Goal: Task Accomplishment & Management: Manage account settings

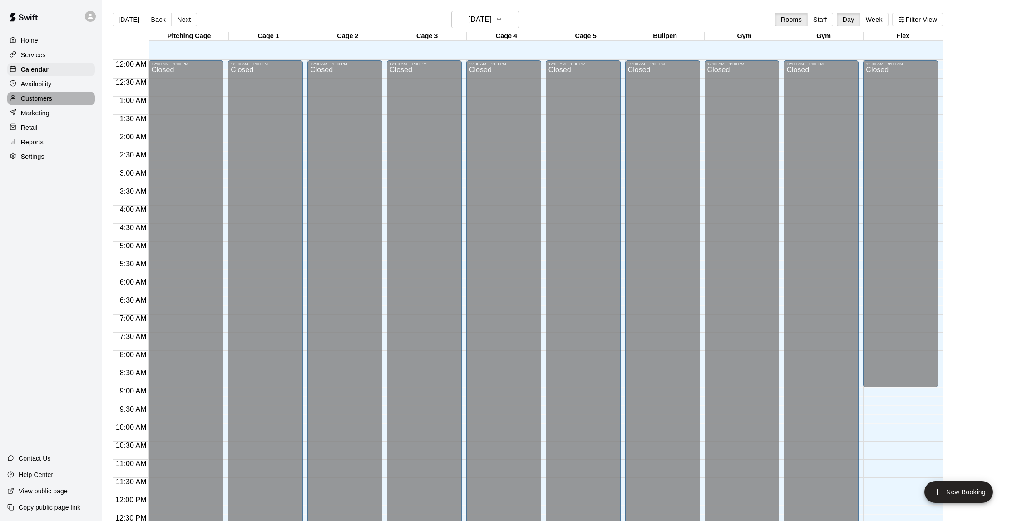
click at [40, 96] on p "Customers" at bounding box center [36, 98] width 31 height 9
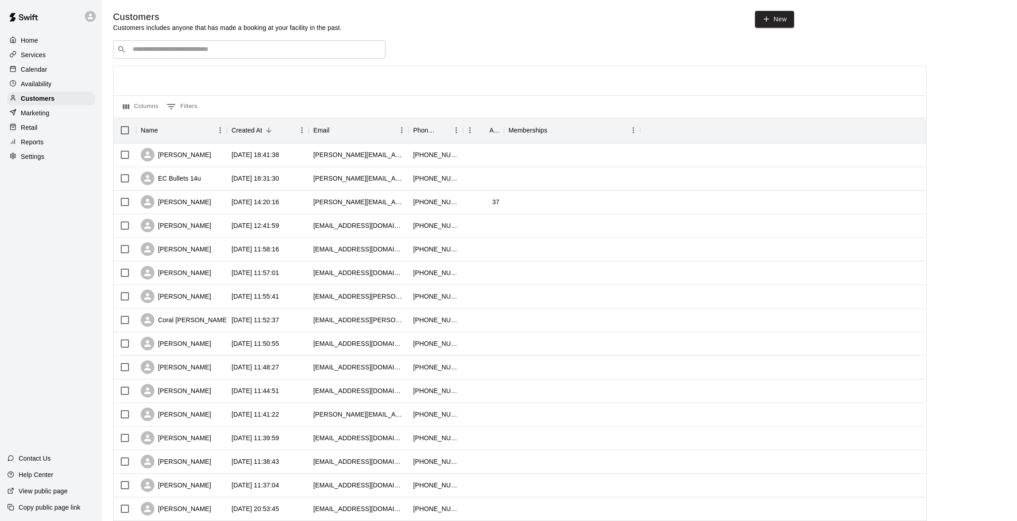
click at [45, 69] on p "Calendar" at bounding box center [34, 69] width 26 height 9
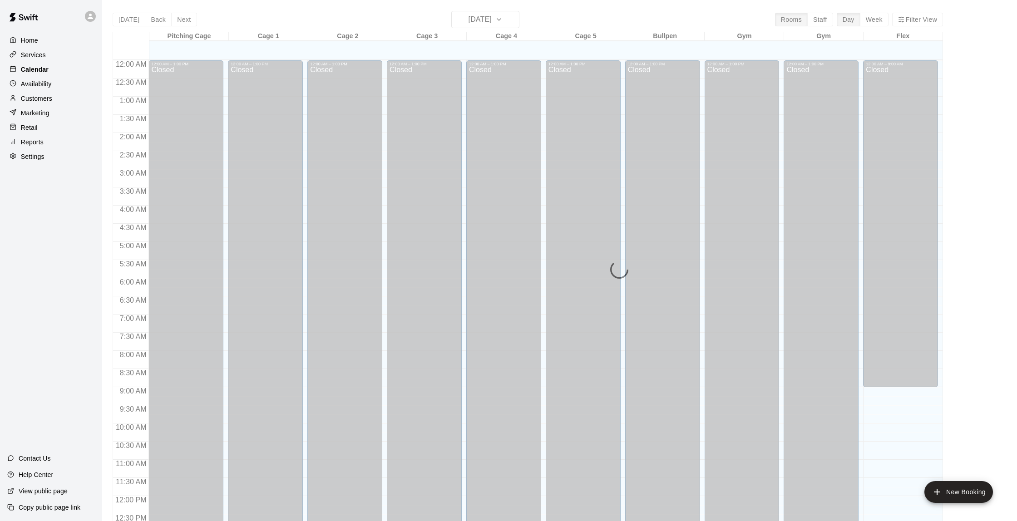
scroll to position [374, 0]
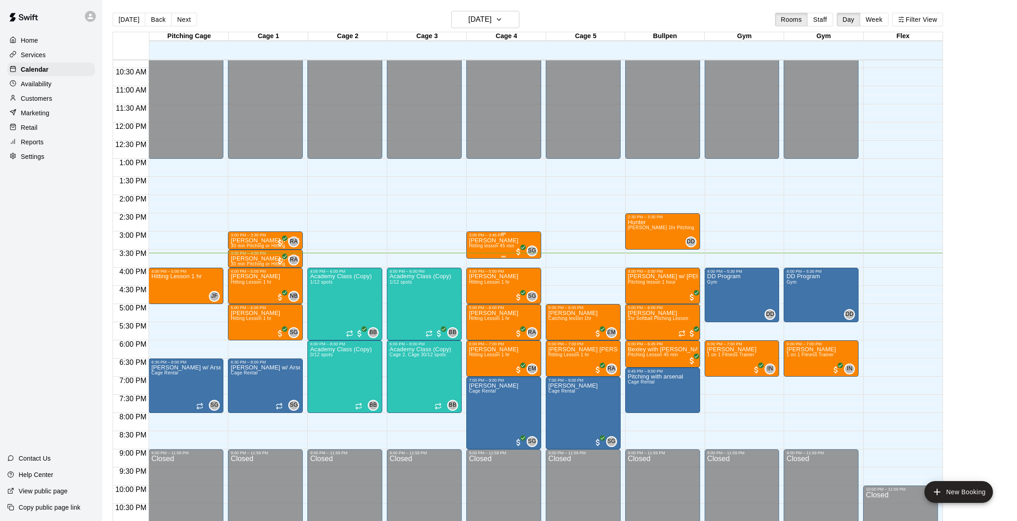
click at [496, 252] on div "[PERSON_NAME] Hitting lesson 45 min" at bounding box center [493, 498] width 49 height 521
click at [479, 267] on img "edit" at bounding box center [478, 269] width 10 height 10
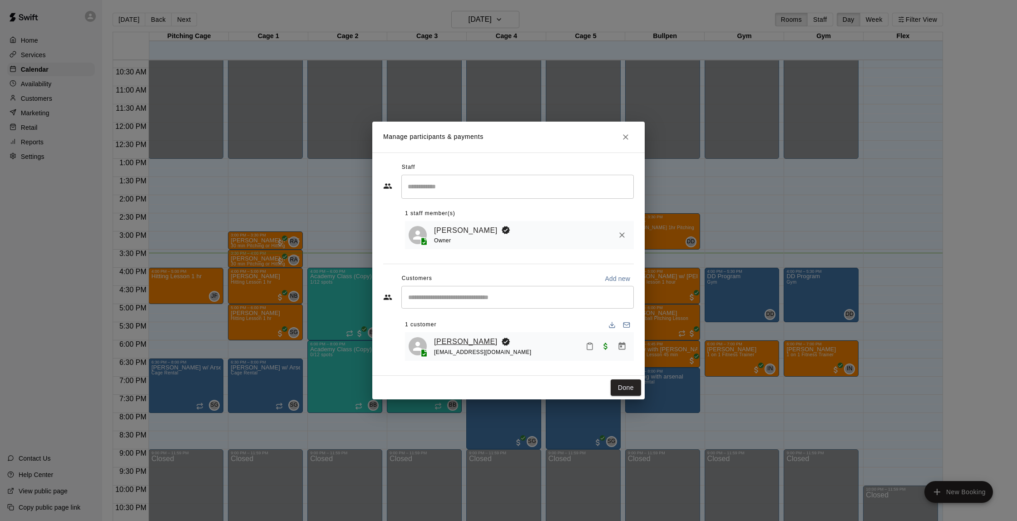
click at [453, 342] on link "[PERSON_NAME]" at bounding box center [466, 342] width 64 height 12
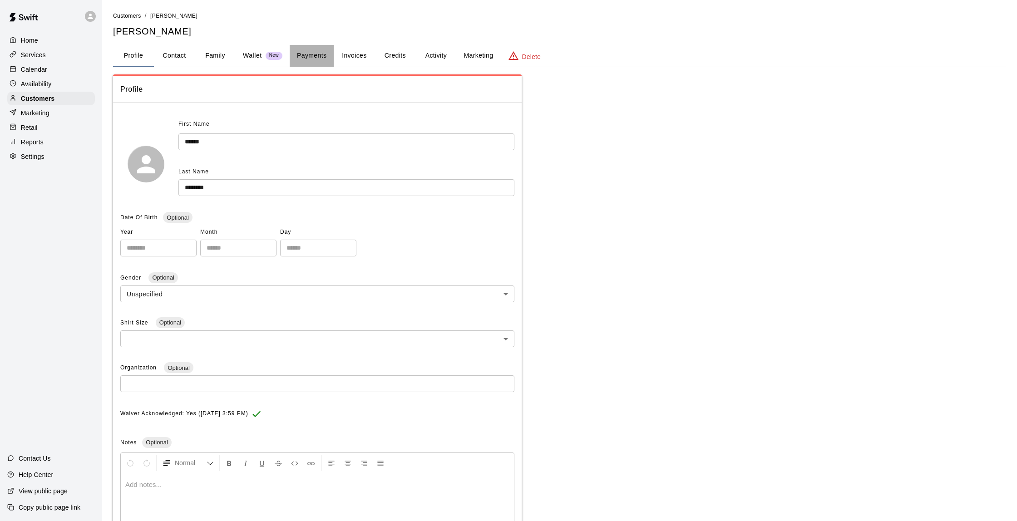
click at [313, 58] on button "Payments" at bounding box center [312, 56] width 44 height 22
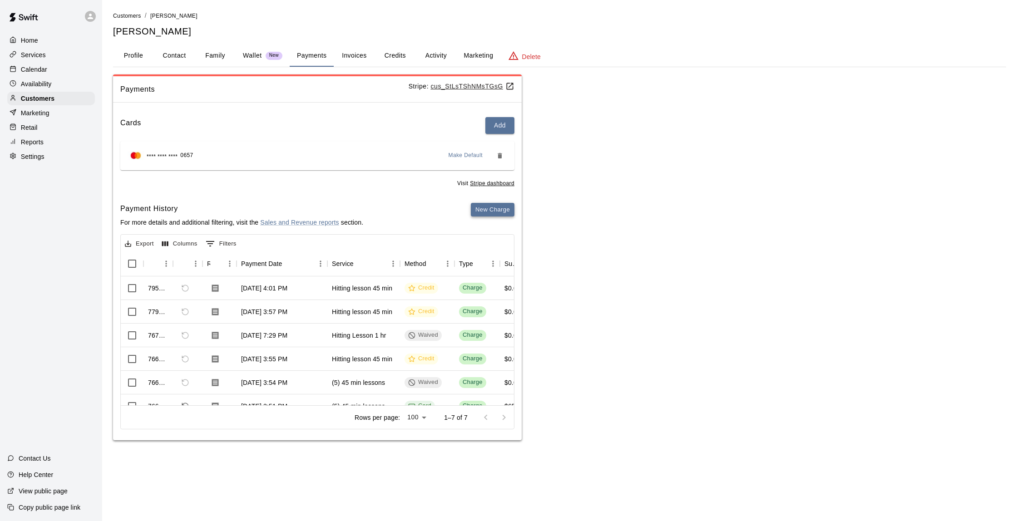
click at [482, 208] on button "New Charge" at bounding box center [493, 210] width 44 height 14
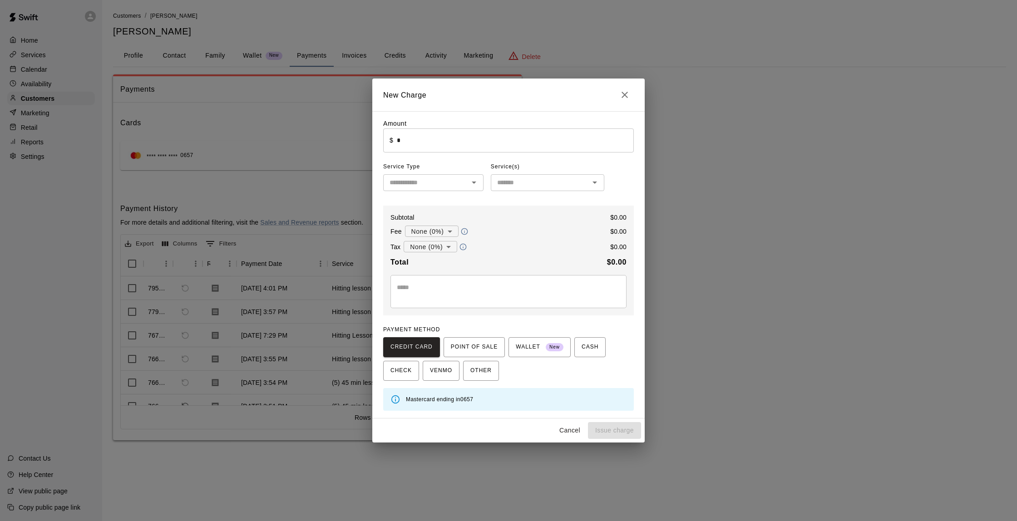
click at [438, 139] on input "*" at bounding box center [515, 141] width 237 height 24
click at [475, 189] on div at bounding box center [474, 182] width 12 height 13
click at [477, 183] on icon "Open" at bounding box center [474, 182] width 11 height 11
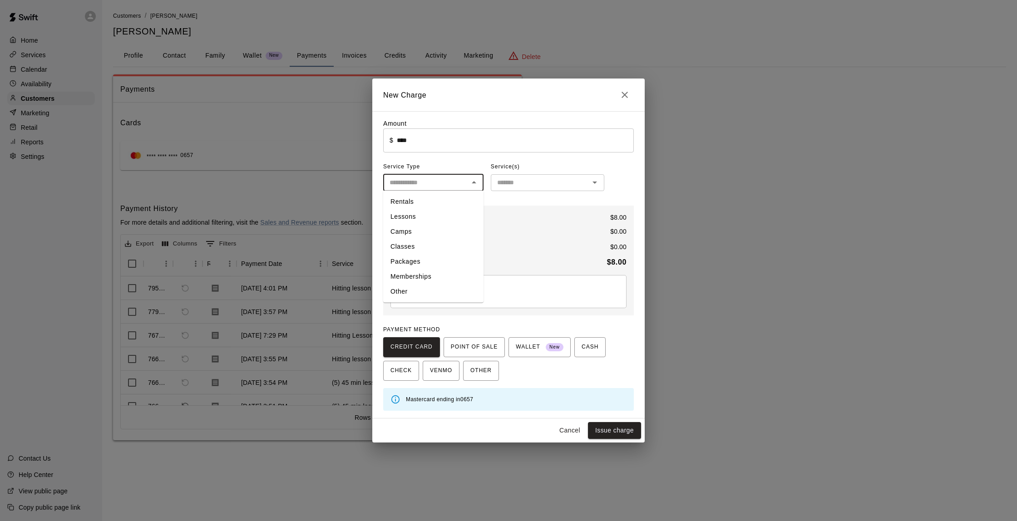
click at [597, 183] on icon "Open" at bounding box center [594, 182] width 11 height 11
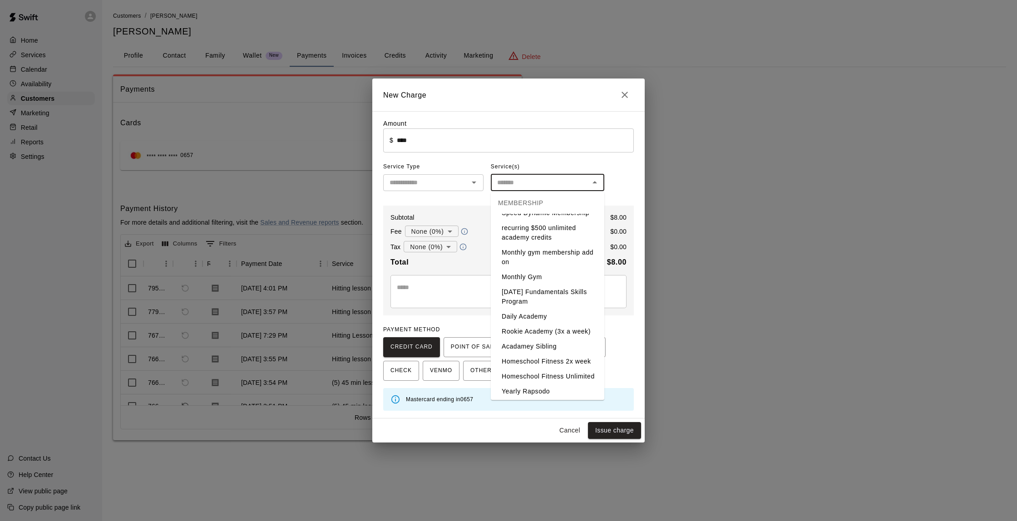
scroll to position [4627, 0]
click at [587, 161] on div "Service(s)" at bounding box center [548, 167] width 114 height 15
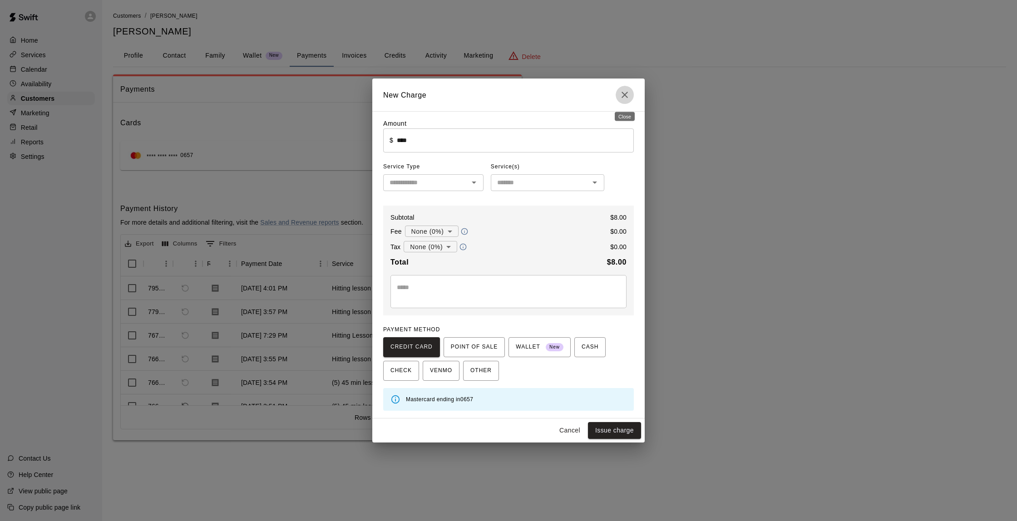
click at [624, 99] on icon "Close" at bounding box center [624, 94] width 11 height 11
type input "*"
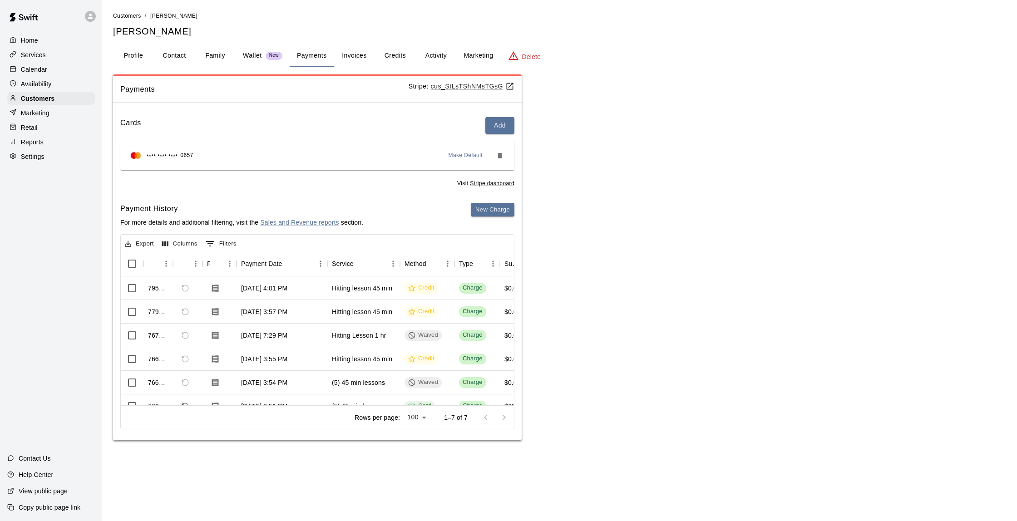
click at [42, 129] on div "Retail" at bounding box center [51, 128] width 88 height 14
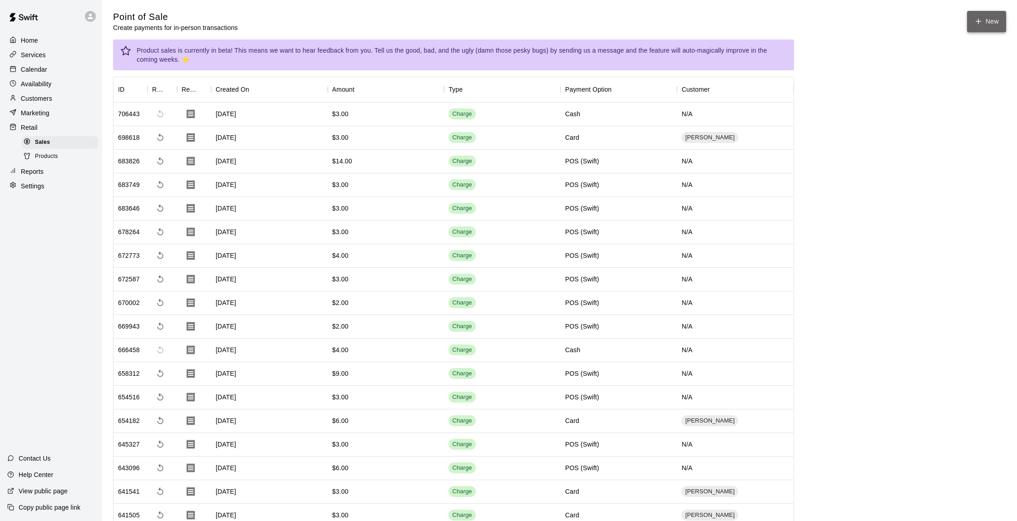
click at [994, 20] on button "New" at bounding box center [986, 21] width 39 height 21
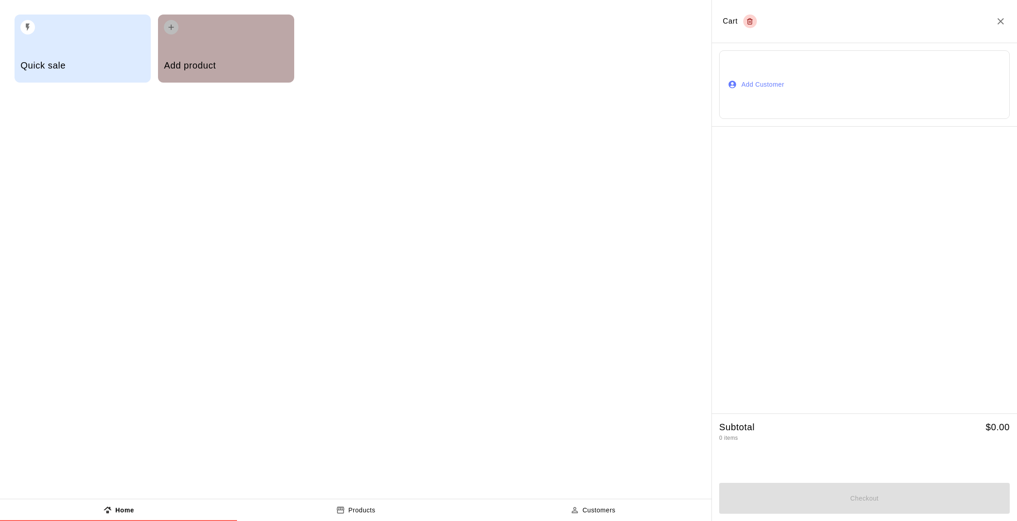
click at [187, 46] on div "Add product" at bounding box center [226, 49] width 136 height 68
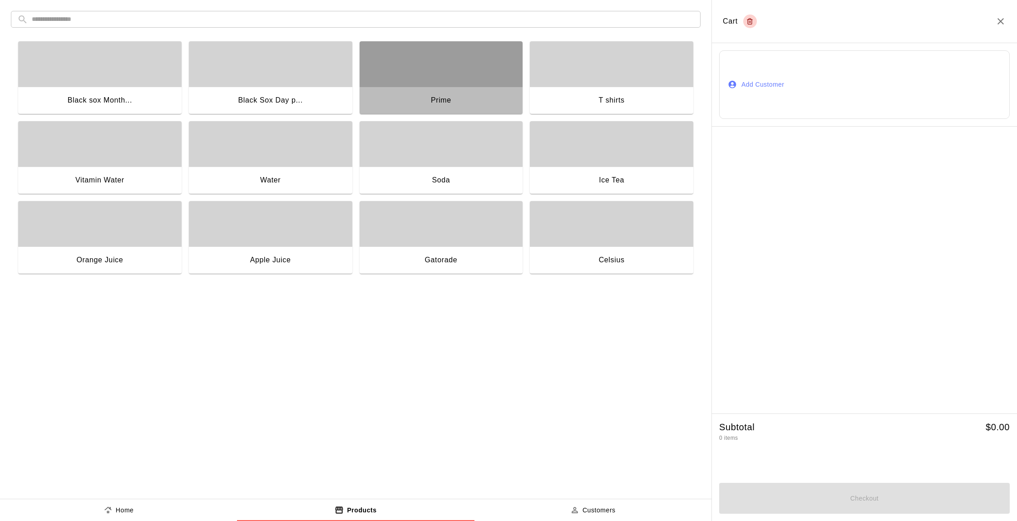
click at [452, 90] on div "Prime" at bounding box center [441, 101] width 163 height 29
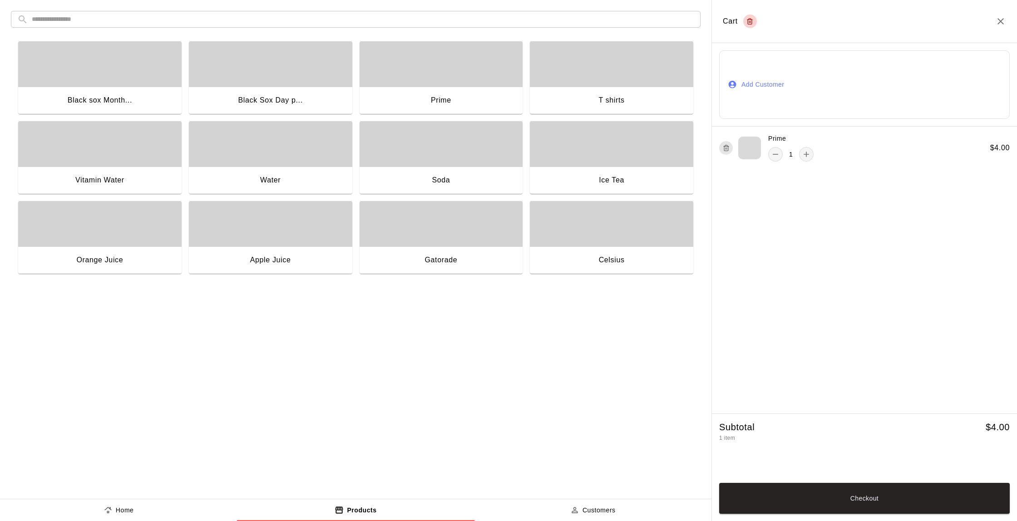
click at [453, 90] on div "Prime" at bounding box center [441, 101] width 163 height 29
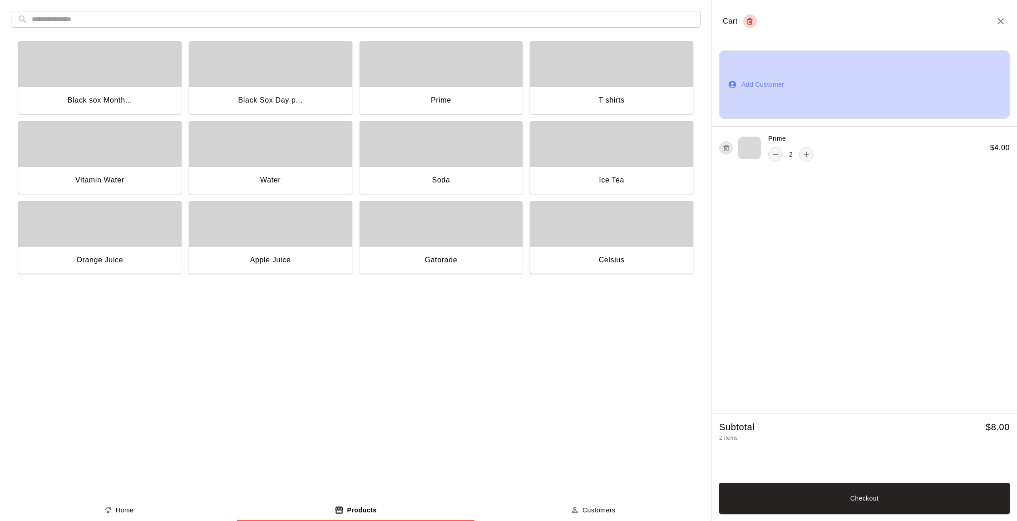
click at [767, 92] on button "Add Customer" at bounding box center [864, 84] width 291 height 69
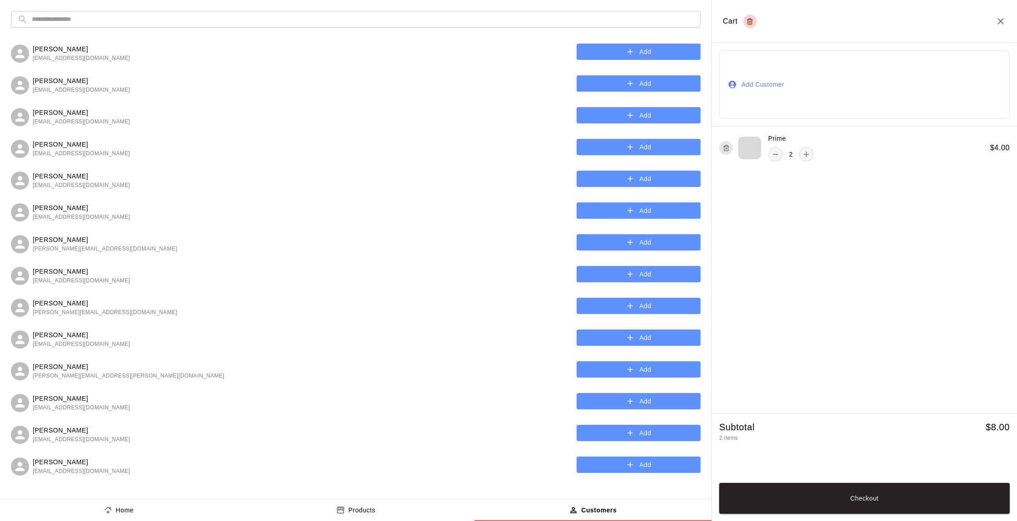
drag, startPoint x: 275, startPoint y: 28, endPoint x: 277, endPoint y: 24, distance: 4.7
click at [275, 28] on div "​ ​ [PERSON_NAME] [EMAIL_ADDRESS][DOMAIN_NAME] Add [PERSON_NAME] [EMAIL_ADDRESS…" at bounding box center [356, 249] width 712 height 499
click at [279, 20] on input "text" at bounding box center [363, 19] width 663 height 17
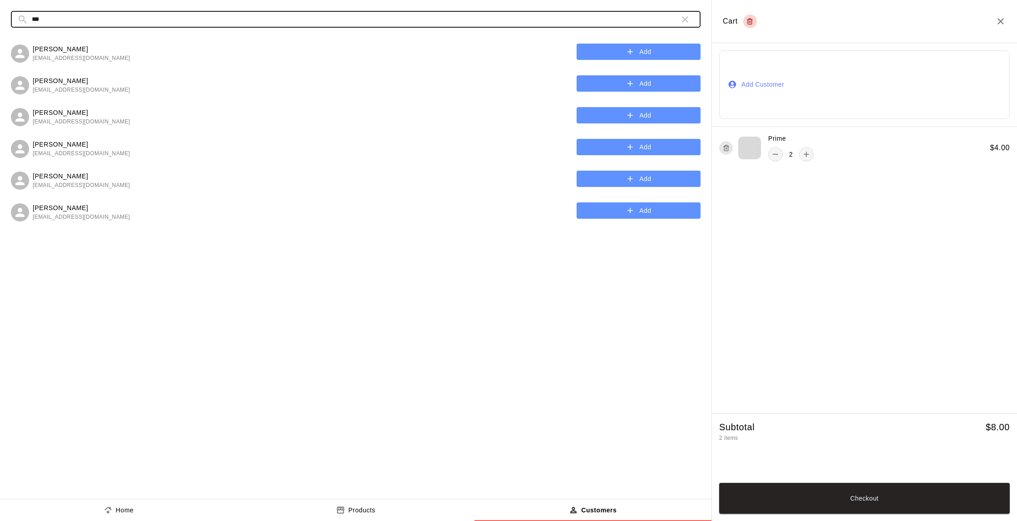
drag, startPoint x: 279, startPoint y: 20, endPoint x: 45, endPoint y: 120, distance: 254.9
click at [45, 120] on div "[PERSON_NAME] [EMAIL_ADDRESS][DOMAIN_NAME] Add [PERSON_NAME] [EMAIL_ADDRESS][DO…" at bounding box center [356, 261] width 690 height 454
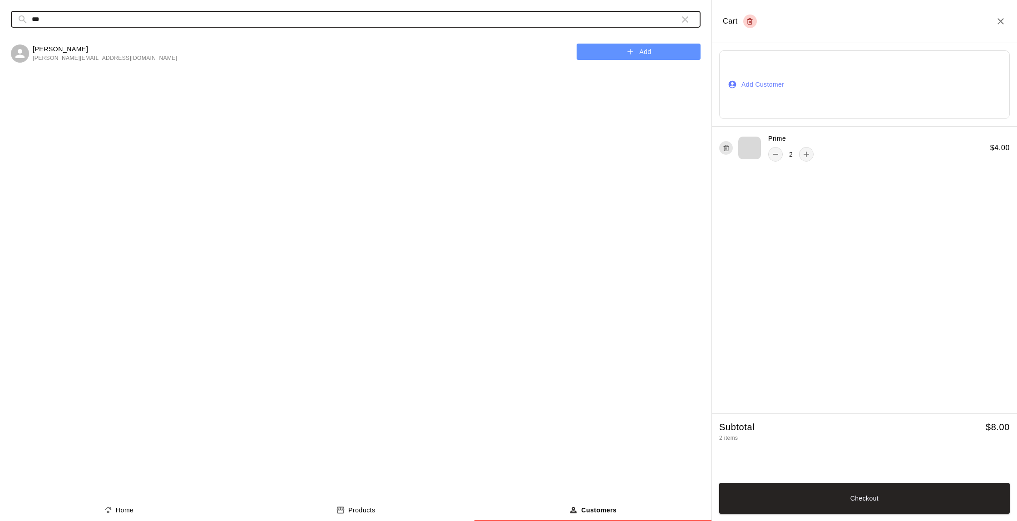
click at [188, 15] on input "***" at bounding box center [352, 19] width 641 height 17
type input "*"
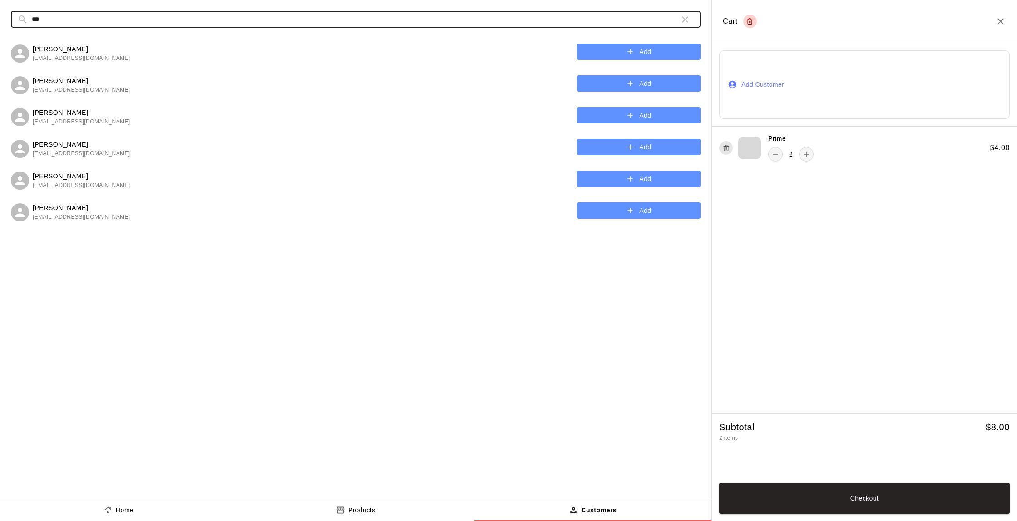
type input "***"
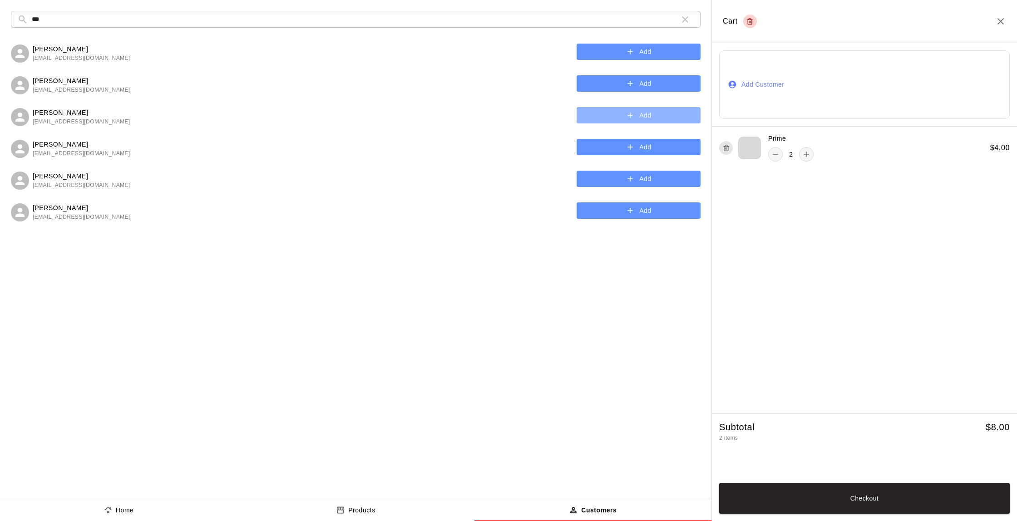
click at [674, 114] on button "Add" at bounding box center [639, 115] width 124 height 17
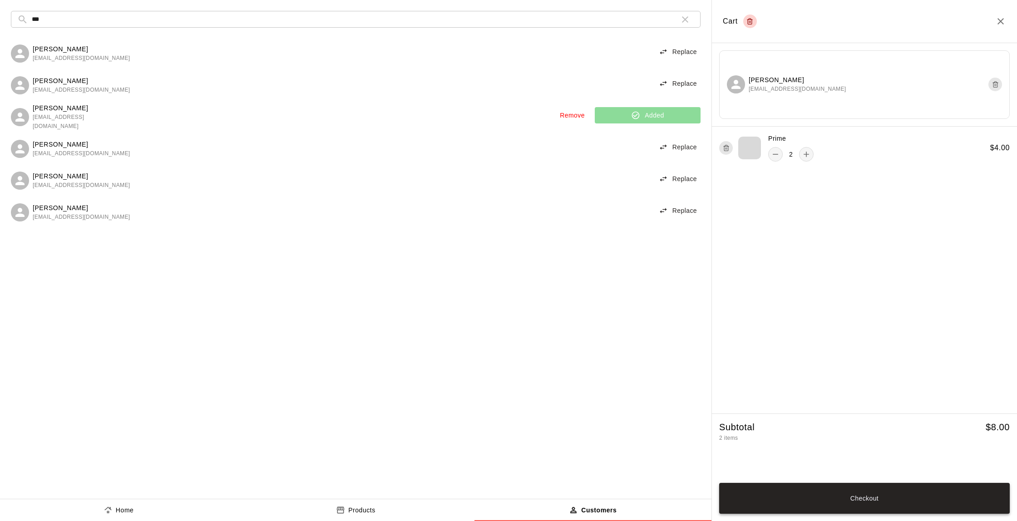
click at [846, 495] on button "Checkout" at bounding box center [864, 498] width 291 height 31
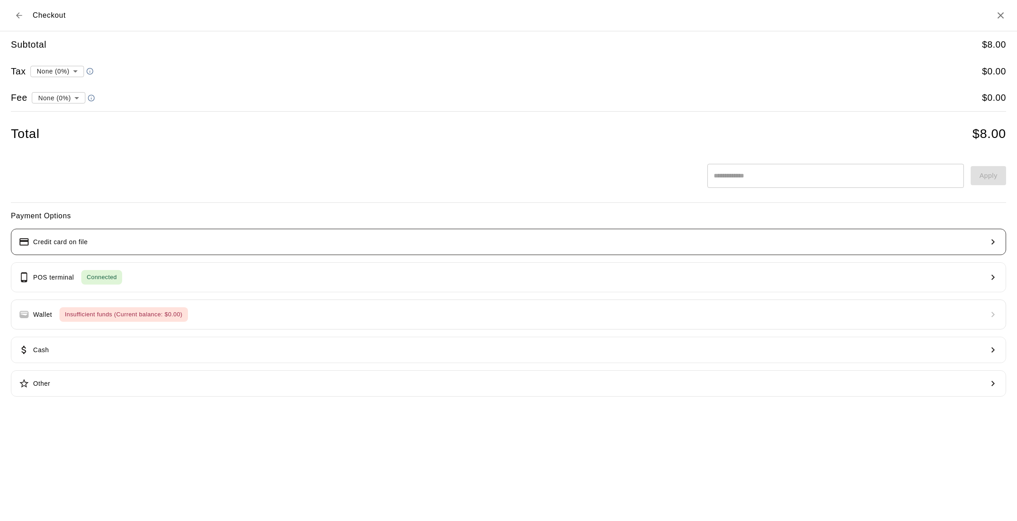
click at [148, 238] on button "Credit card on file" at bounding box center [508, 242] width 995 height 26
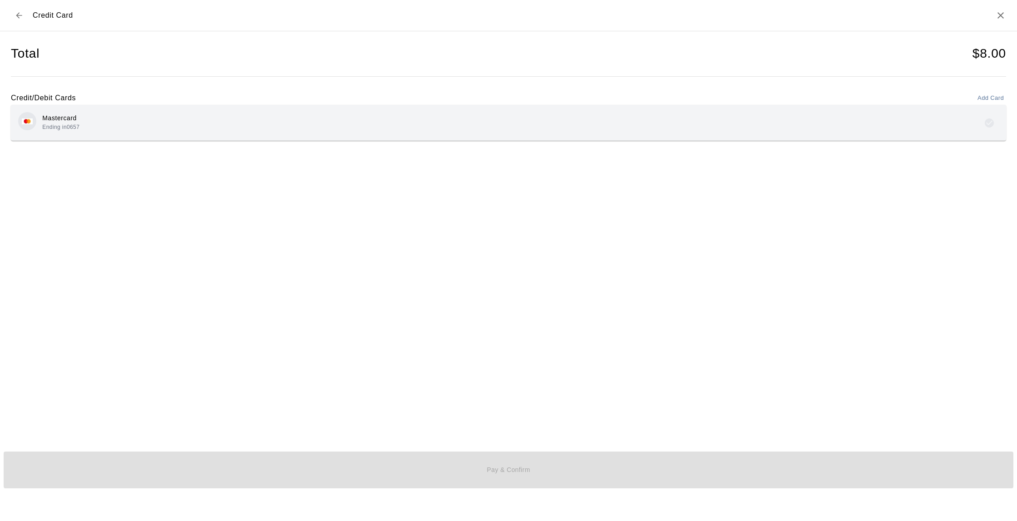
drag, startPoint x: 466, startPoint y: 127, endPoint x: 470, endPoint y: 208, distance: 81.4
click at [466, 127] on div "Mastercard Ending in 0657" at bounding box center [508, 122] width 981 height 21
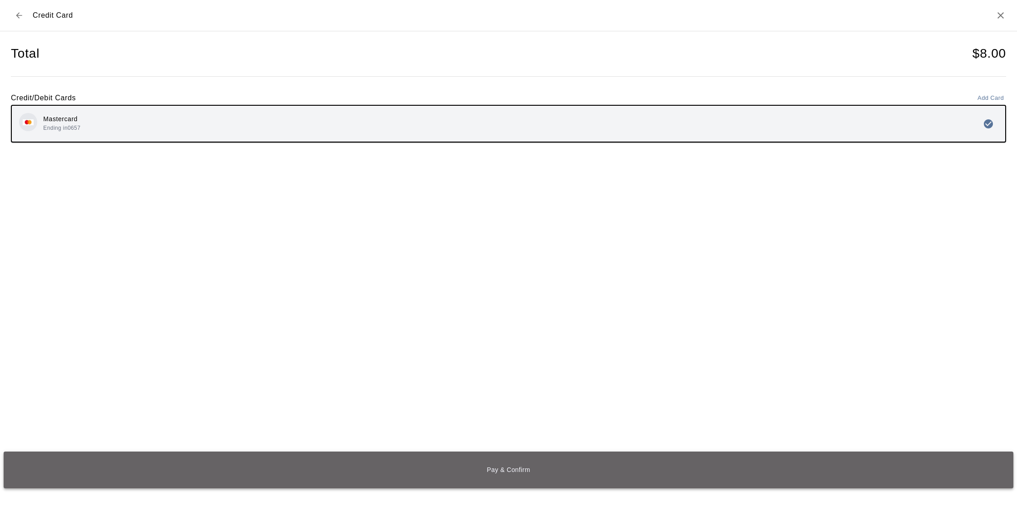
click at [538, 464] on button "Pay & Confirm" at bounding box center [509, 470] width 1010 height 36
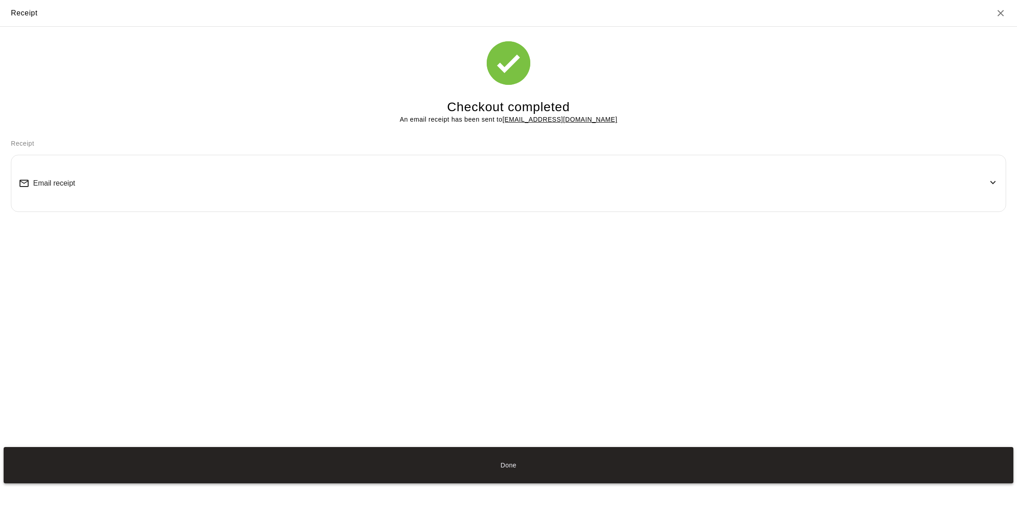
click at [536, 458] on button "Done" at bounding box center [509, 465] width 1010 height 36
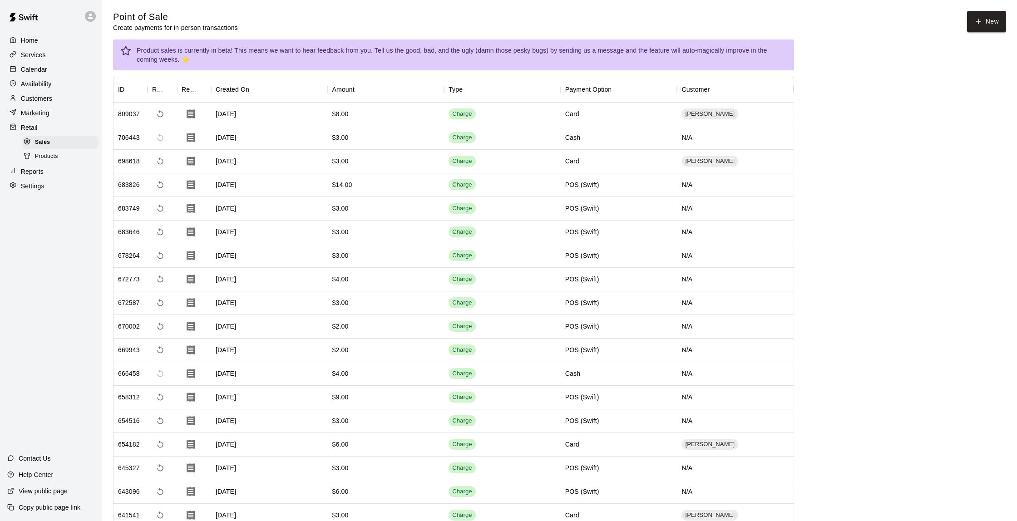
click at [46, 65] on p "Calendar" at bounding box center [34, 69] width 26 height 9
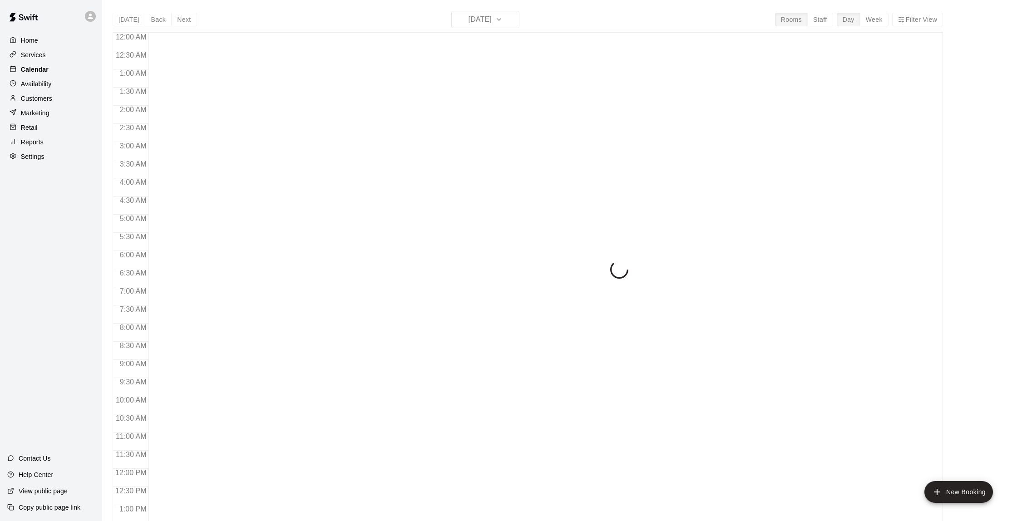
scroll to position [374, 0]
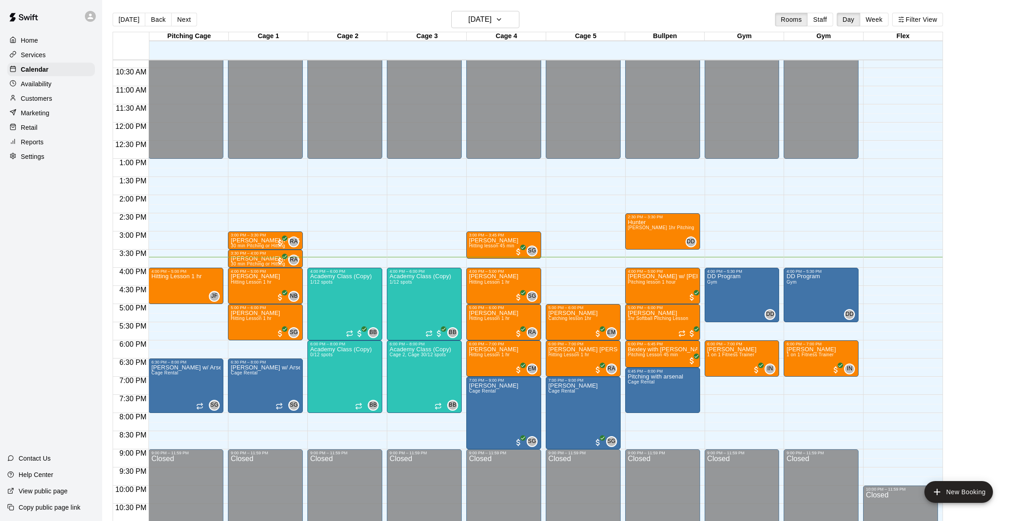
click at [63, 95] on div "Customers" at bounding box center [51, 99] width 88 height 14
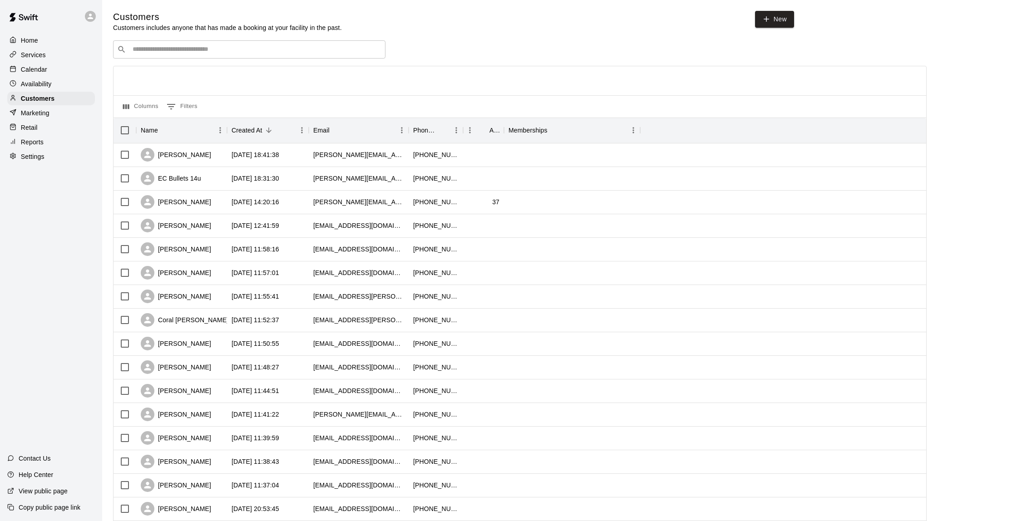
click at [205, 52] on input "Search customers by name or email" at bounding box center [256, 49] width 252 height 9
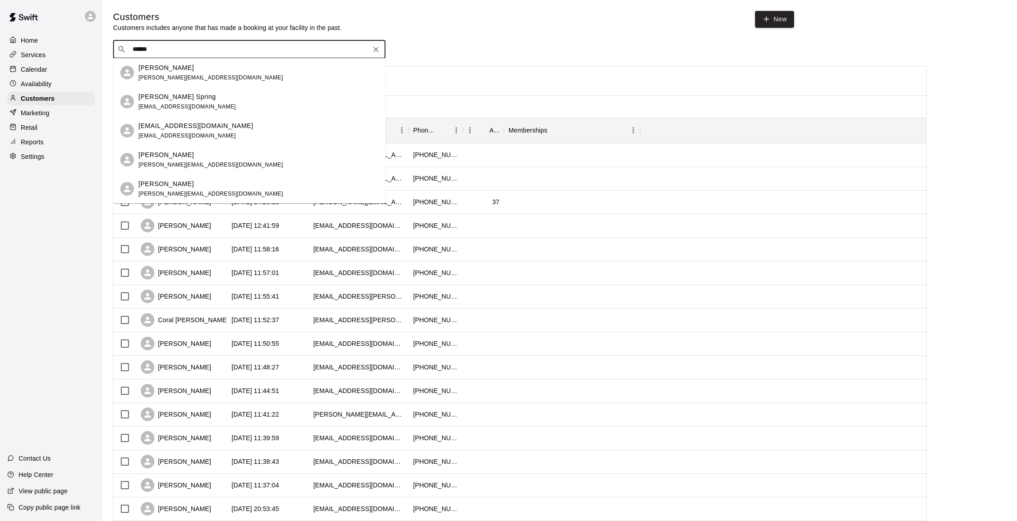
type input "*******"
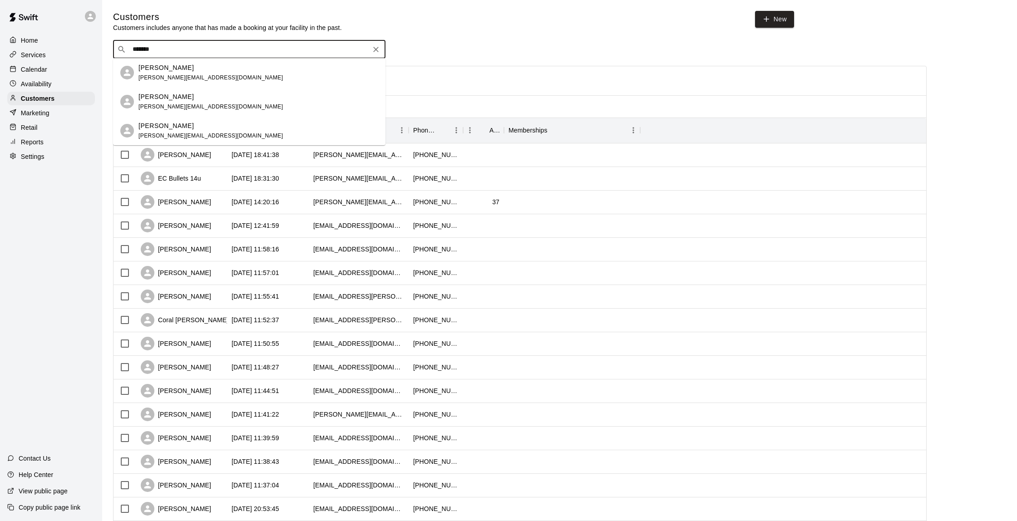
click at [175, 73] on div "[PERSON_NAME] [PERSON_NAME][EMAIL_ADDRESS][DOMAIN_NAME]" at bounding box center [211, 73] width 144 height 20
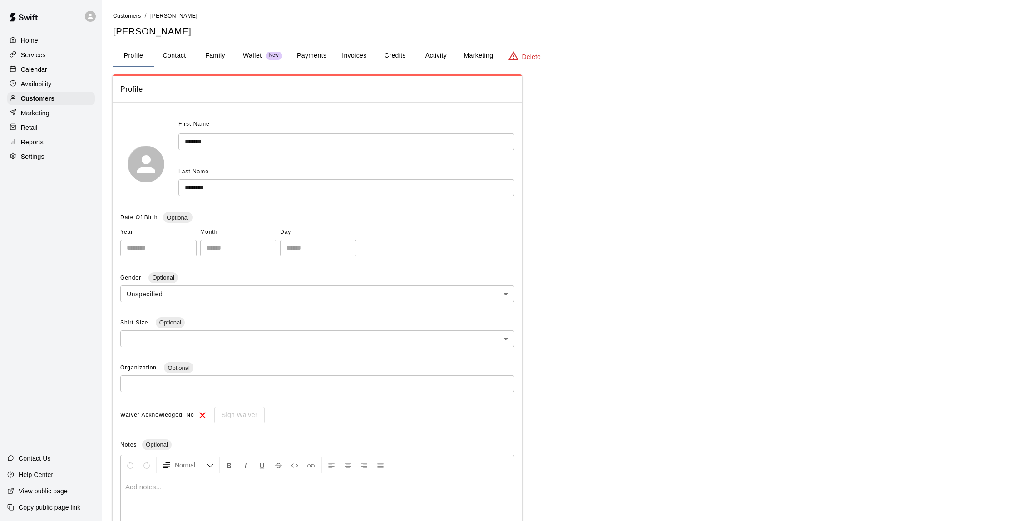
click at [311, 60] on button "Payments" at bounding box center [312, 56] width 44 height 22
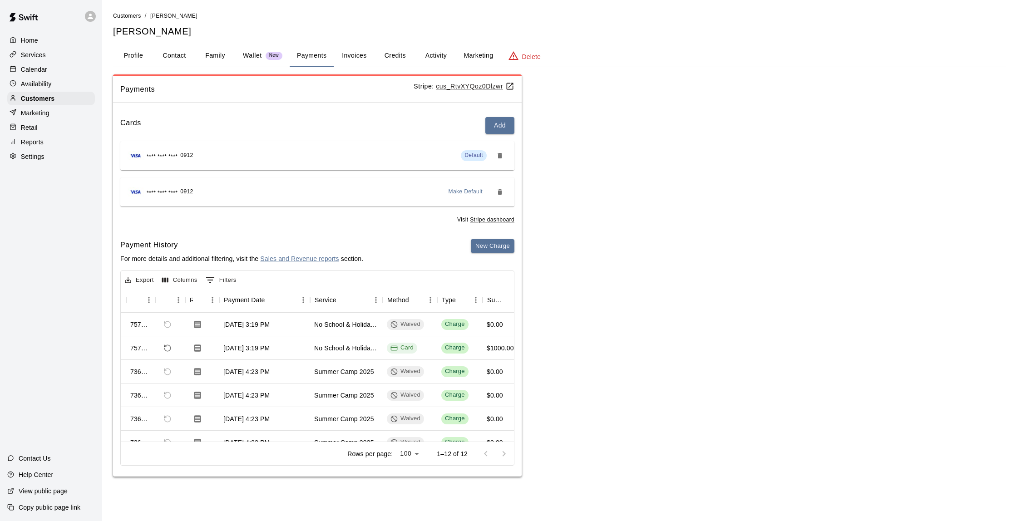
scroll to position [0, 17]
click at [188, 56] on button "Contact" at bounding box center [174, 56] width 41 height 22
select select "**"
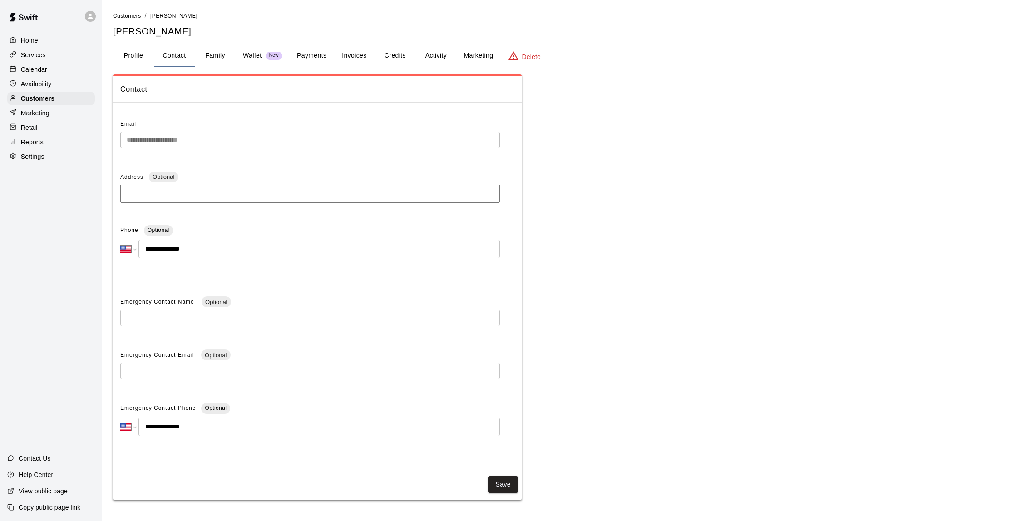
click at [225, 48] on button "Family" at bounding box center [215, 56] width 41 height 22
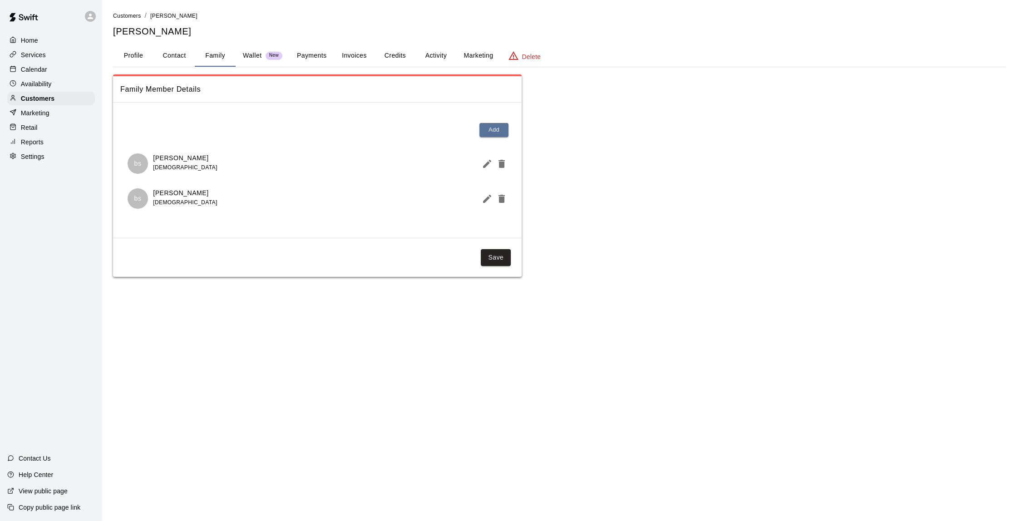
click at [37, 65] on p "Calendar" at bounding box center [34, 69] width 26 height 9
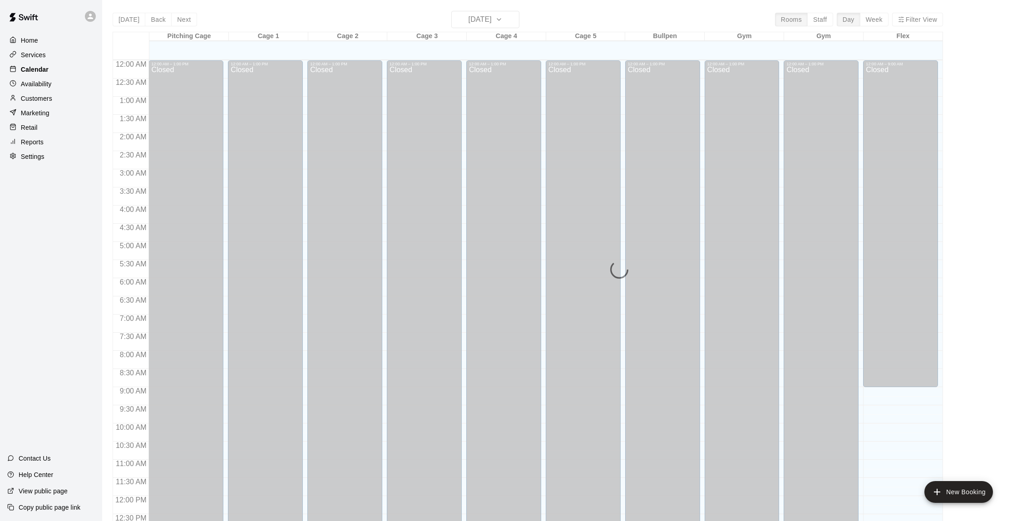
scroll to position [374, 0]
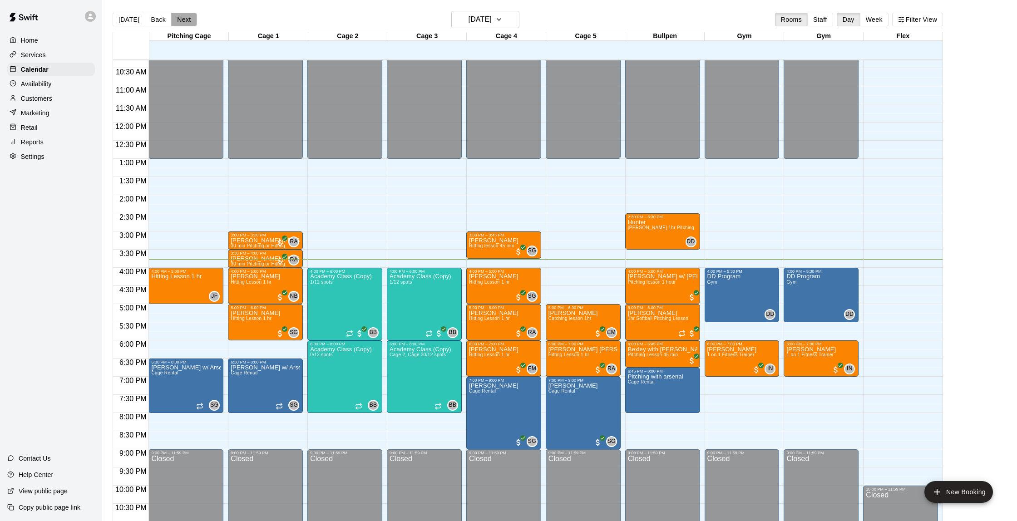
click at [187, 16] on button "Next" at bounding box center [183, 20] width 25 height 14
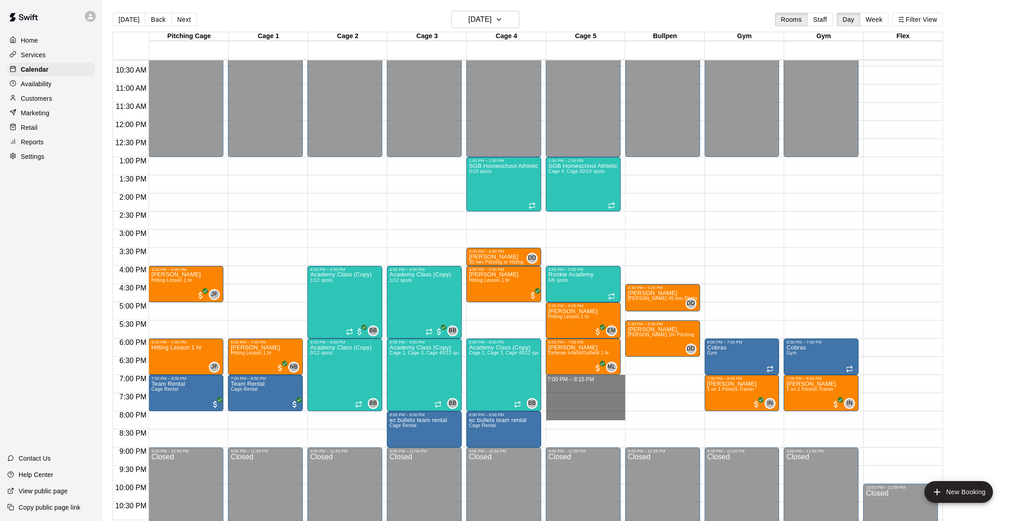
scroll to position [378, 0]
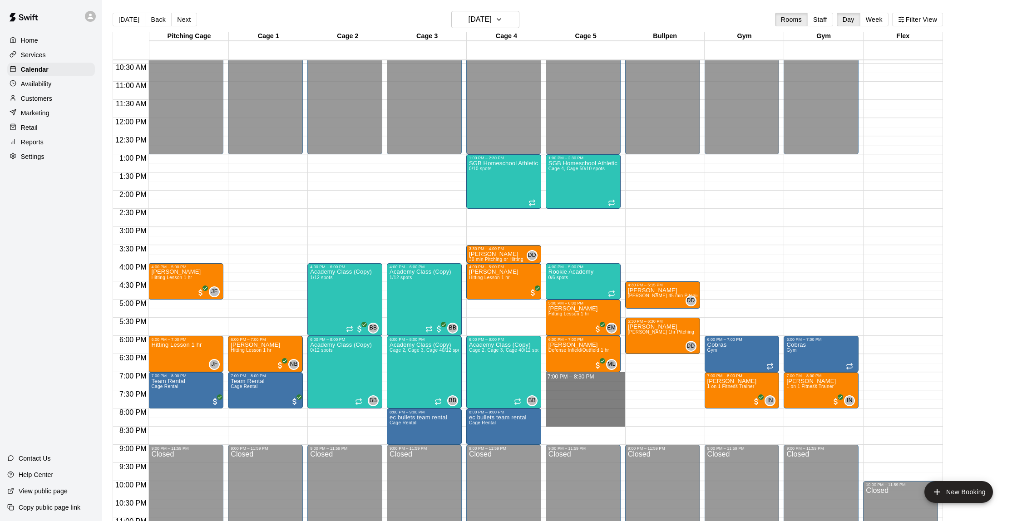
drag, startPoint x: 589, startPoint y: 383, endPoint x: 589, endPoint y: 422, distance: 39.1
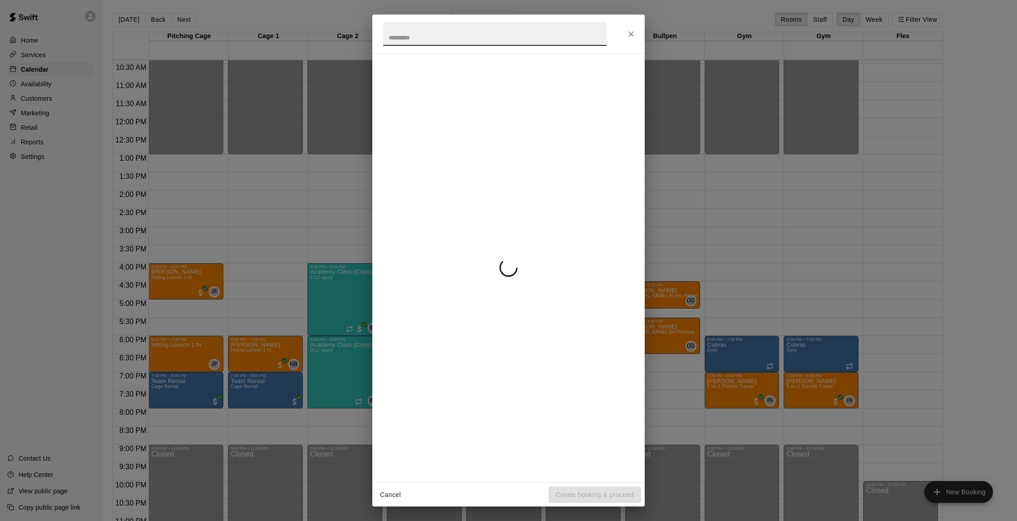
scroll to position [0, 0]
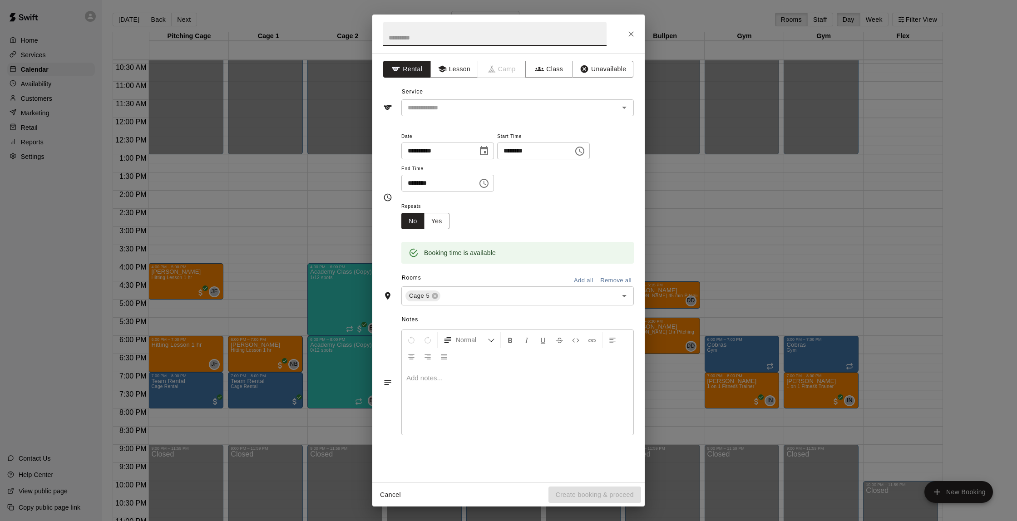
click at [426, 38] on input "text" at bounding box center [494, 34] width 223 height 24
type input "********"
click at [546, 107] on input "text" at bounding box center [504, 107] width 200 height 11
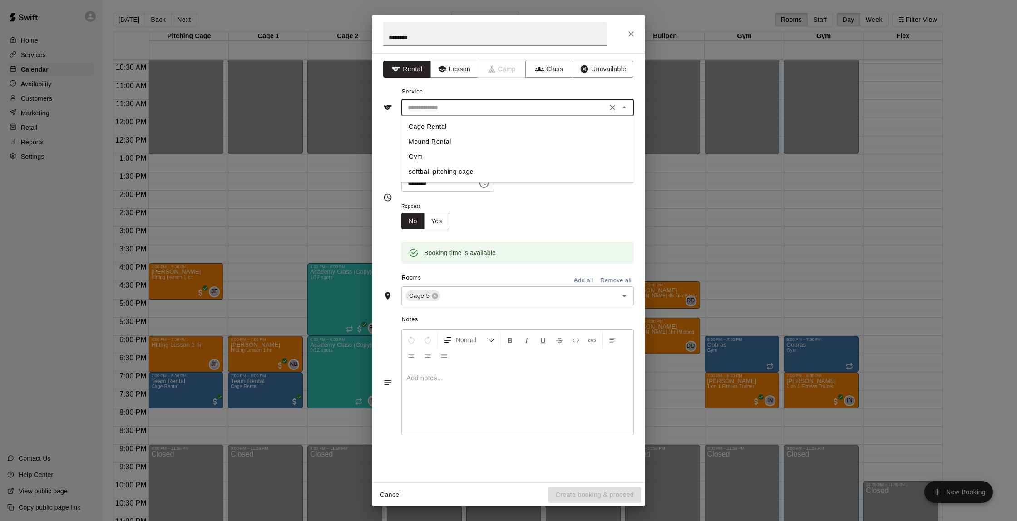
click at [433, 129] on li "Cage Rental" at bounding box center [517, 126] width 233 height 15
type input "**********"
click at [587, 500] on button "Create booking & proceed" at bounding box center [595, 495] width 93 height 17
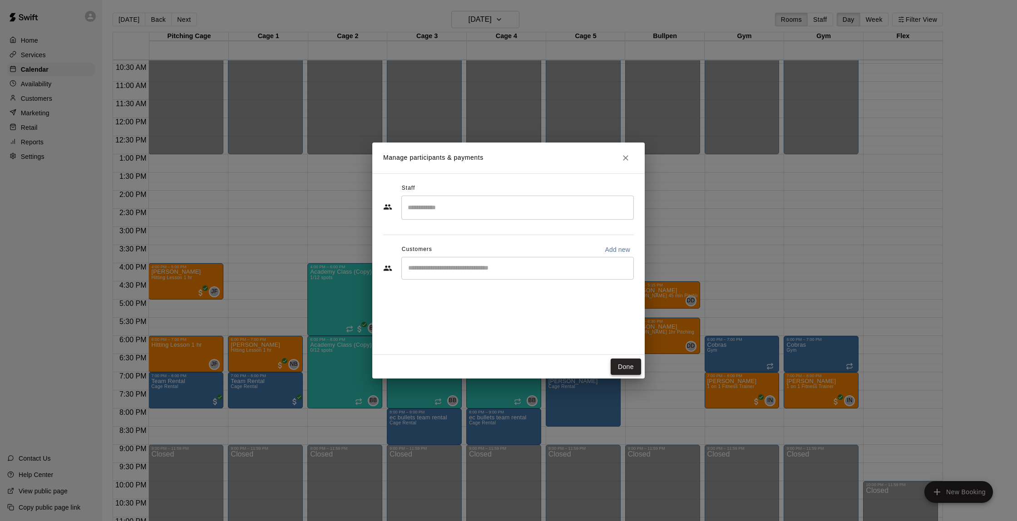
click at [621, 368] on button "Done" at bounding box center [626, 367] width 30 height 17
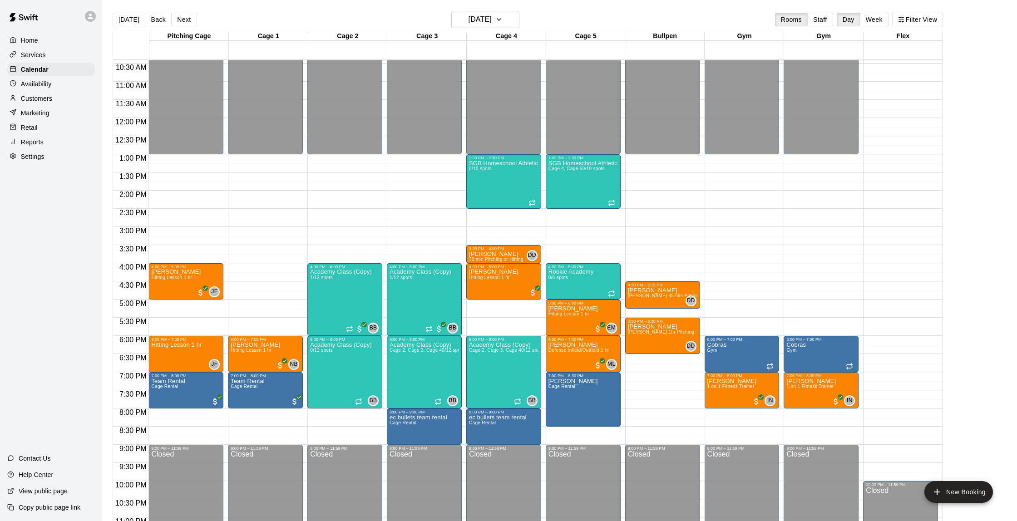
click at [56, 96] on div "Customers" at bounding box center [51, 99] width 88 height 14
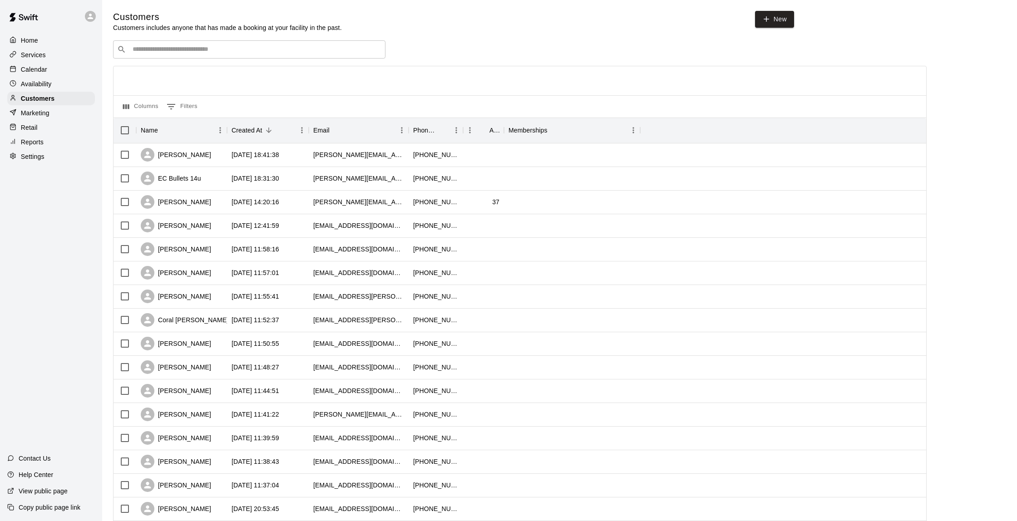
click at [198, 50] on input "Search customers by name or email" at bounding box center [256, 49] width 252 height 9
type input "******"
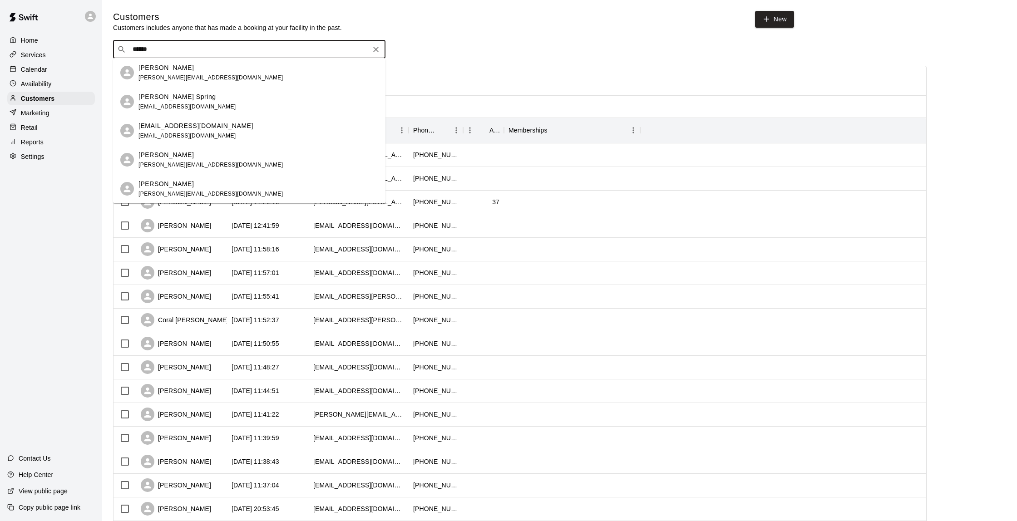
click at [182, 75] on span "[PERSON_NAME][EMAIL_ADDRESS][DOMAIN_NAME]" at bounding box center [211, 77] width 144 height 6
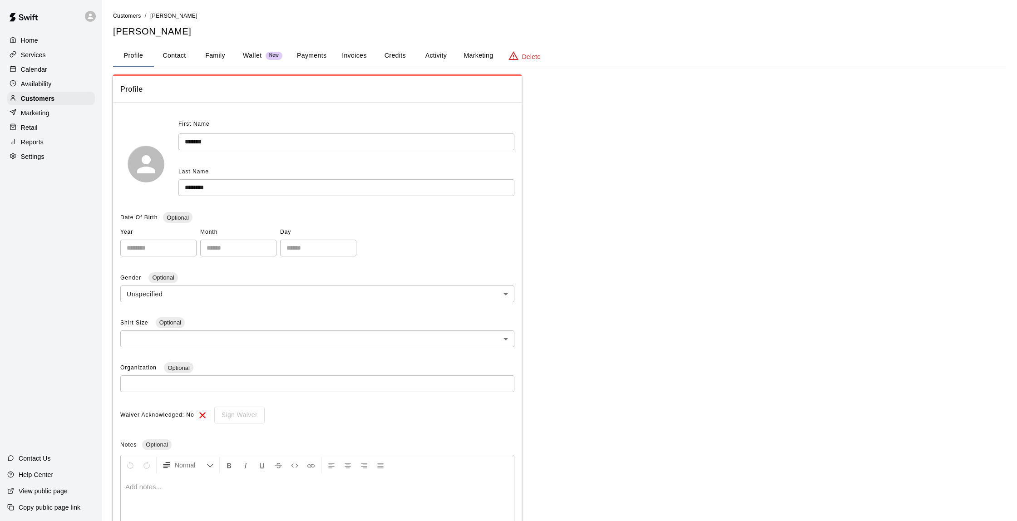
click at [185, 51] on button "Contact" at bounding box center [174, 56] width 41 height 22
select select "**"
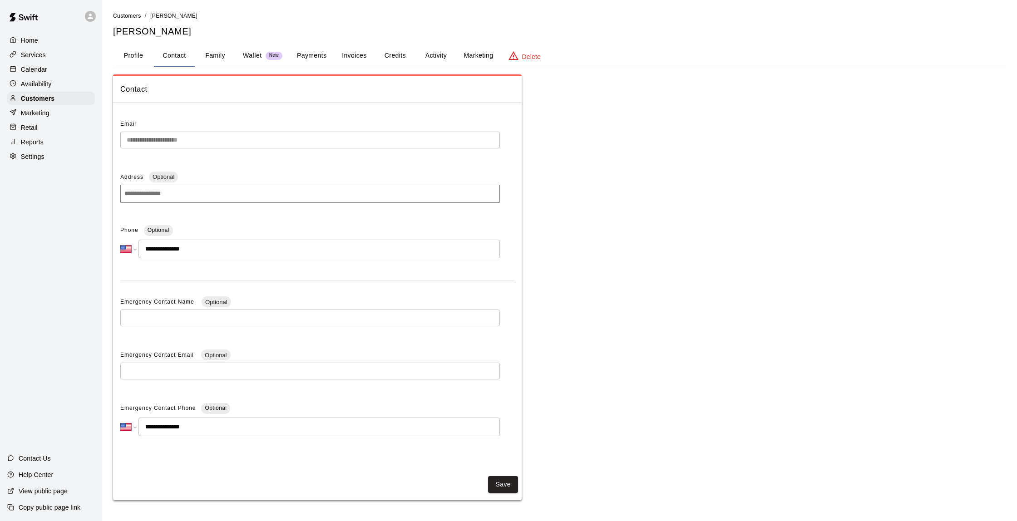
drag, startPoint x: 48, startPoint y: 72, endPoint x: 69, endPoint y: 68, distance: 21.2
click at [49, 71] on div "Calendar" at bounding box center [51, 70] width 88 height 14
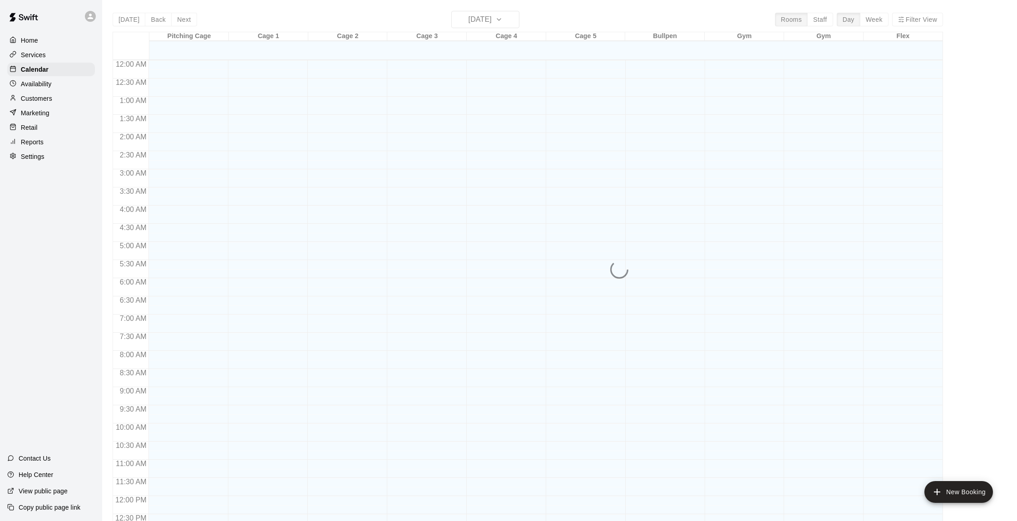
scroll to position [374, 0]
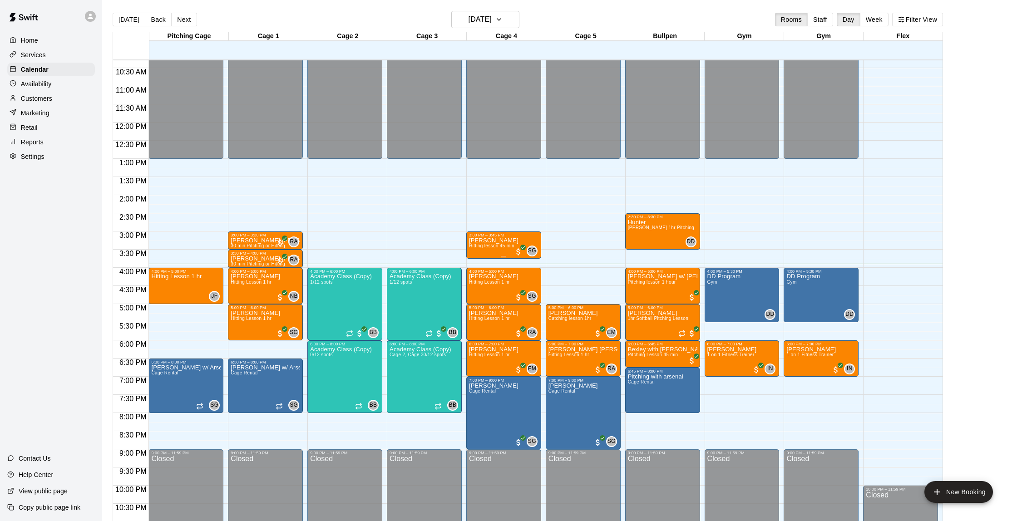
click at [500, 250] on div "[PERSON_NAME] Hitting lesson 45 min" at bounding box center [493, 498] width 49 height 521
click at [479, 270] on img "edit" at bounding box center [478, 269] width 10 height 10
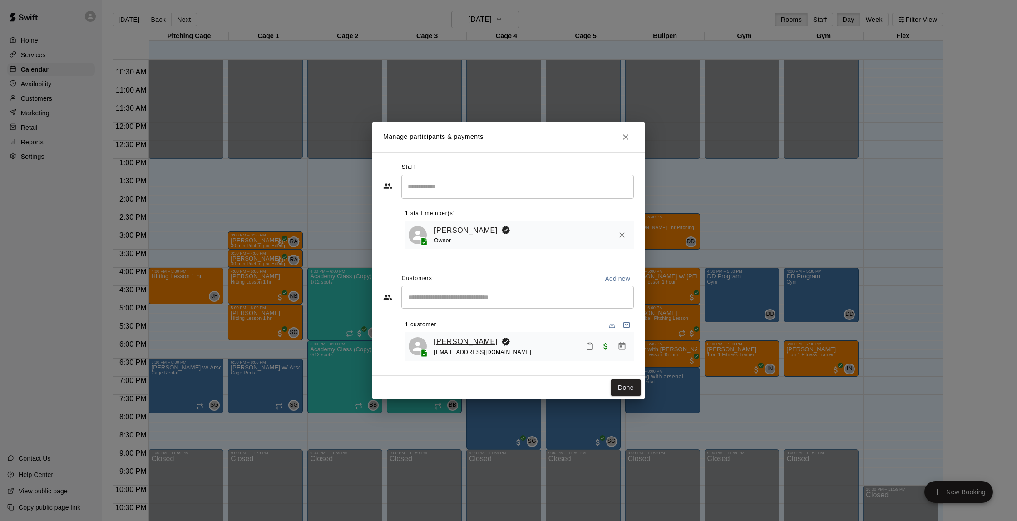
click at [444, 340] on link "[PERSON_NAME]" at bounding box center [466, 342] width 64 height 12
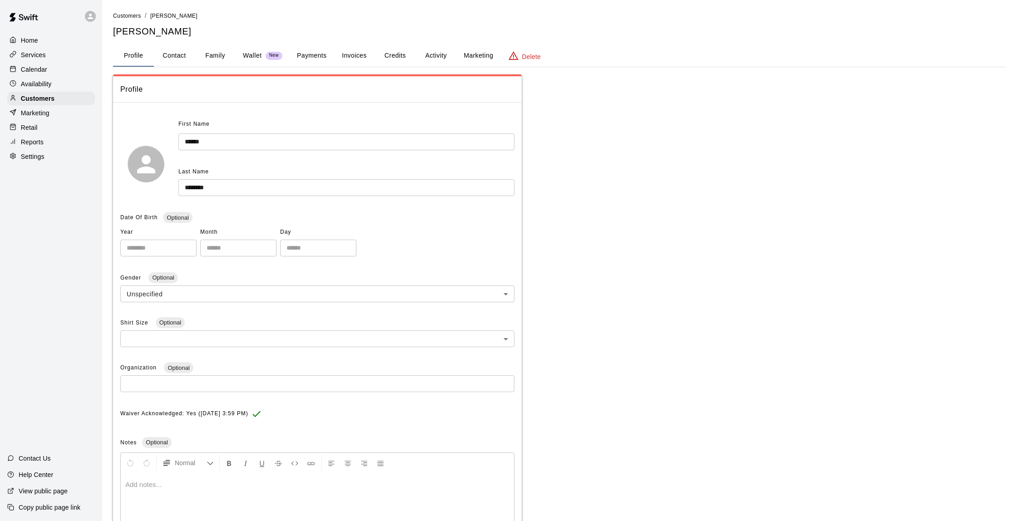
click at [440, 49] on button "Activity" at bounding box center [436, 56] width 41 height 22
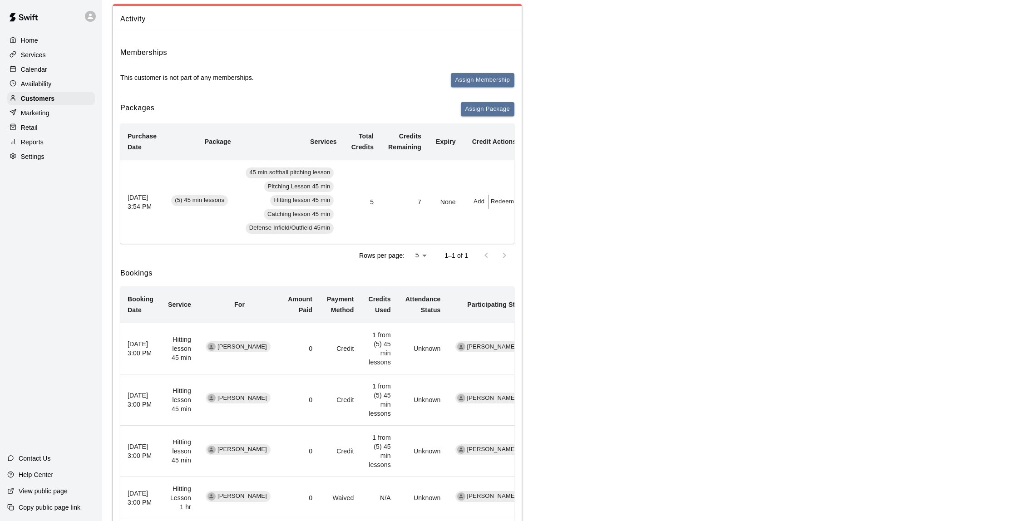
scroll to position [92, 0]
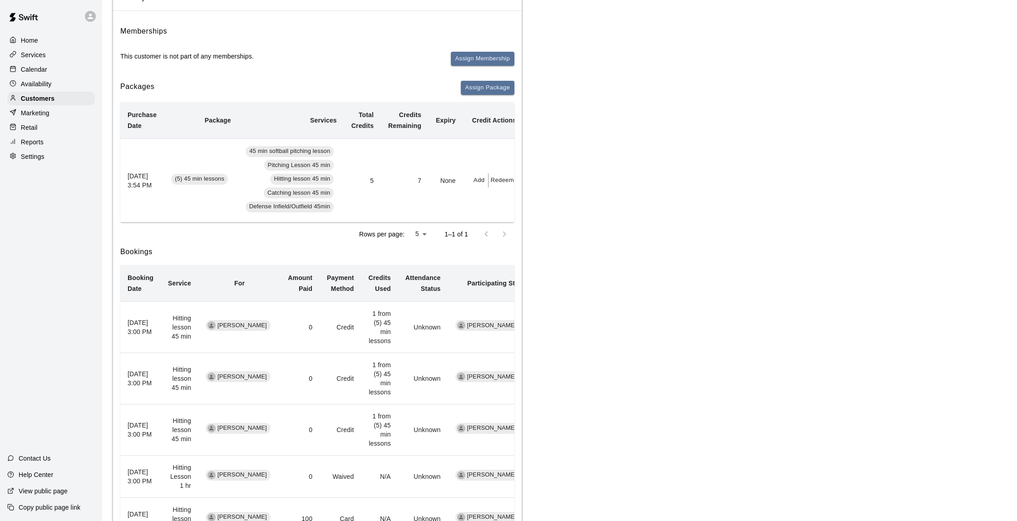
click at [30, 67] on p "Calendar" at bounding box center [34, 69] width 26 height 9
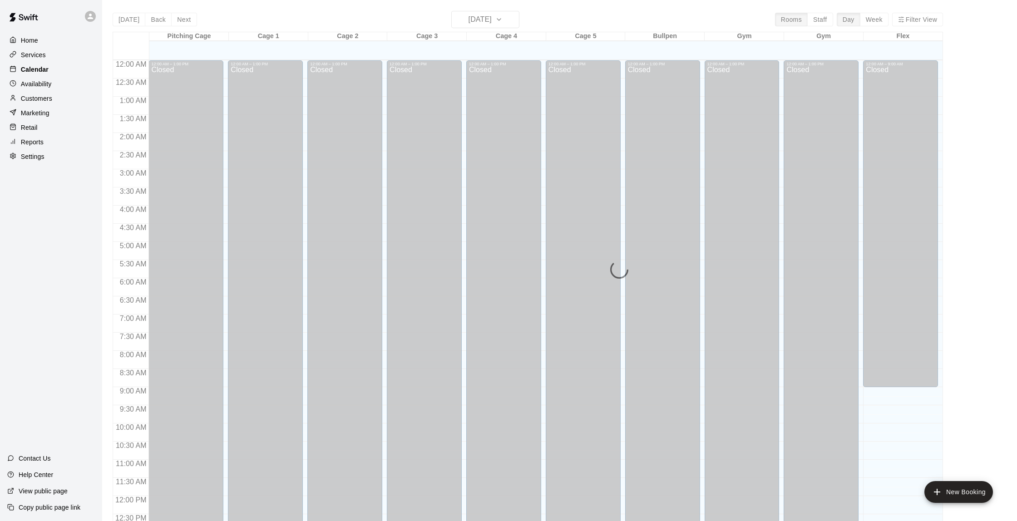
scroll to position [374, 0]
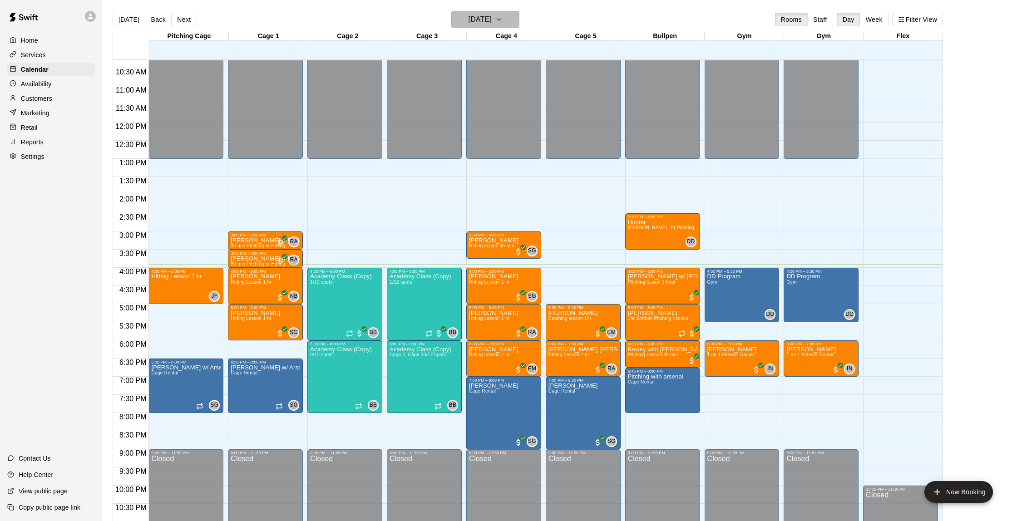
click at [492, 22] on h6 "[DATE]" at bounding box center [480, 19] width 23 height 13
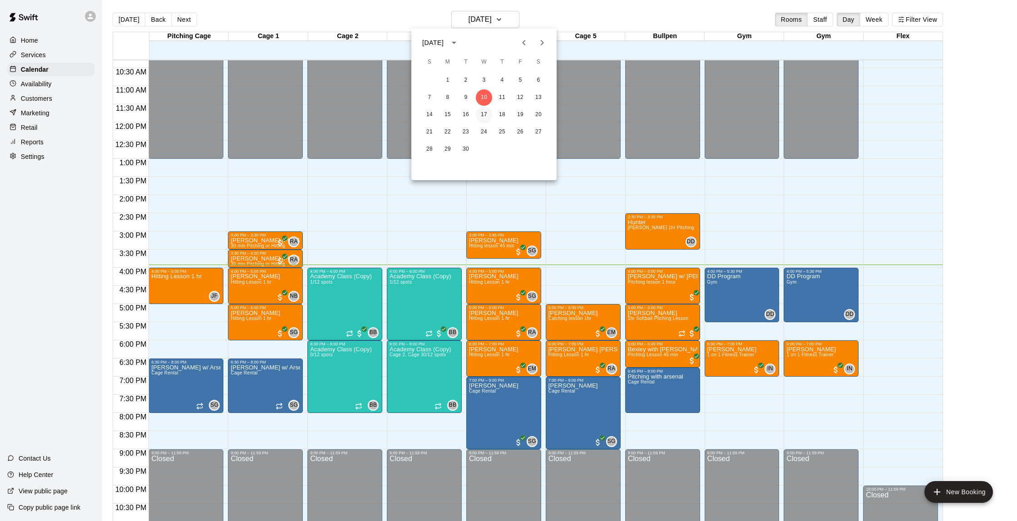
click at [482, 115] on button "17" at bounding box center [484, 115] width 16 height 16
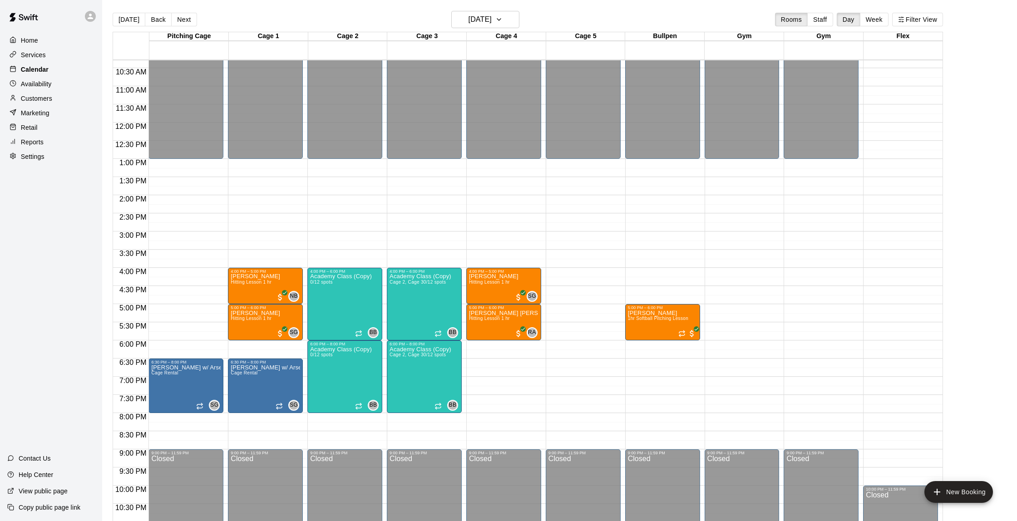
click at [47, 73] on p "Calendar" at bounding box center [35, 69] width 28 height 9
click at [503, 20] on icon "button" at bounding box center [498, 19] width 7 height 11
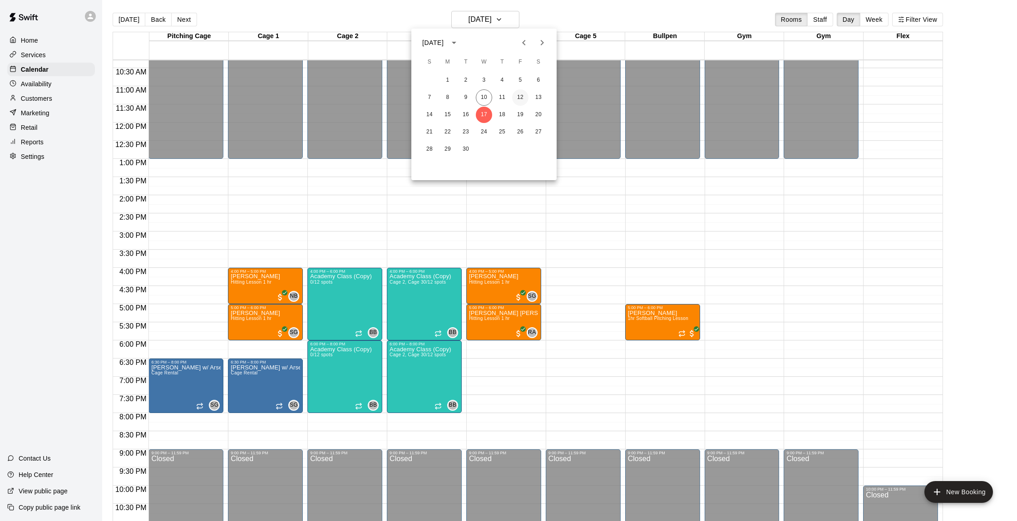
click at [521, 98] on button "12" at bounding box center [520, 97] width 16 height 16
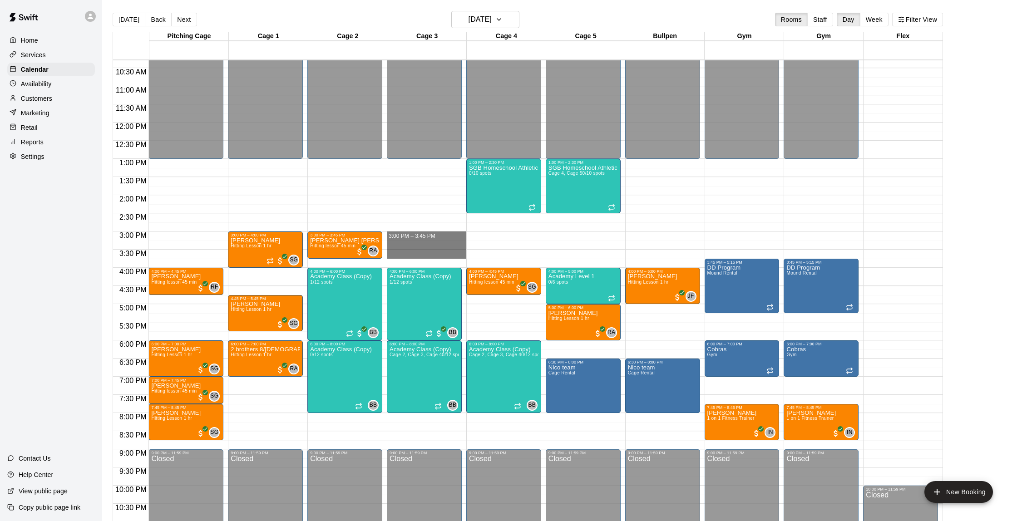
drag, startPoint x: 410, startPoint y: 235, endPoint x: 411, endPoint y: 252, distance: 17.3
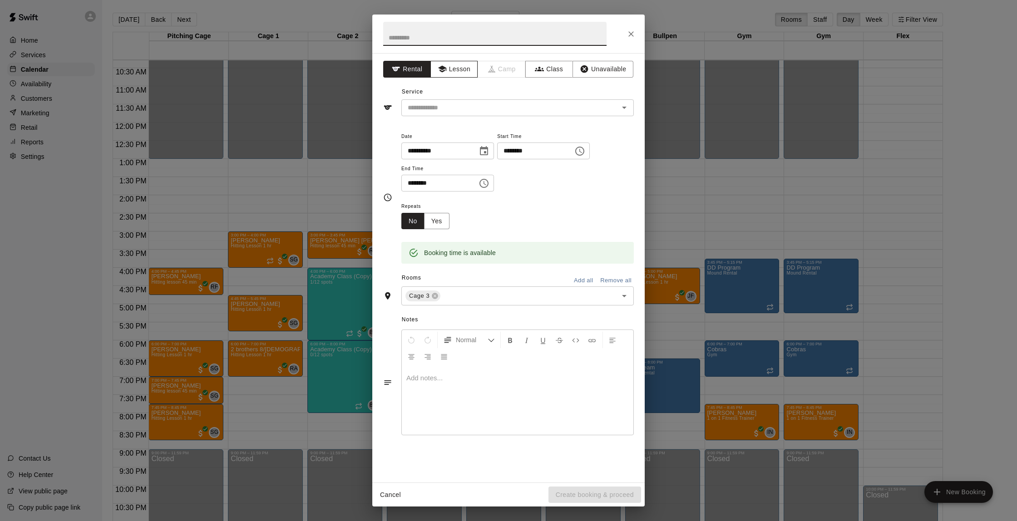
click at [455, 71] on button "Lesson" at bounding box center [455, 69] width 48 height 17
click at [443, 104] on input "text" at bounding box center [504, 107] width 200 height 11
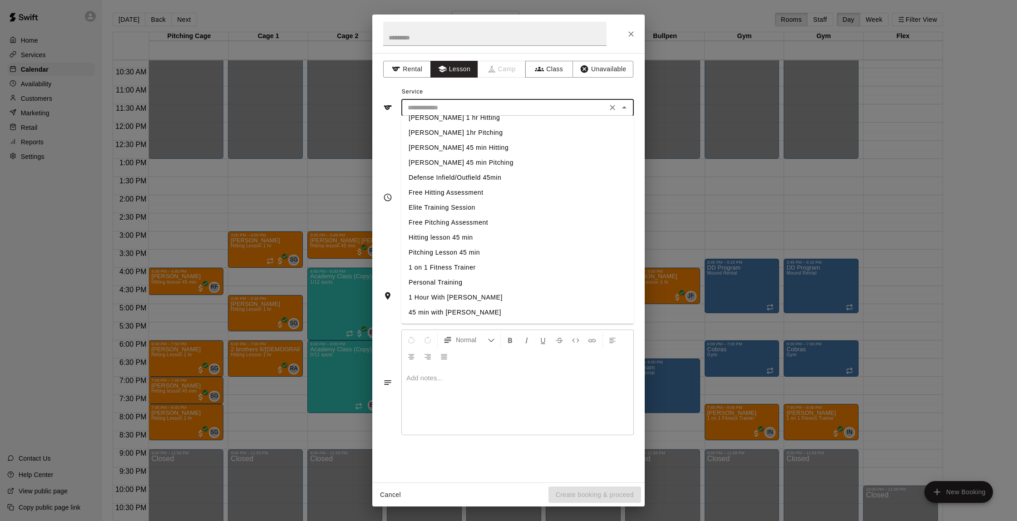
scroll to position [144, 0]
click at [452, 241] on li "Hitting lesson 45 min" at bounding box center [517, 238] width 233 height 15
type input "**********"
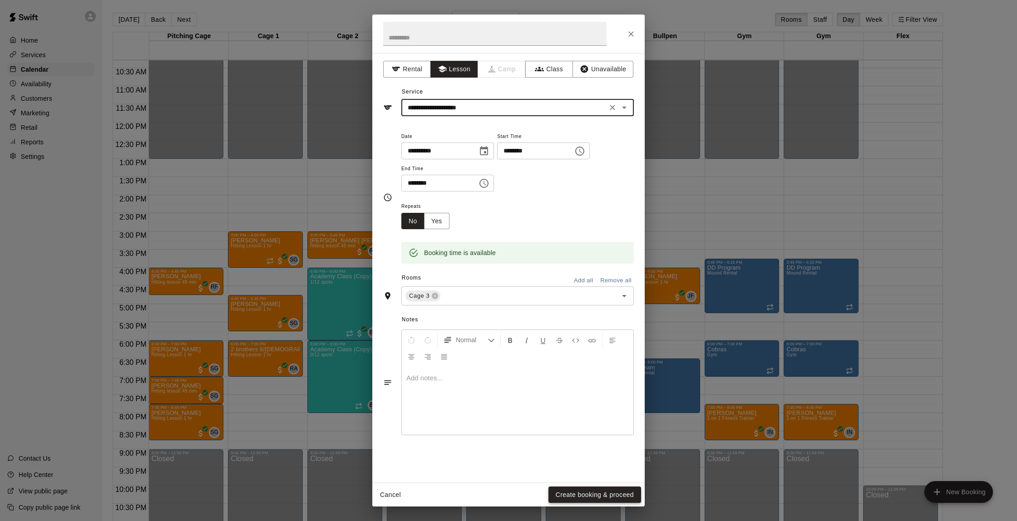
click at [586, 497] on button "Create booking & proceed" at bounding box center [595, 495] width 93 height 17
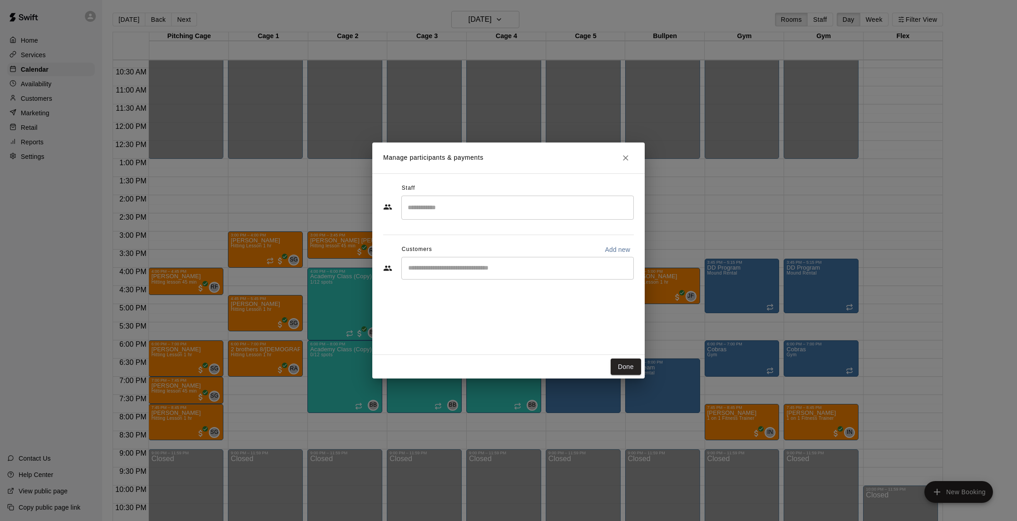
click at [448, 208] on input "Search staff" at bounding box center [518, 208] width 224 height 16
click at [453, 234] on p "[PERSON_NAME]" at bounding box center [452, 234] width 55 height 10
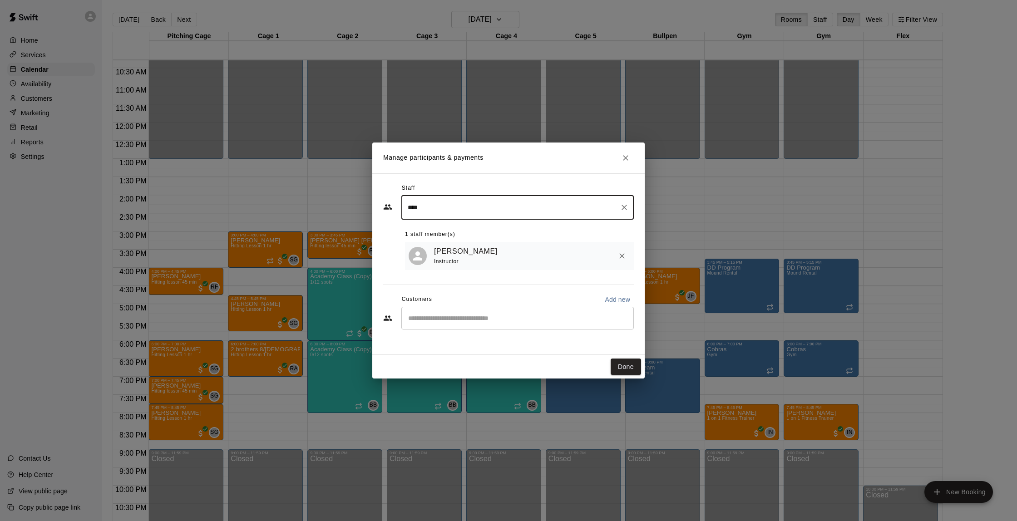
type input "****"
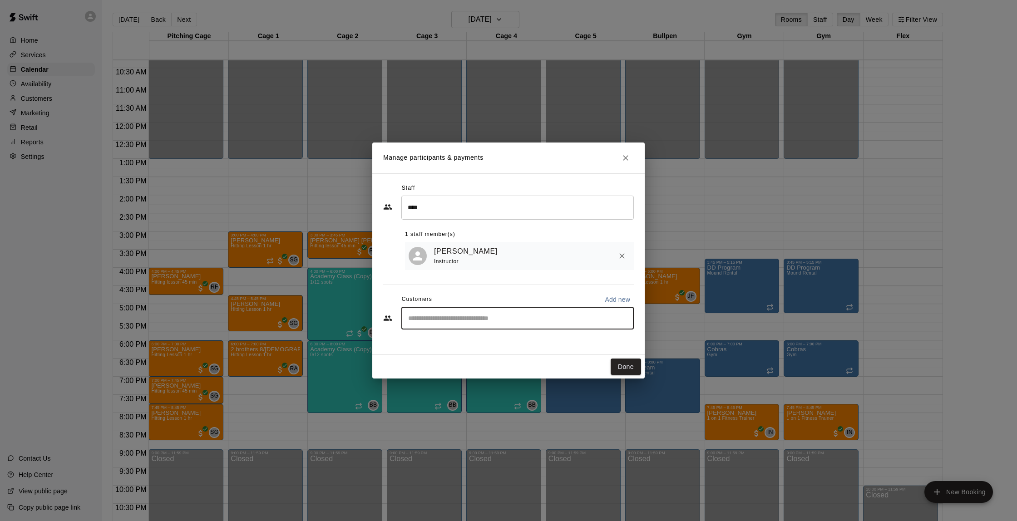
click at [451, 320] on input "Start typing to search customers..." at bounding box center [518, 318] width 224 height 9
type input "******"
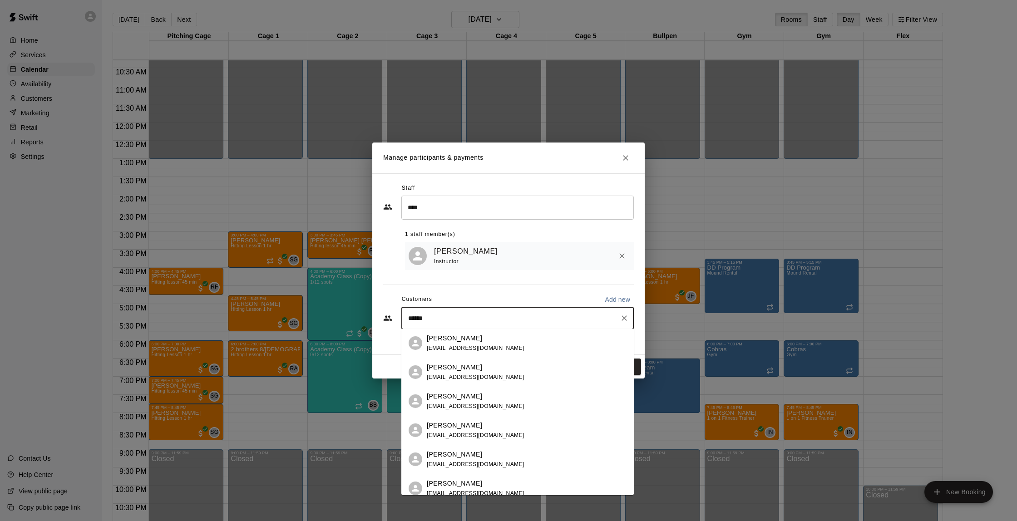
click at [455, 344] on div "[PERSON_NAME] [EMAIL_ADDRESS][DOMAIN_NAME]" at bounding box center [476, 344] width 98 height 20
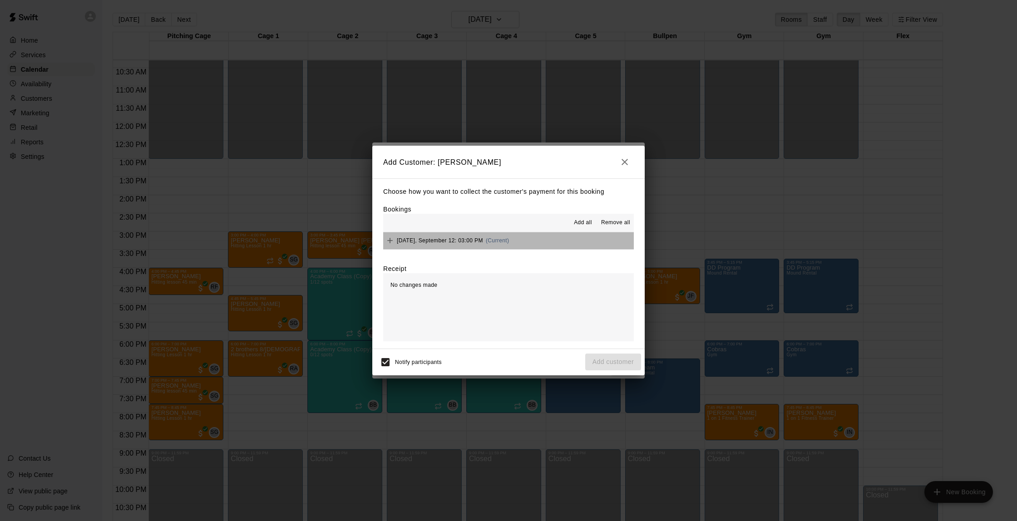
click at [449, 243] on div "[DATE], September 12: 03:00 PM (Current)" at bounding box center [446, 241] width 126 height 14
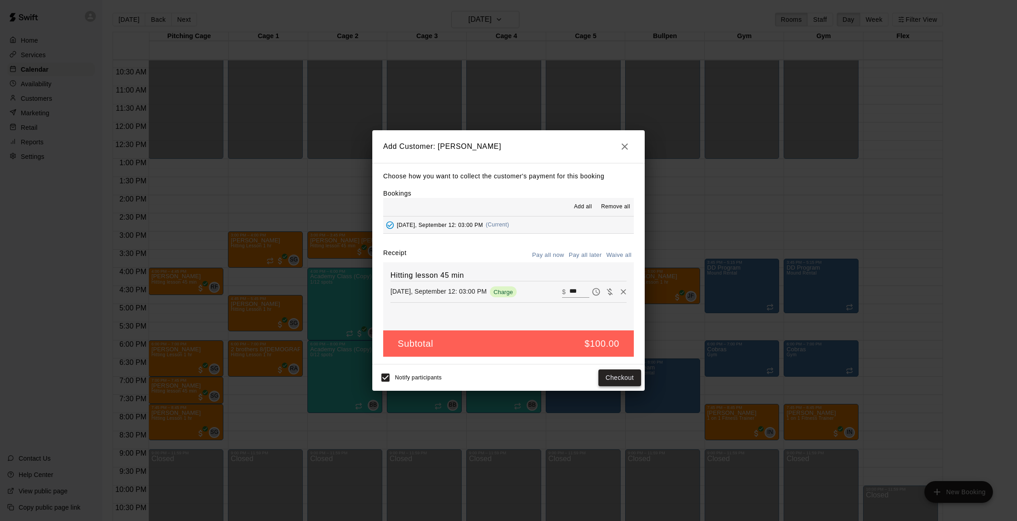
click at [618, 378] on button "Checkout" at bounding box center [620, 378] width 43 height 17
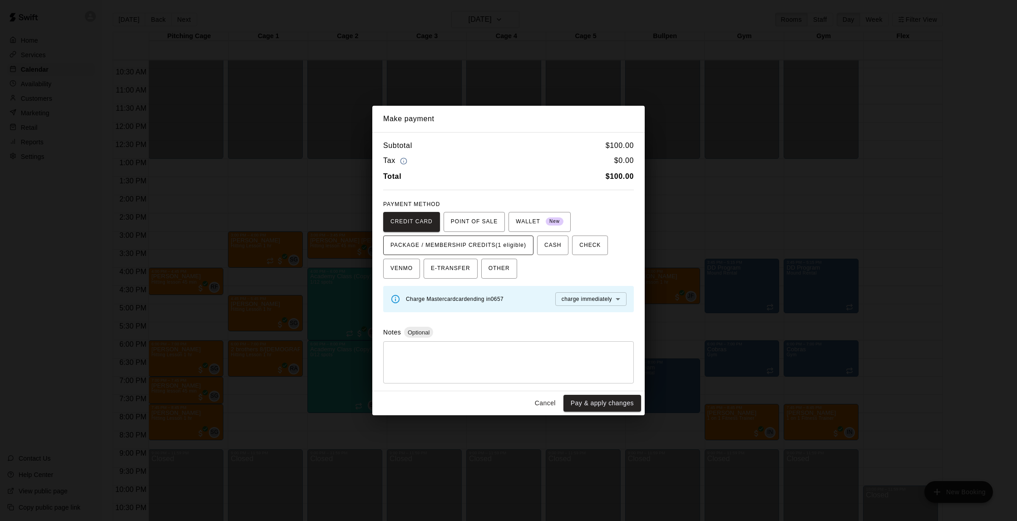
click at [441, 248] on span "PACKAGE / MEMBERSHIP CREDITS (1 eligible)" at bounding box center [459, 245] width 136 height 15
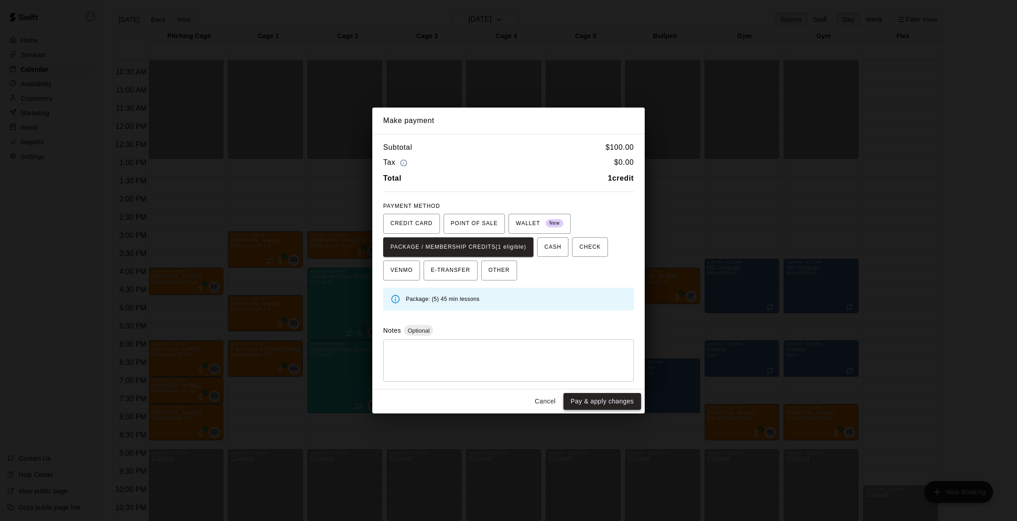
click at [591, 400] on button "Pay & apply changes" at bounding box center [603, 401] width 78 height 17
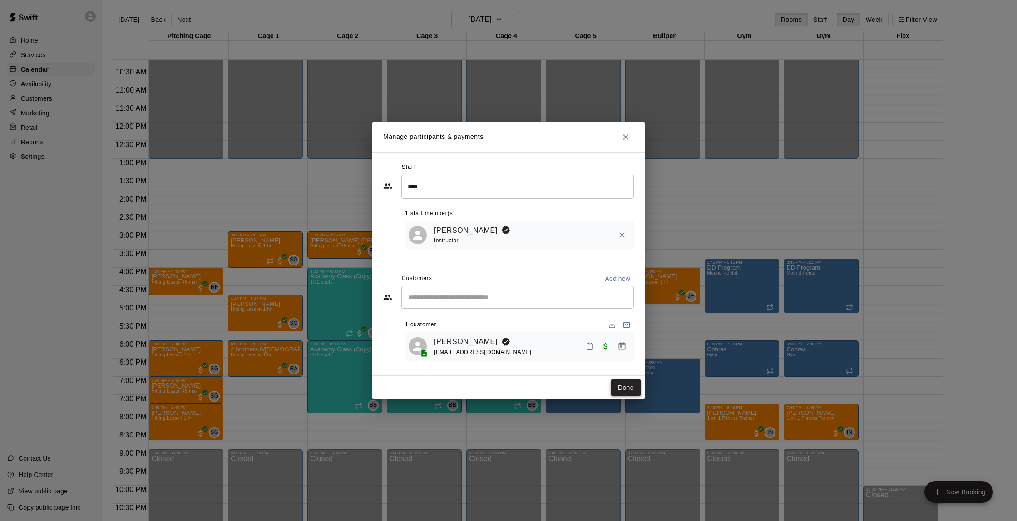
click at [624, 390] on button "Done" at bounding box center [626, 388] width 30 height 17
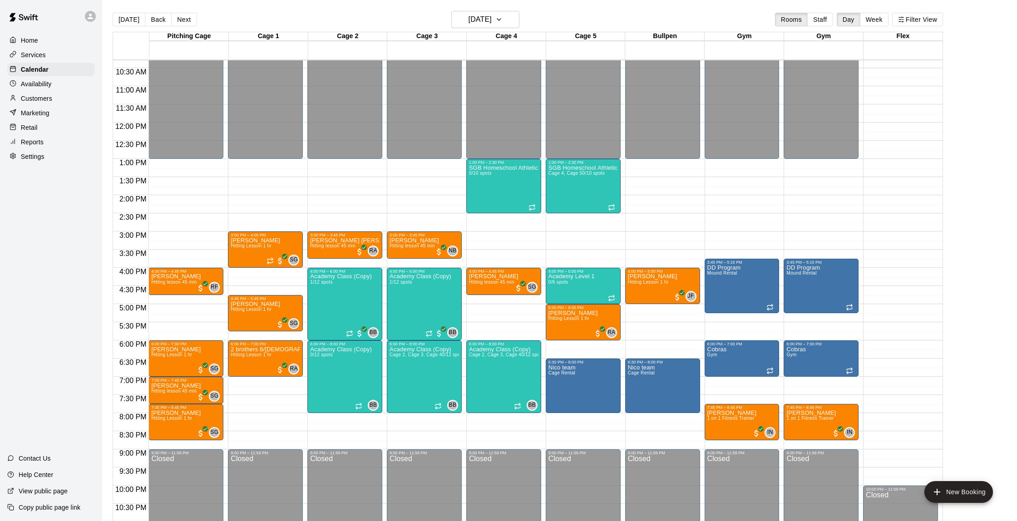
scroll to position [1, 0]
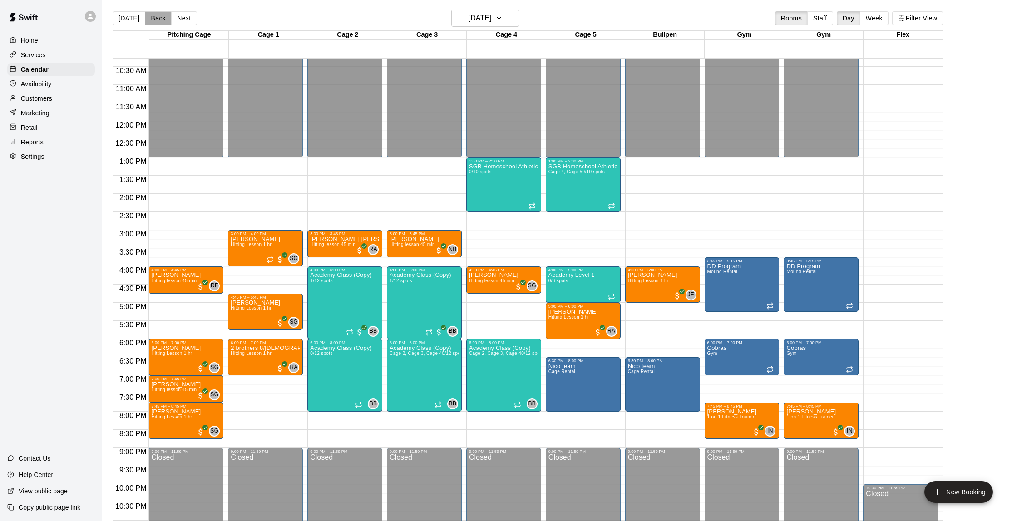
click at [155, 19] on button "Back" at bounding box center [158, 18] width 27 height 14
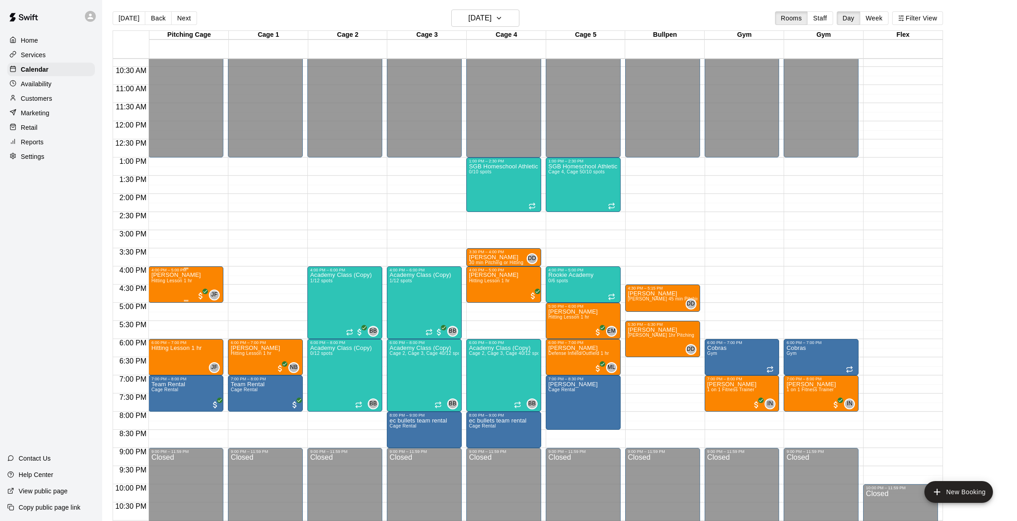
click at [162, 304] on img "edit" at bounding box center [161, 304] width 10 height 10
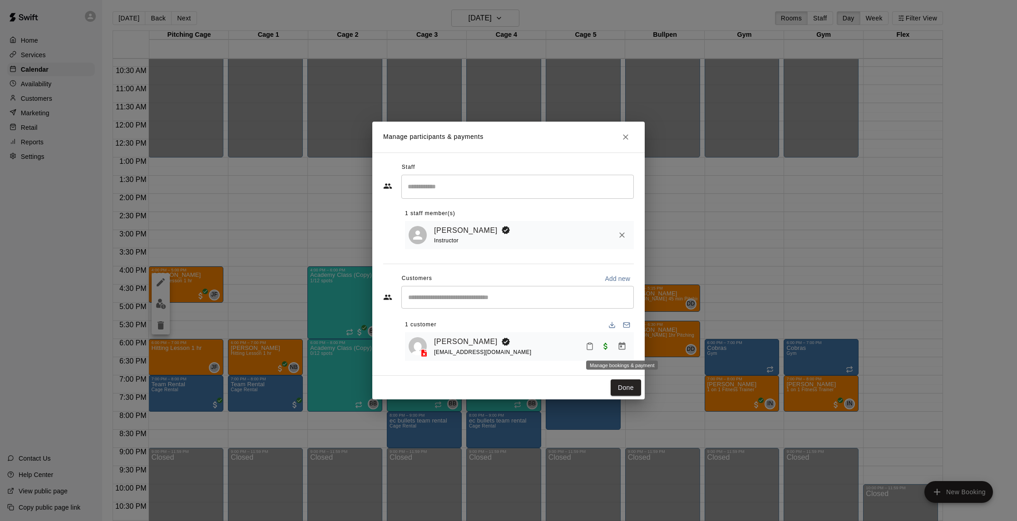
click at [624, 348] on icon "Manage bookings & payment" at bounding box center [622, 346] width 9 height 9
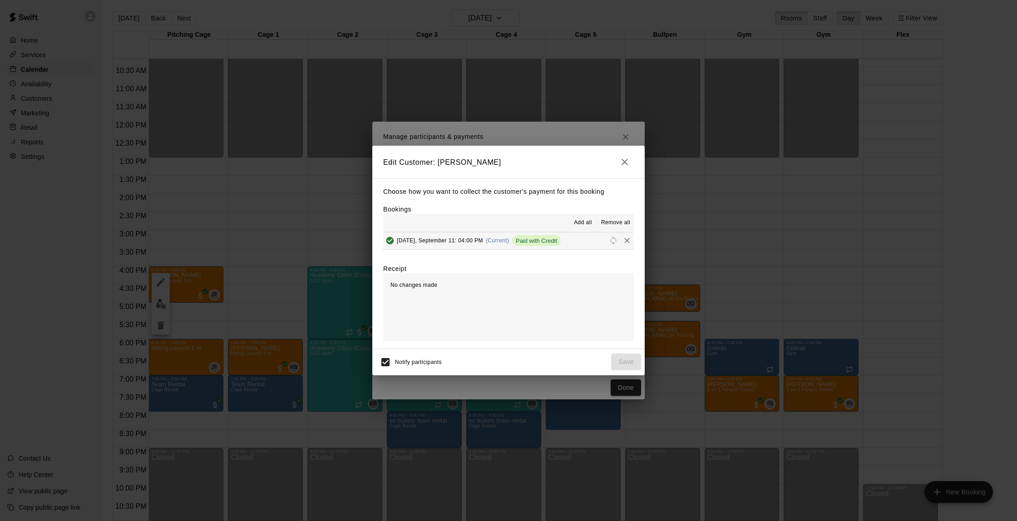
drag, startPoint x: 433, startPoint y: 231, endPoint x: 433, endPoint y: 237, distance: 5.9
click at [433, 235] on div "Add all Remove all [DATE], September 11: 04:00 PM (Current) Paid with Credit" at bounding box center [508, 232] width 251 height 36
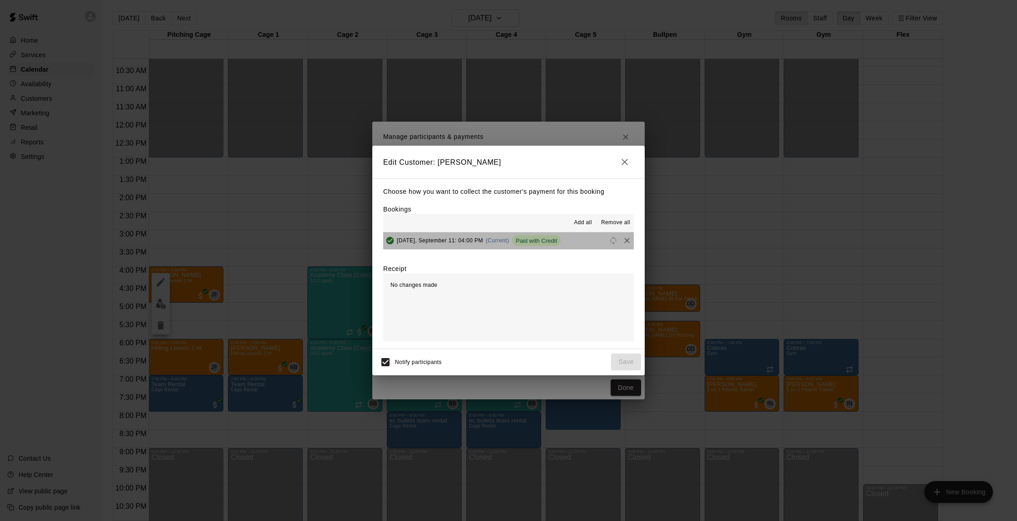
click at [434, 238] on span "[DATE], September 11: 04:00 PM" at bounding box center [440, 241] width 86 height 6
click at [627, 239] on icon "Remove" at bounding box center [627, 240] width 9 height 9
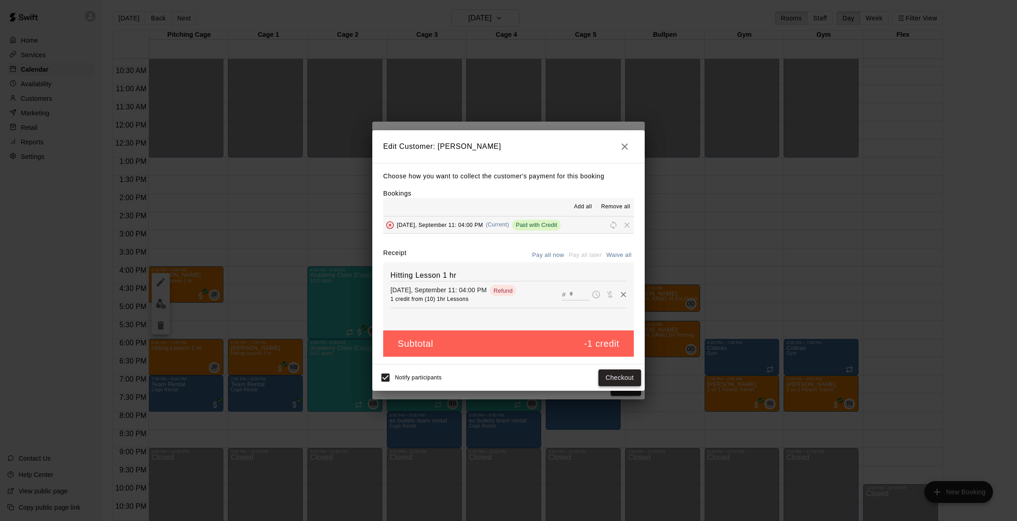
click at [619, 370] on button "Checkout" at bounding box center [620, 378] width 43 height 17
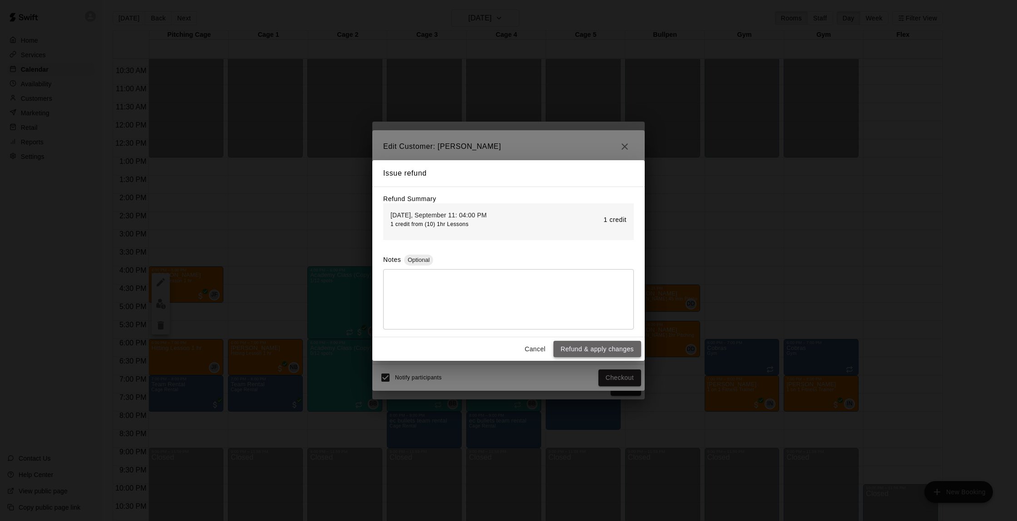
click at [584, 346] on button "Refund & apply changes" at bounding box center [598, 349] width 88 height 17
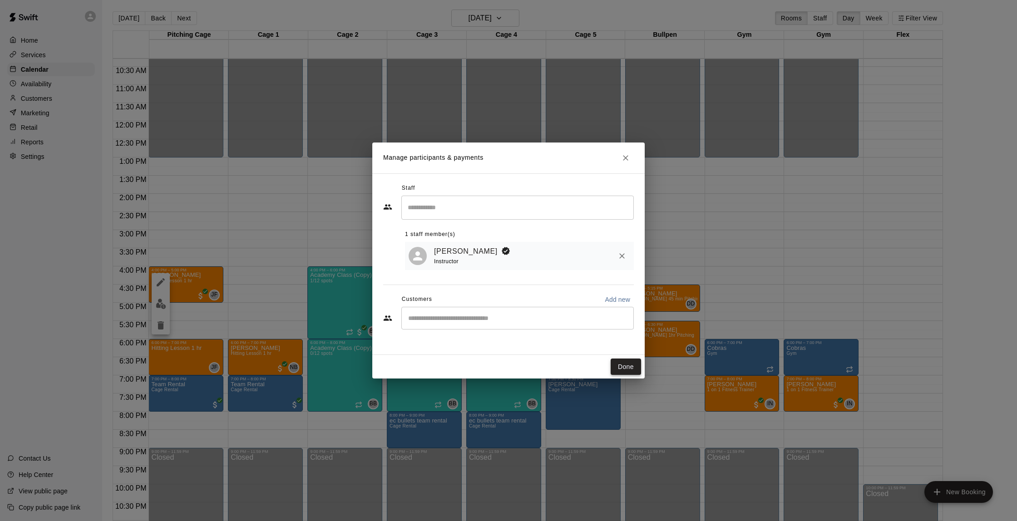
click at [625, 372] on button "Done" at bounding box center [626, 367] width 30 height 17
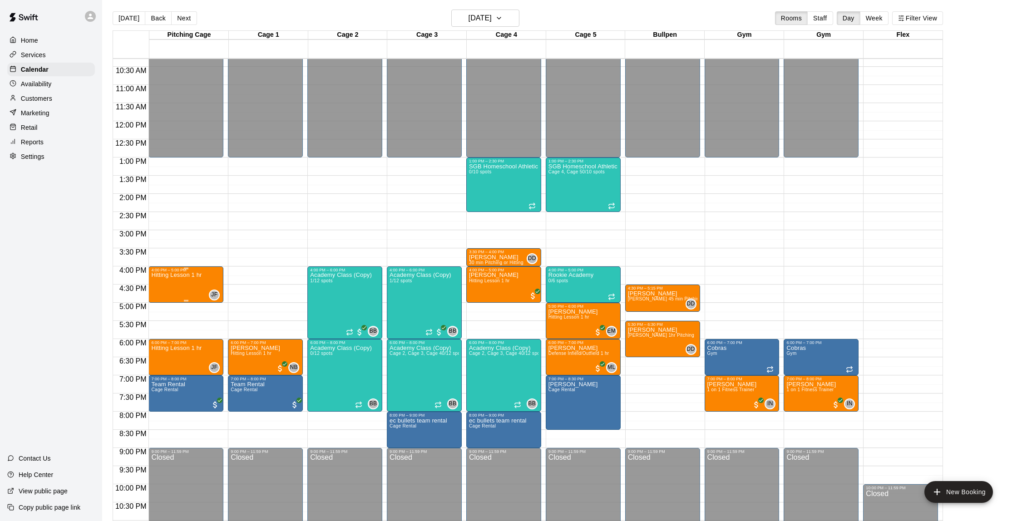
click at [160, 324] on icon "delete" at bounding box center [161, 326] width 6 height 8
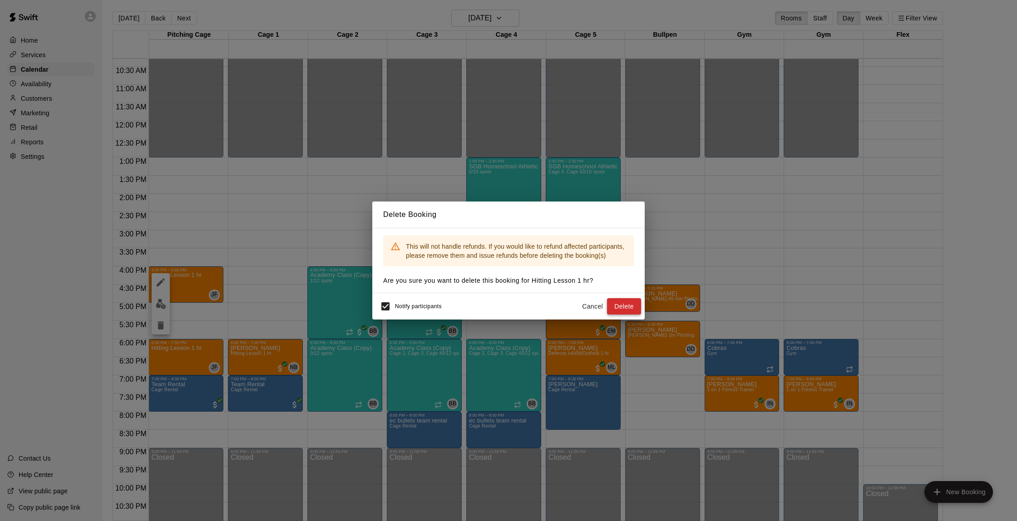
click at [622, 307] on button "Delete" at bounding box center [624, 306] width 34 height 17
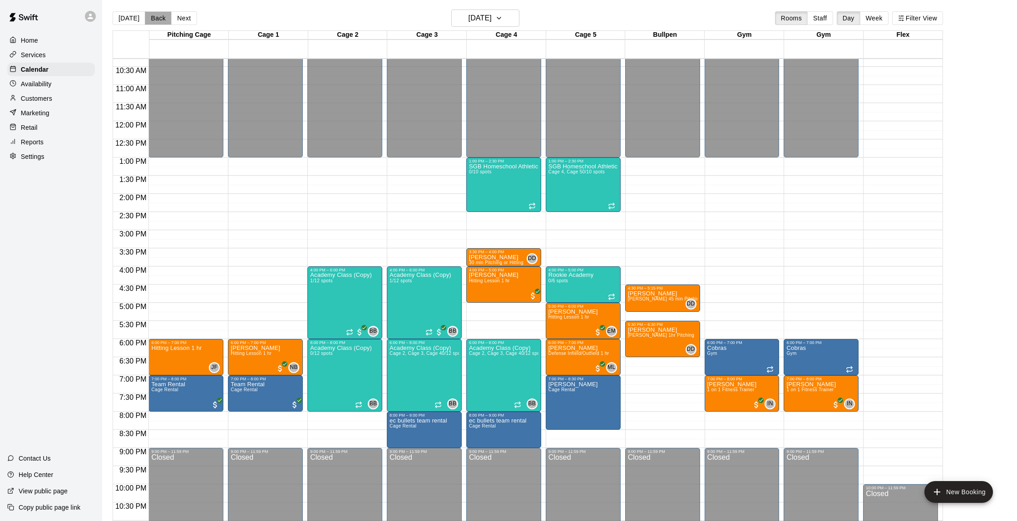
click at [162, 19] on button "Back" at bounding box center [158, 18] width 27 height 14
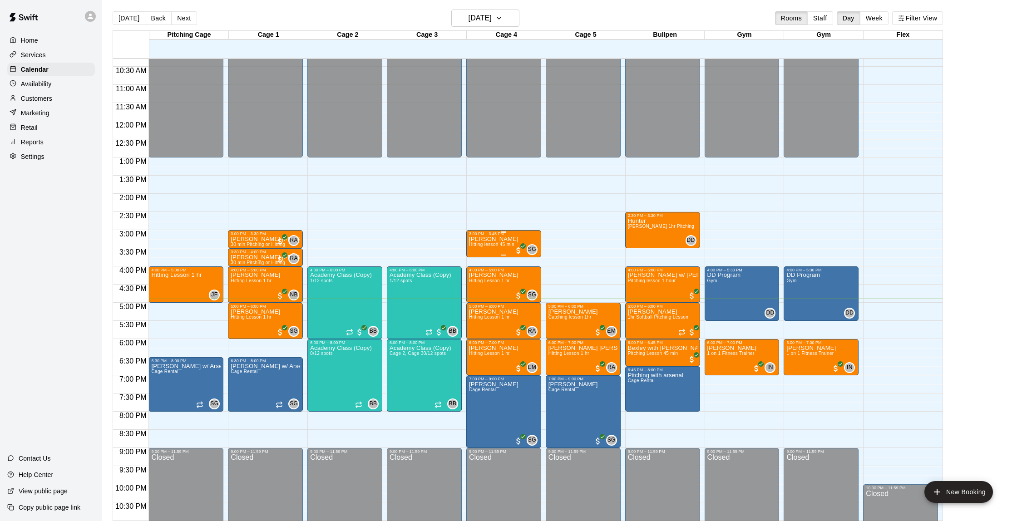
click at [536, 248] on span "SG" at bounding box center [532, 249] width 8 height 9
click at [534, 279] on img "edit" at bounding box center [537, 277] width 10 height 10
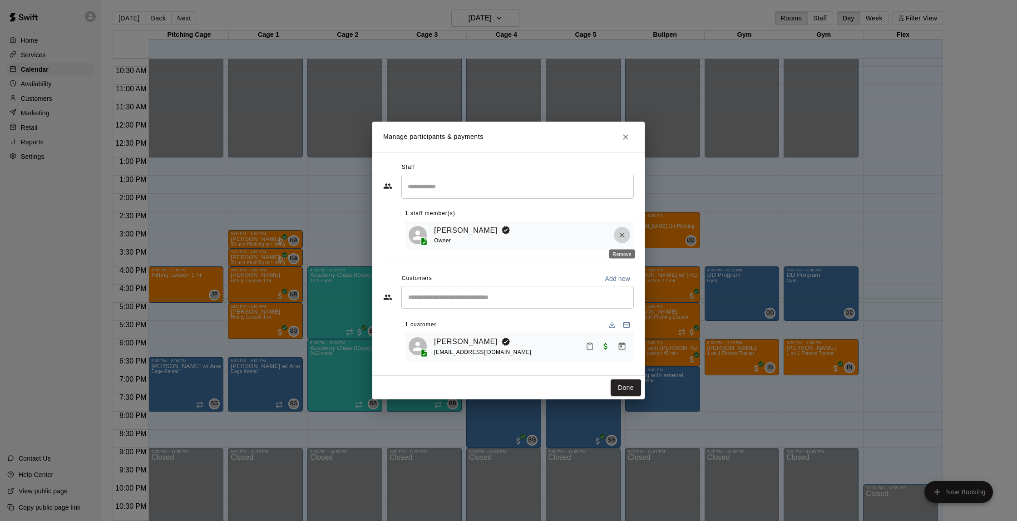
click at [617, 233] on button "Remove" at bounding box center [622, 235] width 16 height 16
click at [510, 190] on input "Search staff" at bounding box center [518, 187] width 224 height 16
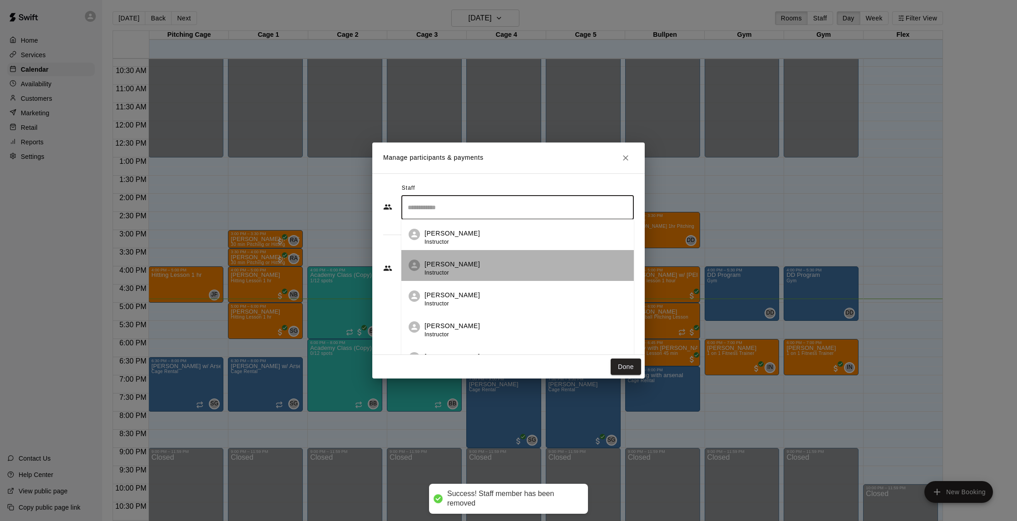
click at [495, 268] on div "[PERSON_NAME] Instructor" at bounding box center [526, 269] width 202 height 18
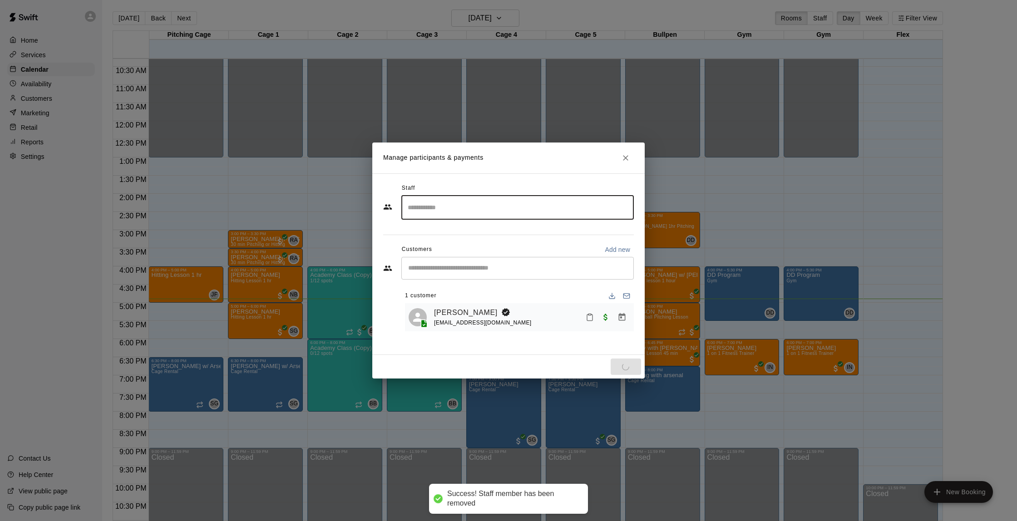
click at [502, 215] on input "Search staff" at bounding box center [518, 208] width 224 height 16
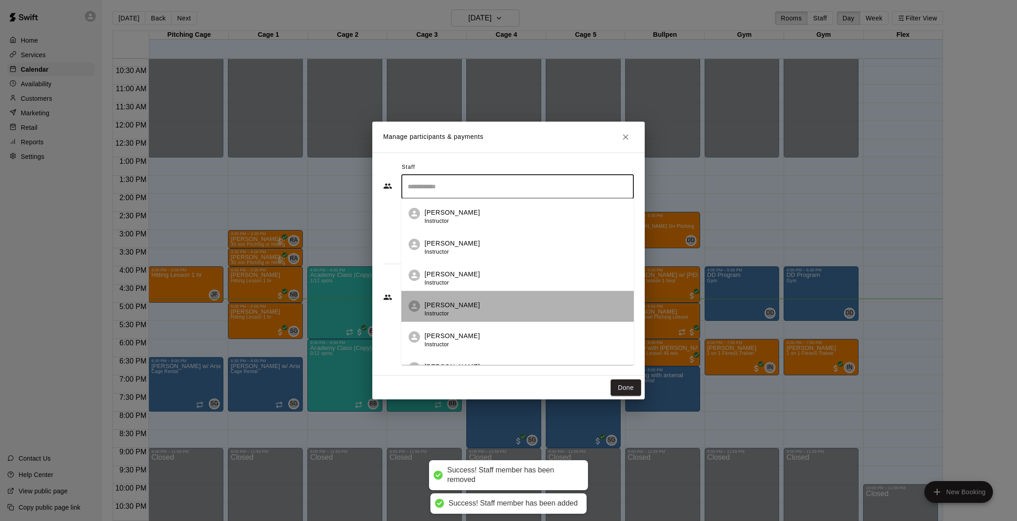
click at [496, 300] on li "[PERSON_NAME] Instructor" at bounding box center [517, 306] width 233 height 31
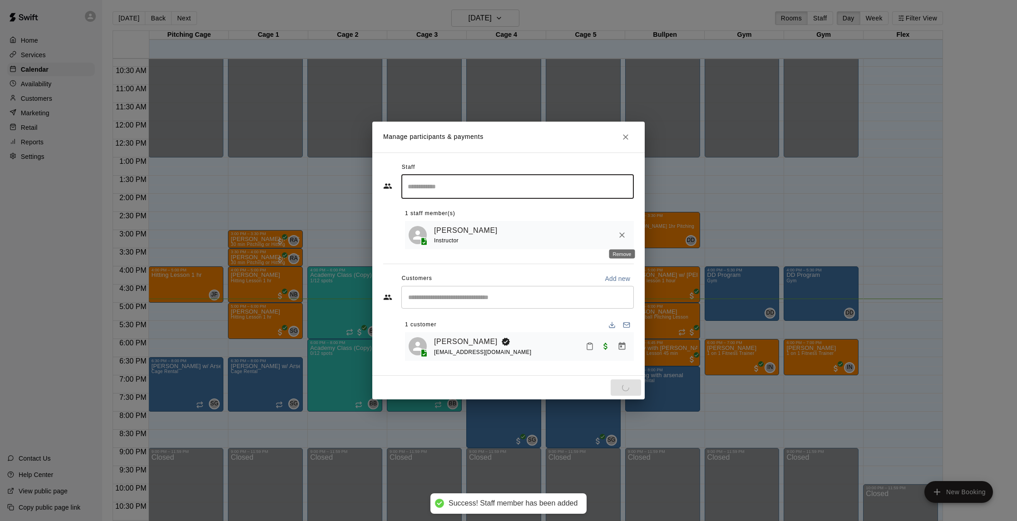
click at [623, 236] on icon "Remove" at bounding box center [621, 235] width 5 height 5
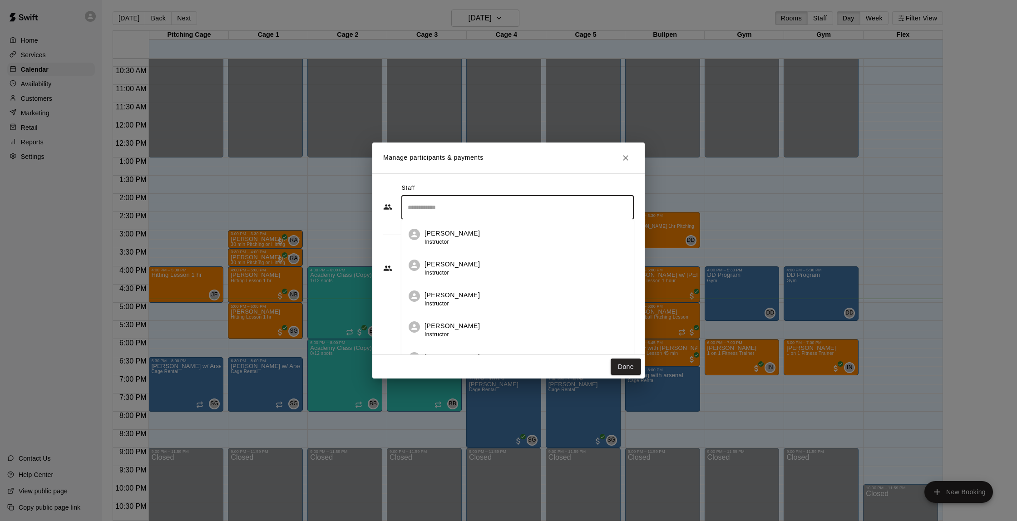
click at [484, 208] on input "Search staff" at bounding box center [518, 208] width 224 height 16
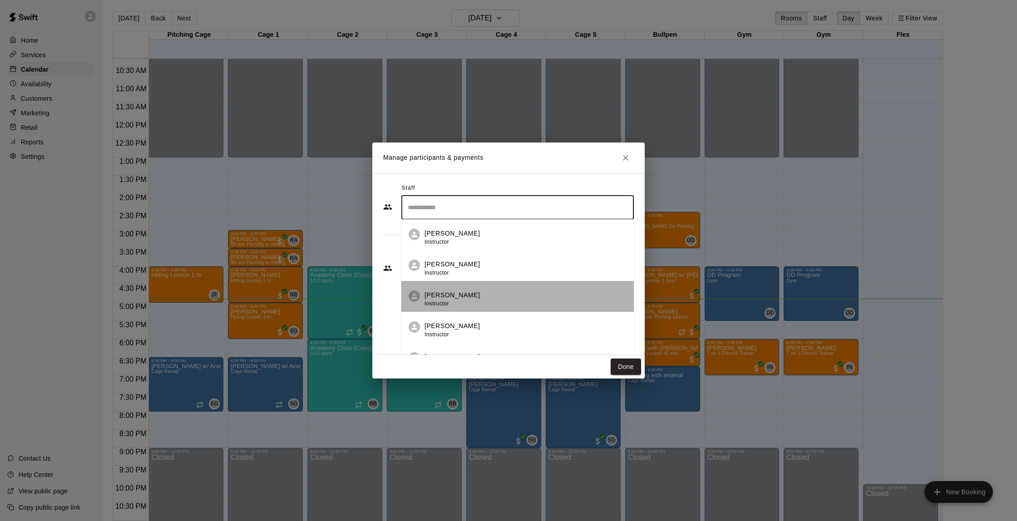
click at [498, 303] on div "[PERSON_NAME] Instructor" at bounding box center [526, 300] width 202 height 18
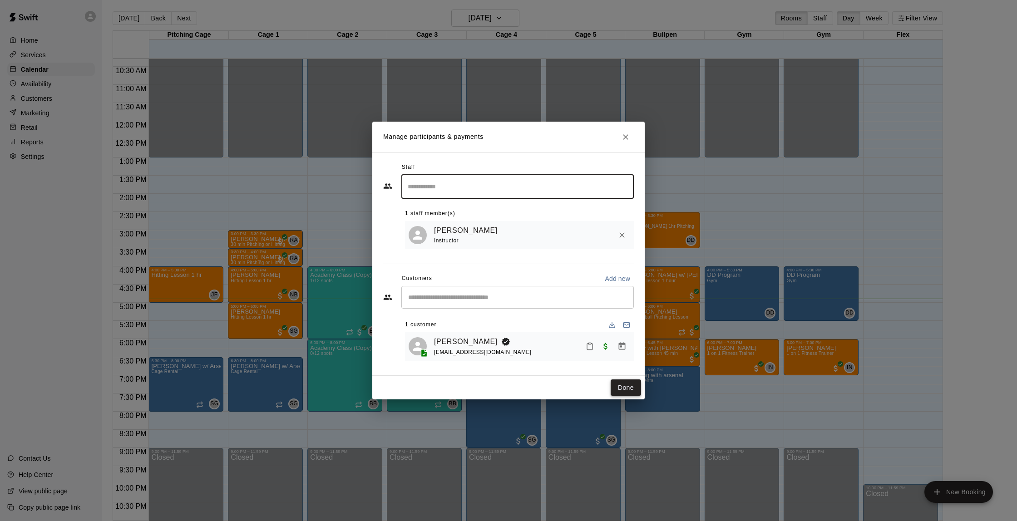
click at [620, 386] on button "Done" at bounding box center [626, 388] width 30 height 17
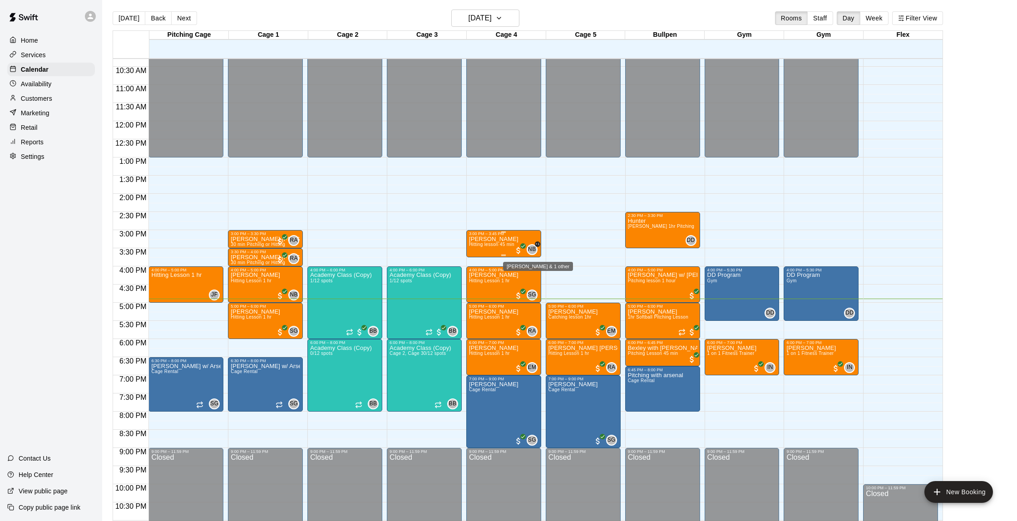
click at [527, 250] on div "NB" at bounding box center [532, 249] width 11 height 11
click at [530, 274] on button "edit" at bounding box center [536, 276] width 18 height 18
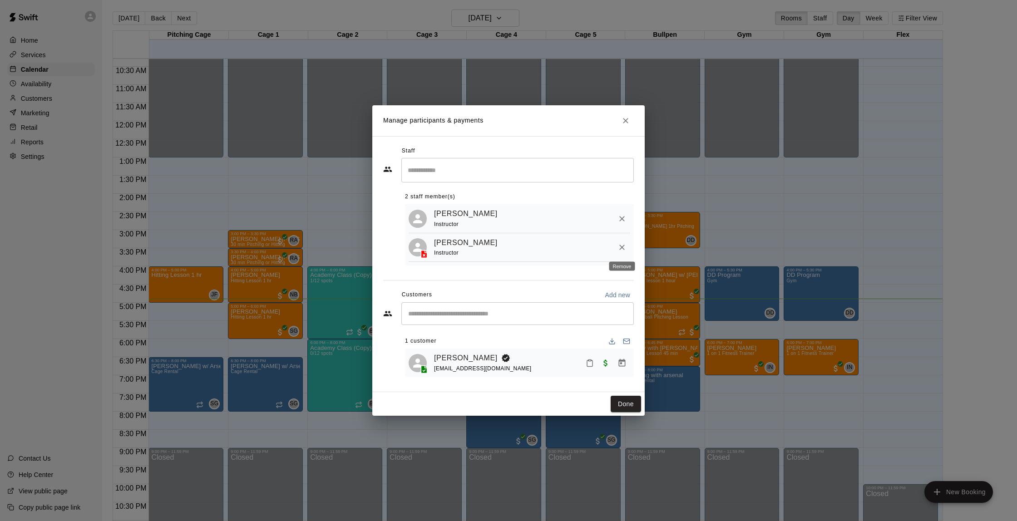
click at [619, 248] on icon "Remove" at bounding box center [622, 247] width 9 height 9
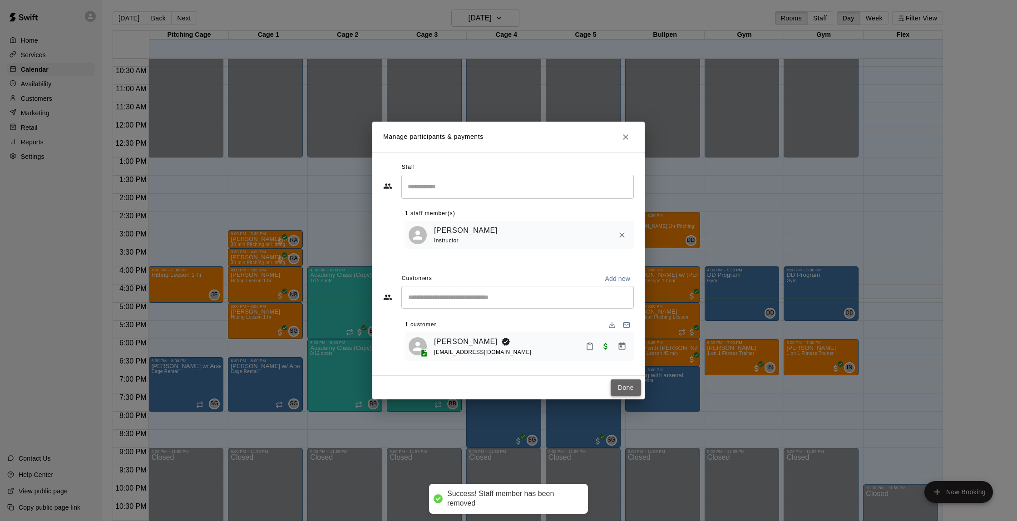
click at [632, 386] on button "Done" at bounding box center [626, 388] width 30 height 17
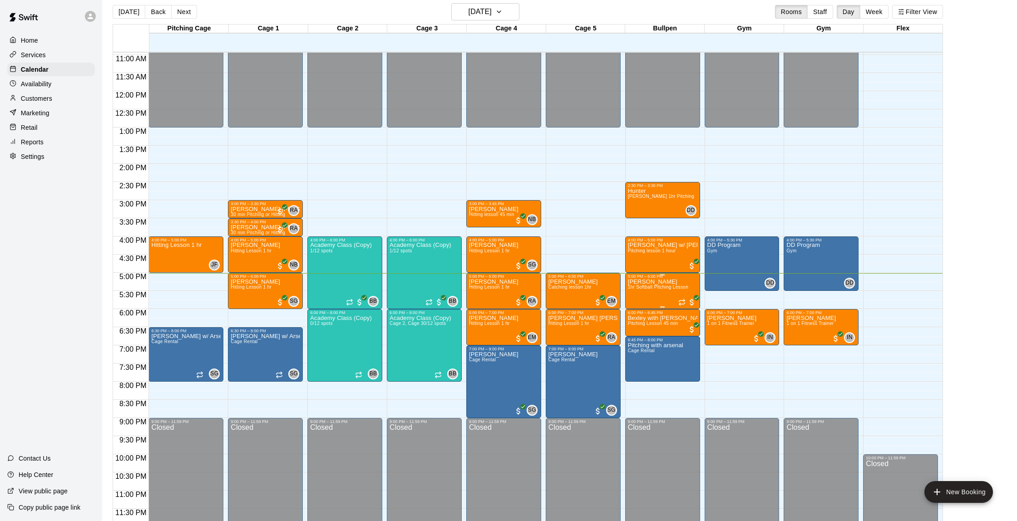
scroll to position [8, 0]
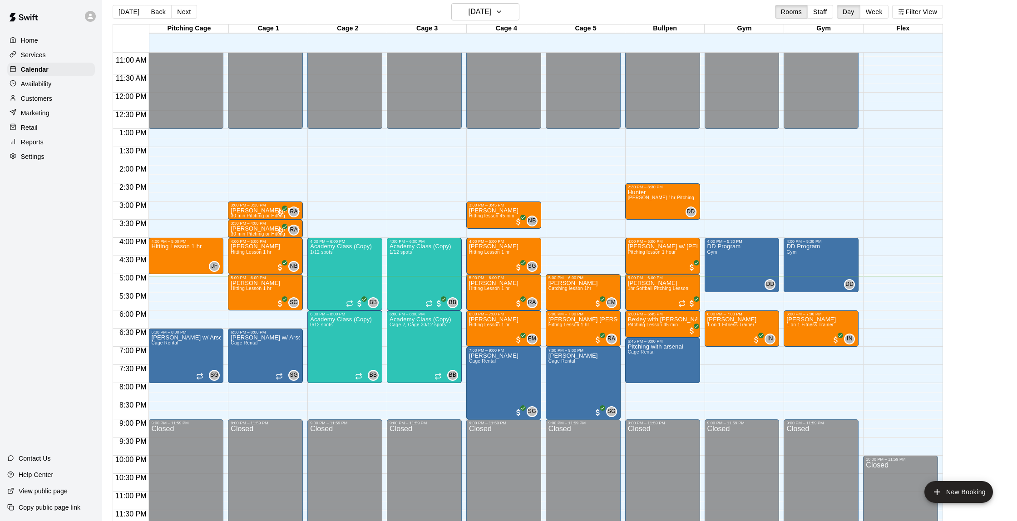
click at [31, 94] on p "Customers" at bounding box center [36, 98] width 31 height 9
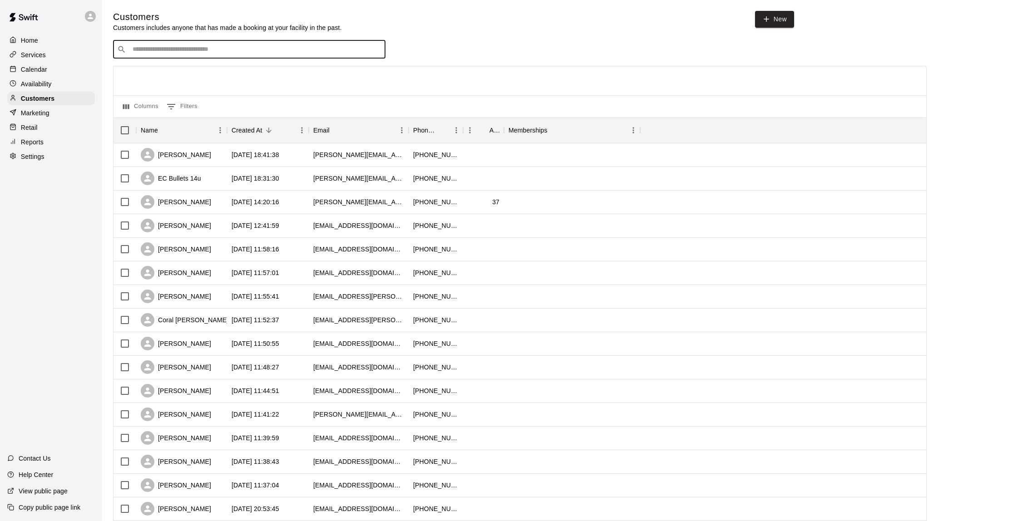
click at [215, 50] on input "Search customers by name or email" at bounding box center [256, 49] width 252 height 9
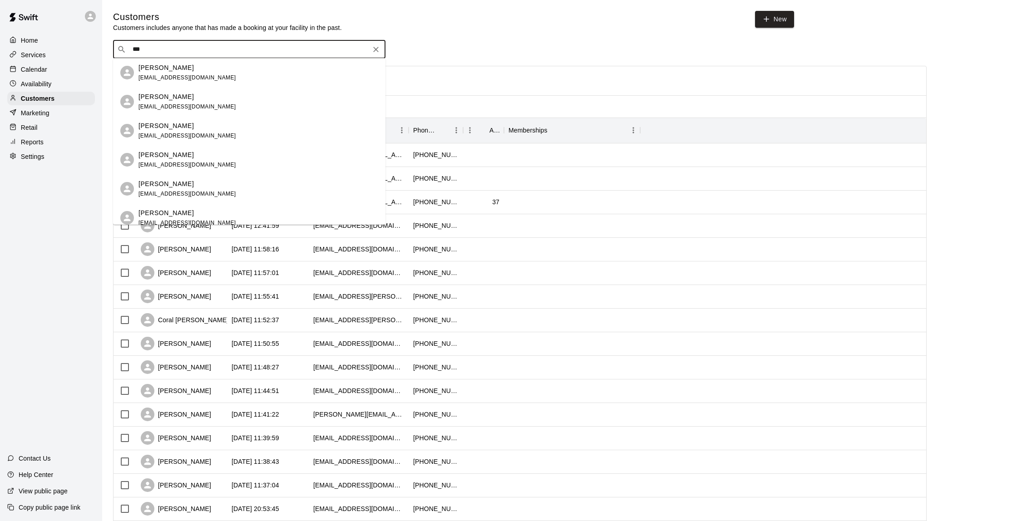
type input "****"
click at [151, 98] on p "[PERSON_NAME]" at bounding box center [166, 97] width 55 height 10
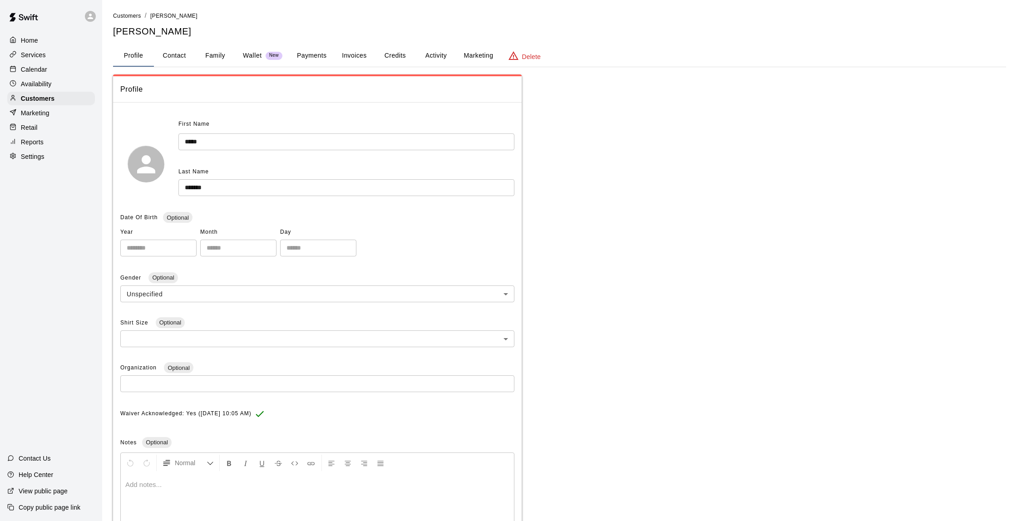
click at [215, 54] on button "Family" at bounding box center [215, 56] width 41 height 22
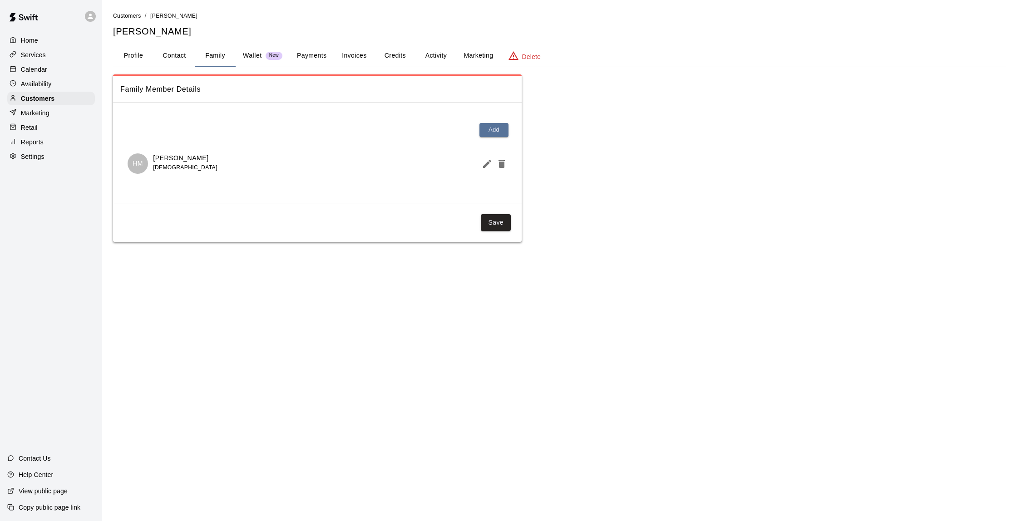
click at [310, 55] on button "Payments" at bounding box center [312, 56] width 44 height 22
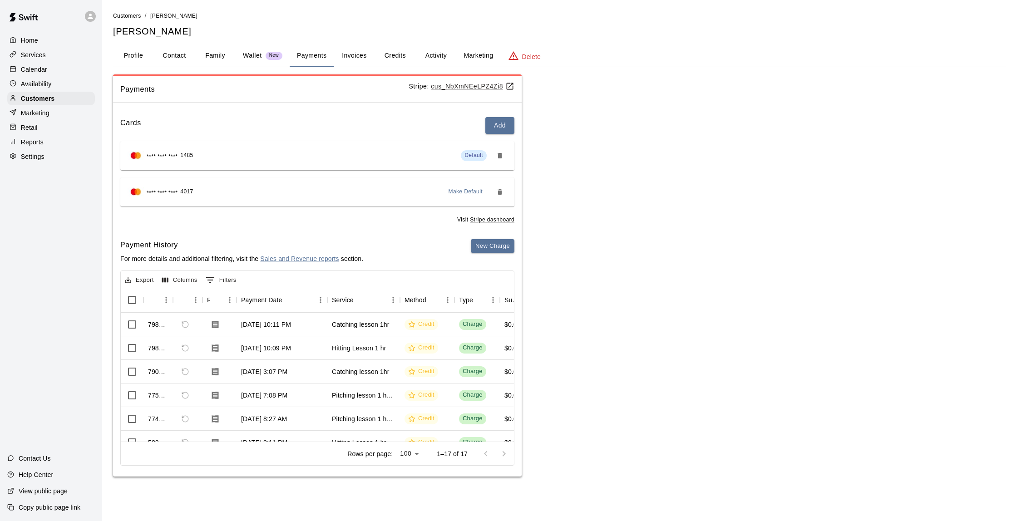
click at [86, 70] on div "Calendar" at bounding box center [51, 70] width 88 height 14
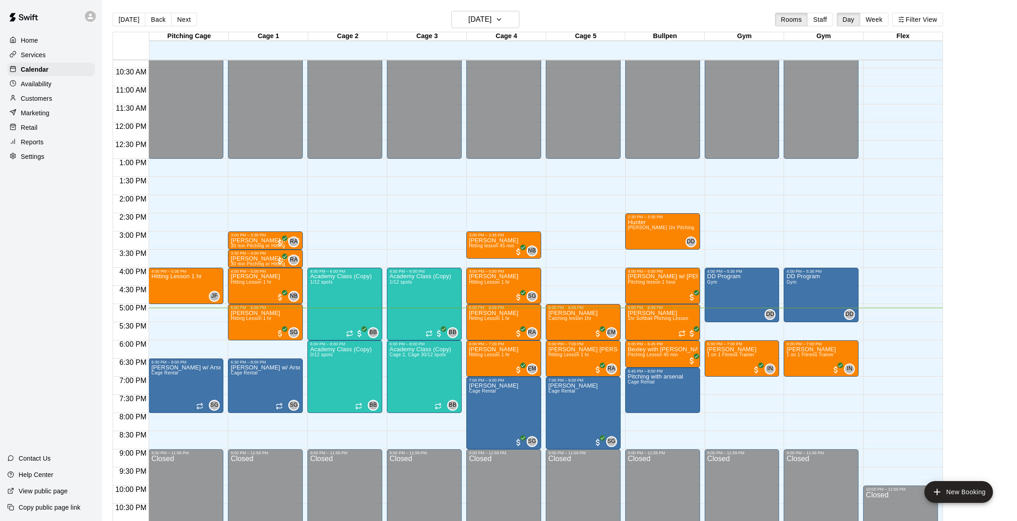
scroll to position [376, 0]
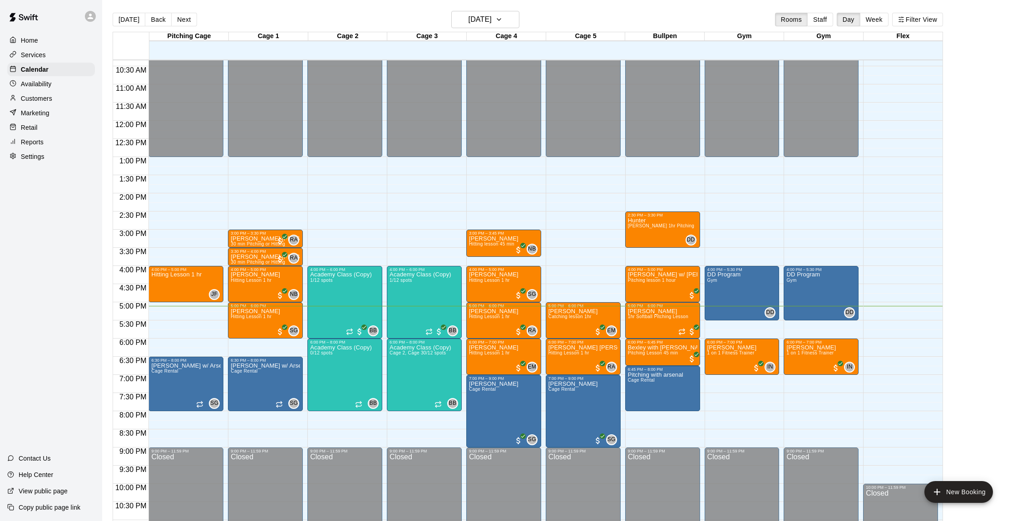
click at [78, 131] on div "Retail" at bounding box center [51, 128] width 88 height 14
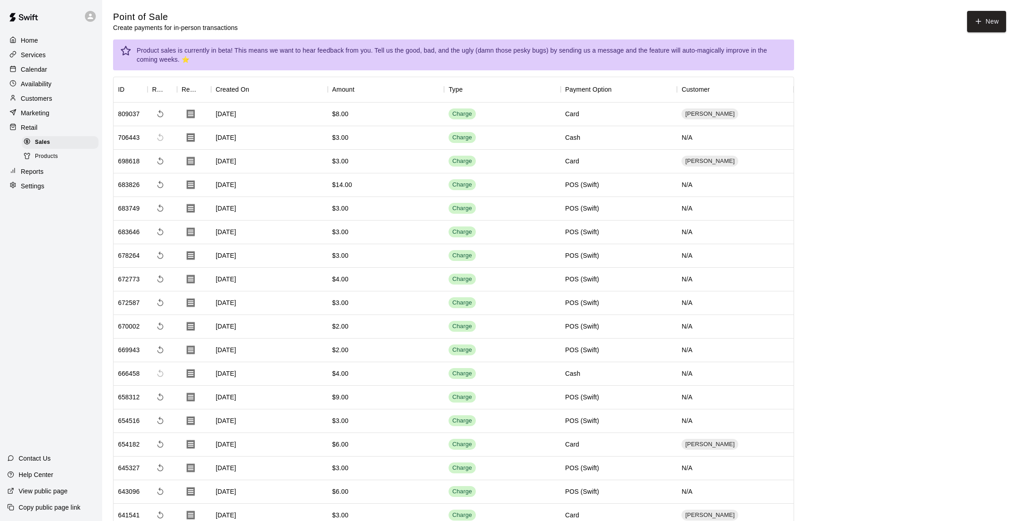
click at [38, 168] on p "Reports" at bounding box center [32, 171] width 23 height 9
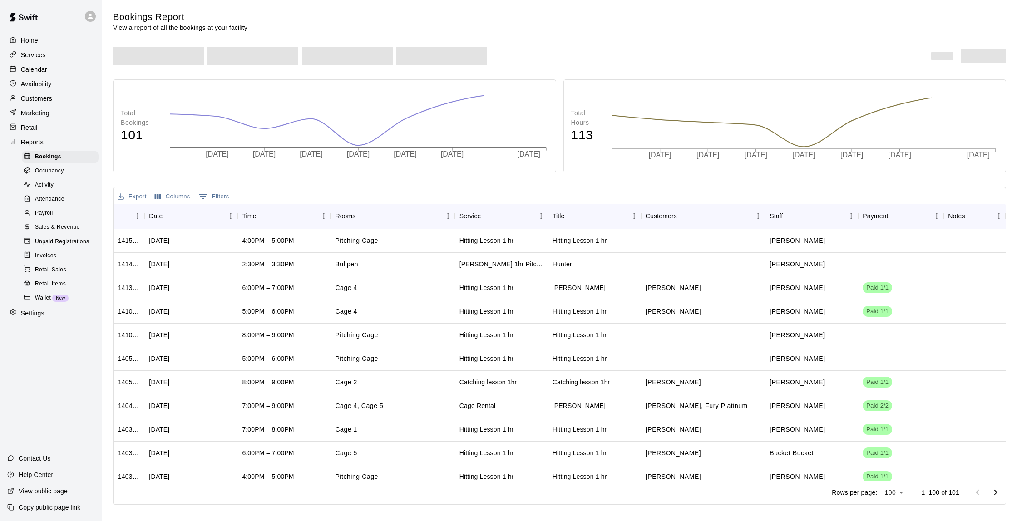
scroll to position [0, 1]
click at [77, 266] on div "Retail Sales" at bounding box center [60, 270] width 77 height 13
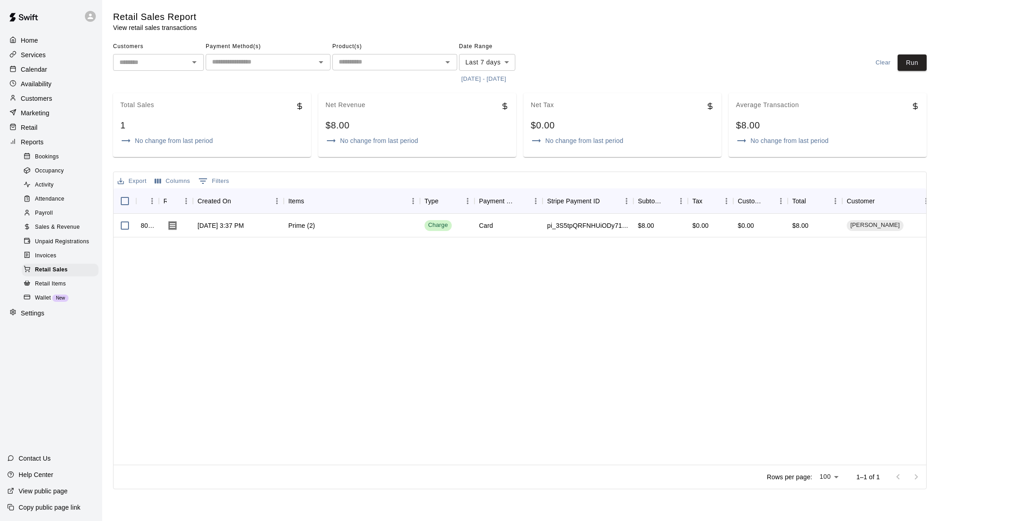
scroll to position [0, 0]
click at [40, 71] on p "Calendar" at bounding box center [34, 69] width 26 height 9
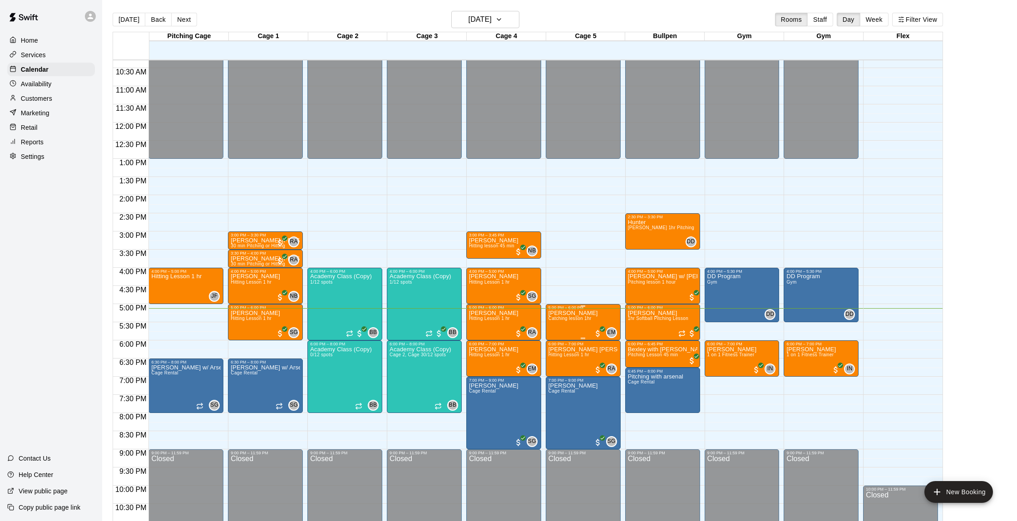
scroll to position [379, 0]
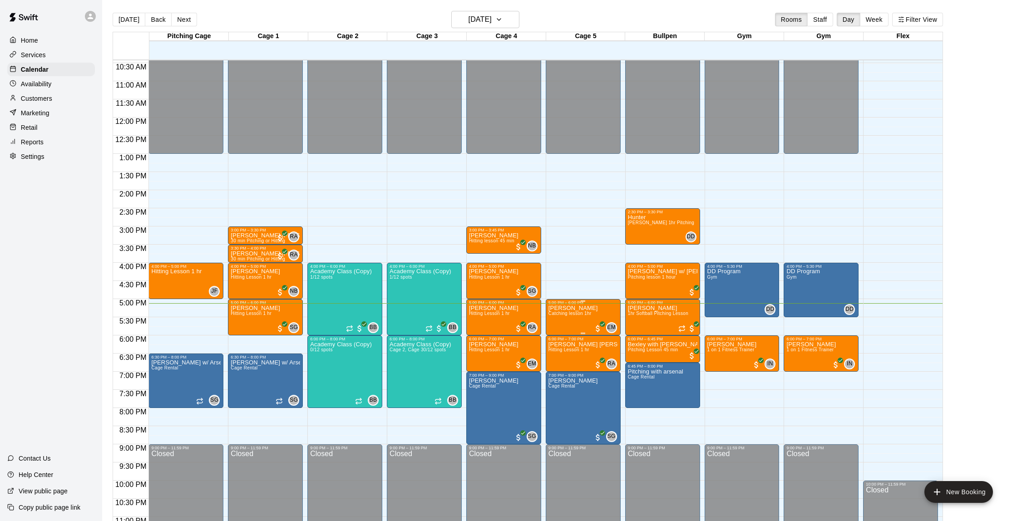
click at [576, 314] on span "Catching lesson 1hr" at bounding box center [570, 313] width 43 height 5
click at [554, 346] on img "edit" at bounding box center [558, 342] width 10 height 10
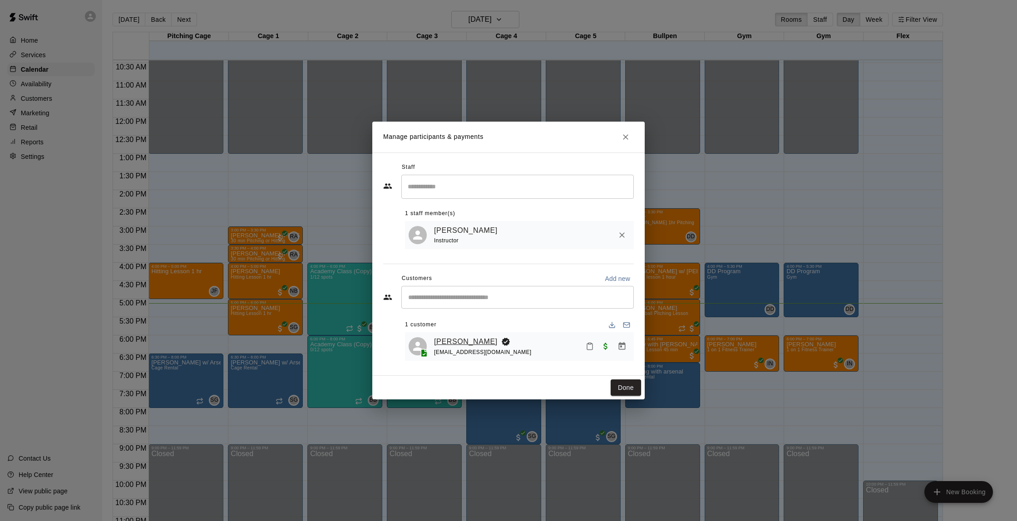
click at [463, 341] on link "[PERSON_NAME]" at bounding box center [466, 342] width 64 height 12
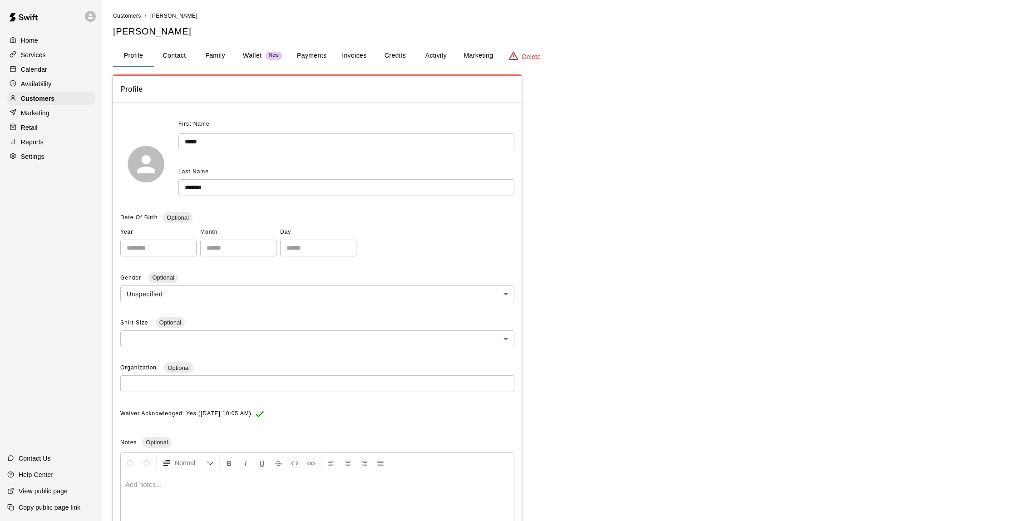
scroll to position [0, 0]
drag, startPoint x: 391, startPoint y: 42, endPoint x: 395, endPoint y: 49, distance: 7.1
click at [391, 42] on div "**********" at bounding box center [559, 298] width 893 height 576
click at [396, 54] on button "Credits" at bounding box center [395, 56] width 41 height 22
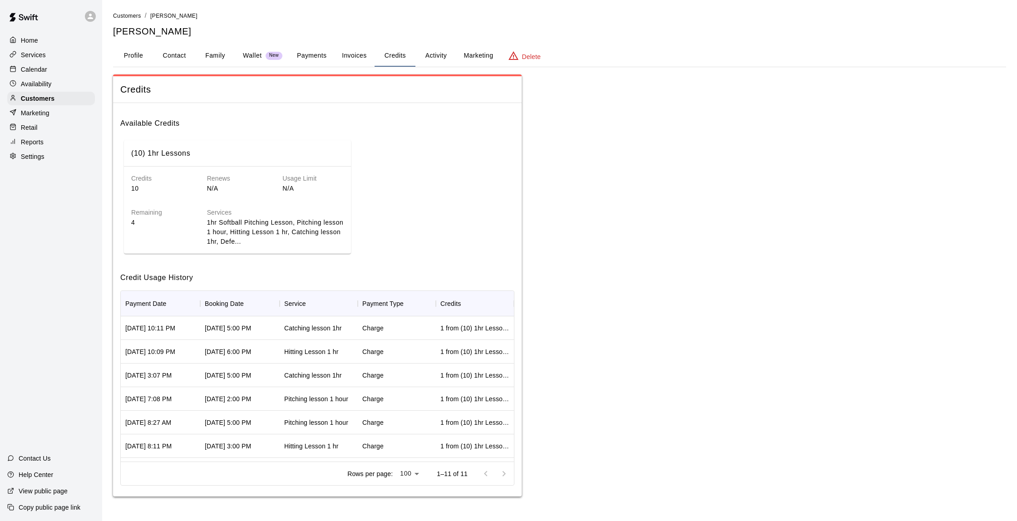
scroll to position [-1, 0]
click at [174, 58] on button "Contact" at bounding box center [174, 56] width 41 height 22
select select "**"
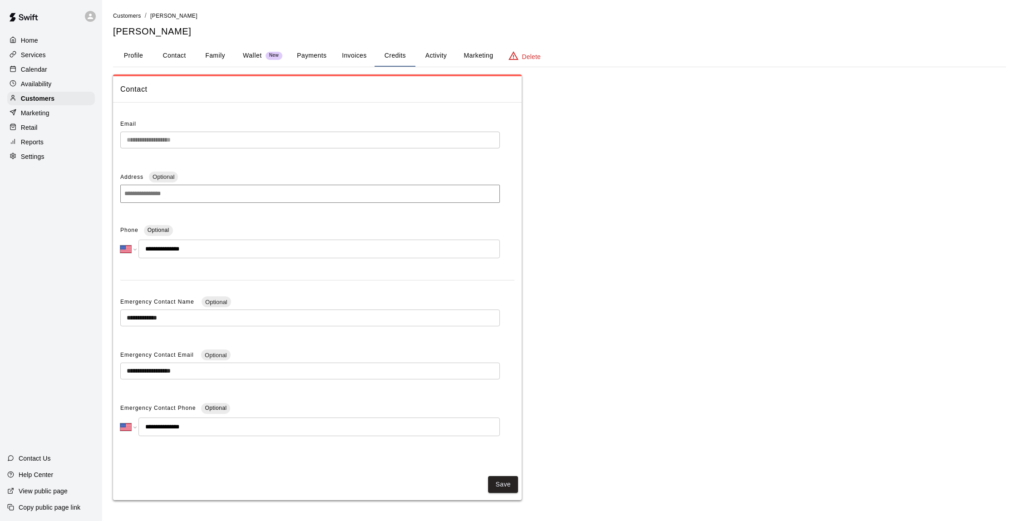
scroll to position [0, 0]
click at [129, 50] on button "Profile" at bounding box center [133, 56] width 41 height 22
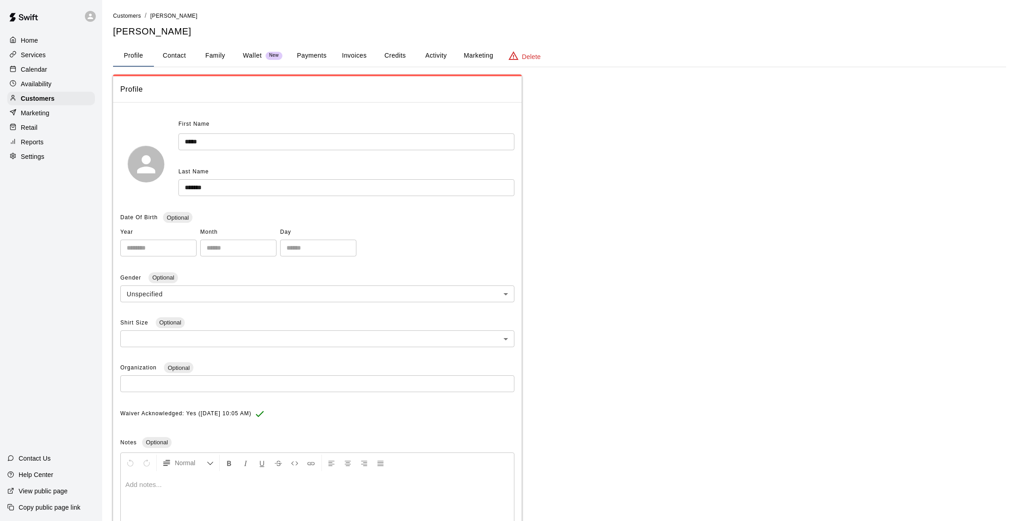
click at [41, 65] on p "Calendar" at bounding box center [34, 69] width 26 height 9
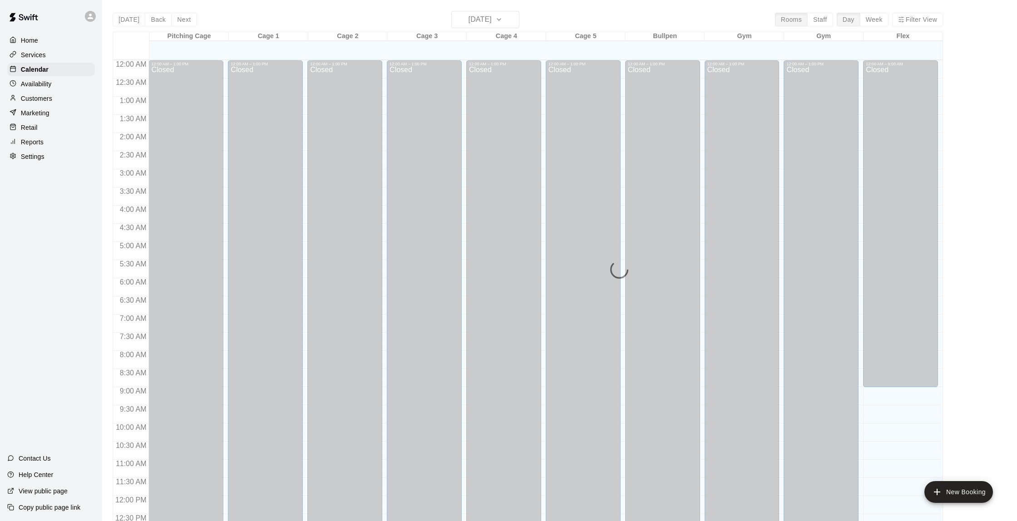
scroll to position [374, 0]
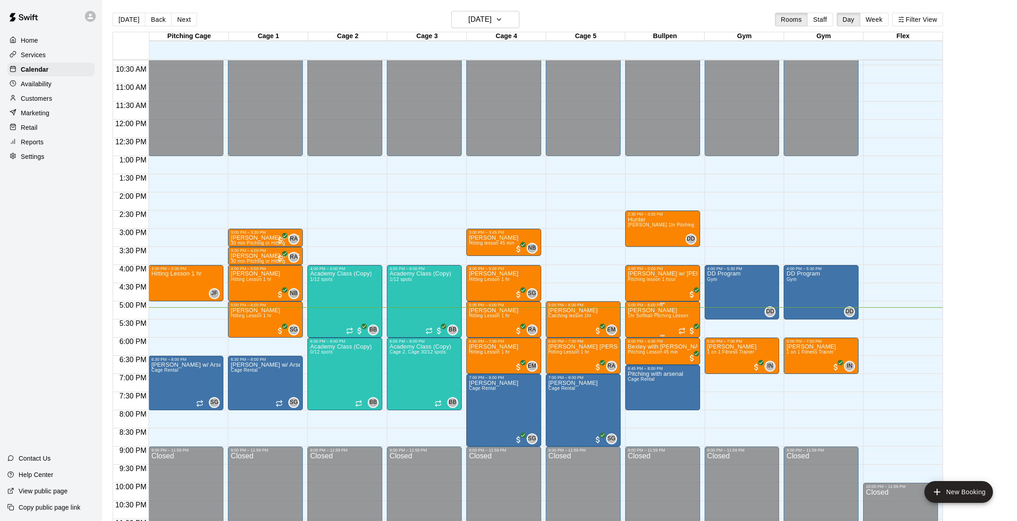
click at [646, 318] on span "1hr Softball Pitching Lesson" at bounding box center [658, 315] width 60 height 5
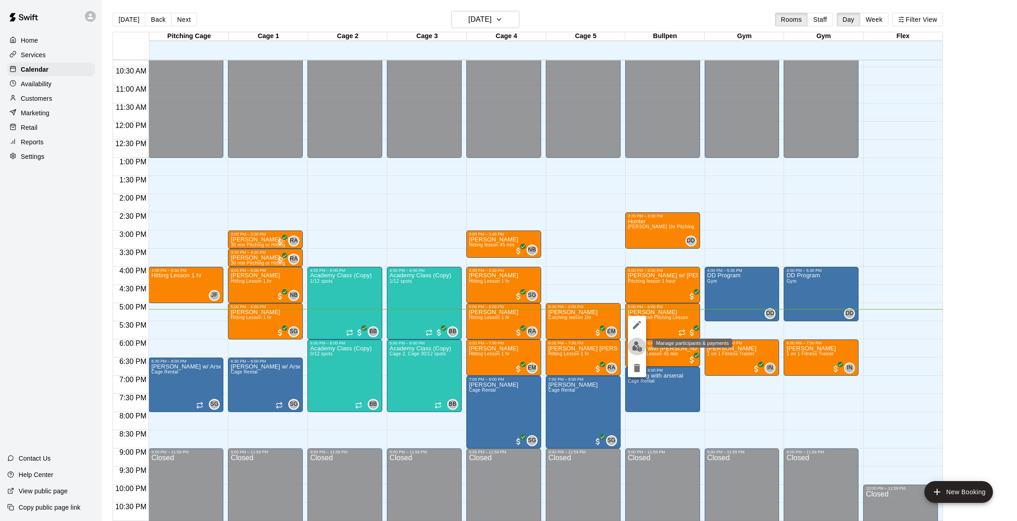
click at [633, 347] on img "edit" at bounding box center [637, 346] width 10 height 10
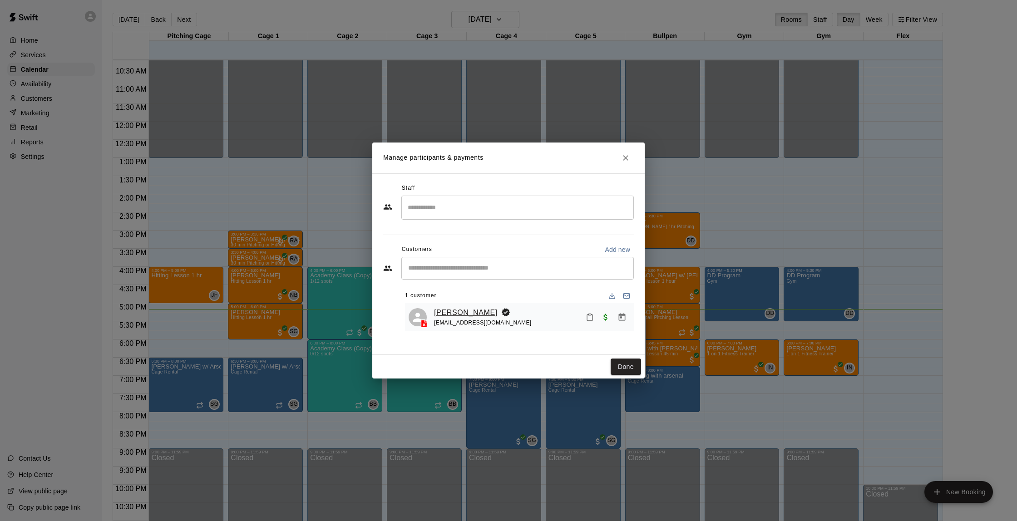
click at [472, 314] on link "[PERSON_NAME]" at bounding box center [466, 313] width 64 height 12
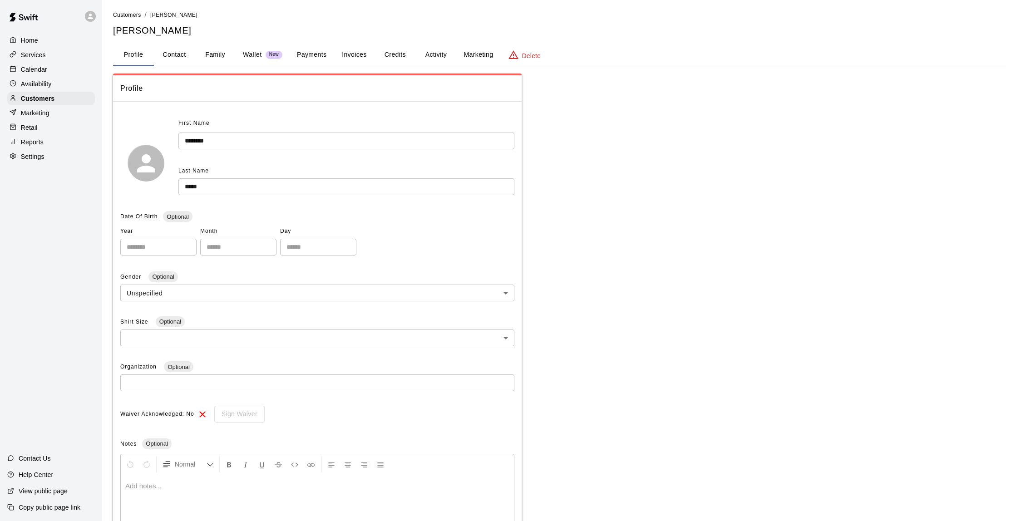
click at [390, 56] on button "Credits" at bounding box center [395, 55] width 41 height 22
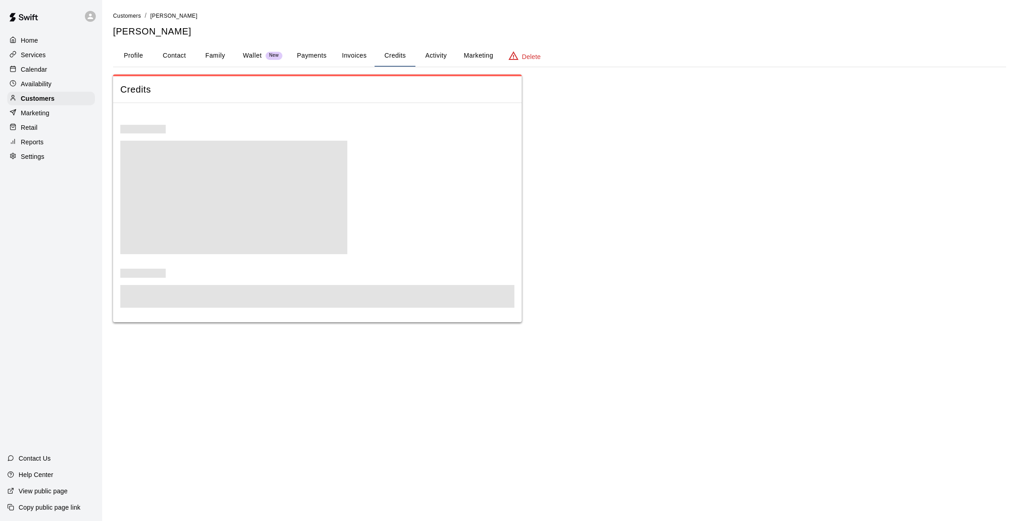
scroll to position [0, 0]
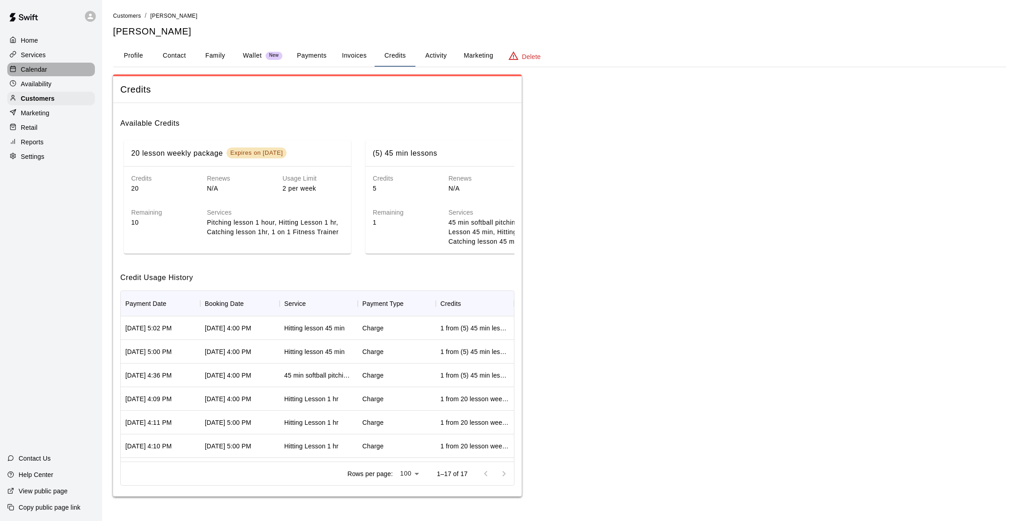
click at [57, 69] on div "Calendar" at bounding box center [51, 70] width 88 height 14
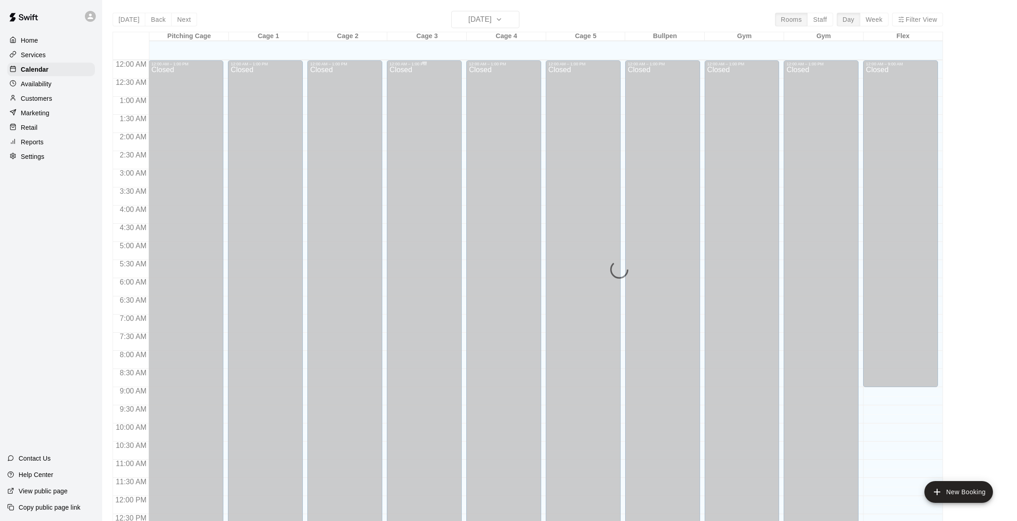
scroll to position [374, 0]
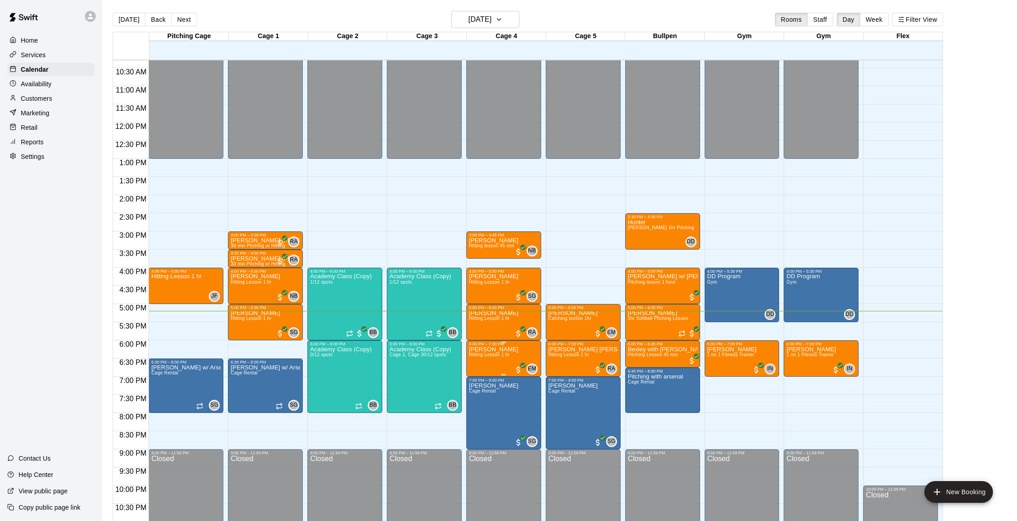
click at [482, 350] on p "[PERSON_NAME]" at bounding box center [493, 350] width 49 height 0
click at [472, 381] on button "edit" at bounding box center [478, 381] width 18 height 18
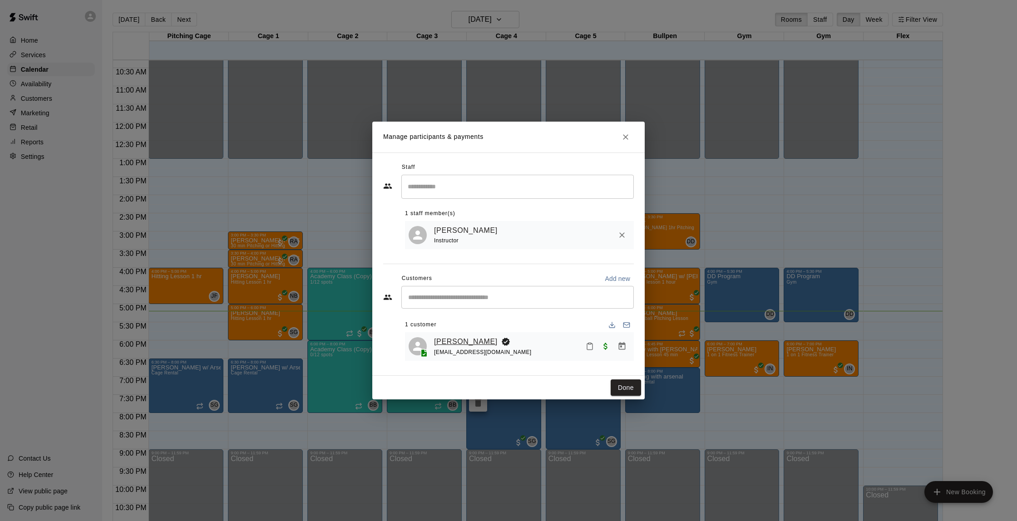
click at [457, 338] on link "[PERSON_NAME]" at bounding box center [466, 342] width 64 height 12
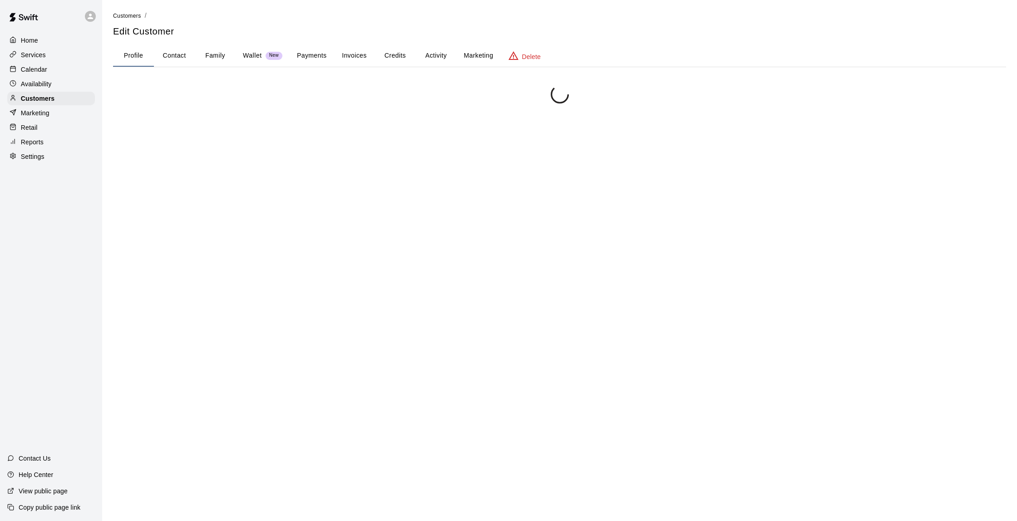
scroll to position [1, 0]
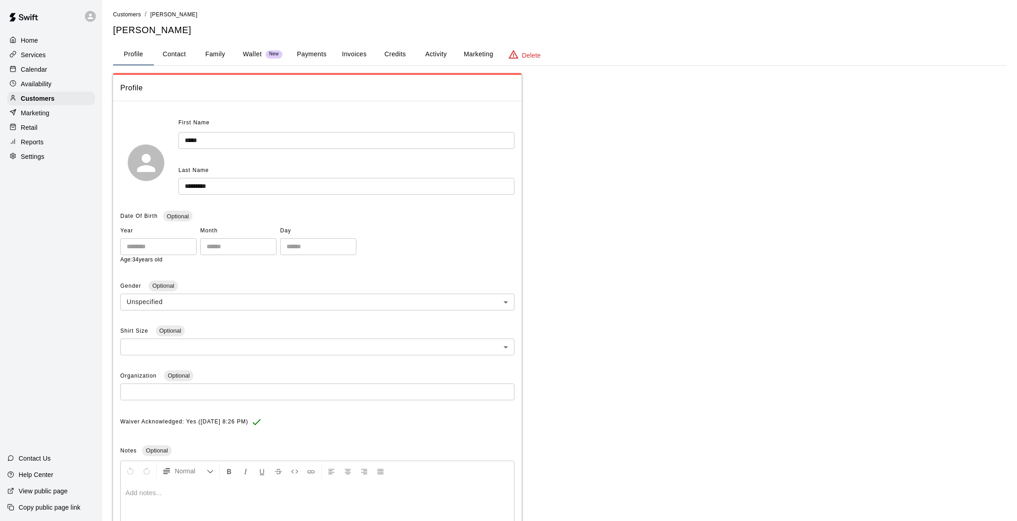
click at [376, 51] on button "Credits" at bounding box center [395, 55] width 41 height 22
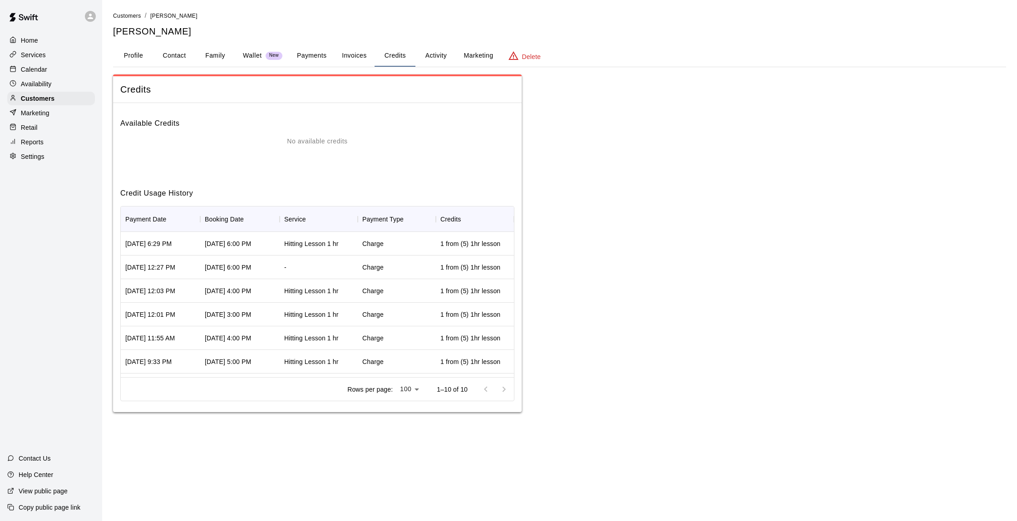
scroll to position [0, 0]
click at [442, 59] on button "Activity" at bounding box center [436, 56] width 41 height 22
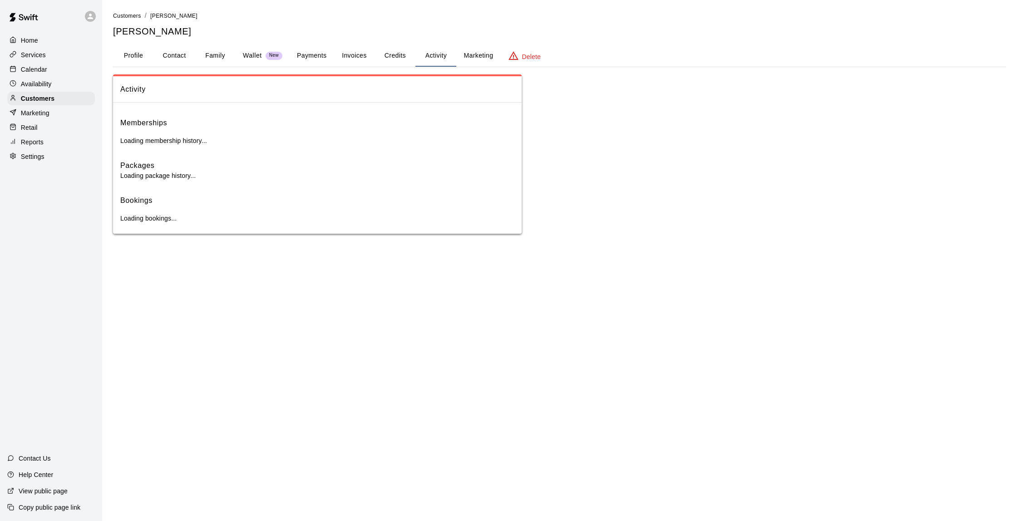
scroll to position [0, 0]
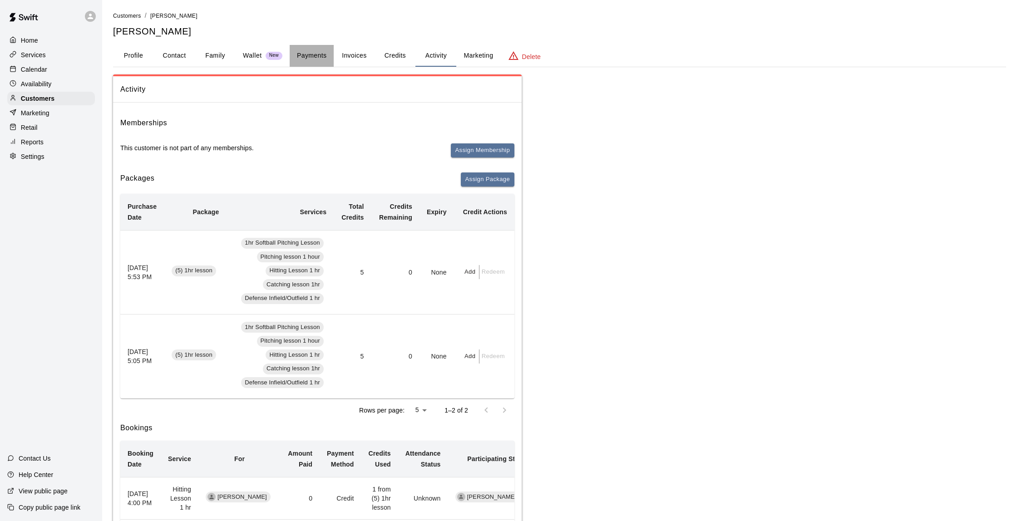
click at [294, 56] on button "Payments" at bounding box center [312, 56] width 44 height 22
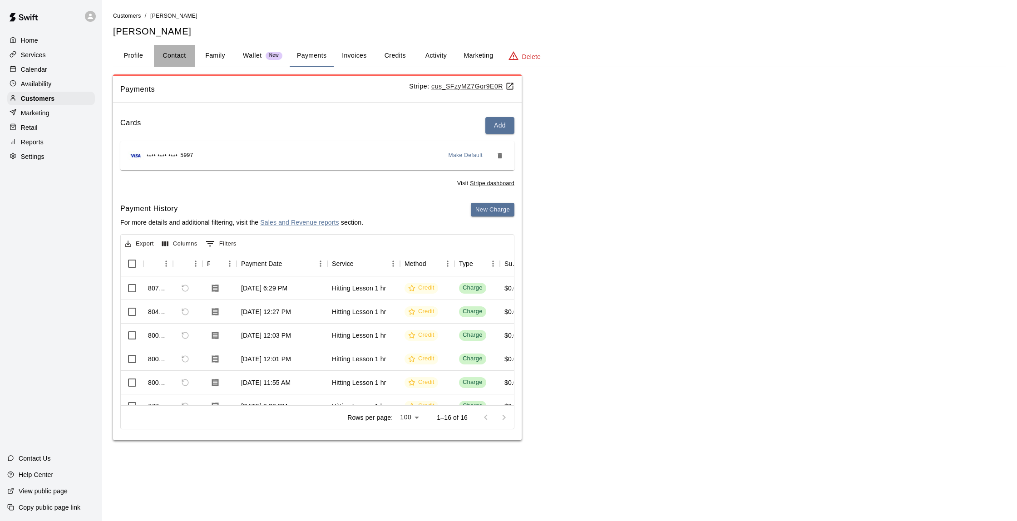
click at [191, 53] on button "Contact" at bounding box center [174, 56] width 41 height 22
select select "**"
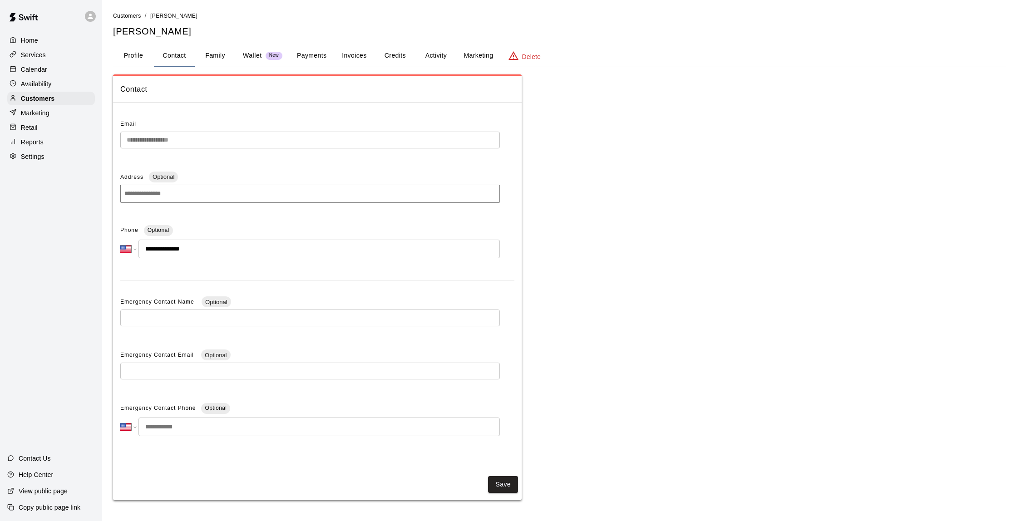
click at [213, 54] on button "Family" at bounding box center [215, 56] width 41 height 22
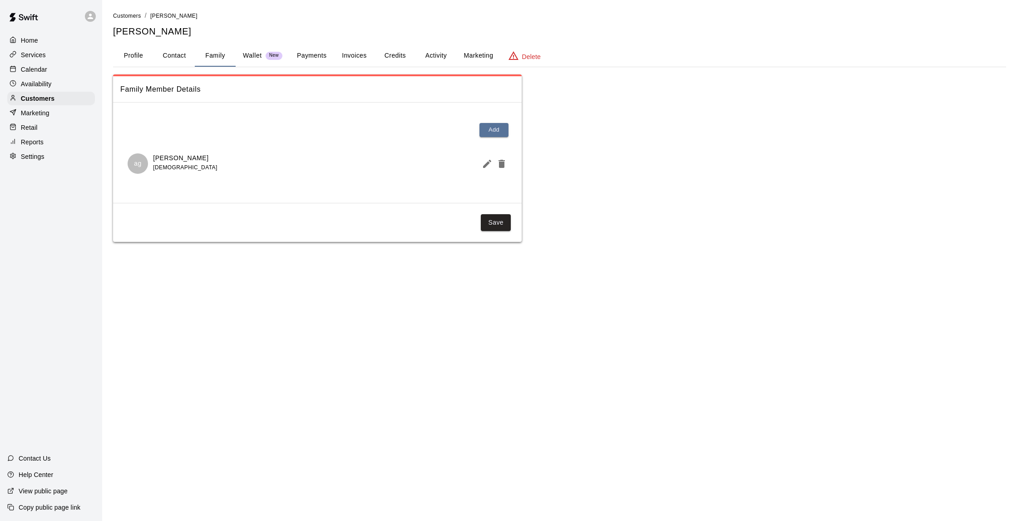
click at [150, 50] on button "Profile" at bounding box center [133, 56] width 41 height 22
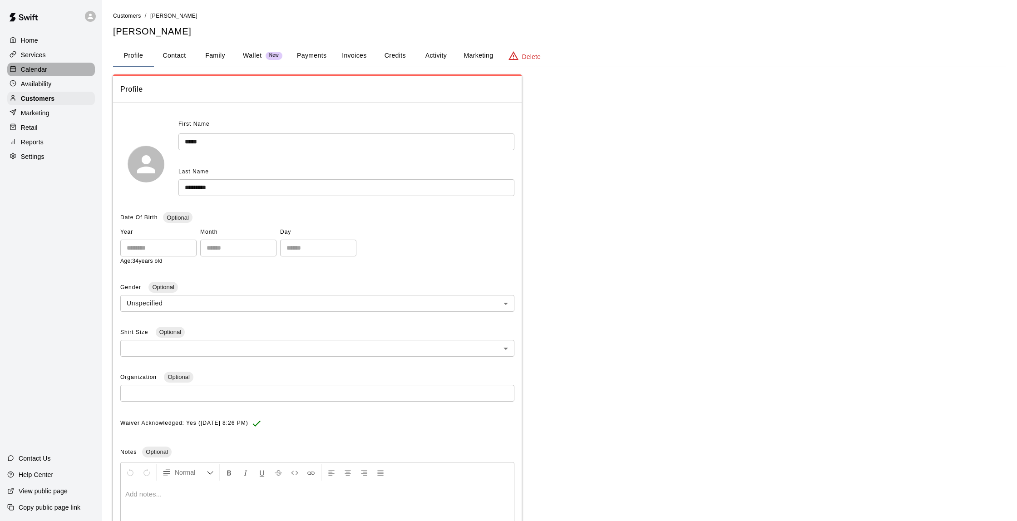
click at [61, 74] on div "Calendar" at bounding box center [51, 70] width 88 height 14
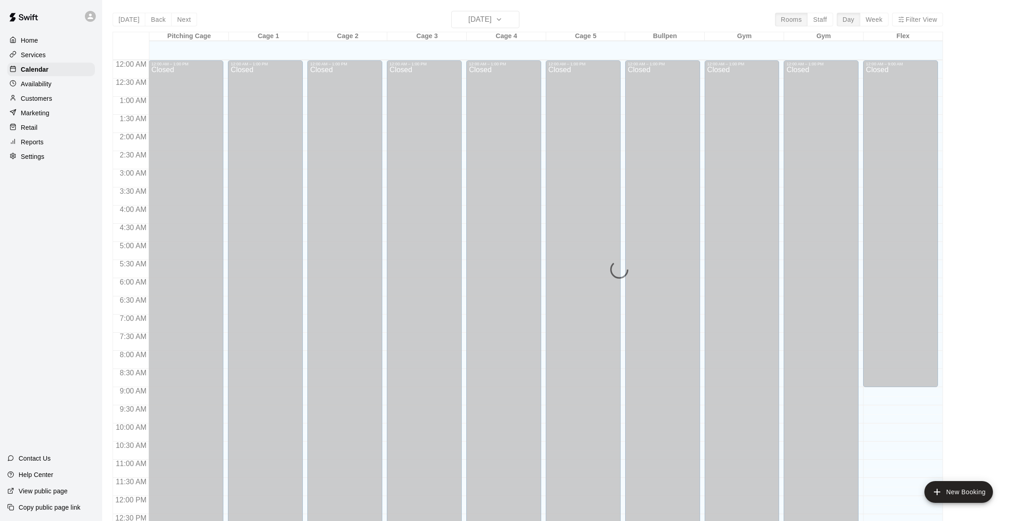
scroll to position [374, 0]
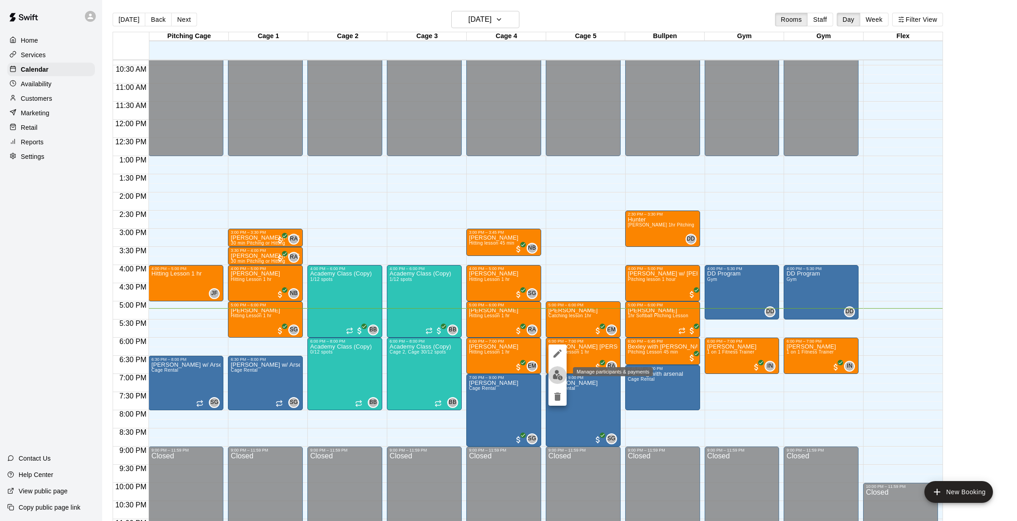
click at [561, 378] on img "edit" at bounding box center [558, 375] width 10 height 10
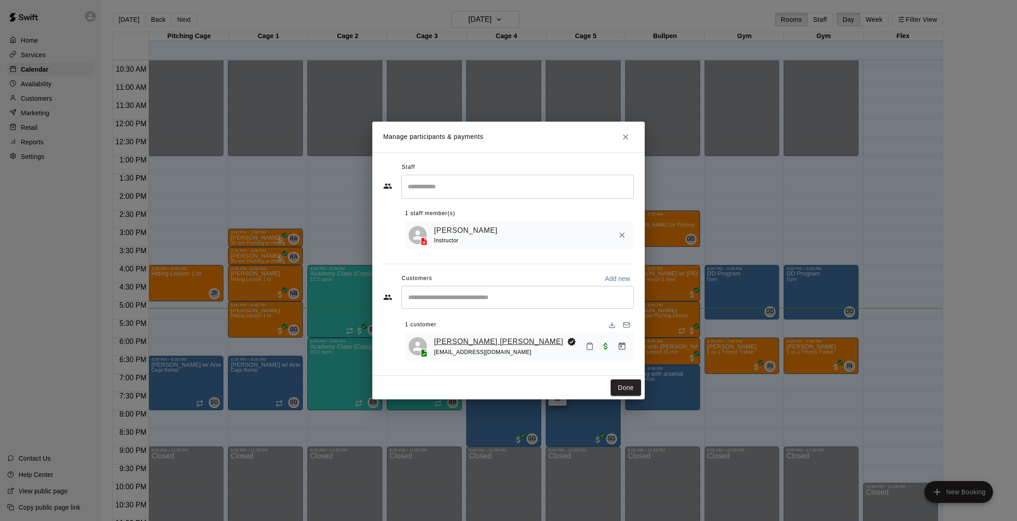
click at [479, 343] on link "[PERSON_NAME] [PERSON_NAME]" at bounding box center [498, 342] width 129 height 12
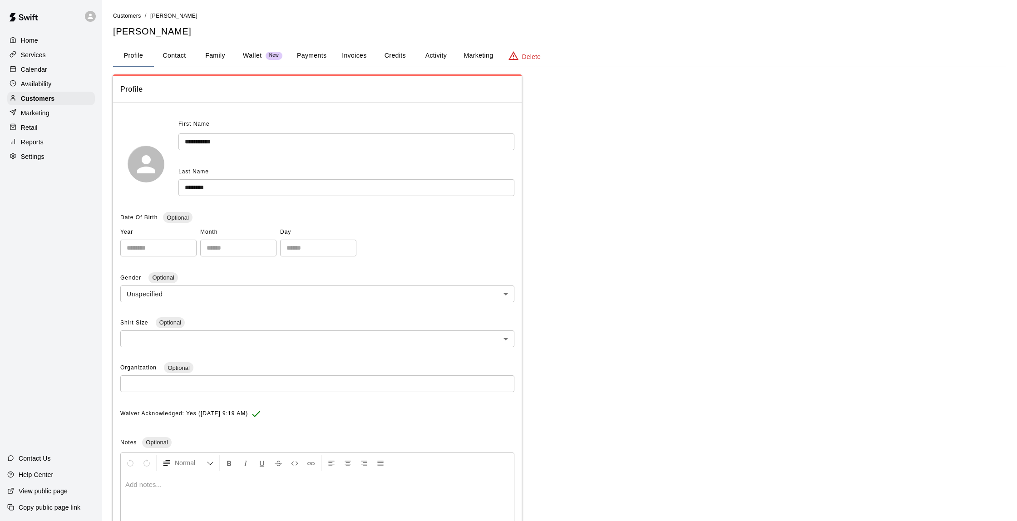
click at [300, 55] on button "Payments" at bounding box center [312, 56] width 44 height 22
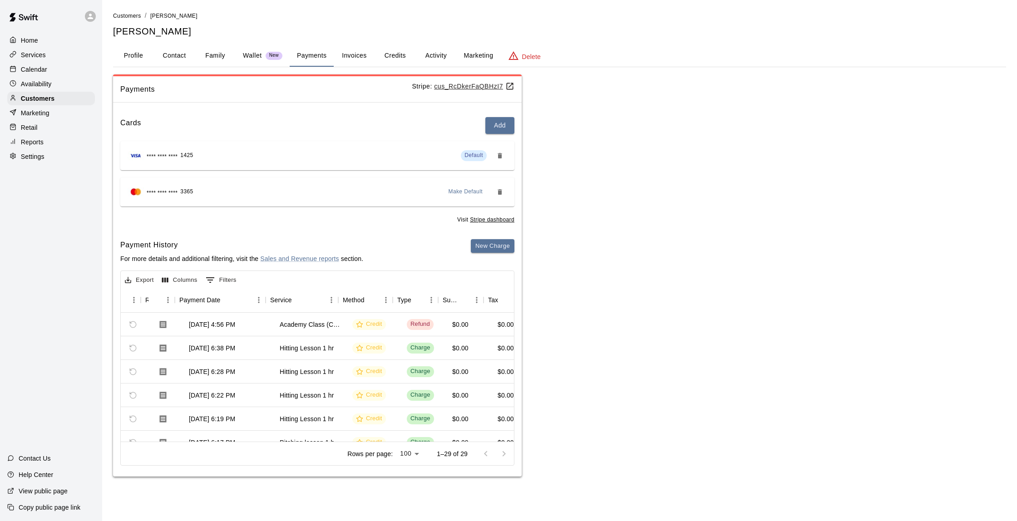
scroll to position [0, 63]
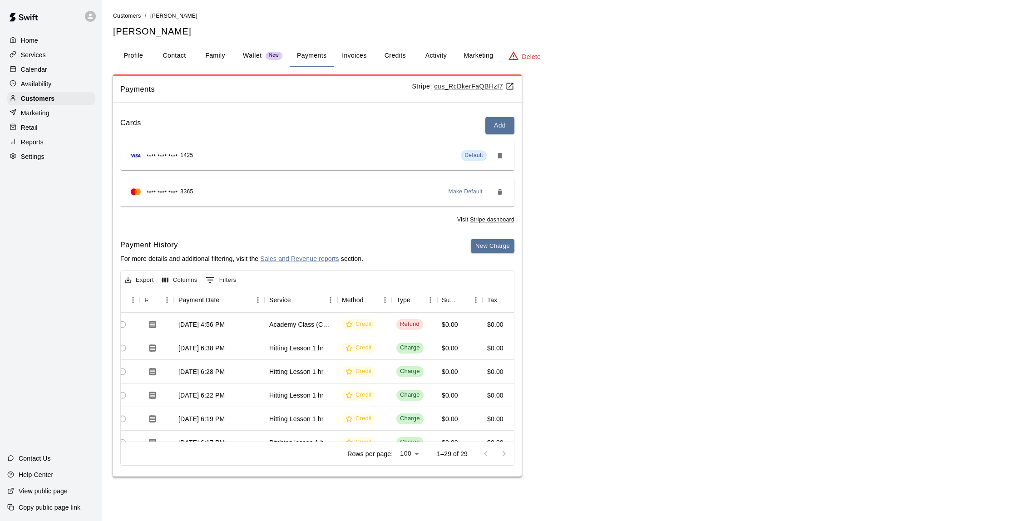
click at [392, 52] on button "Credits" at bounding box center [395, 56] width 41 height 22
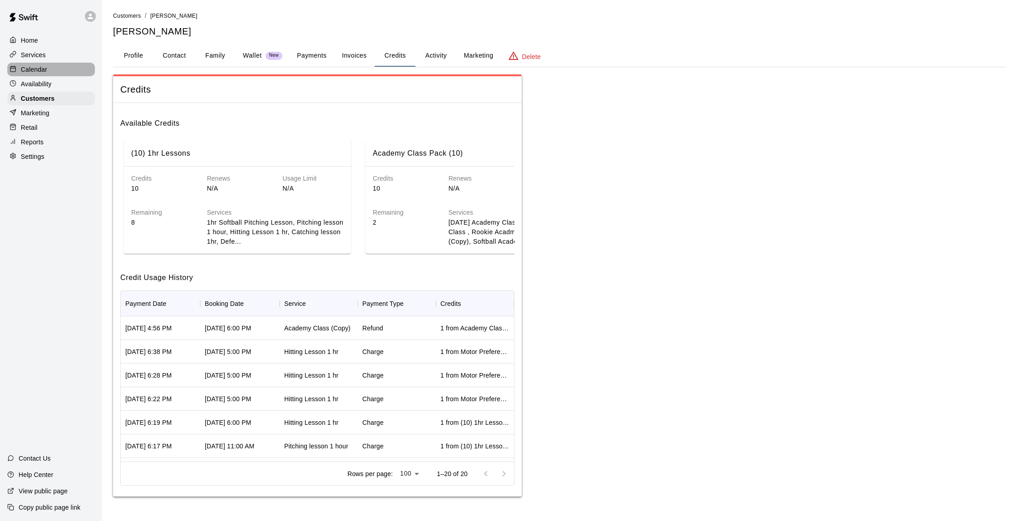
click at [84, 64] on div "Calendar" at bounding box center [51, 70] width 88 height 14
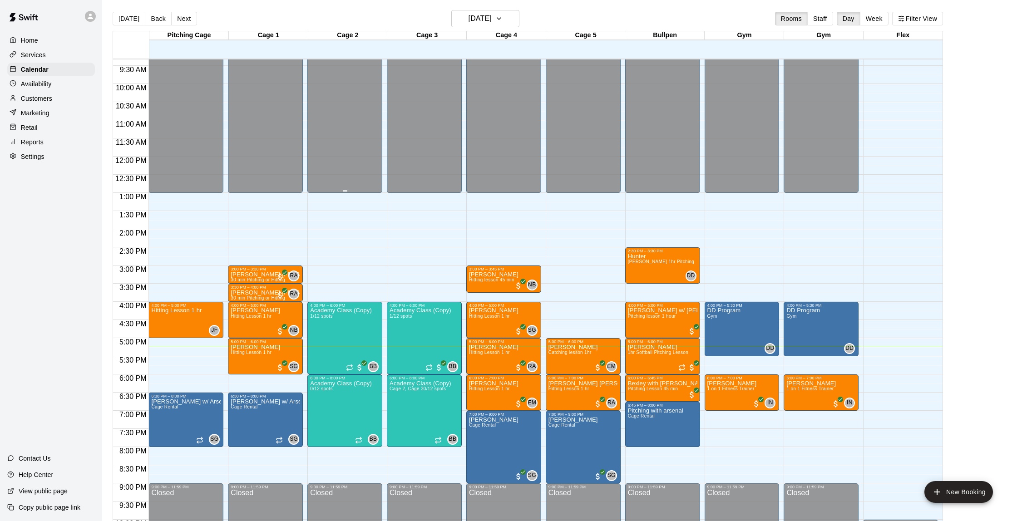
scroll to position [337, 0]
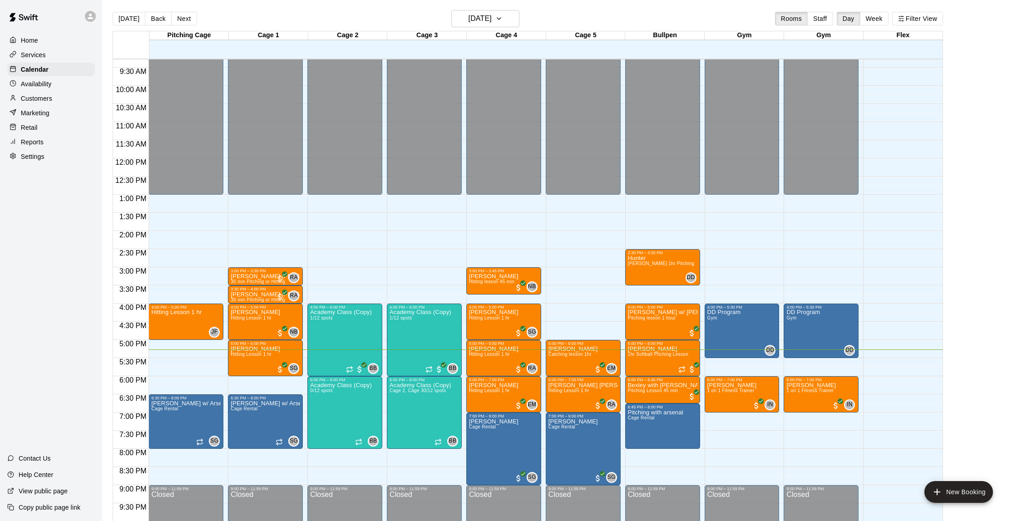
click at [64, 93] on div "Customers" at bounding box center [51, 99] width 88 height 14
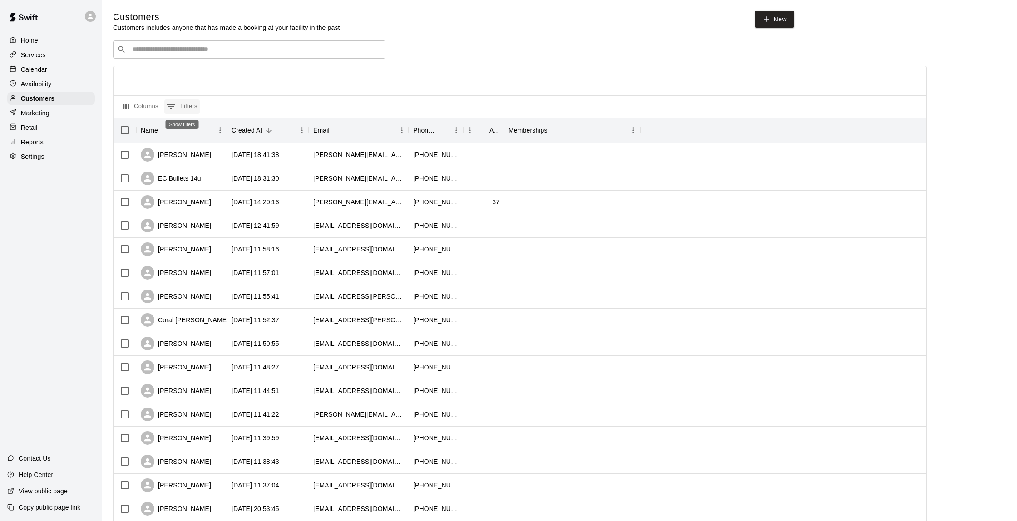
click at [191, 107] on button "0 Filters" at bounding box center [181, 106] width 35 height 15
click at [284, 158] on input "Value" at bounding box center [298, 160] width 86 height 13
select select "*********"
click at [265, 159] on input "Value" at bounding box center [298, 160] width 86 height 13
click at [298, 72] on div at bounding box center [520, 80] width 813 height 29
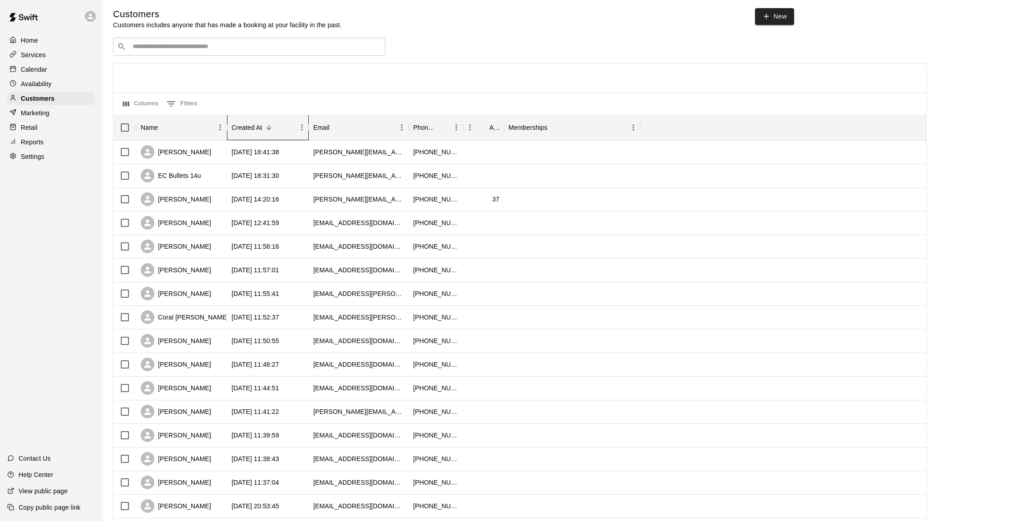
click at [269, 134] on div "Created At" at bounding box center [264, 127] width 64 height 25
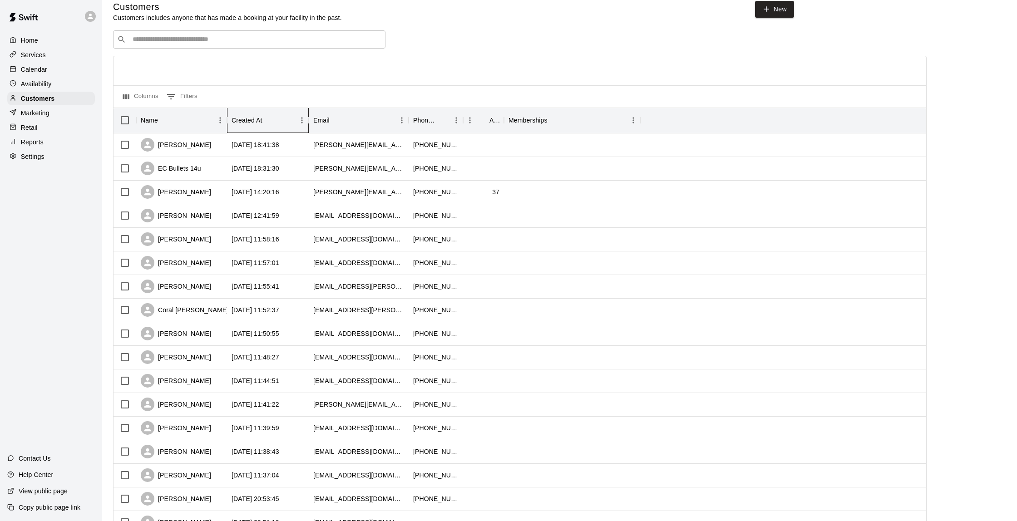
scroll to position [12, 0]
click at [271, 120] on icon "Sort" at bounding box center [269, 118] width 8 height 8
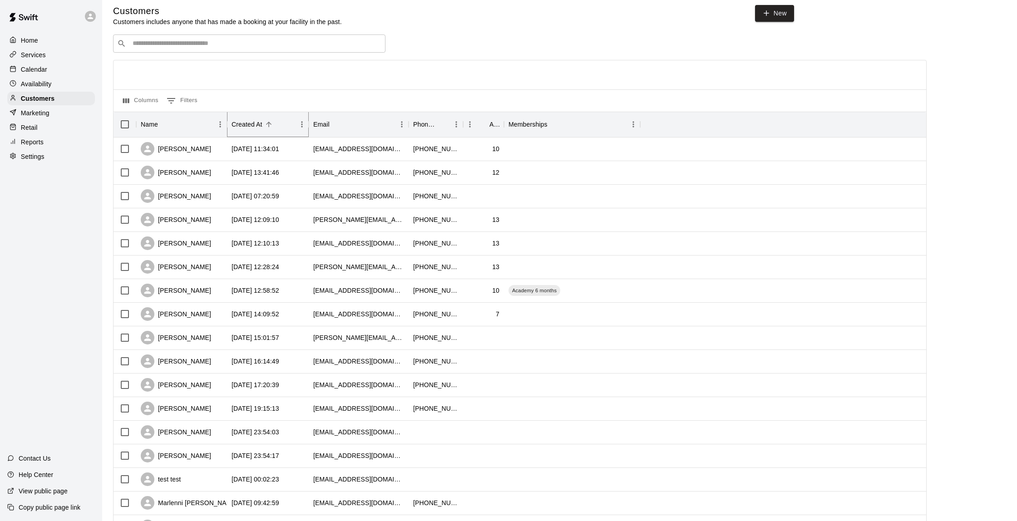
scroll to position [7, 0]
click at [200, 175] on div "[PERSON_NAME]" at bounding box center [181, 172] width 91 height 24
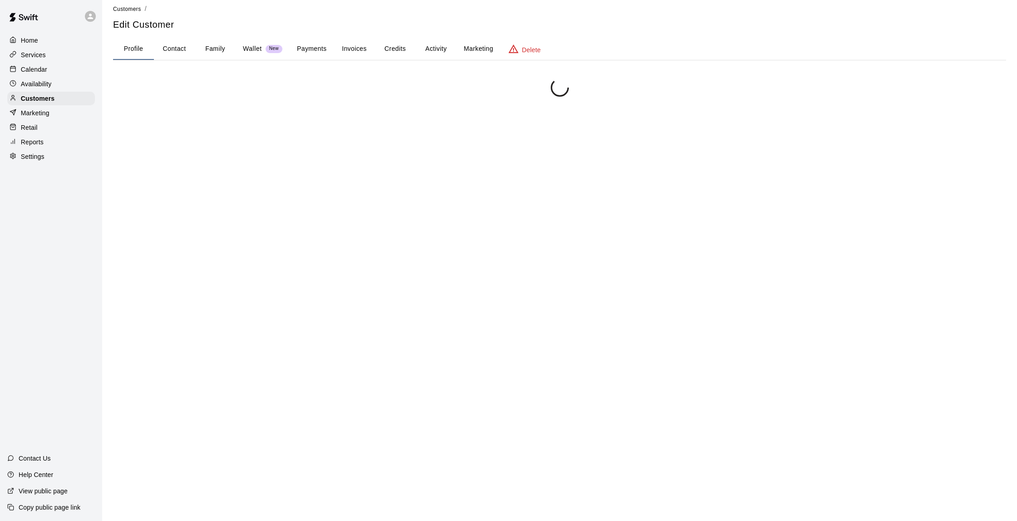
scroll to position [1, 0]
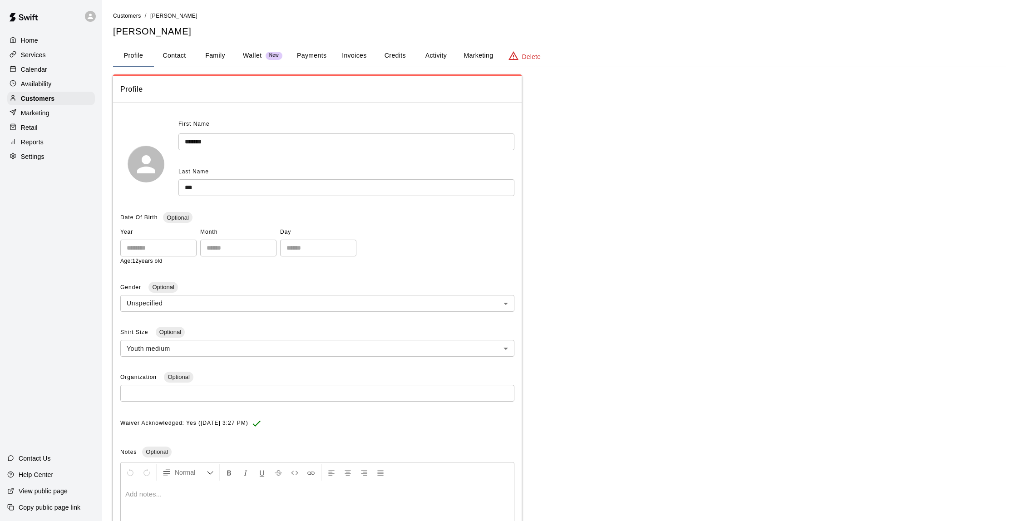
click at [404, 59] on button "Credits" at bounding box center [395, 56] width 41 height 22
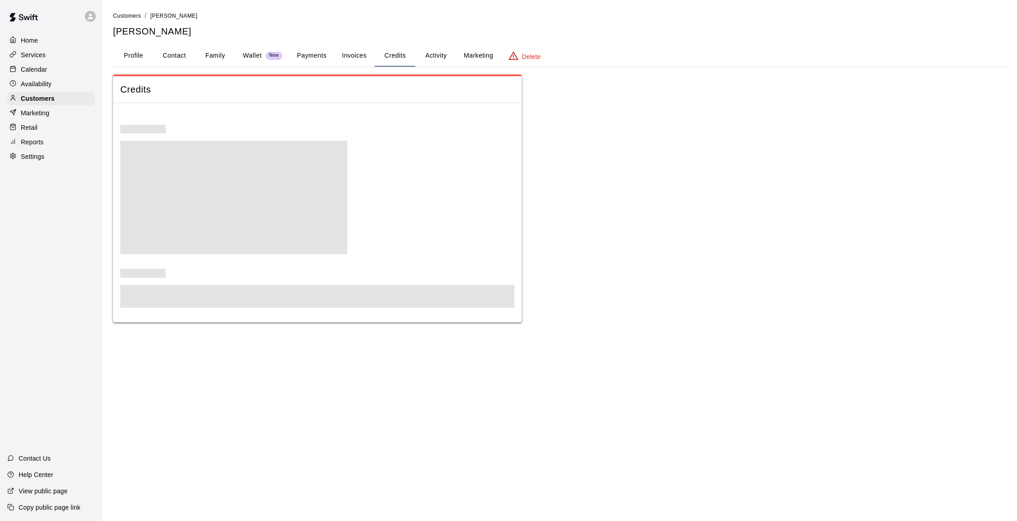
scroll to position [0, 0]
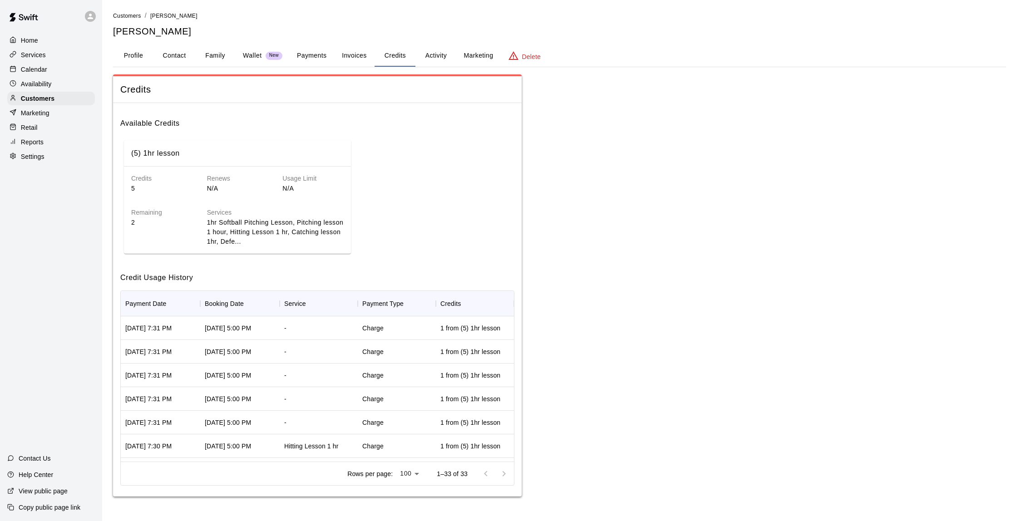
click at [196, 58] on button "Family" at bounding box center [215, 56] width 41 height 22
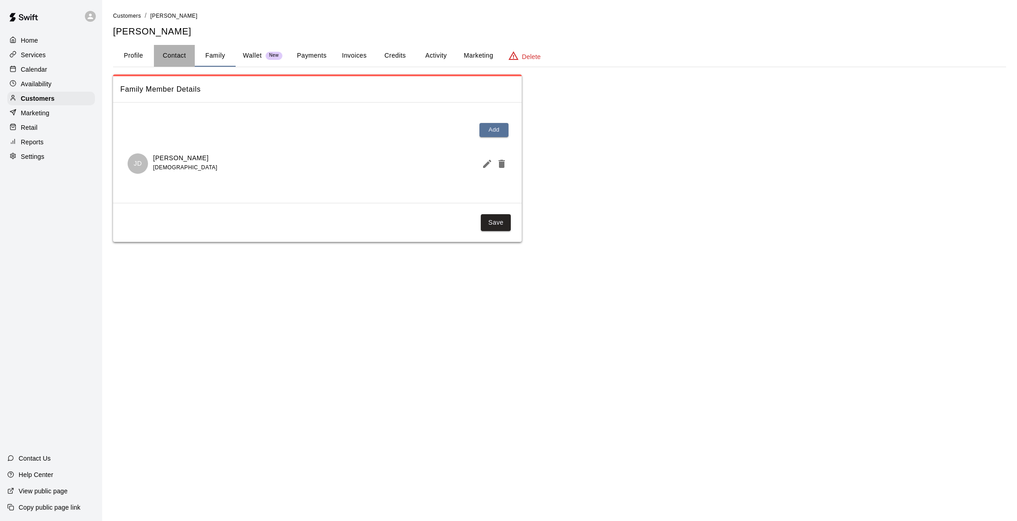
click at [183, 55] on button "Contact" at bounding box center [174, 56] width 41 height 22
select select "**"
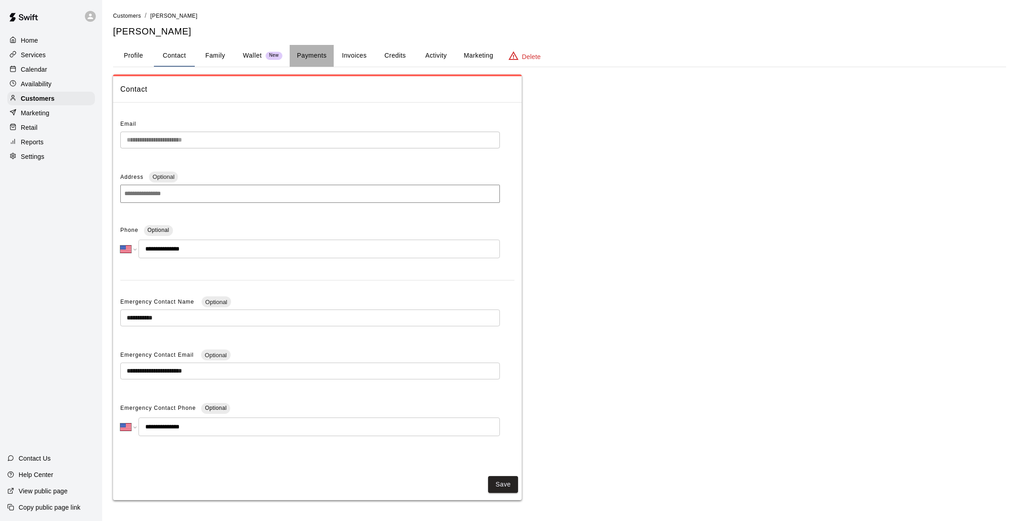
click at [324, 50] on button "Payments" at bounding box center [312, 56] width 44 height 22
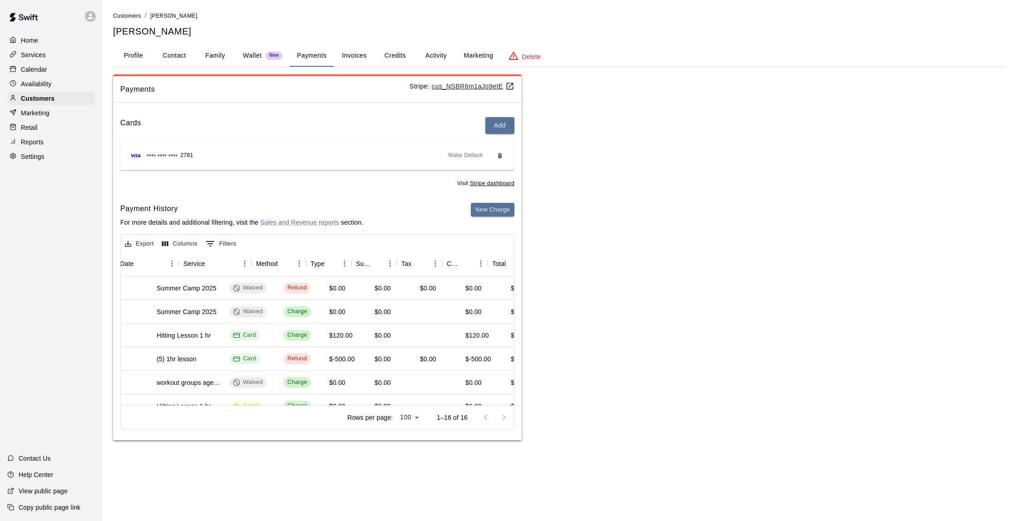
scroll to position [0, 188]
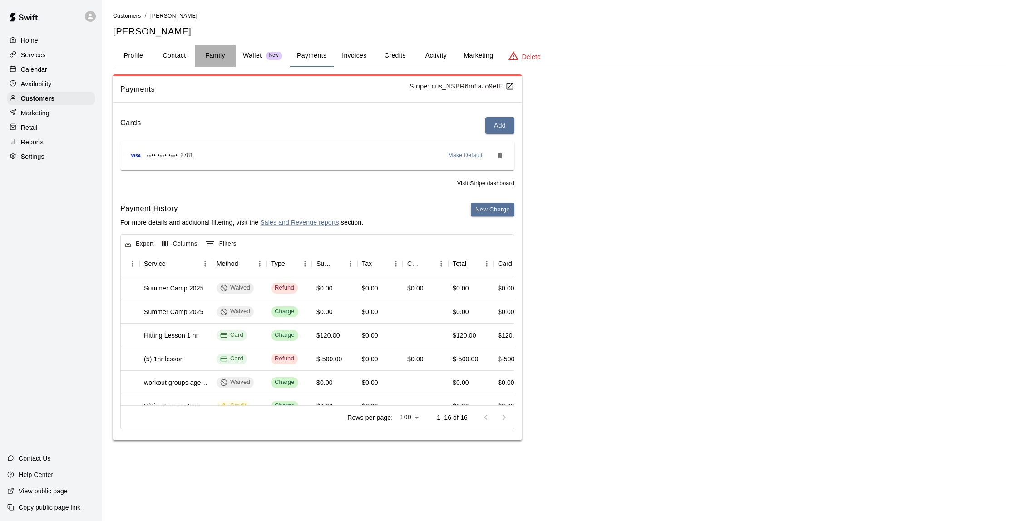
click at [215, 58] on button "Family" at bounding box center [215, 56] width 41 height 22
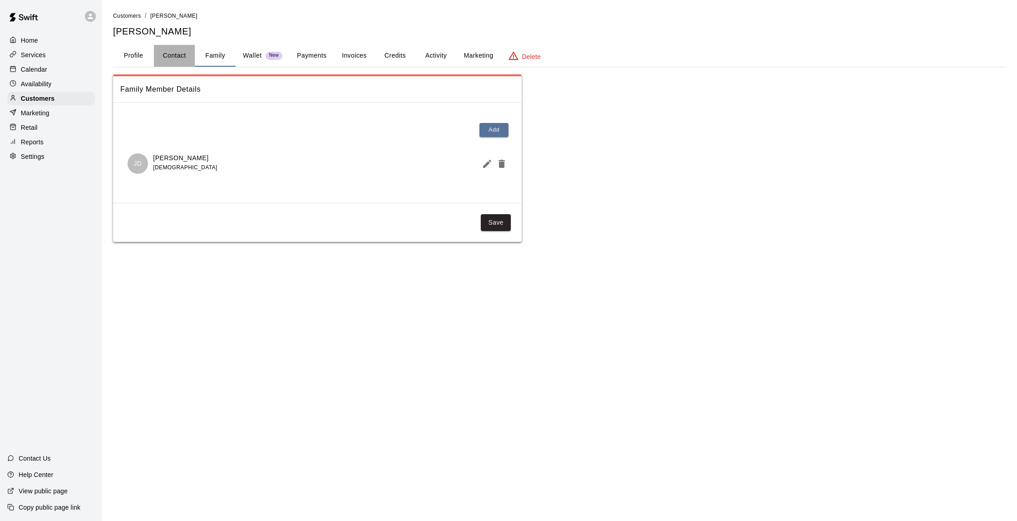
click at [172, 56] on button "Contact" at bounding box center [174, 56] width 41 height 22
select select "**"
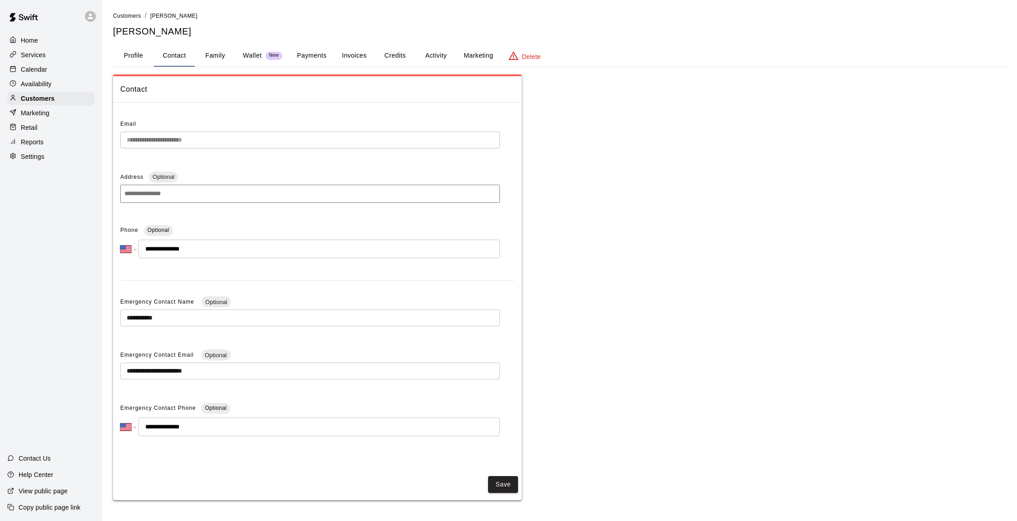
click at [299, 54] on button "Payments" at bounding box center [312, 56] width 44 height 22
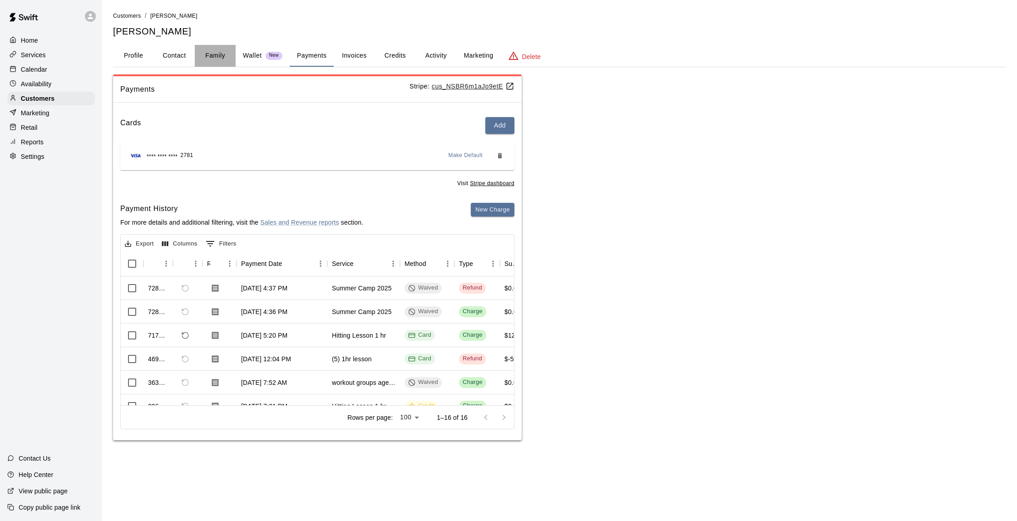
click at [226, 56] on button "Family" at bounding box center [215, 56] width 41 height 22
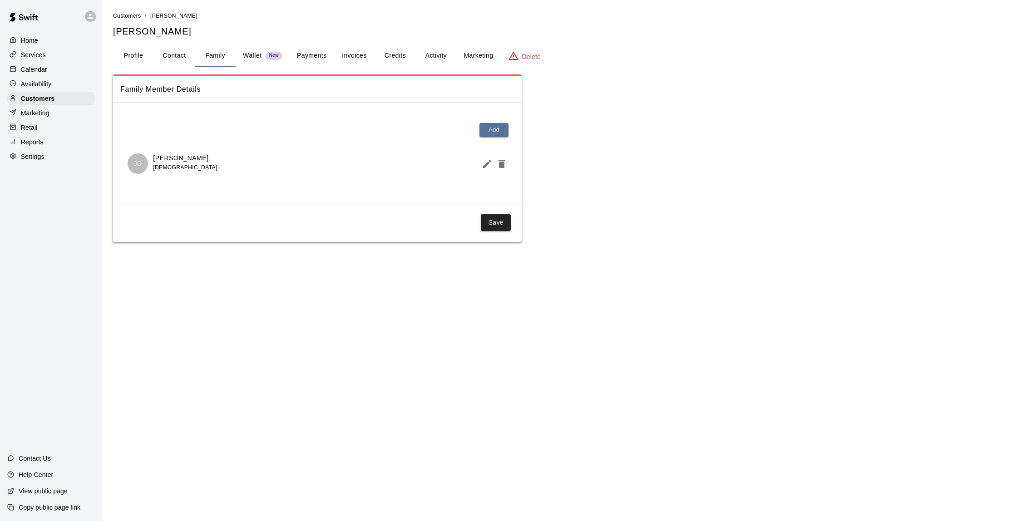
click at [175, 54] on button "Contact" at bounding box center [174, 56] width 41 height 22
select select "**"
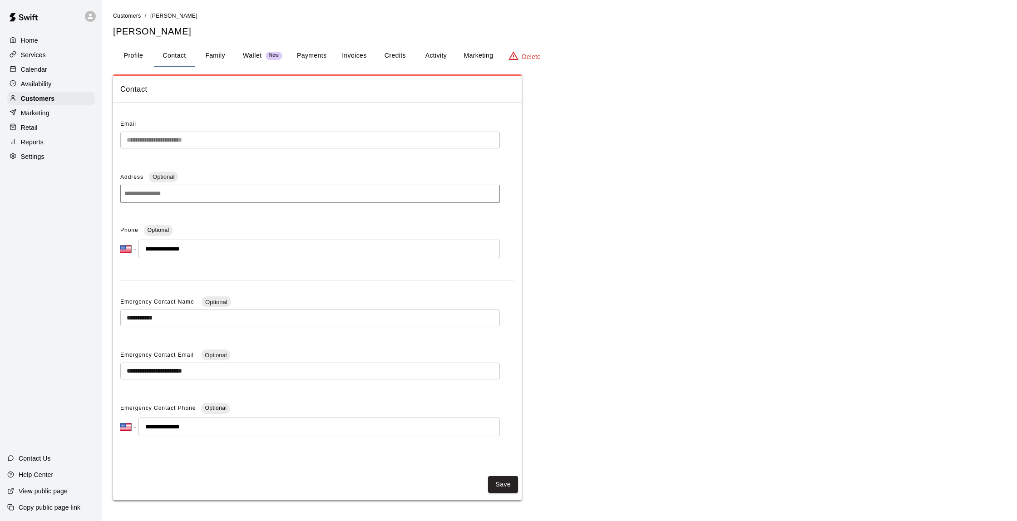
click at [213, 59] on button "Family" at bounding box center [215, 56] width 41 height 22
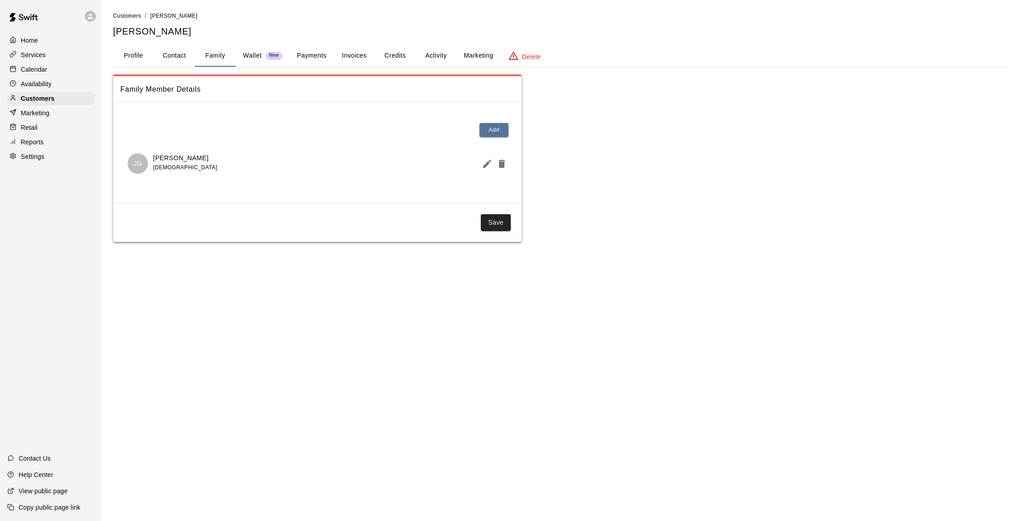
click at [186, 55] on button "Contact" at bounding box center [174, 56] width 41 height 22
select select "**"
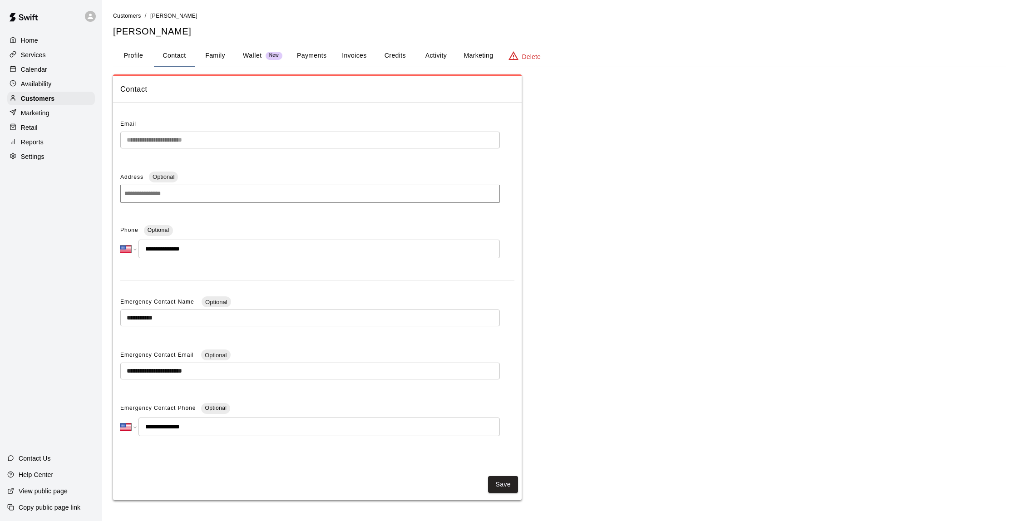
click at [317, 57] on button "Payments" at bounding box center [312, 56] width 44 height 22
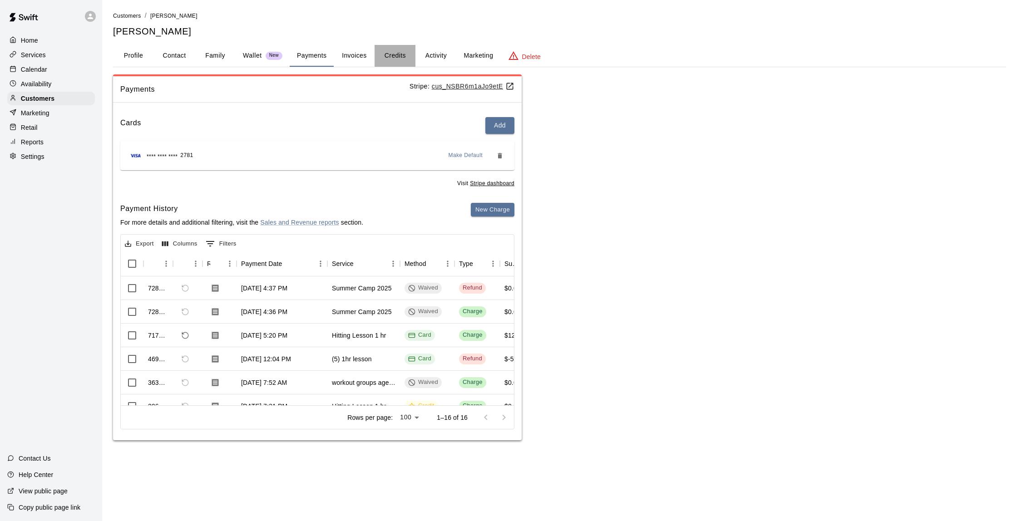
click at [391, 53] on button "Credits" at bounding box center [395, 56] width 41 height 22
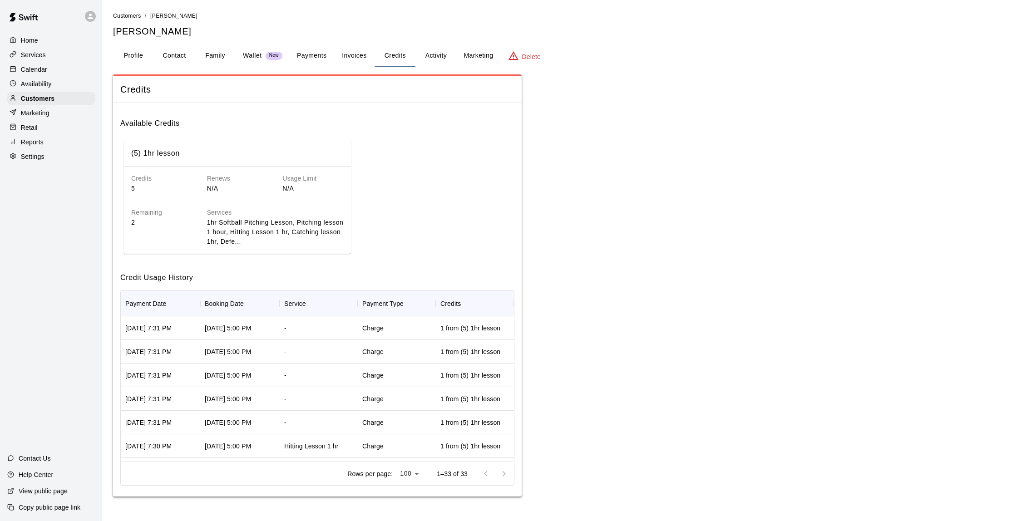
scroll to position [0, 0]
click at [205, 57] on button "Family" at bounding box center [215, 56] width 41 height 22
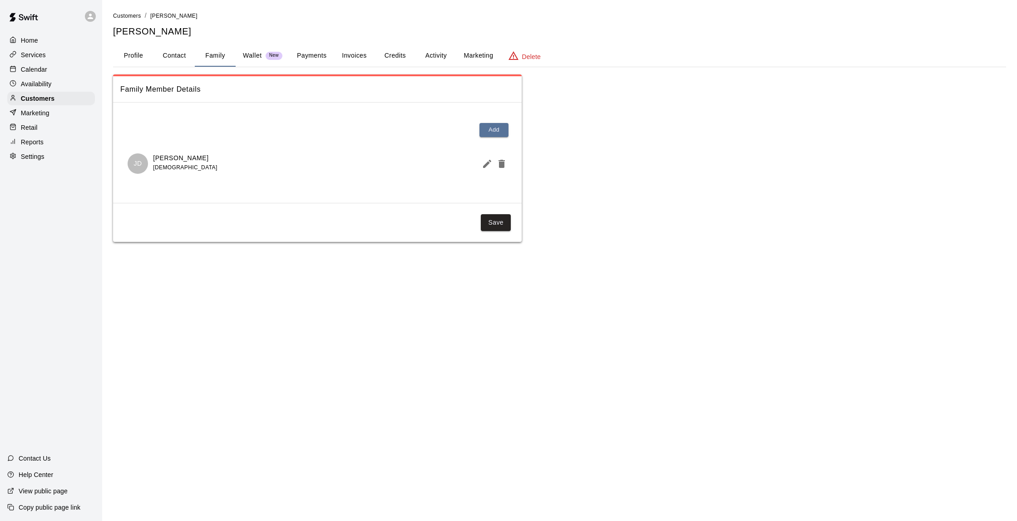
scroll to position [0, 0]
click at [363, 57] on button "Invoices" at bounding box center [354, 56] width 41 height 22
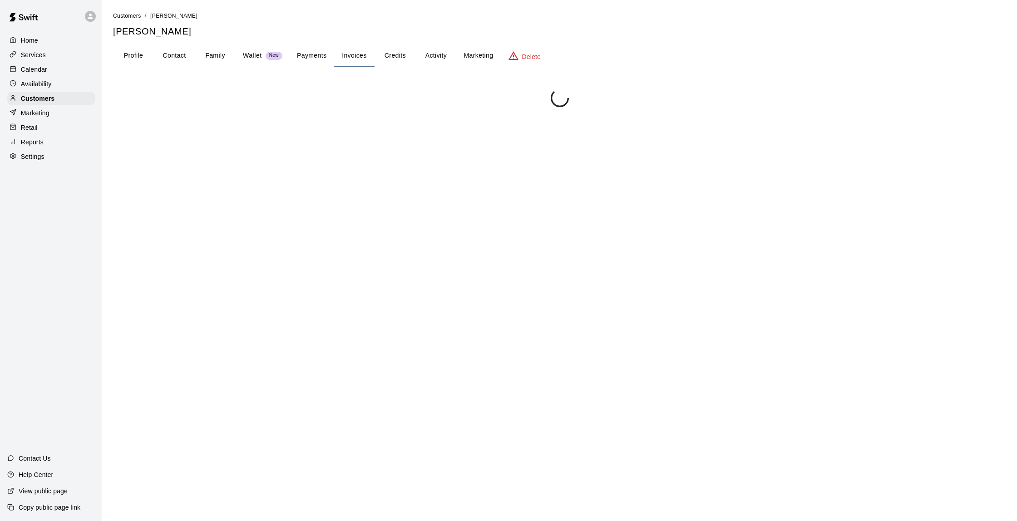
scroll to position [0, 0]
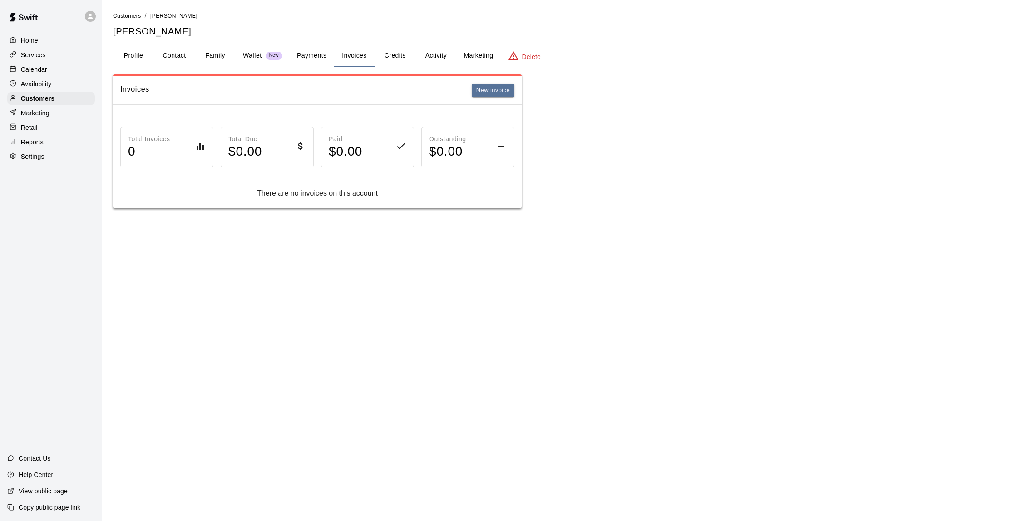
click at [315, 51] on button "Payments" at bounding box center [312, 56] width 44 height 22
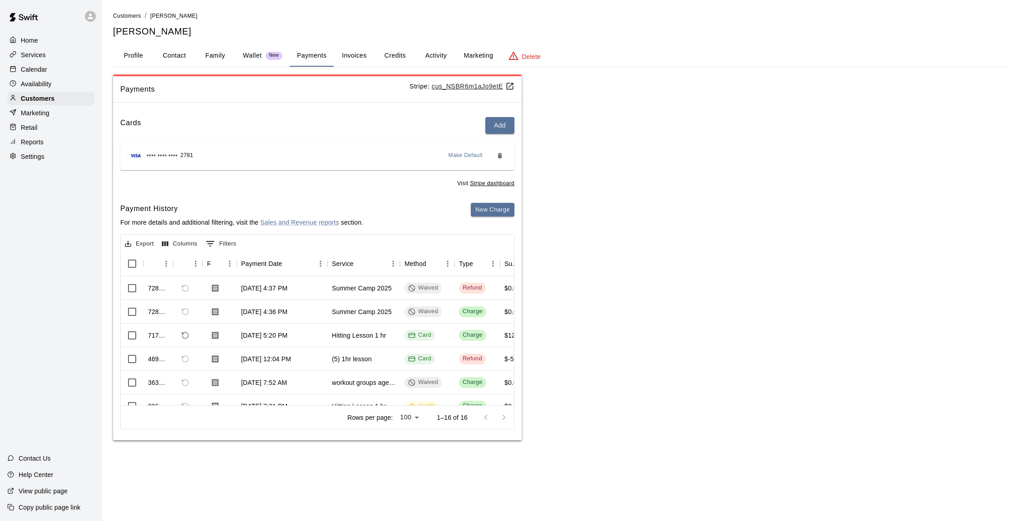
click at [407, 49] on button "Credits" at bounding box center [395, 56] width 41 height 22
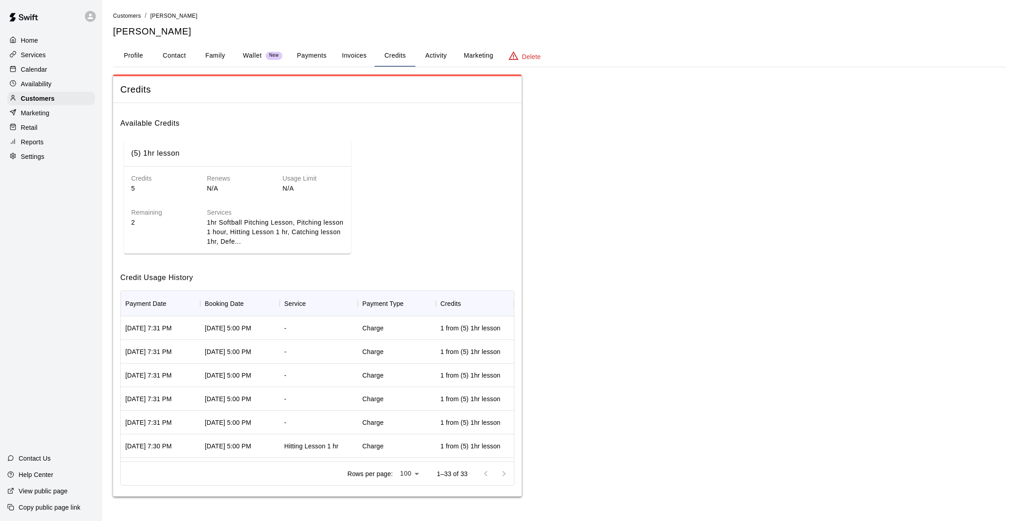
scroll to position [0, 0]
click at [436, 52] on button "Activity" at bounding box center [436, 56] width 41 height 22
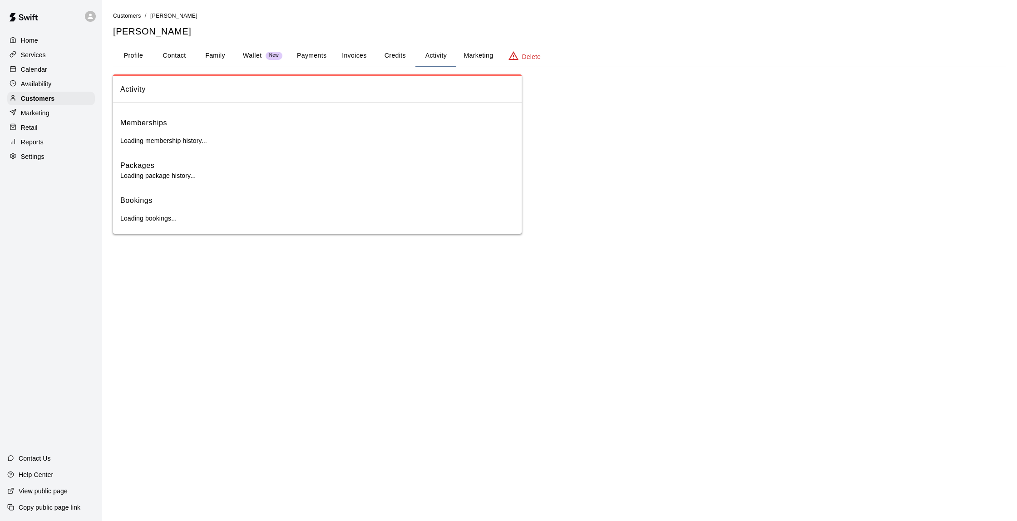
scroll to position [0, 0]
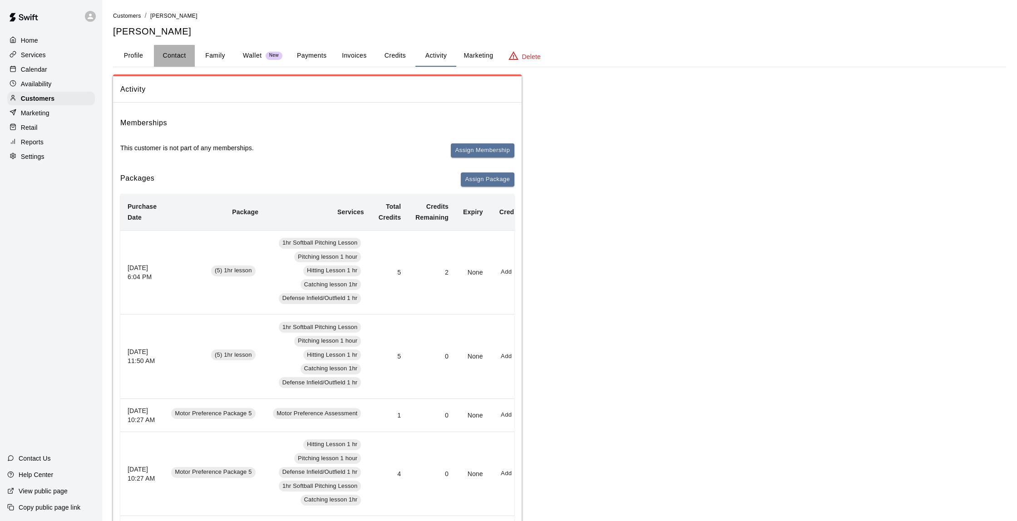
click at [190, 54] on button "Contact" at bounding box center [174, 56] width 41 height 22
select select "**"
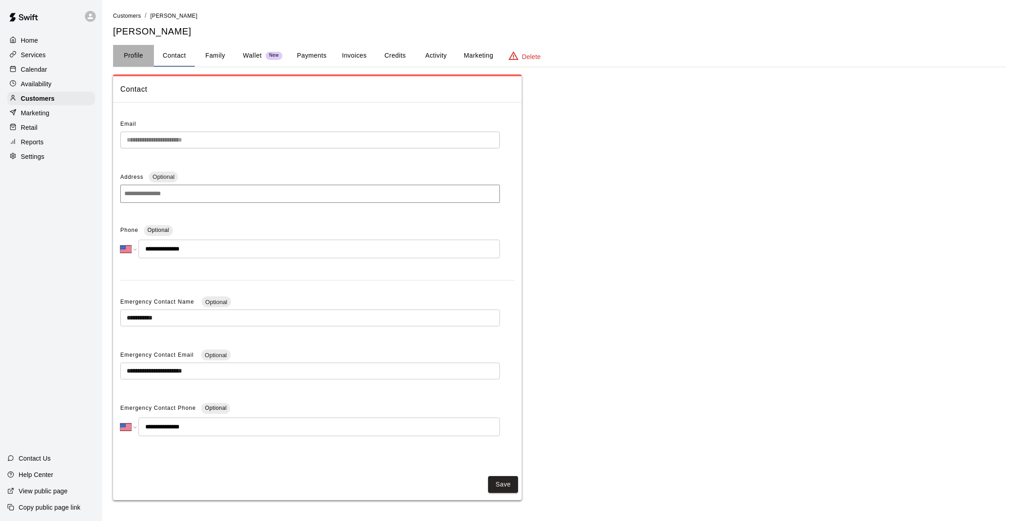
click at [140, 58] on button "Profile" at bounding box center [133, 56] width 41 height 22
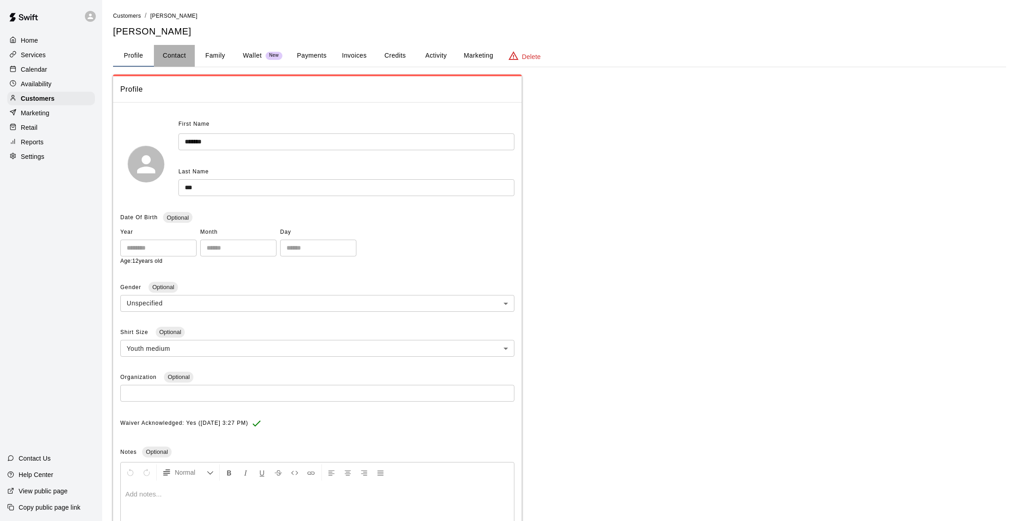
click at [189, 53] on button "Contact" at bounding box center [174, 56] width 41 height 22
select select "**"
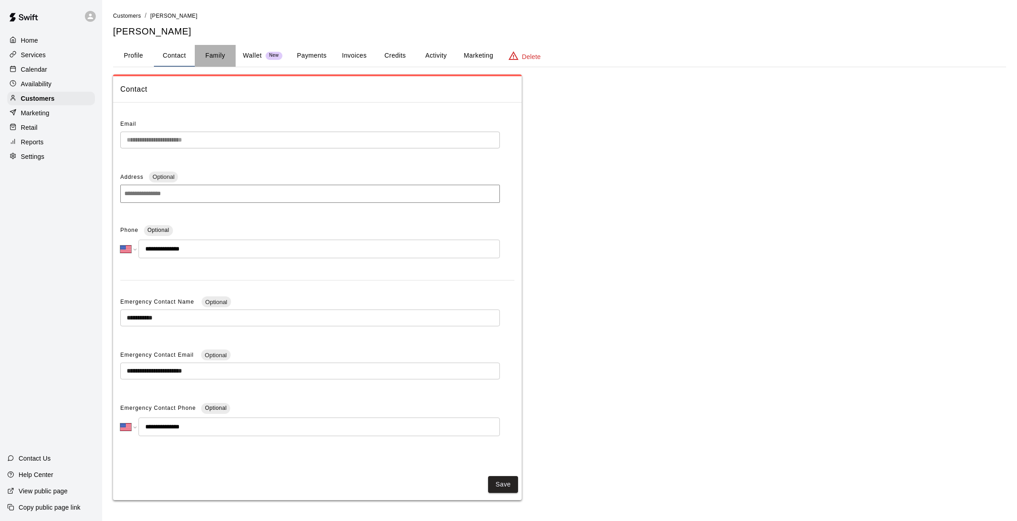
click at [208, 52] on button "Family" at bounding box center [215, 56] width 41 height 22
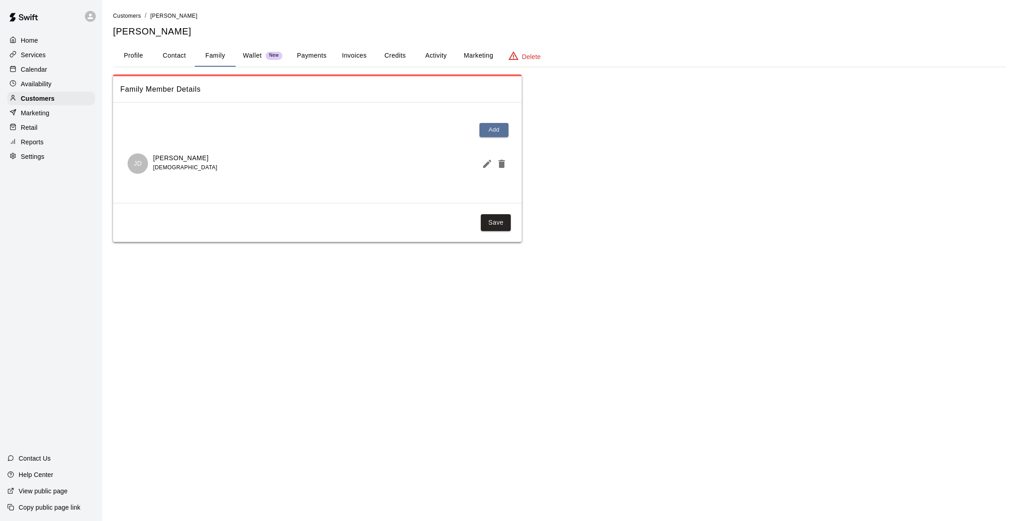
scroll to position [0, 0]
click at [402, 63] on button "Credits" at bounding box center [395, 56] width 41 height 22
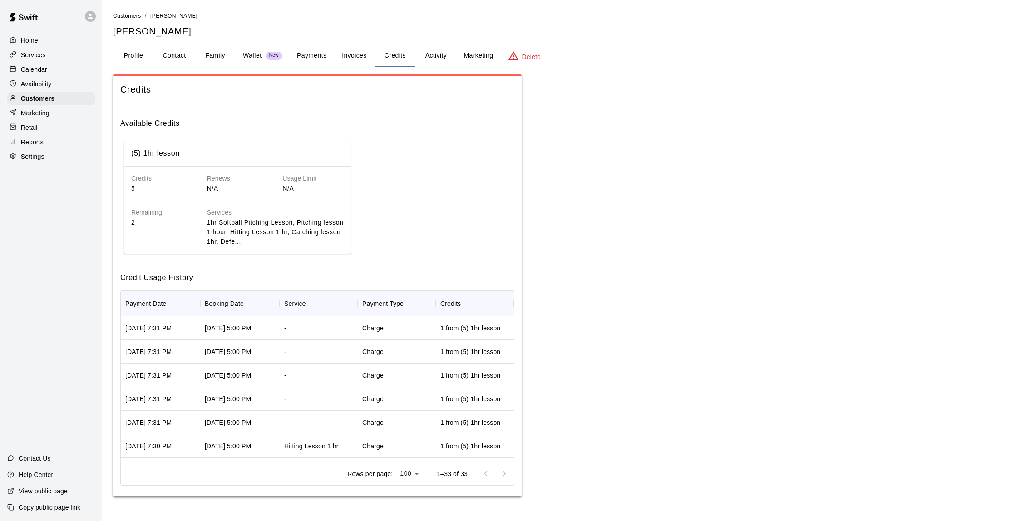
click at [140, 218] on p "2" at bounding box center [161, 223] width 61 height 10
click at [211, 59] on button "Family" at bounding box center [215, 56] width 41 height 22
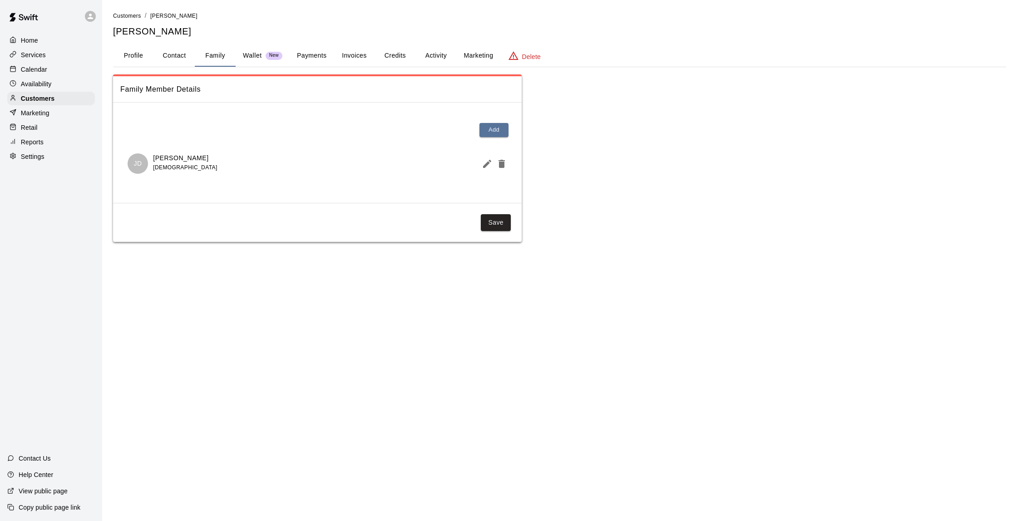
click at [134, 55] on button "Profile" at bounding box center [133, 56] width 41 height 22
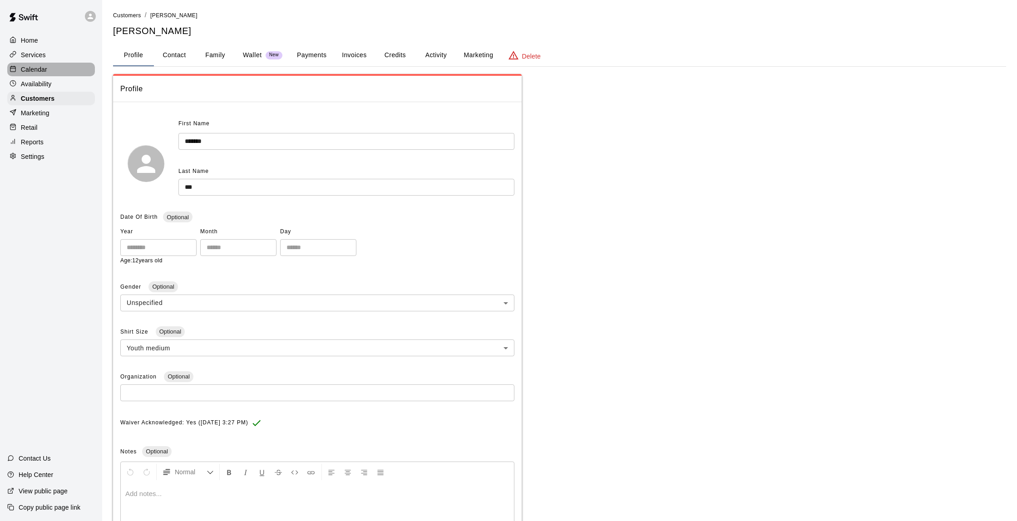
click at [64, 71] on div "Calendar" at bounding box center [51, 70] width 88 height 14
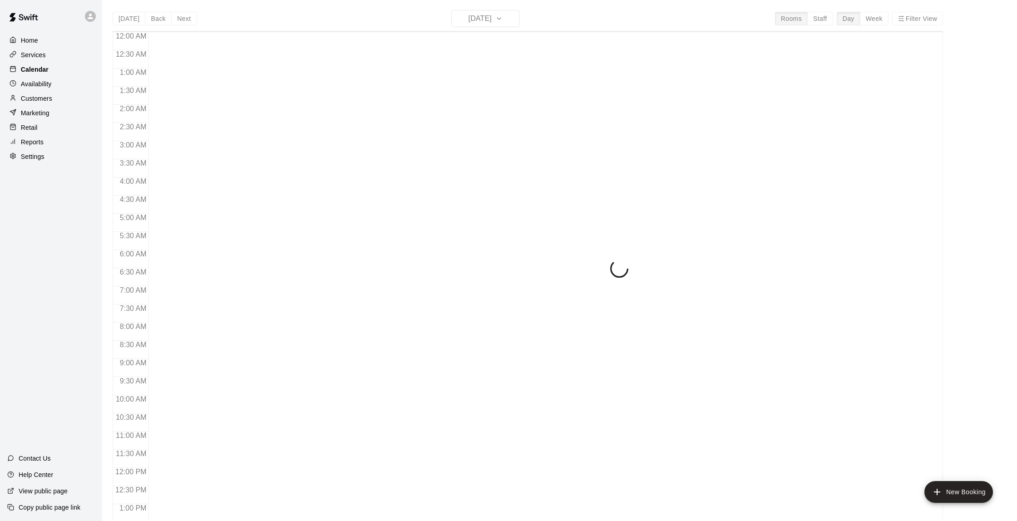
scroll to position [374, 0]
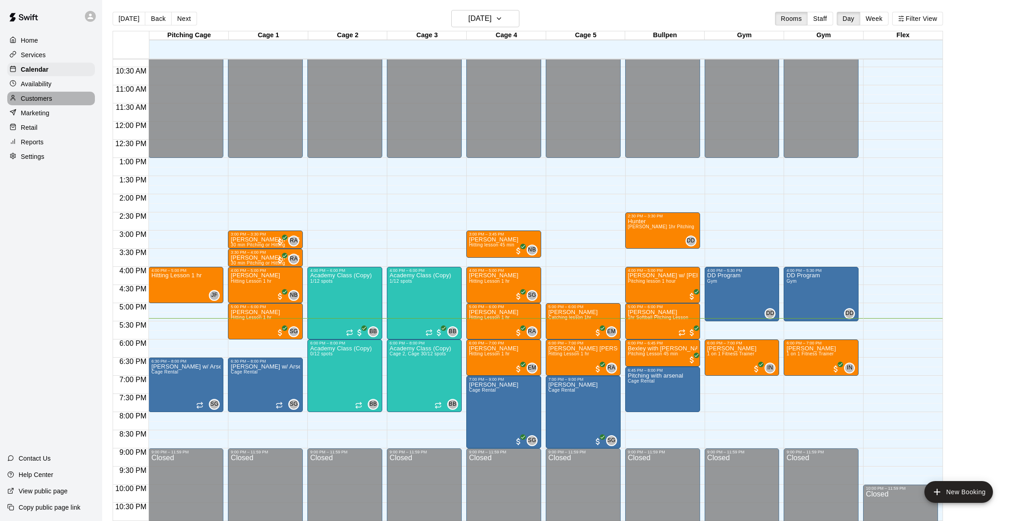
click at [61, 99] on div "Customers" at bounding box center [51, 99] width 88 height 14
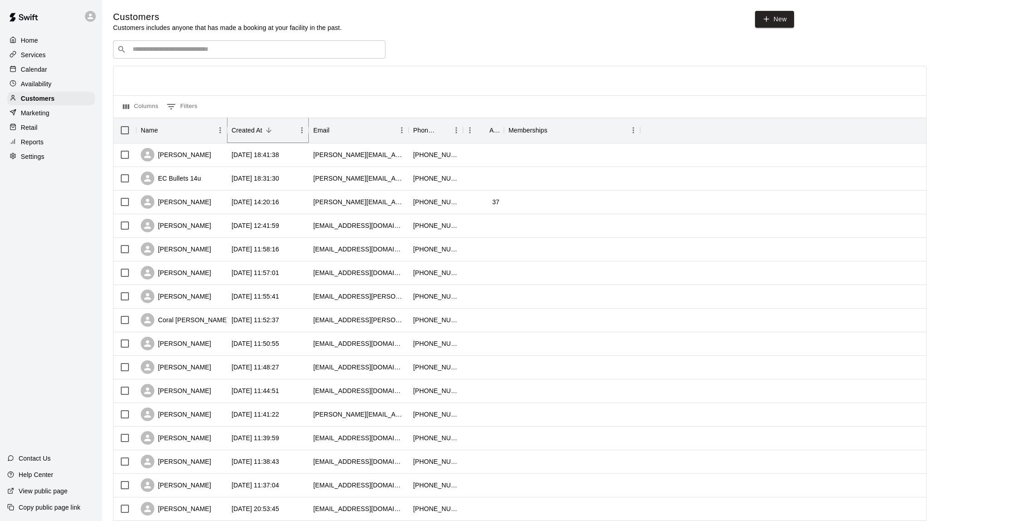
scroll to position [0, 0]
click at [272, 126] on icon "Sort" at bounding box center [269, 130] width 8 height 8
click at [270, 131] on icon "Sort" at bounding box center [269, 130] width 8 height 8
click at [200, 206] on div "[PERSON_NAME]" at bounding box center [181, 203] width 91 height 24
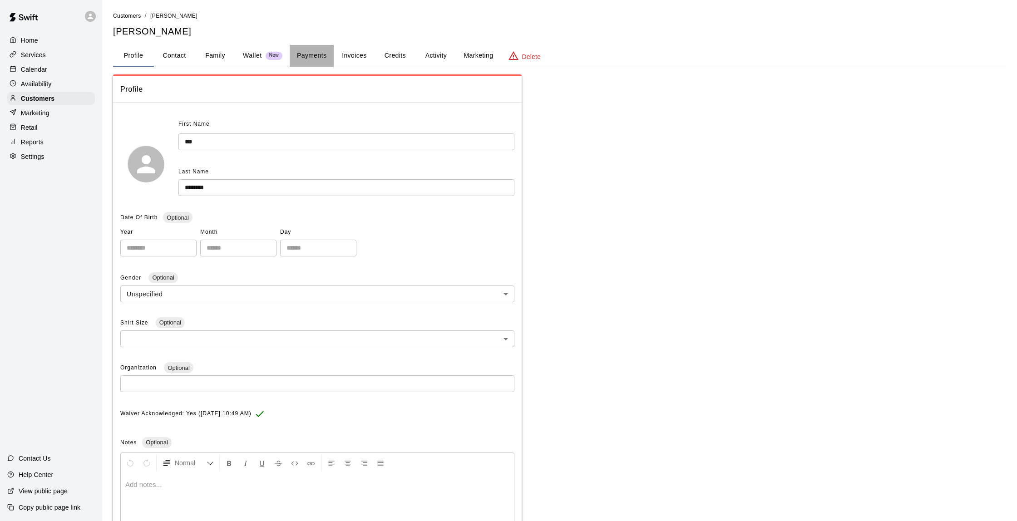
click at [321, 51] on button "Payments" at bounding box center [312, 56] width 44 height 22
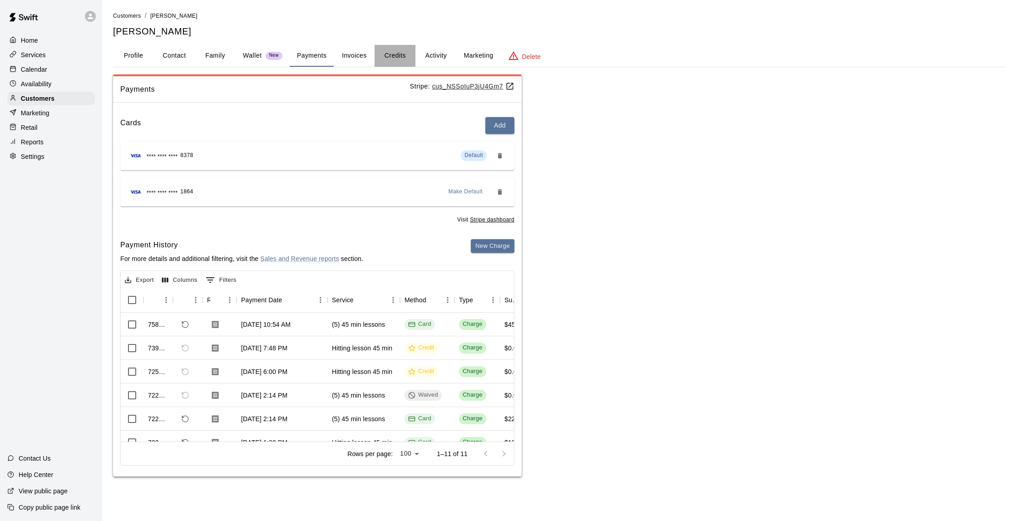
click at [401, 61] on button "Credits" at bounding box center [395, 56] width 41 height 22
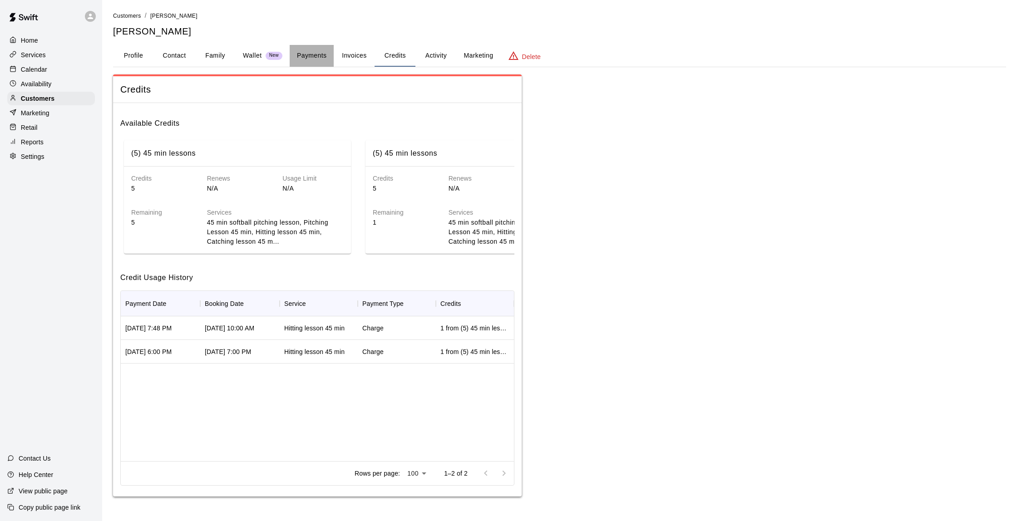
click at [298, 52] on button "Payments" at bounding box center [312, 56] width 44 height 22
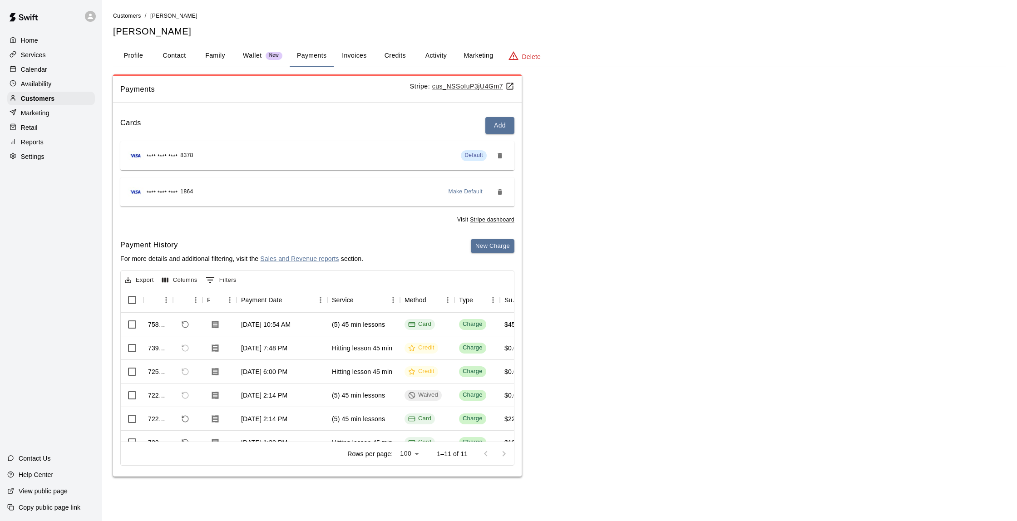
click at [192, 59] on button "Contact" at bounding box center [174, 56] width 41 height 22
select select "**"
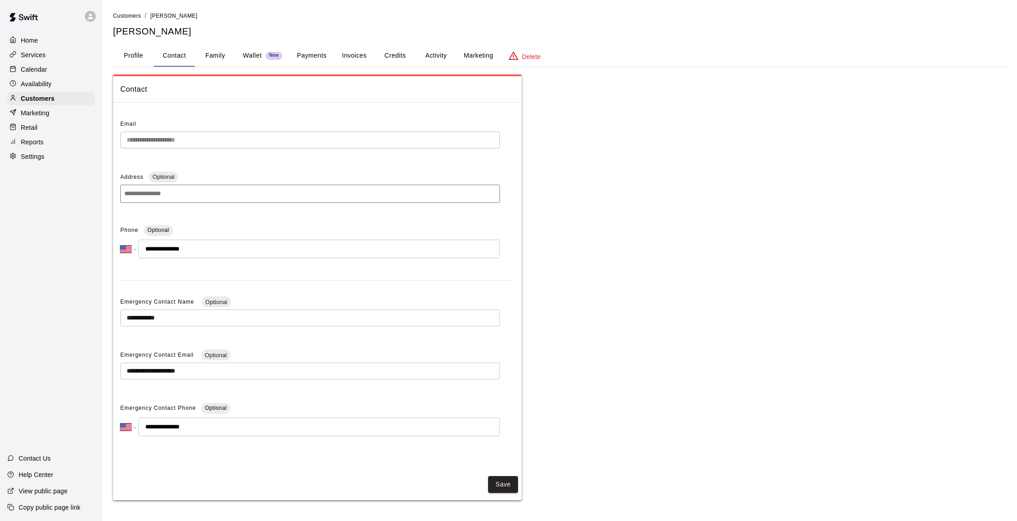
scroll to position [0, 0]
drag, startPoint x: 205, startPoint y: 58, endPoint x: 0, endPoint y: 72, distance: 205.3
click at [205, 58] on button "Family" at bounding box center [215, 56] width 41 height 22
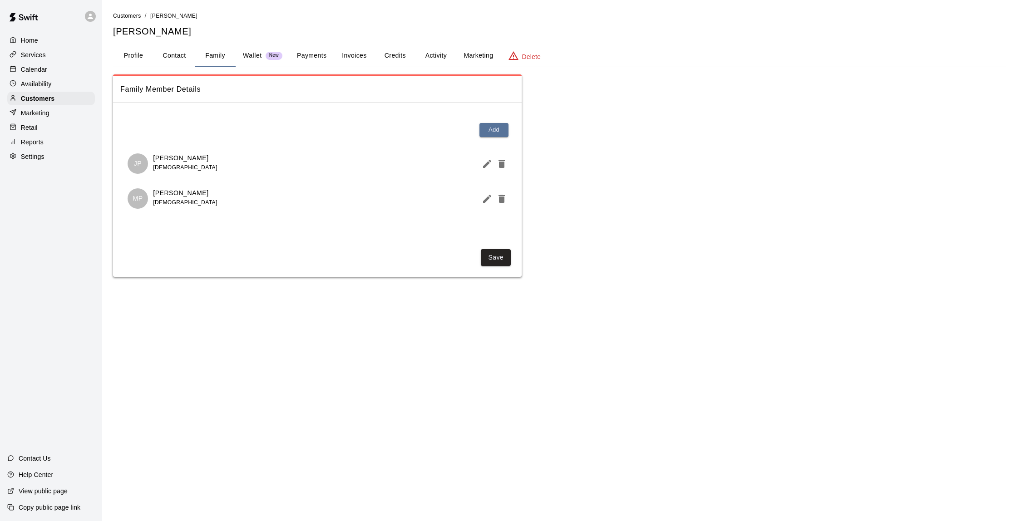
scroll to position [0, 0]
click at [389, 50] on button "Credits" at bounding box center [395, 56] width 41 height 22
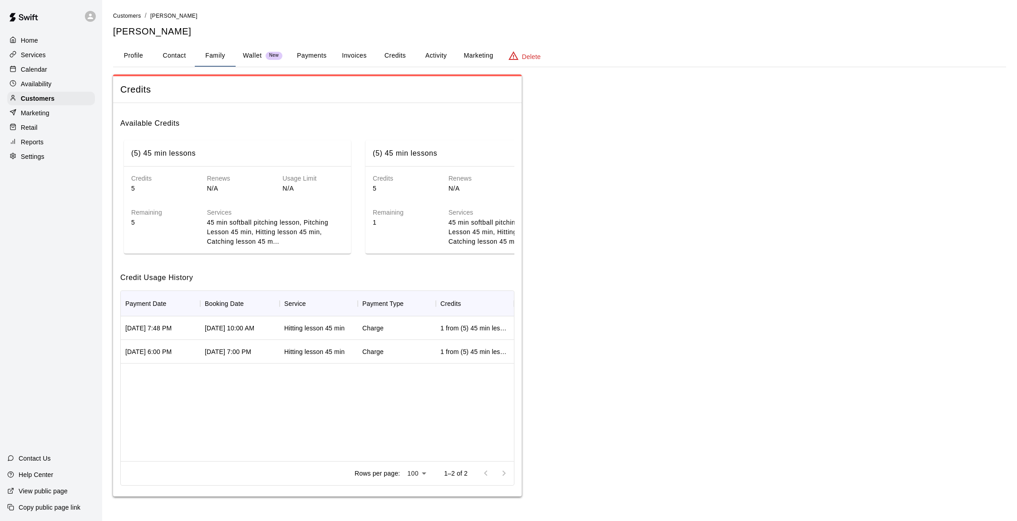
scroll to position [0, 0]
click at [356, 53] on button "Invoices" at bounding box center [354, 56] width 41 height 22
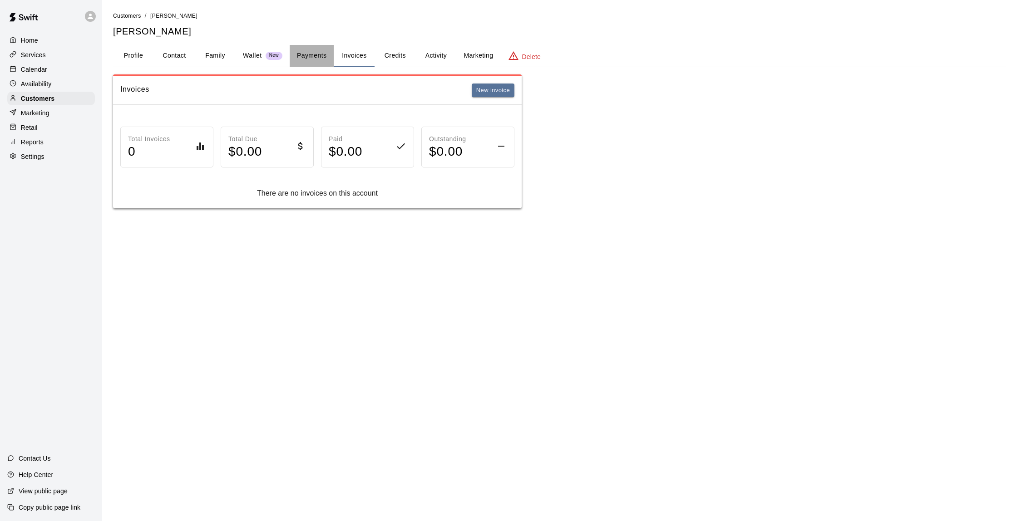
click at [326, 54] on button "Payments" at bounding box center [312, 56] width 44 height 22
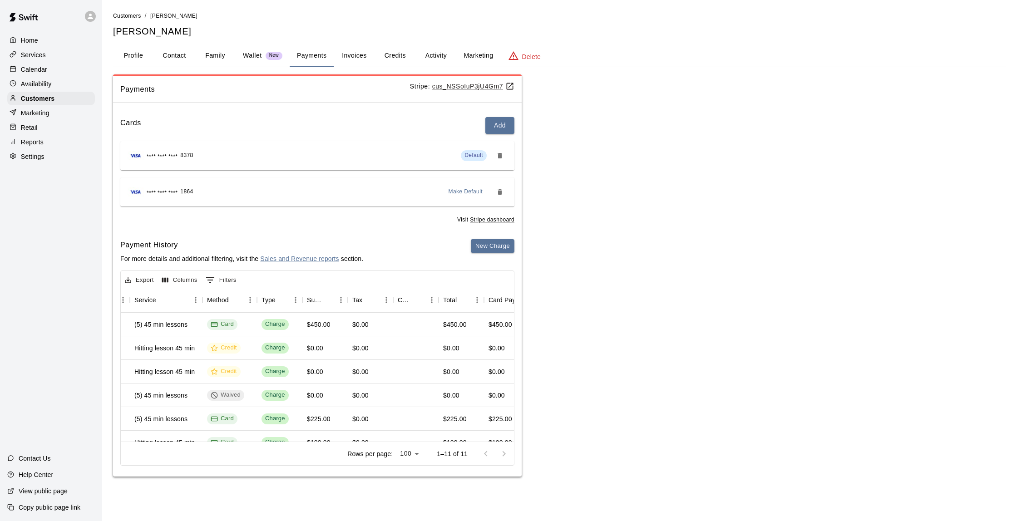
scroll to position [0, 198]
click at [402, 47] on button "Credits" at bounding box center [395, 56] width 41 height 22
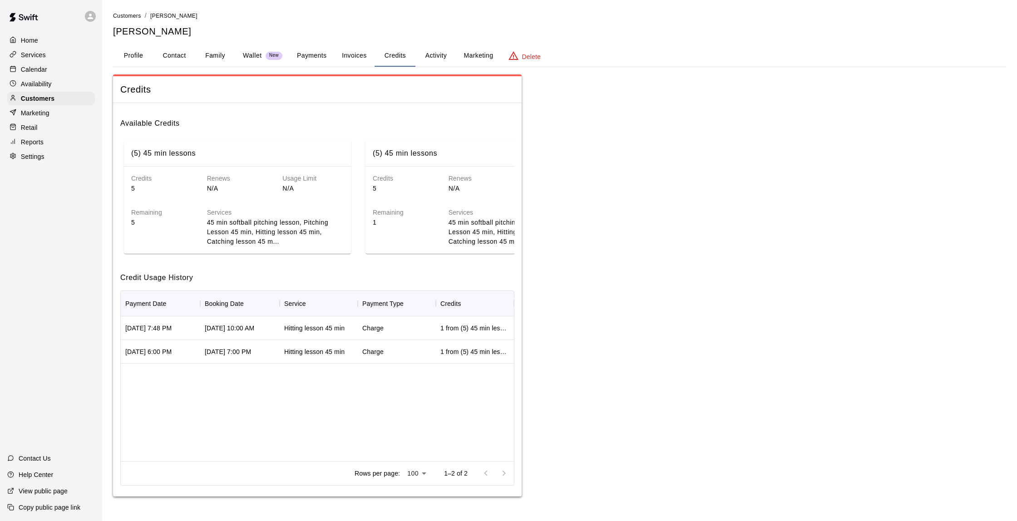
scroll to position [0, 0]
click at [74, 99] on div "Customers" at bounding box center [51, 99] width 88 height 14
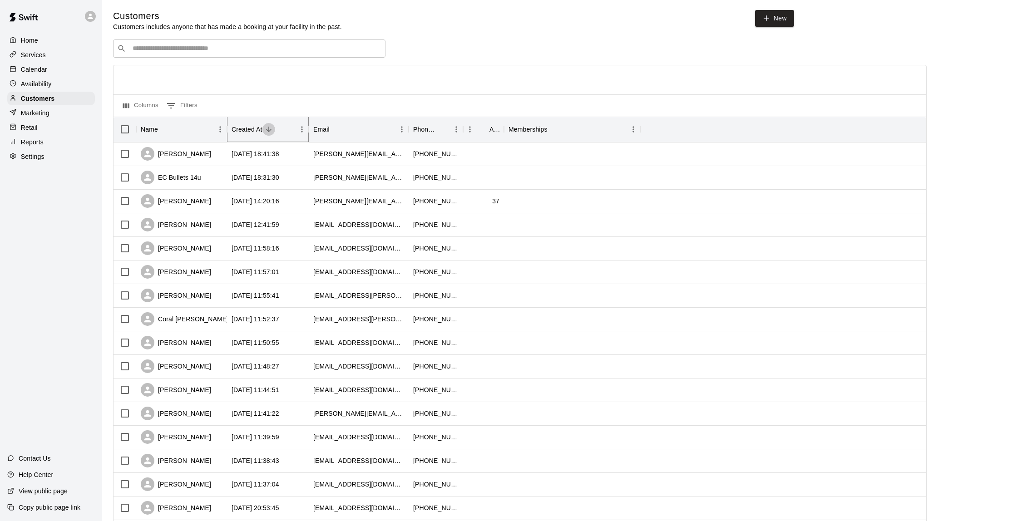
click at [270, 130] on icon "Sort" at bounding box center [269, 129] width 8 height 8
click at [269, 134] on button "Sort" at bounding box center [268, 129] width 13 height 13
click at [215, 223] on div "[PERSON_NAME]" at bounding box center [181, 225] width 91 height 24
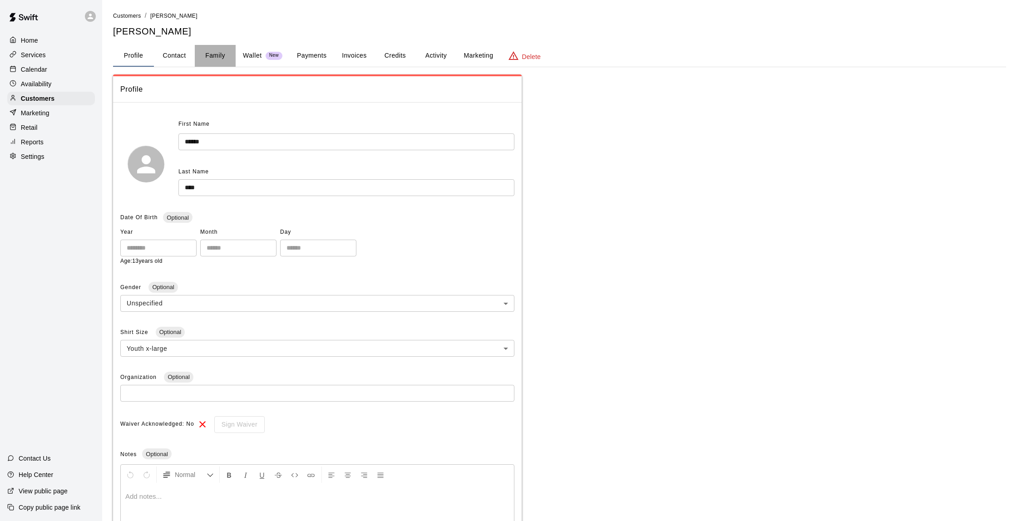
click at [232, 55] on button "Family" at bounding box center [215, 56] width 41 height 22
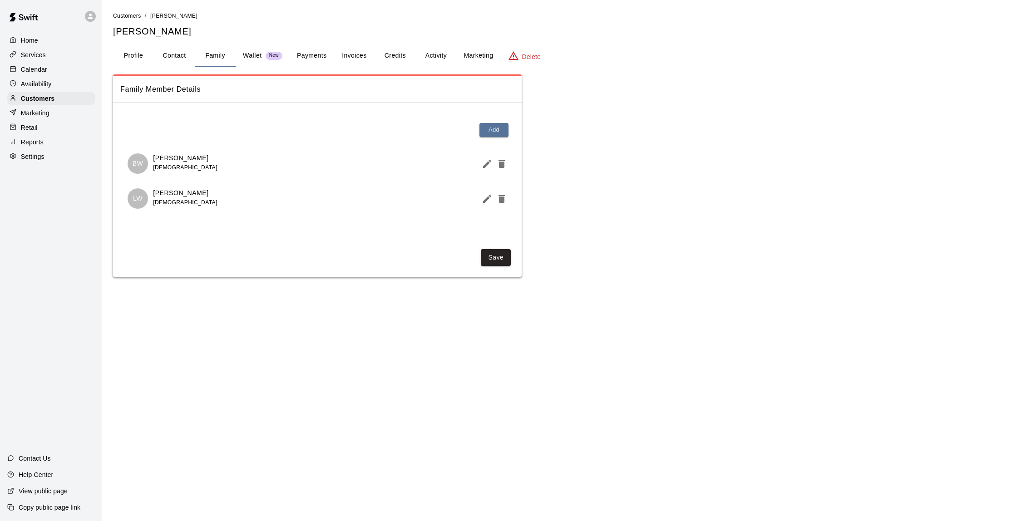
scroll to position [0, 0]
click at [378, 53] on button "Credits" at bounding box center [395, 56] width 41 height 22
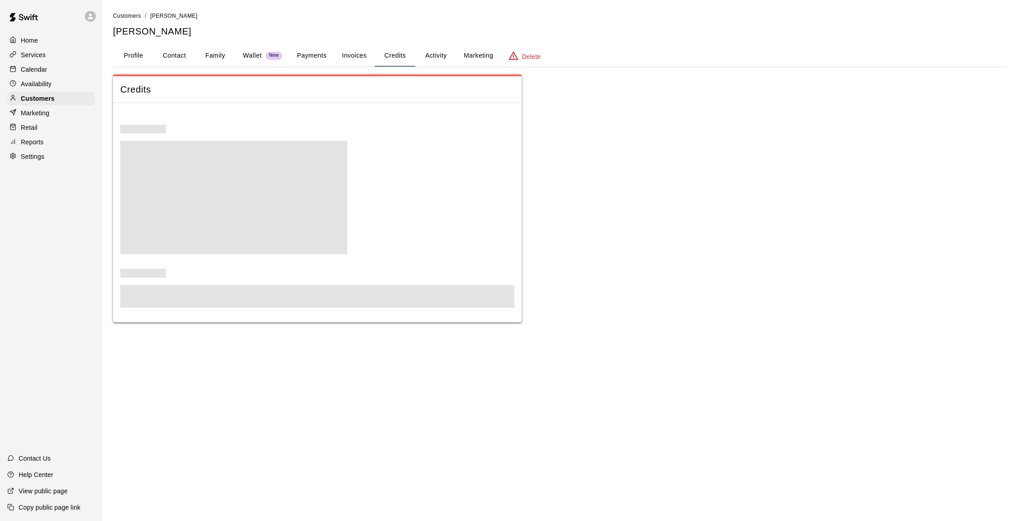
scroll to position [0, 0]
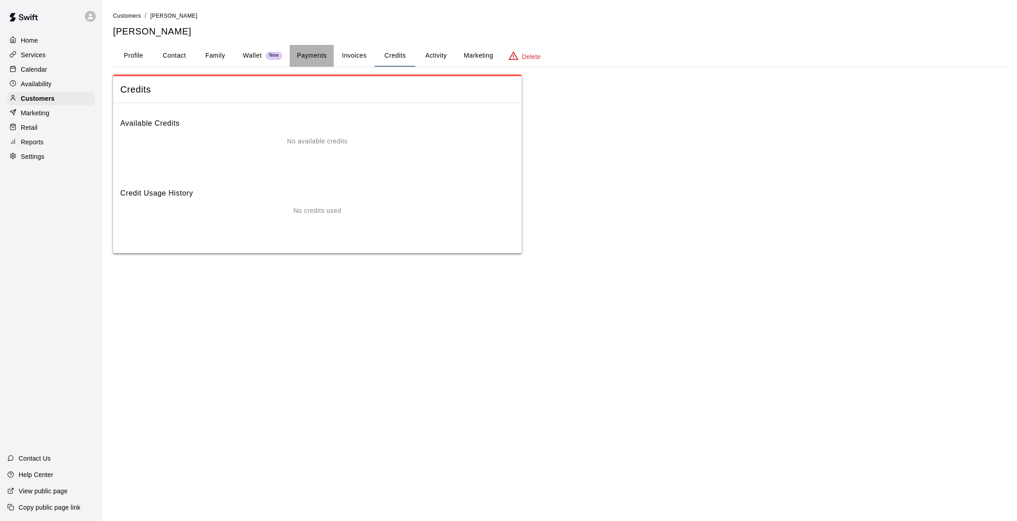
click at [319, 59] on button "Payments" at bounding box center [312, 56] width 44 height 22
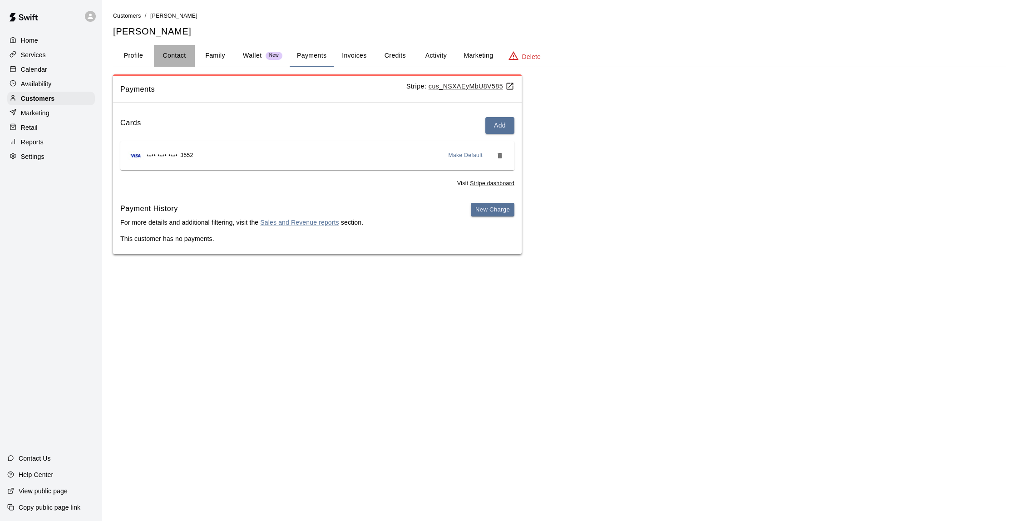
click at [163, 52] on button "Contact" at bounding box center [174, 56] width 41 height 22
select select "**"
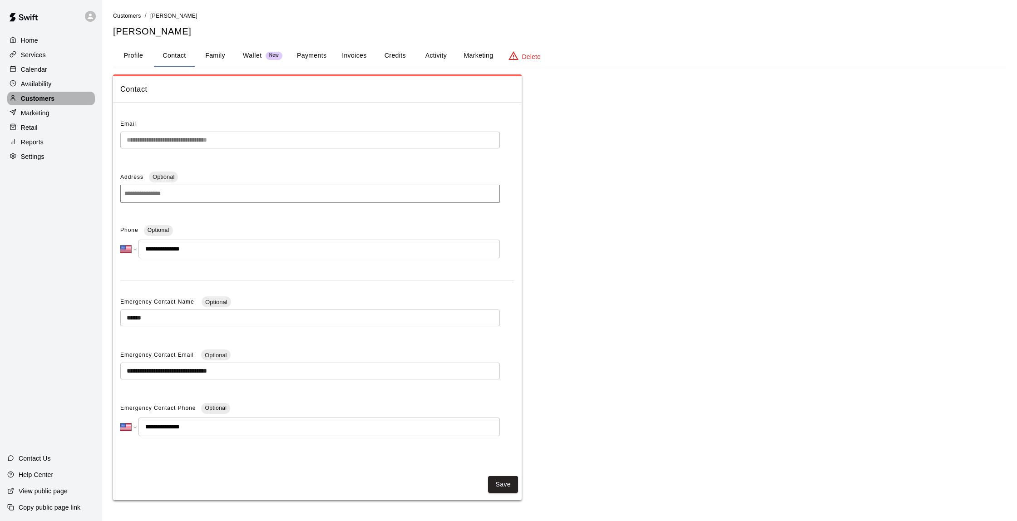
click at [56, 102] on div "Customers" at bounding box center [51, 99] width 88 height 14
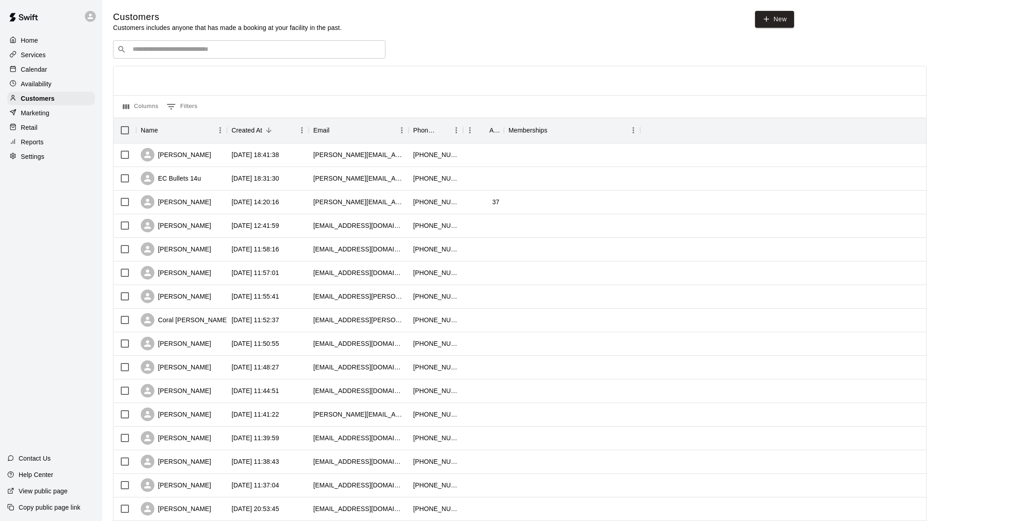
scroll to position [0, 0]
click at [269, 134] on icon "Sort" at bounding box center [269, 130] width 8 height 8
click at [269, 130] on icon "Sort" at bounding box center [268, 130] width 5 height 5
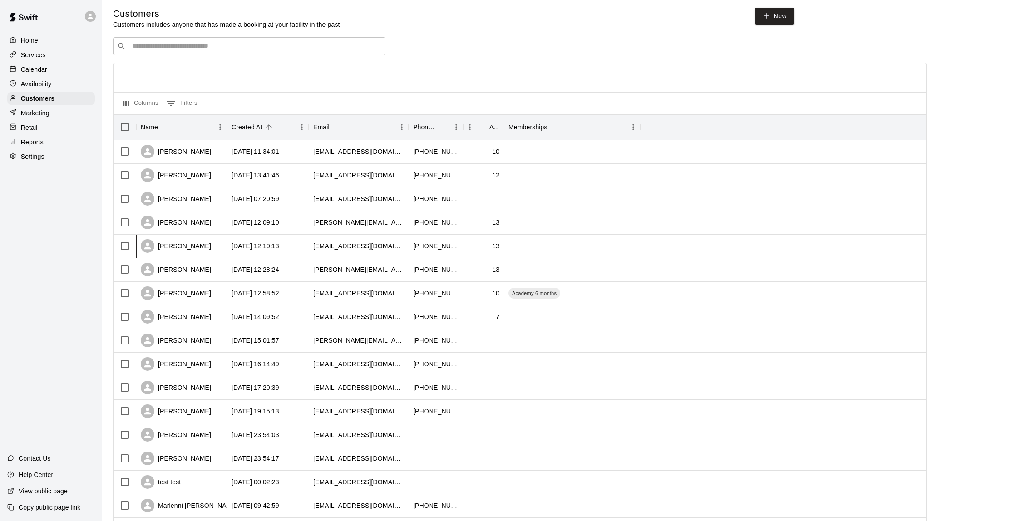
click at [215, 243] on div "[PERSON_NAME]" at bounding box center [181, 247] width 91 height 24
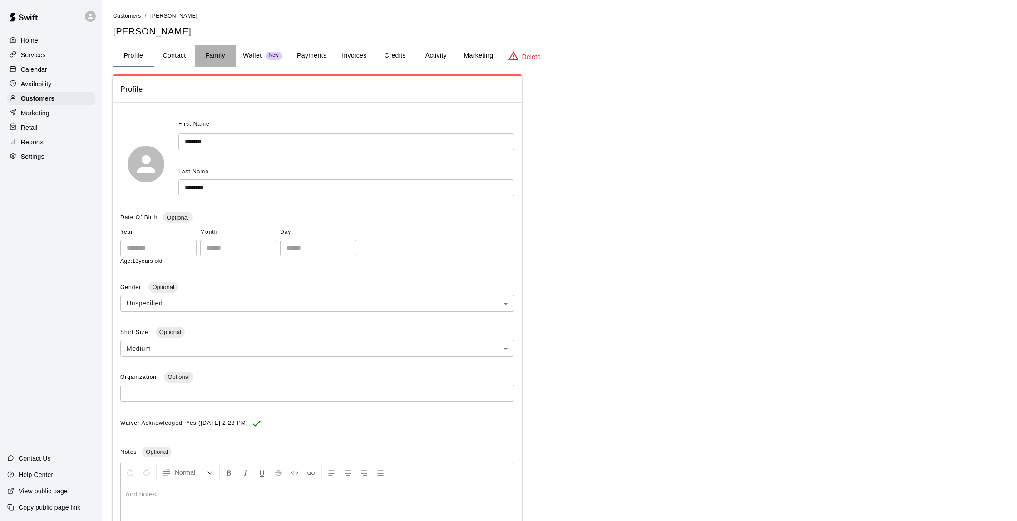
scroll to position [0, 1]
click at [201, 49] on button "Family" at bounding box center [215, 56] width 41 height 22
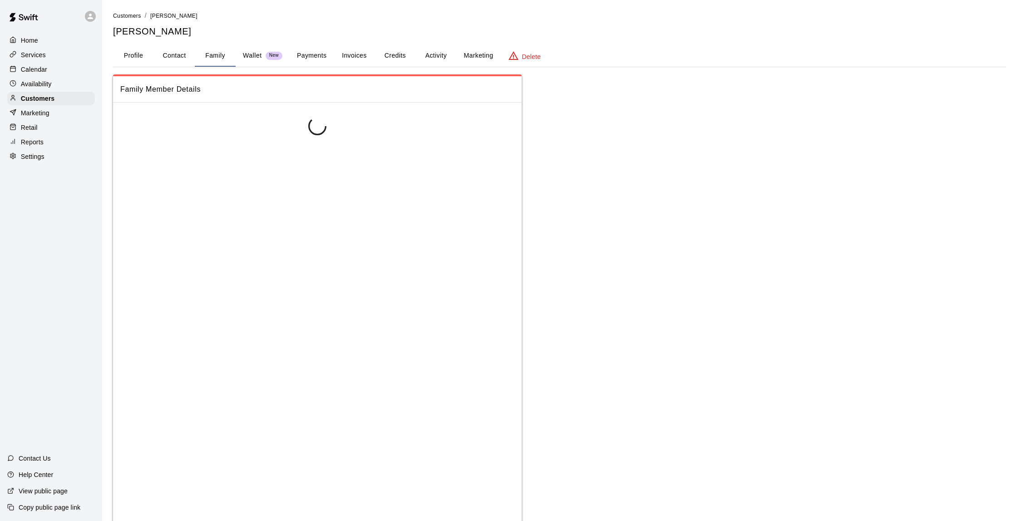
scroll to position [0, 0]
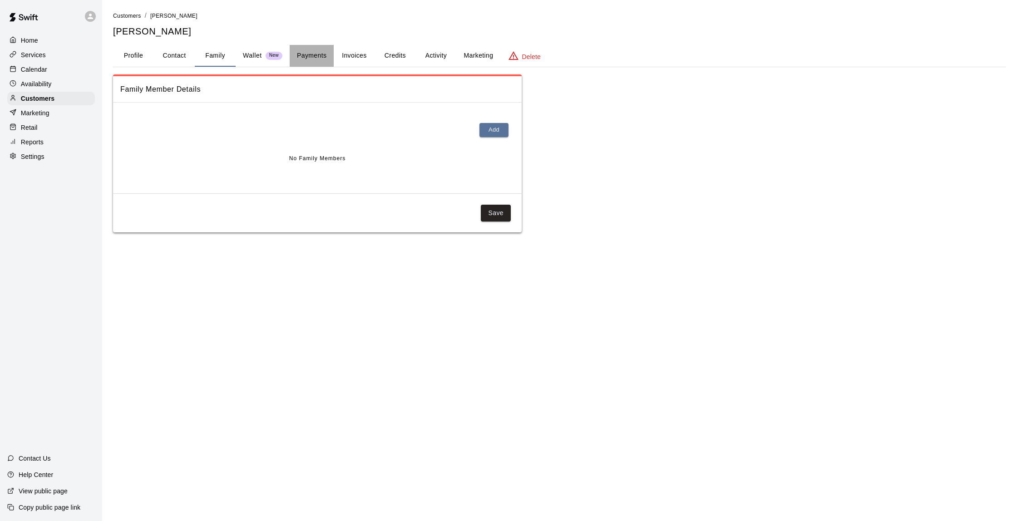
click at [324, 53] on button "Payments" at bounding box center [312, 56] width 44 height 22
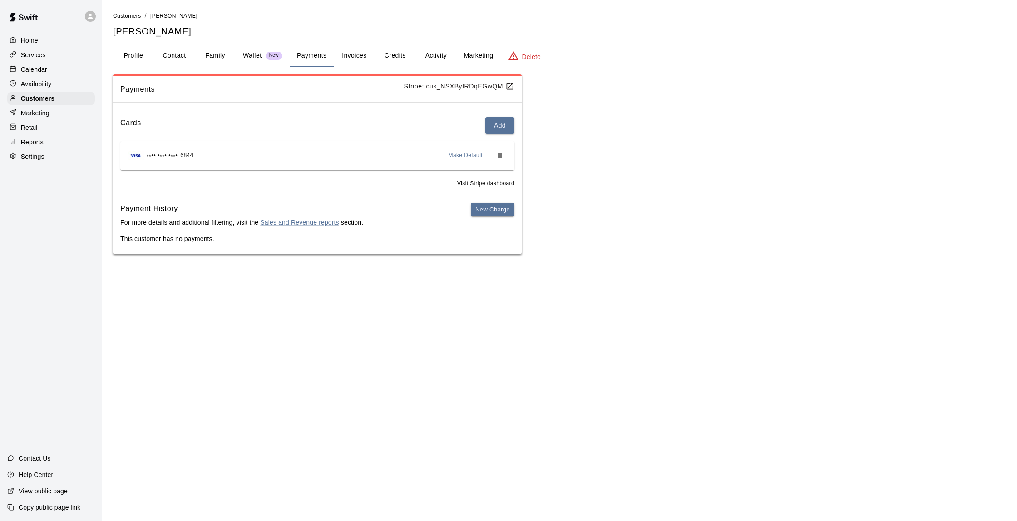
click at [208, 51] on button "Family" at bounding box center [215, 56] width 41 height 22
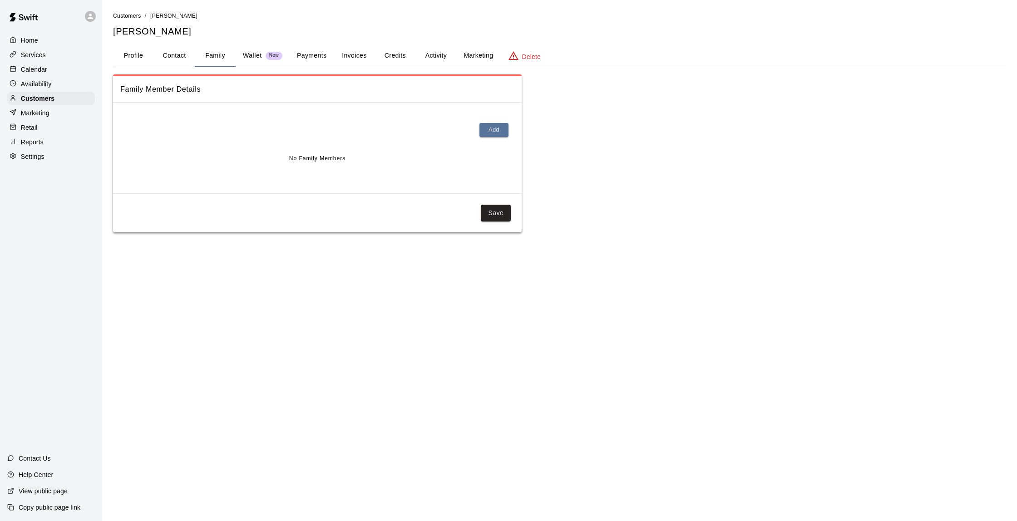
click at [180, 53] on button "Contact" at bounding box center [174, 56] width 41 height 22
select select "**"
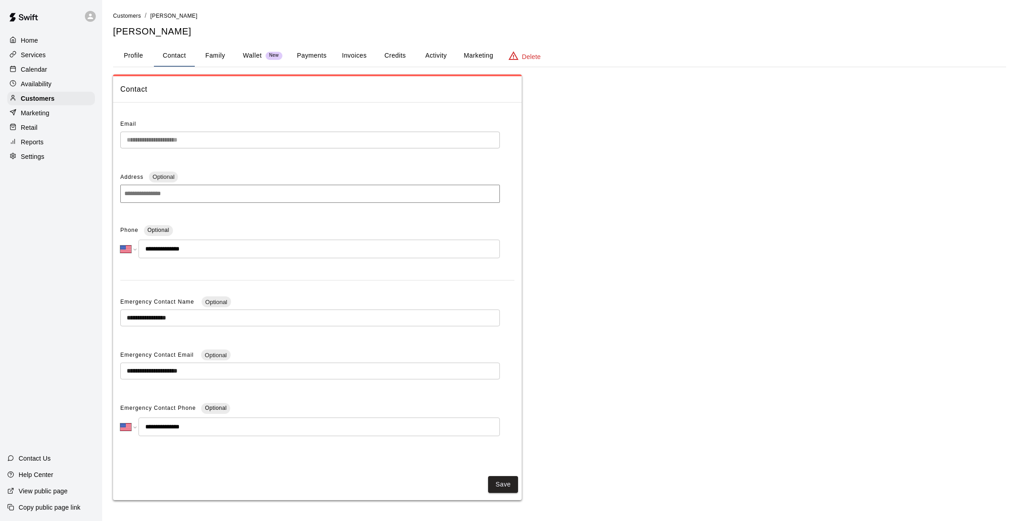
click at [309, 58] on button "Payments" at bounding box center [312, 56] width 44 height 22
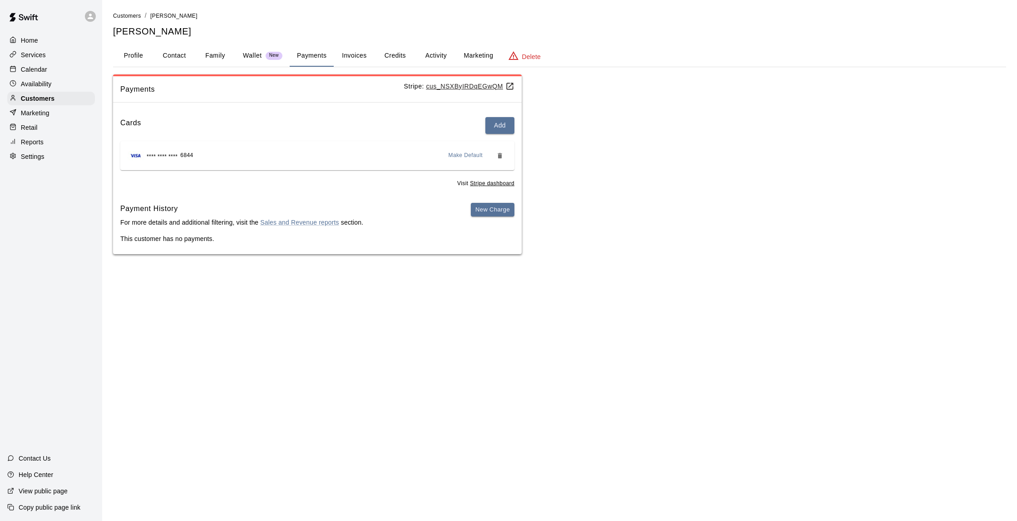
click at [387, 61] on button "Credits" at bounding box center [395, 56] width 41 height 22
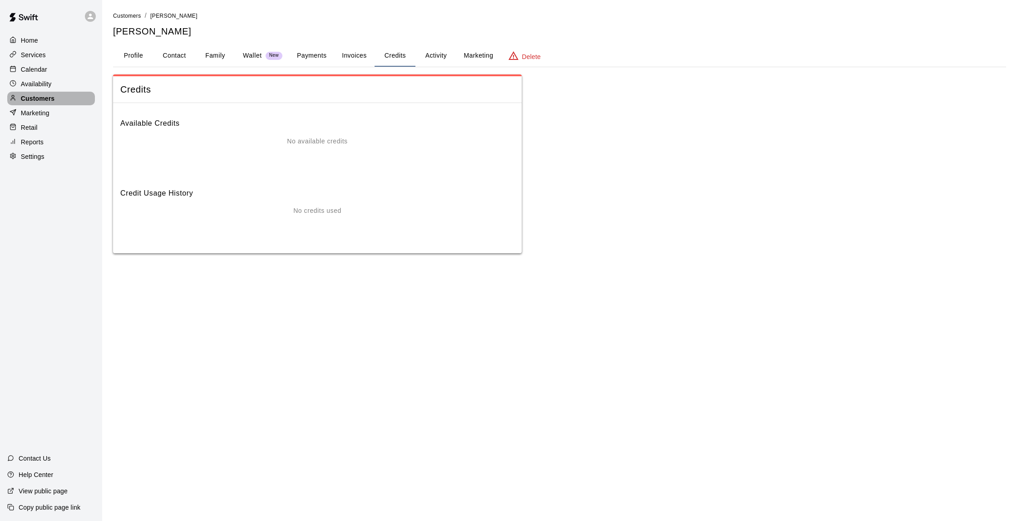
click at [83, 99] on div "Customers" at bounding box center [51, 99] width 88 height 14
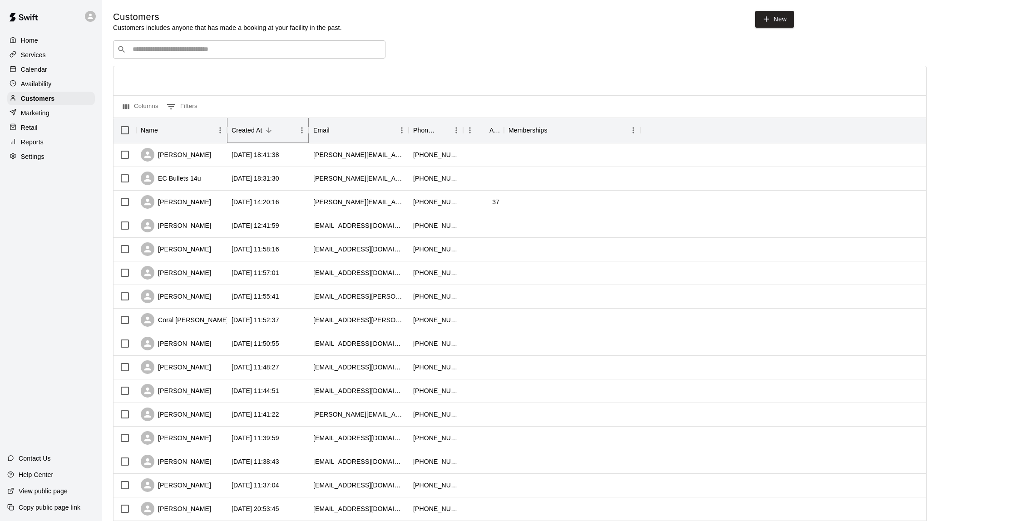
click at [267, 131] on icon "Sort" at bounding box center [268, 130] width 5 height 5
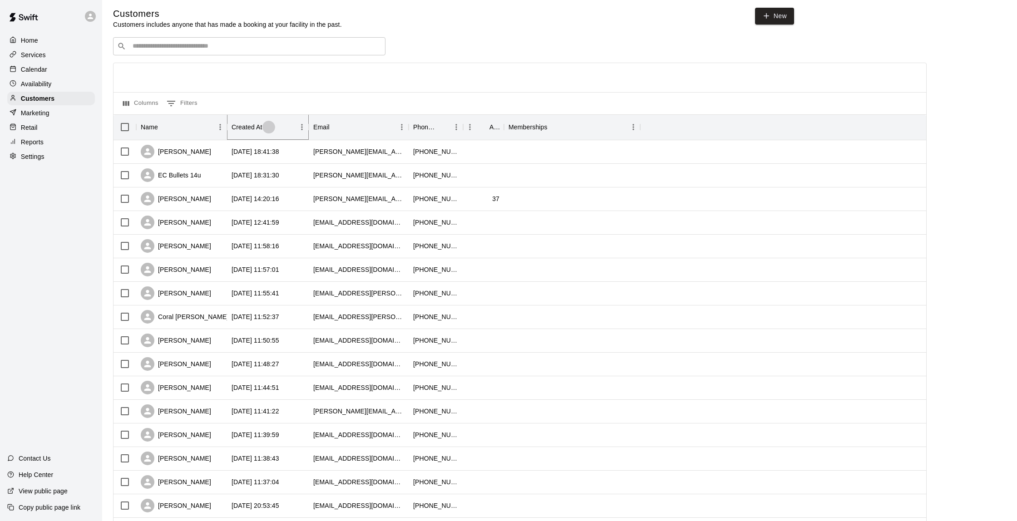
click at [266, 125] on icon "Sort" at bounding box center [269, 127] width 8 height 8
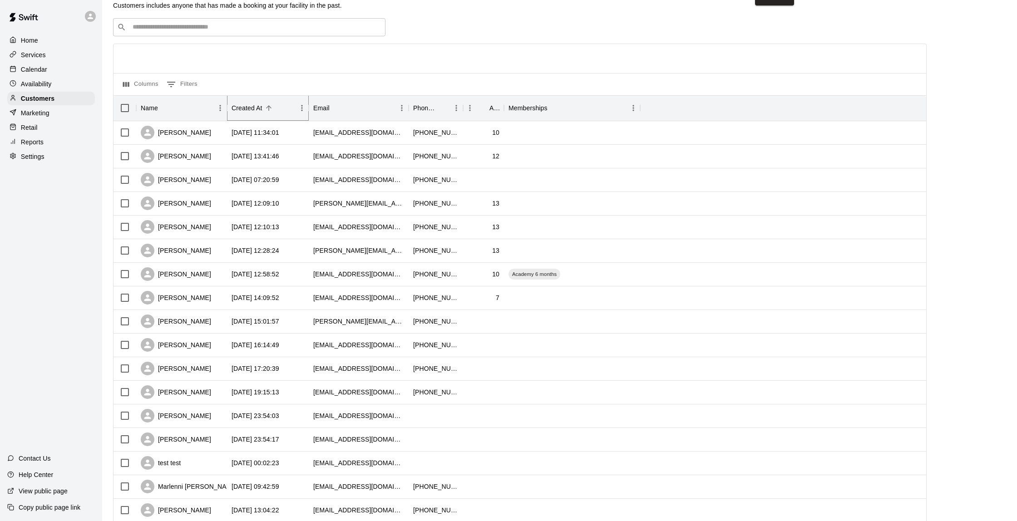
scroll to position [22, 0]
click at [213, 256] on div "[PERSON_NAME]" at bounding box center [181, 251] width 91 height 24
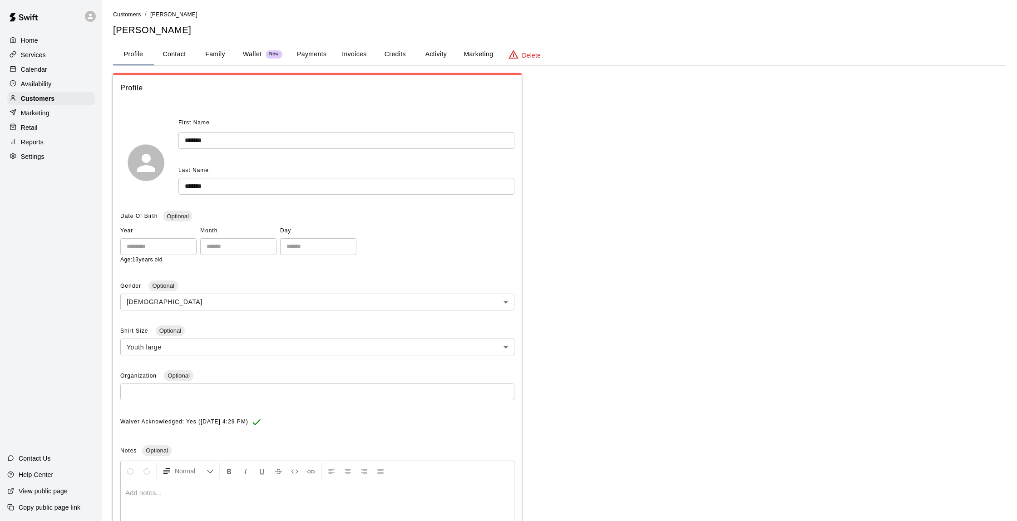
click at [392, 58] on button "Credits" at bounding box center [395, 55] width 41 height 22
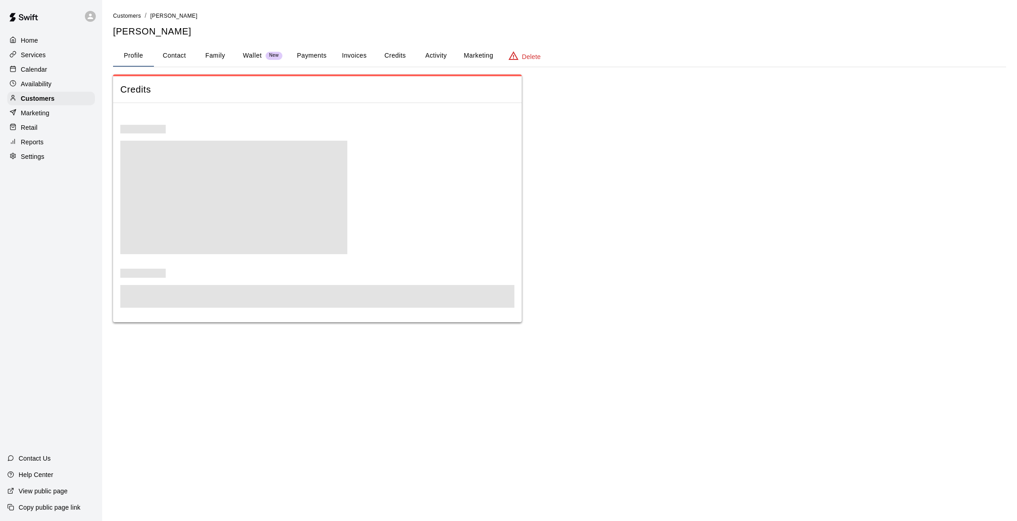
scroll to position [0, 0]
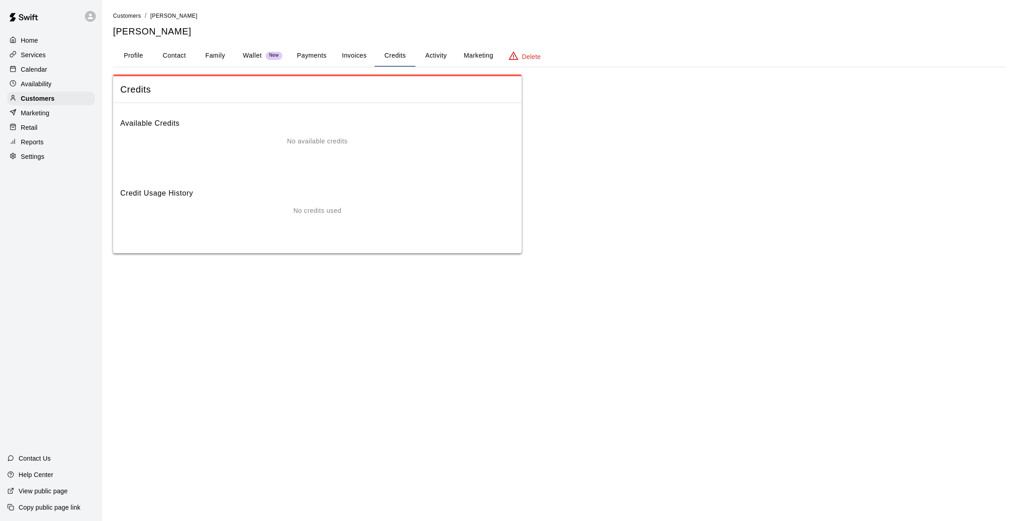
click at [325, 55] on button "Payments" at bounding box center [312, 56] width 44 height 22
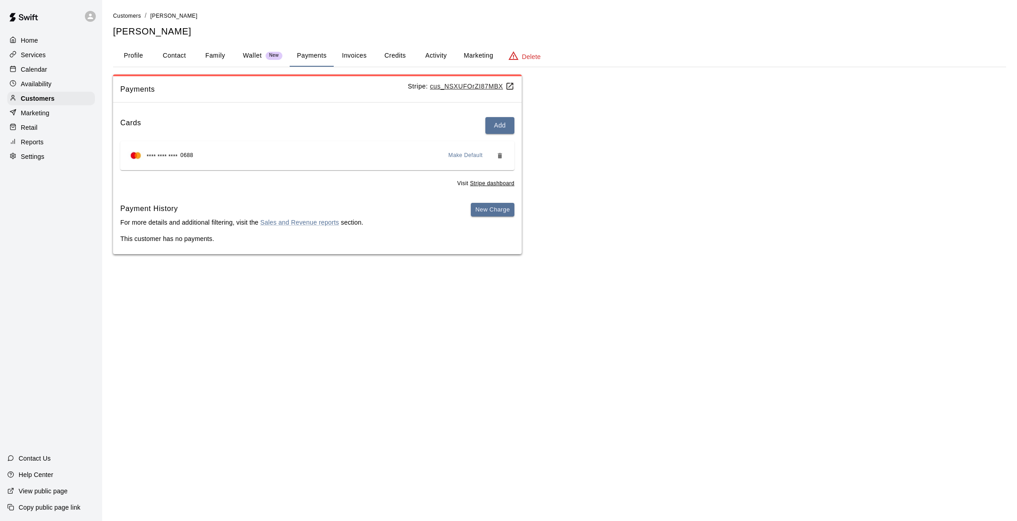
scroll to position [0, 0]
click at [232, 57] on button "Family" at bounding box center [215, 56] width 41 height 22
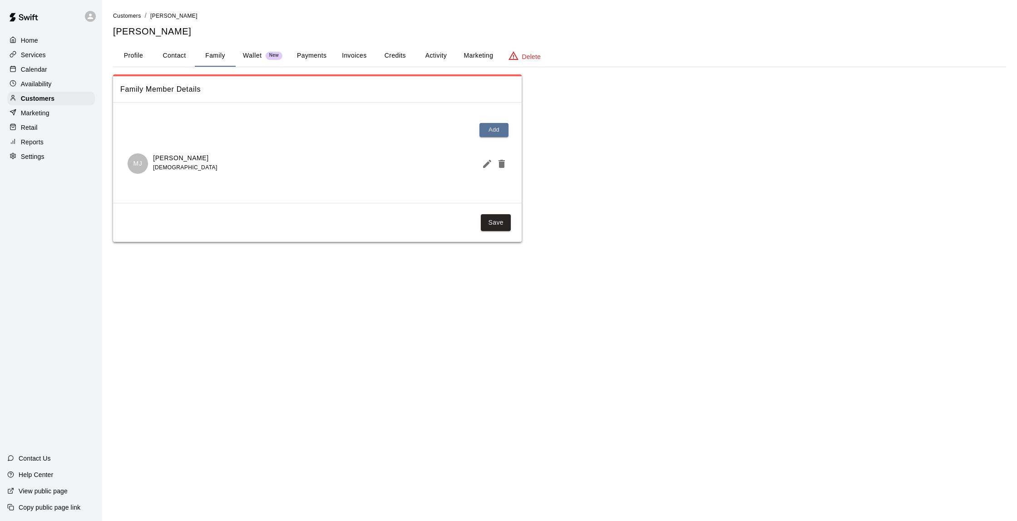
scroll to position [0, 0]
click at [193, 56] on button "Contact" at bounding box center [174, 56] width 41 height 22
select select "**"
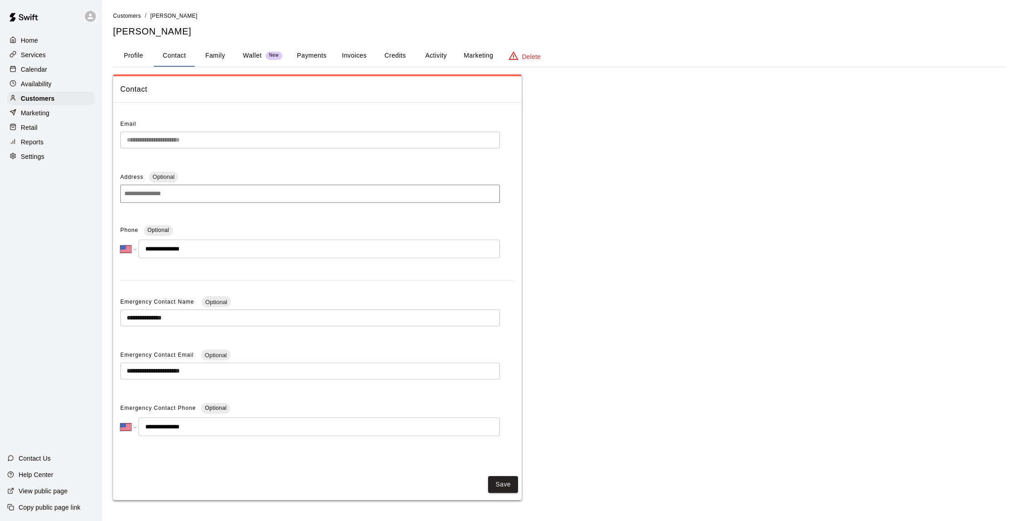
scroll to position [0, 0]
click at [84, 98] on div "Customers" at bounding box center [51, 99] width 88 height 14
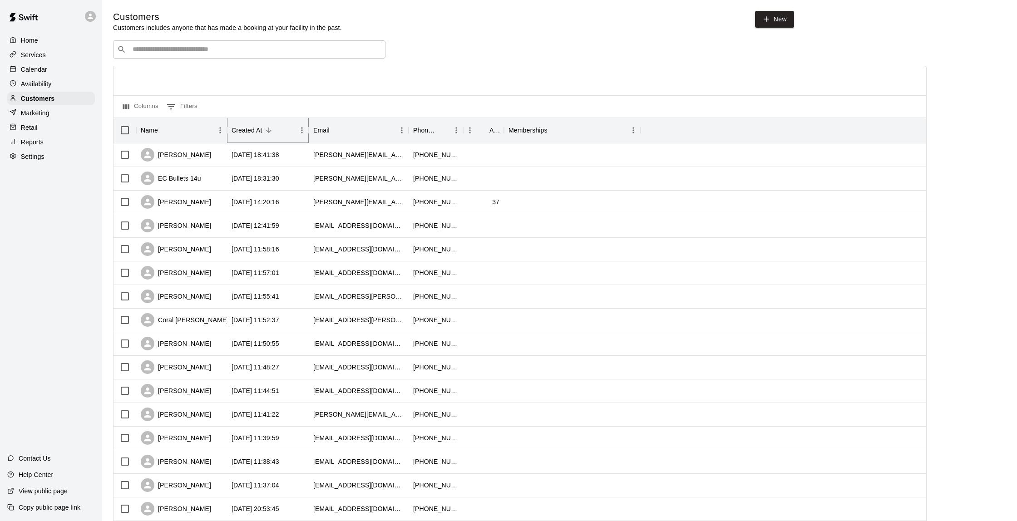
click at [267, 131] on icon "Sort" at bounding box center [269, 130] width 8 height 8
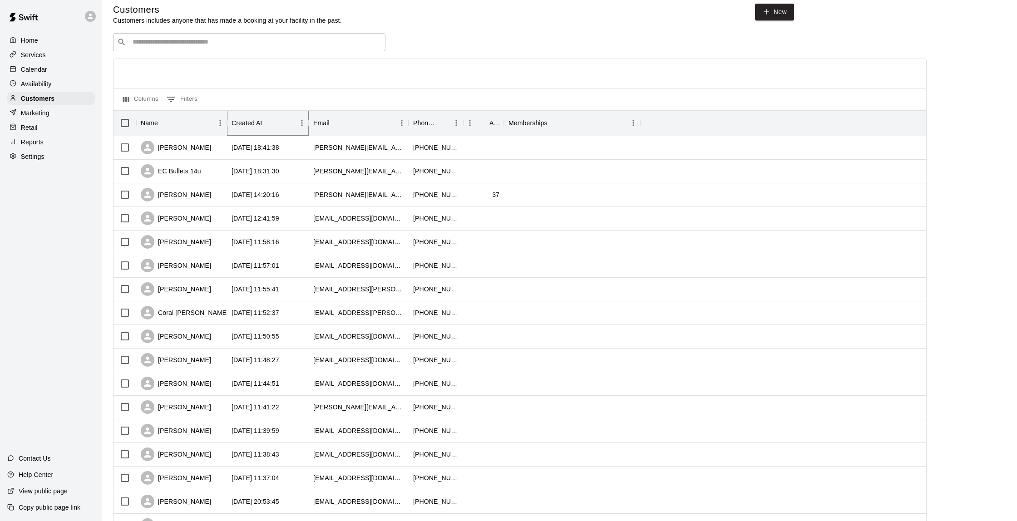
scroll to position [9, 0]
click at [263, 122] on button "Sort" at bounding box center [268, 121] width 13 height 13
click at [205, 288] on div "[PERSON_NAME]" at bounding box center [181, 289] width 91 height 24
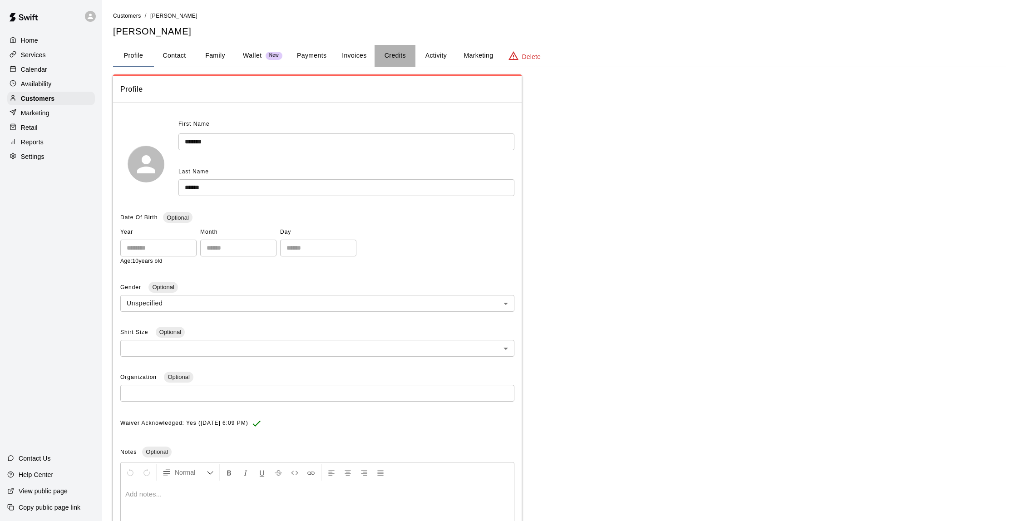
click at [384, 59] on button "Credits" at bounding box center [395, 56] width 41 height 22
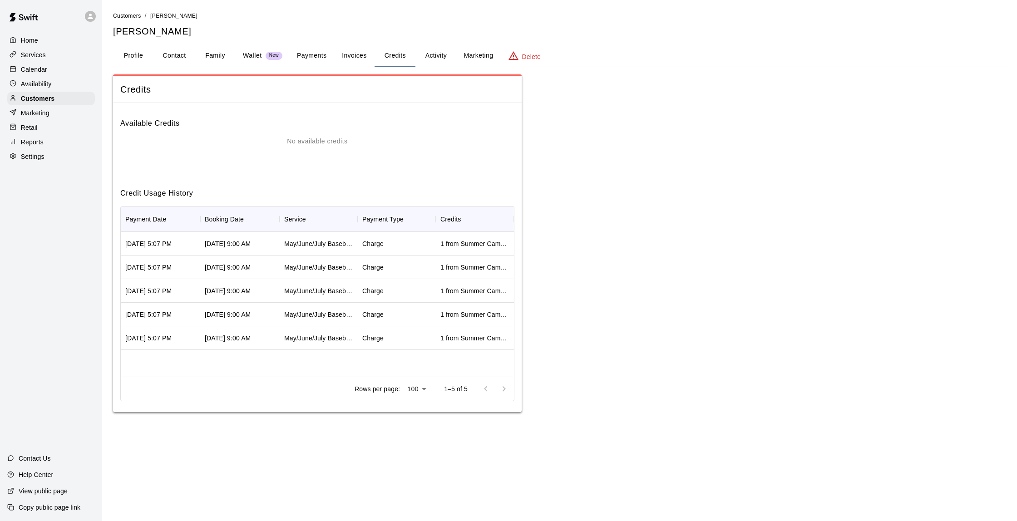
scroll to position [0, 0]
click at [302, 58] on button "Payments" at bounding box center [312, 56] width 44 height 22
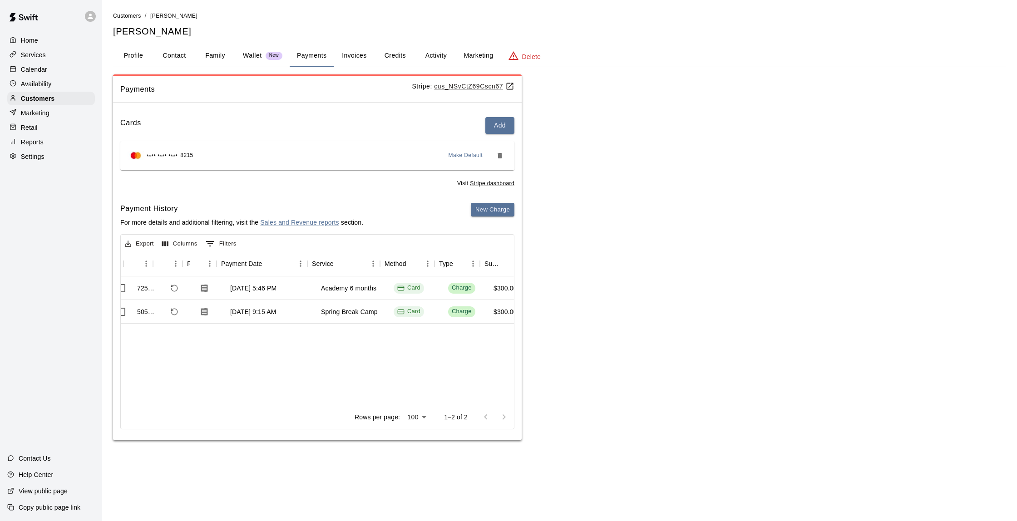
scroll to position [0, 25]
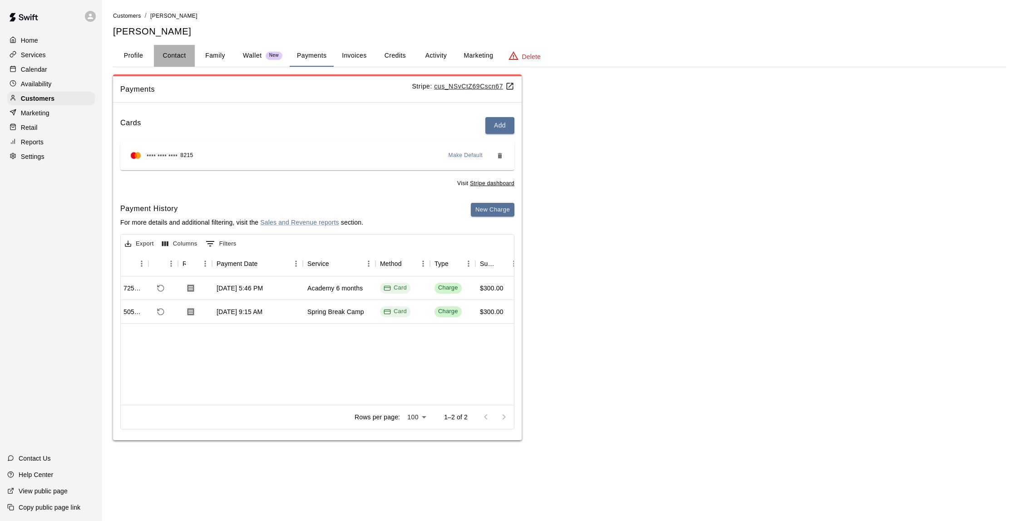
click at [181, 59] on button "Contact" at bounding box center [174, 56] width 41 height 22
select select "**"
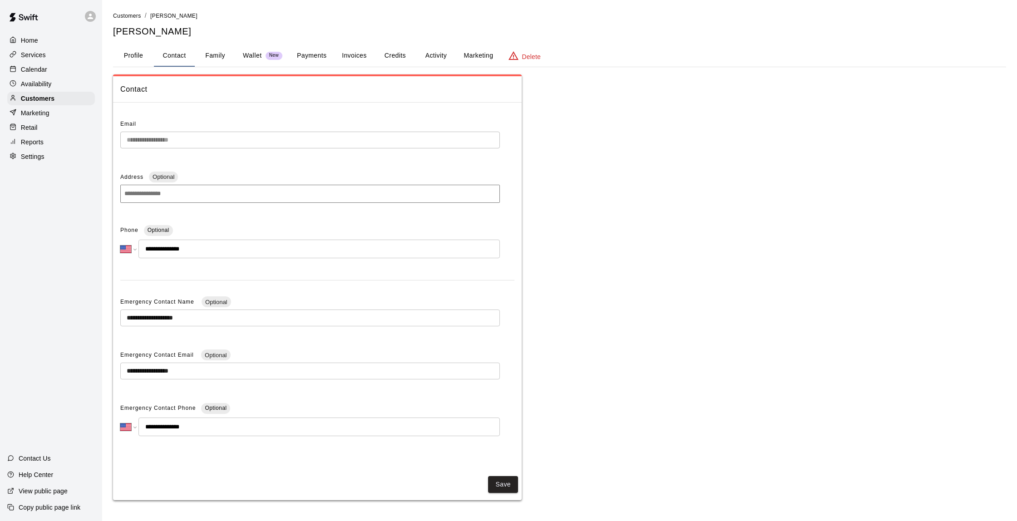
click at [221, 56] on button "Family" at bounding box center [215, 56] width 41 height 22
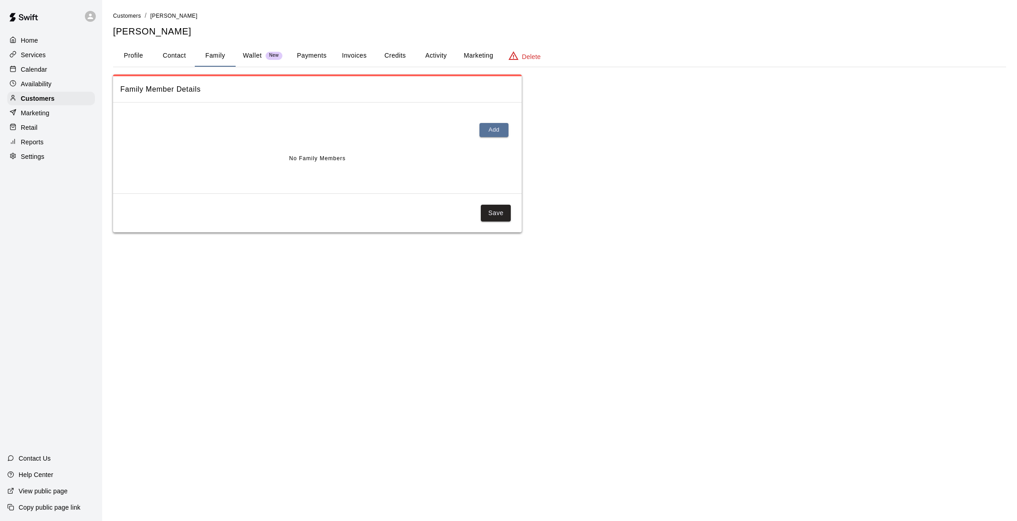
scroll to position [0, 0]
click at [311, 61] on button "Payments" at bounding box center [312, 56] width 44 height 22
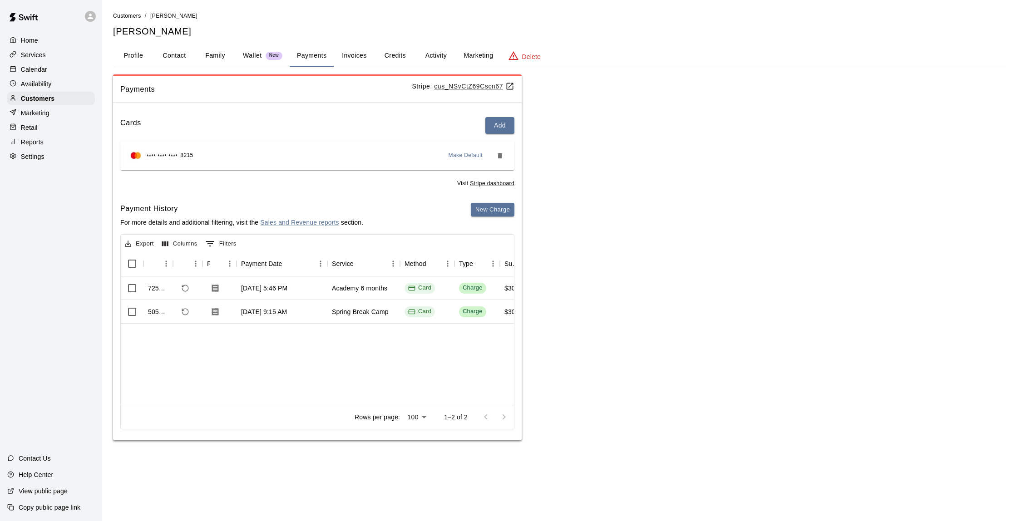
click at [221, 54] on button "Family" at bounding box center [215, 56] width 41 height 22
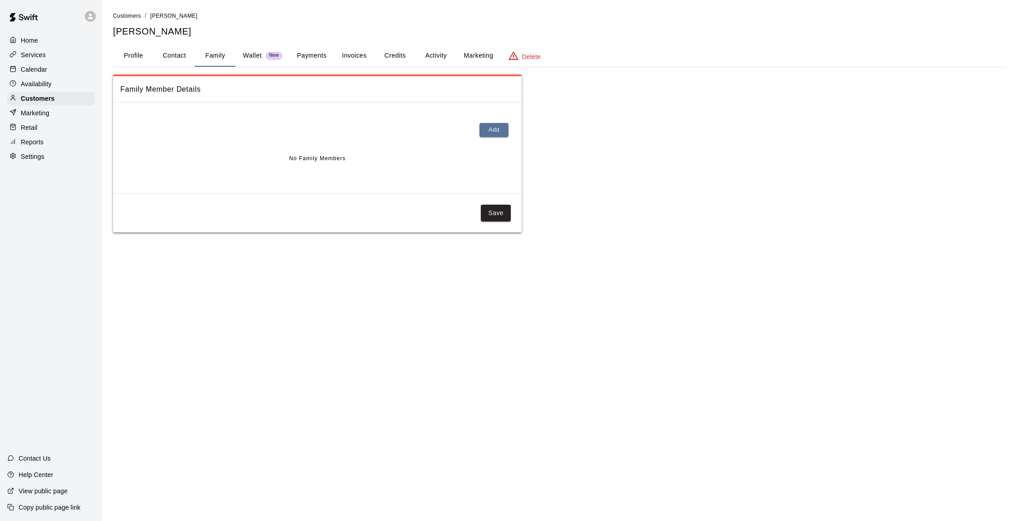
click at [175, 53] on button "Contact" at bounding box center [174, 56] width 41 height 22
select select "**"
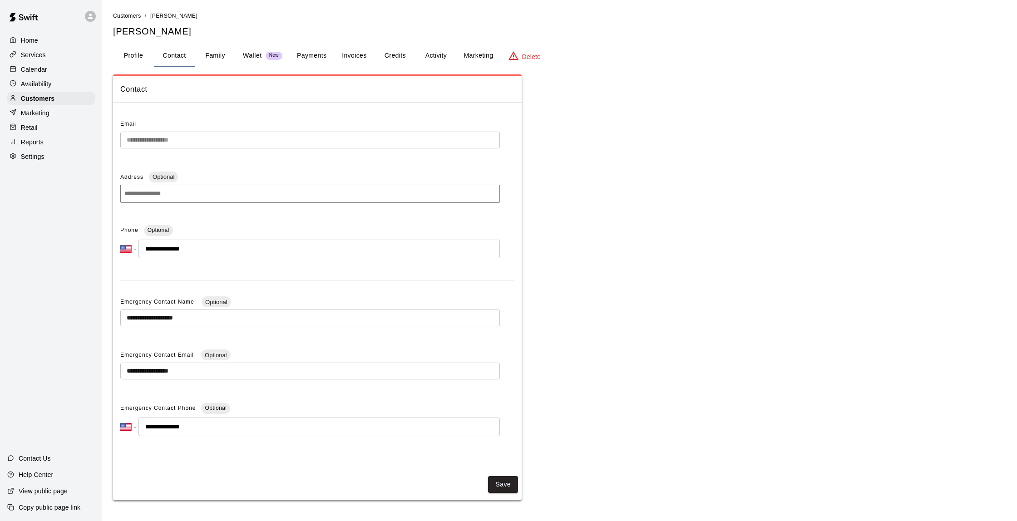
scroll to position [0, 0]
click at [134, 60] on button "Profile" at bounding box center [133, 56] width 41 height 22
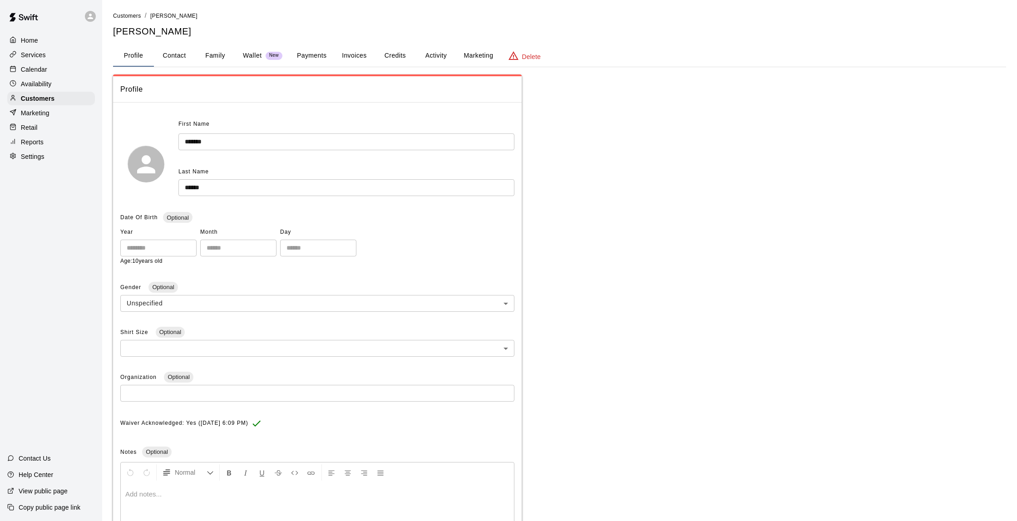
scroll to position [0, 0]
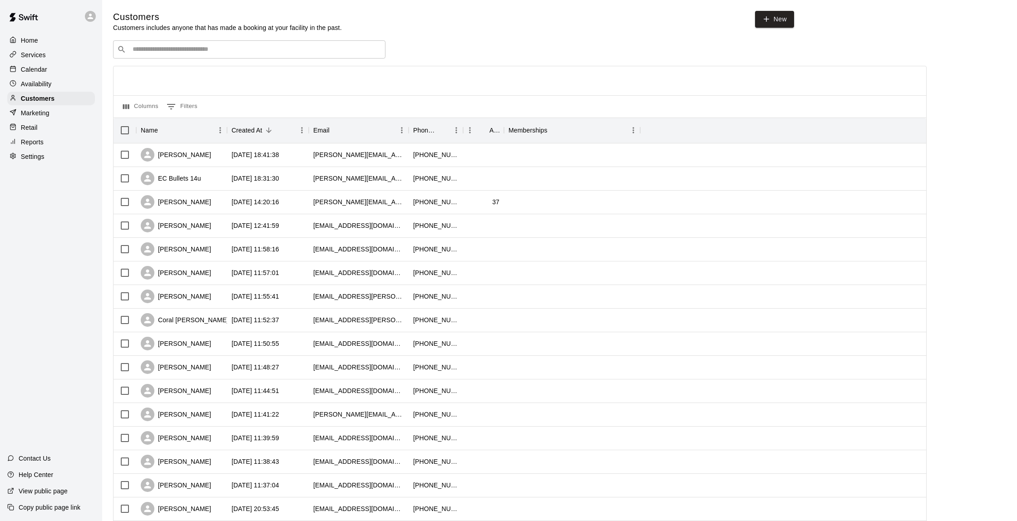
scroll to position [0, 0]
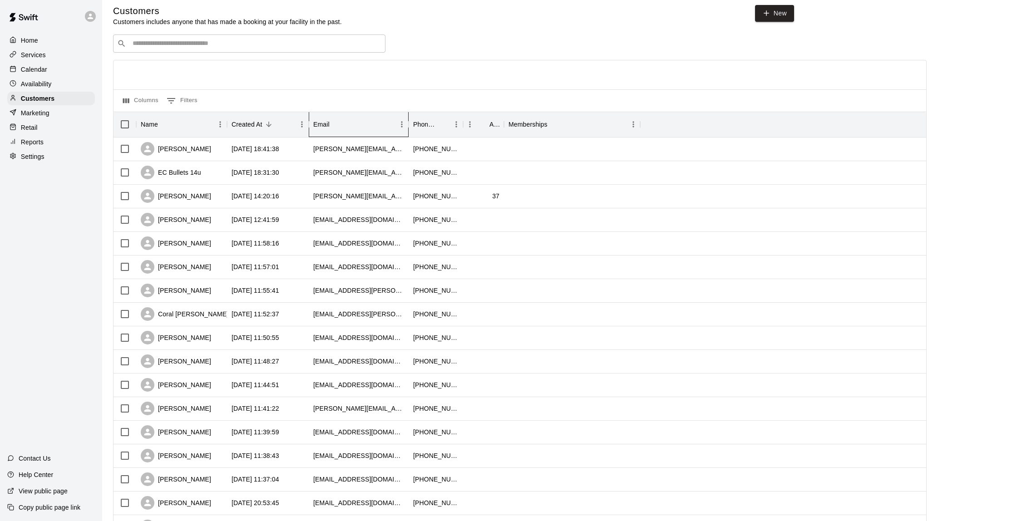
click at [339, 132] on div "Email" at bounding box center [354, 124] width 82 height 25
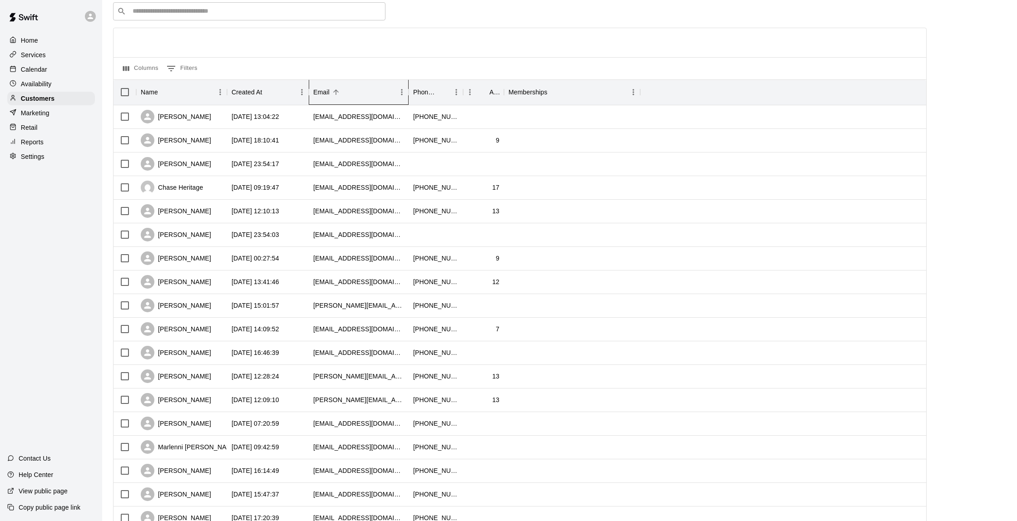
scroll to position [41, 0]
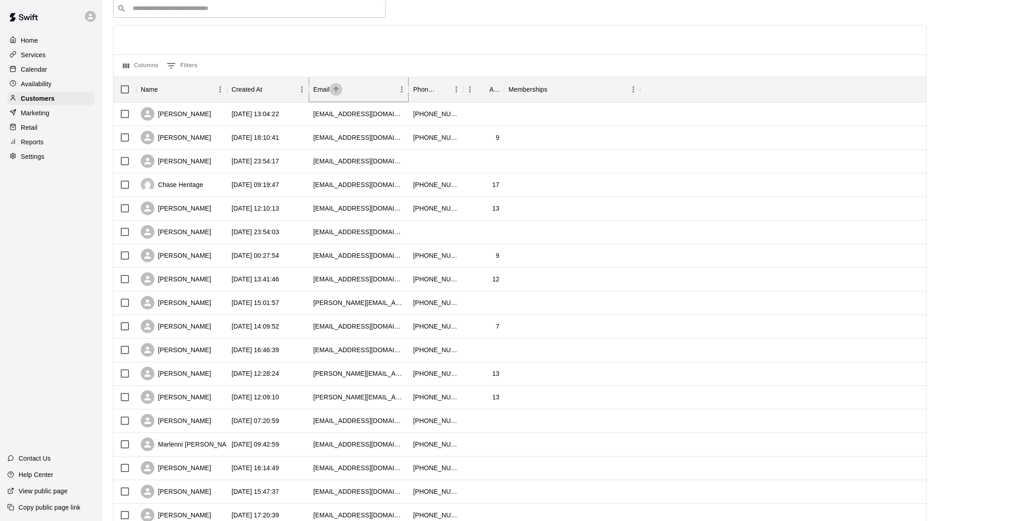
click at [341, 92] on button "Sort" at bounding box center [336, 89] width 13 height 13
click at [261, 88] on div "Created At" at bounding box center [247, 90] width 31 height 25
click at [211, 282] on div "[PERSON_NAME]" at bounding box center [181, 281] width 91 height 24
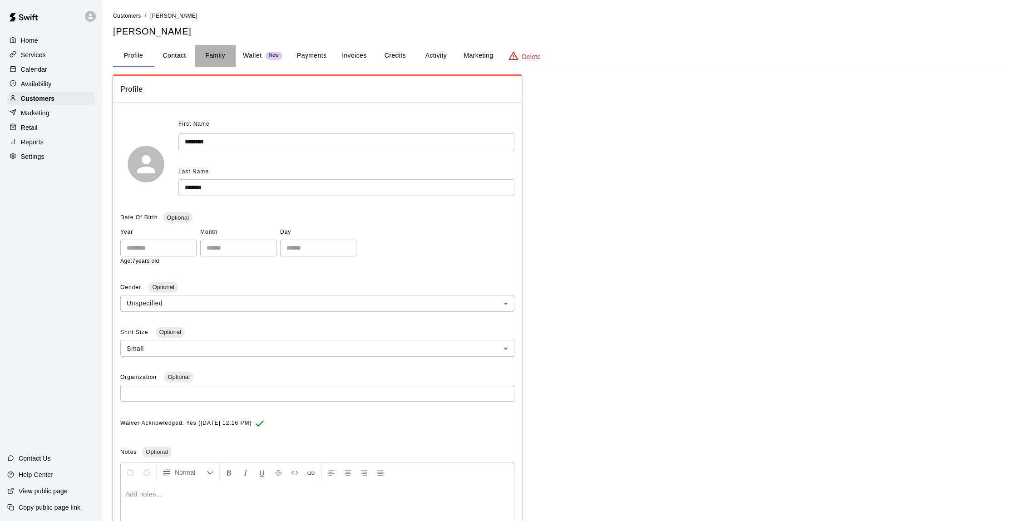
scroll to position [0, 0]
click at [223, 56] on button "Family" at bounding box center [215, 56] width 41 height 22
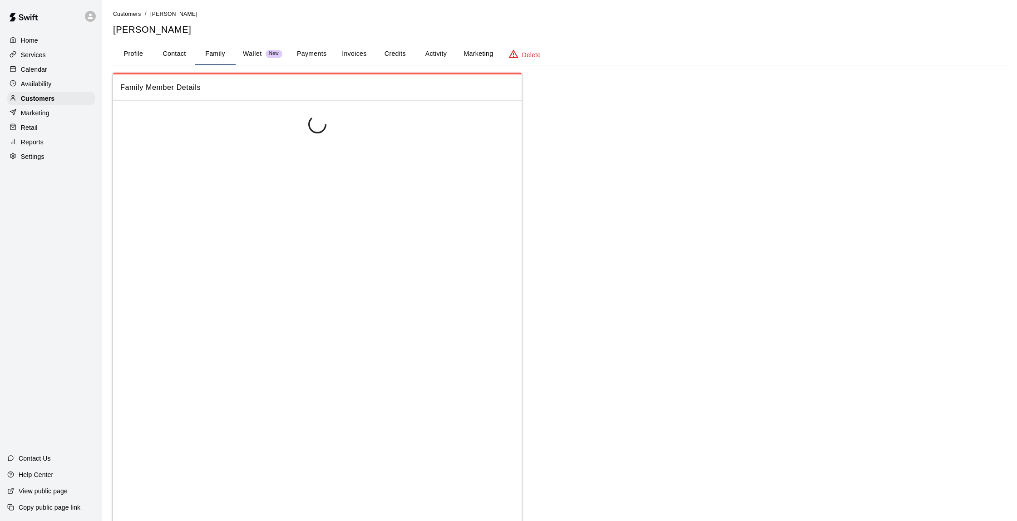
scroll to position [0, 0]
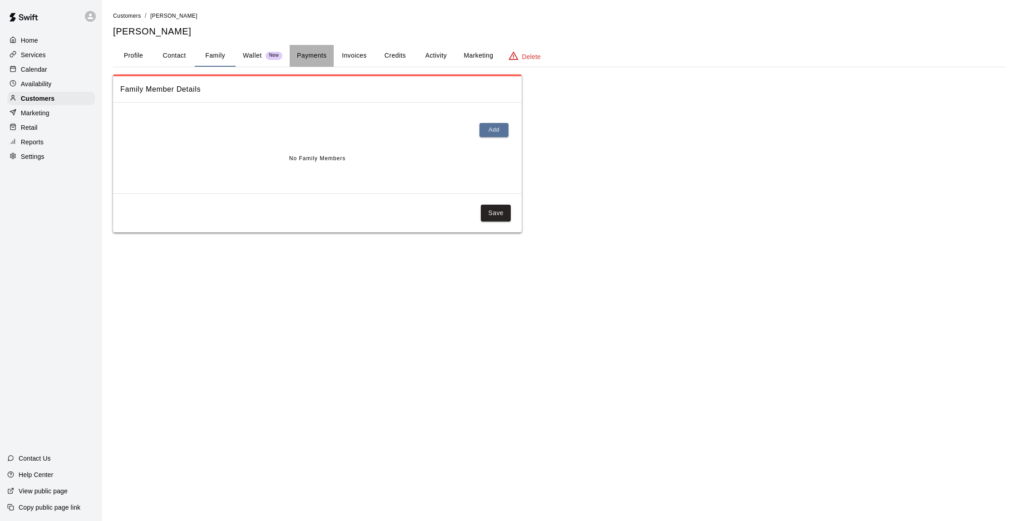
click at [304, 49] on button "Payments" at bounding box center [312, 56] width 44 height 22
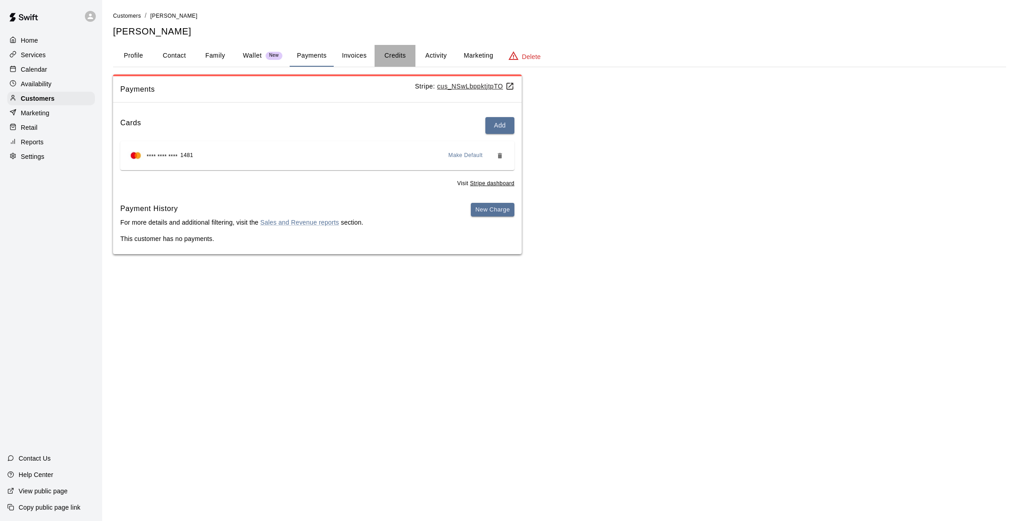
click at [409, 55] on button "Credits" at bounding box center [395, 56] width 41 height 22
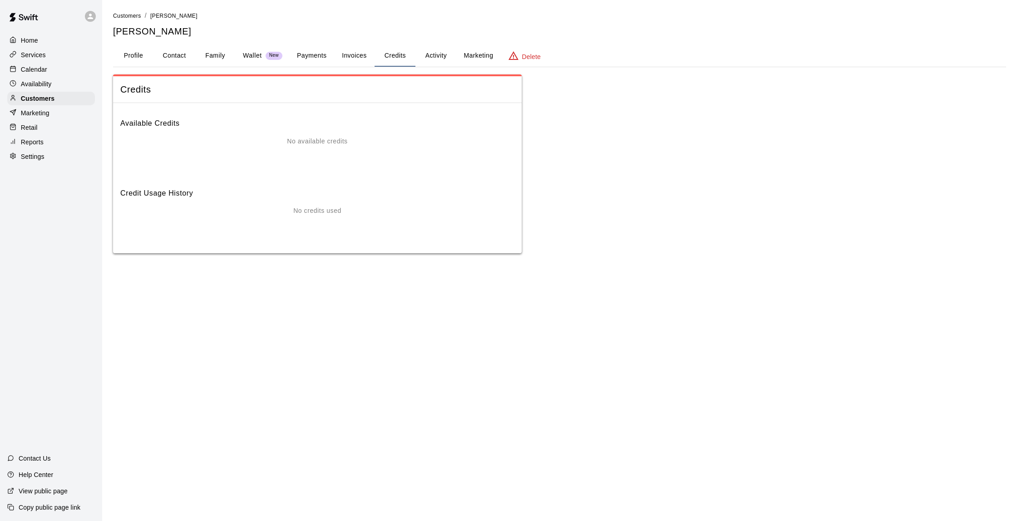
scroll to position [0, 0]
click at [227, 53] on button "Family" at bounding box center [215, 56] width 41 height 22
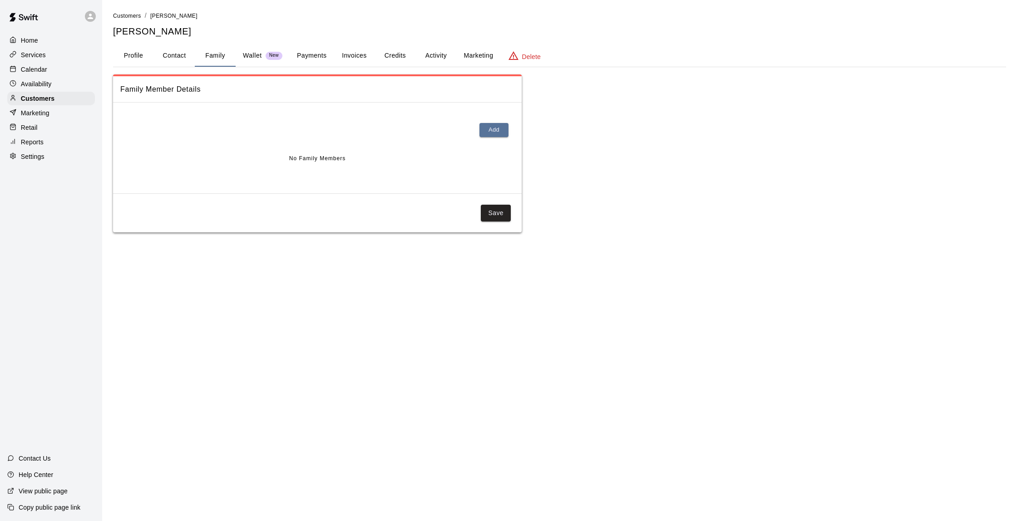
scroll to position [0, 0]
click at [311, 57] on button "Payments" at bounding box center [312, 56] width 44 height 22
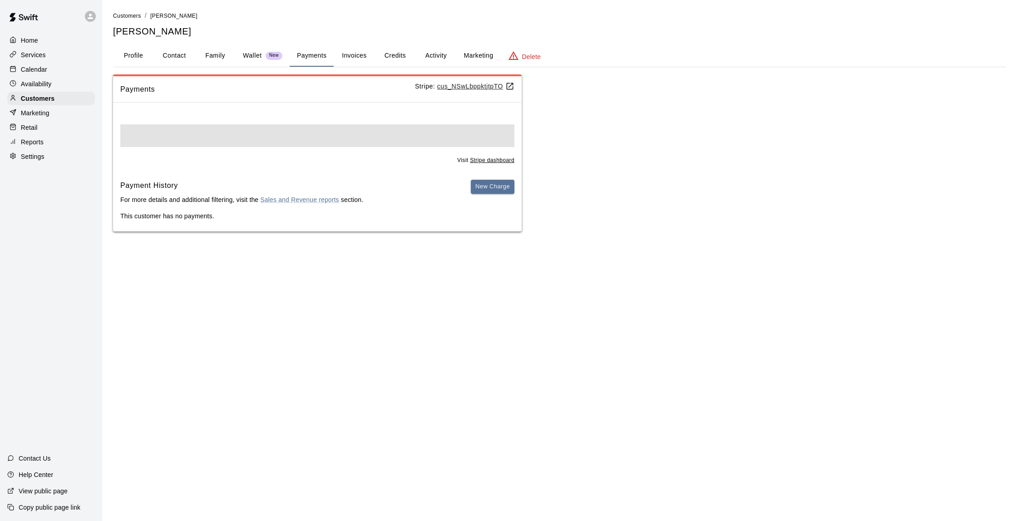
scroll to position [0, 0]
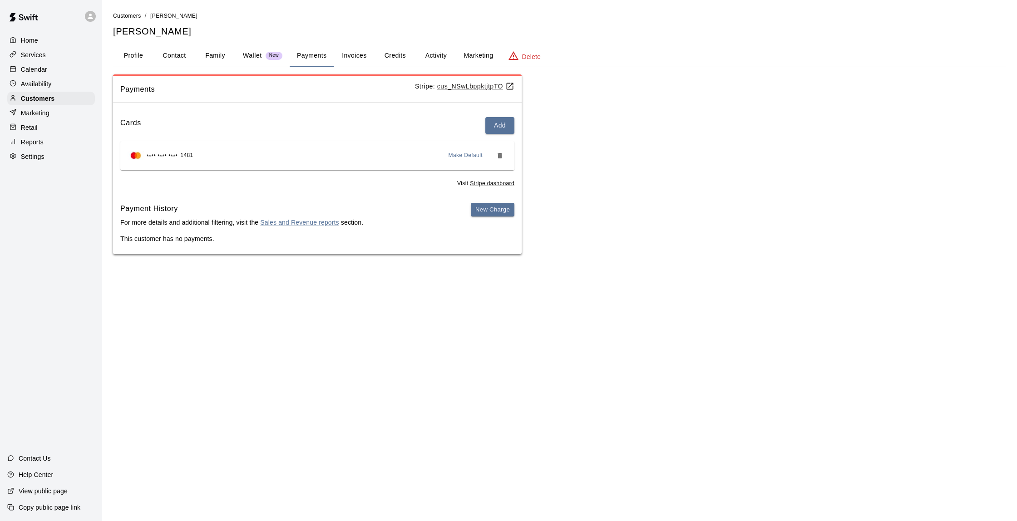
click at [212, 54] on button "Family" at bounding box center [215, 56] width 41 height 22
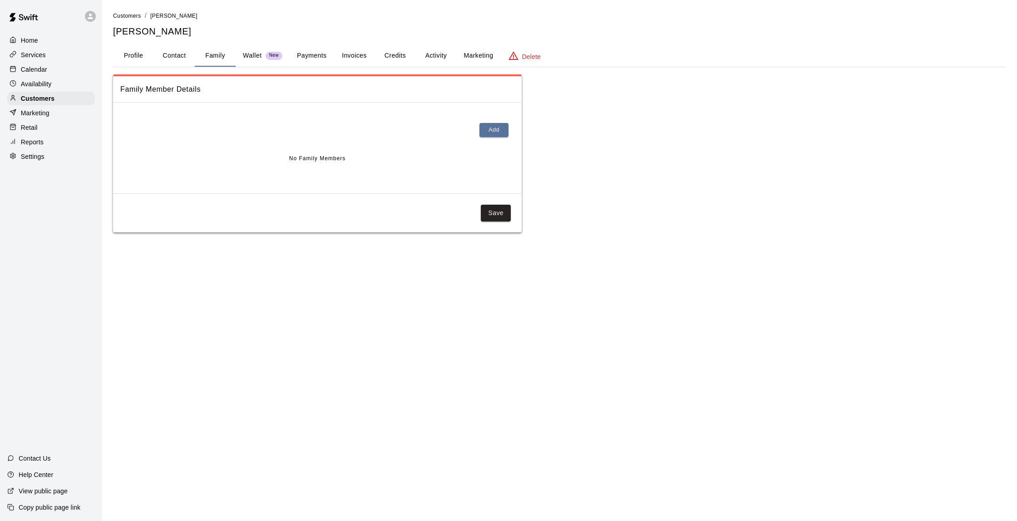
click at [181, 53] on button "Contact" at bounding box center [174, 56] width 41 height 22
select select "**"
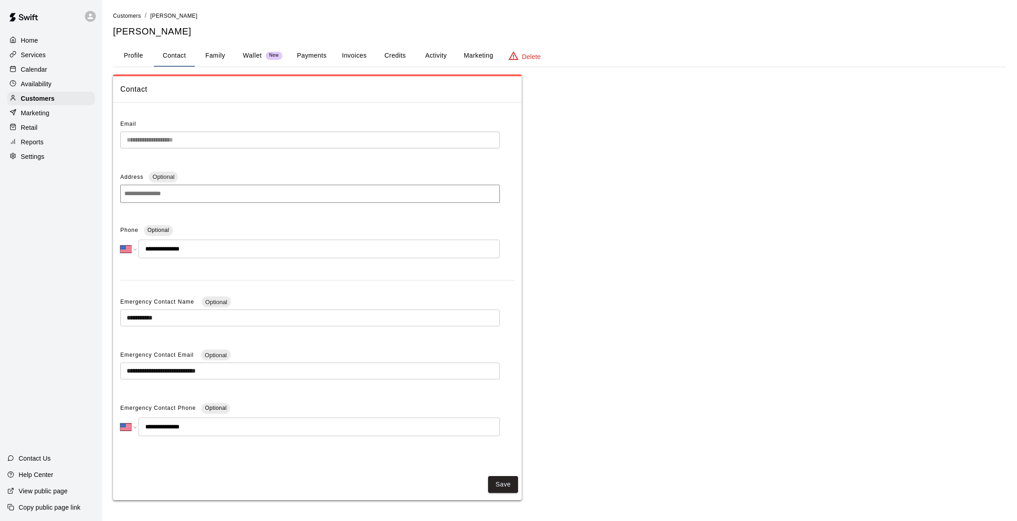
scroll to position [3, 0]
click at [69, 94] on div "Customers" at bounding box center [51, 99] width 88 height 14
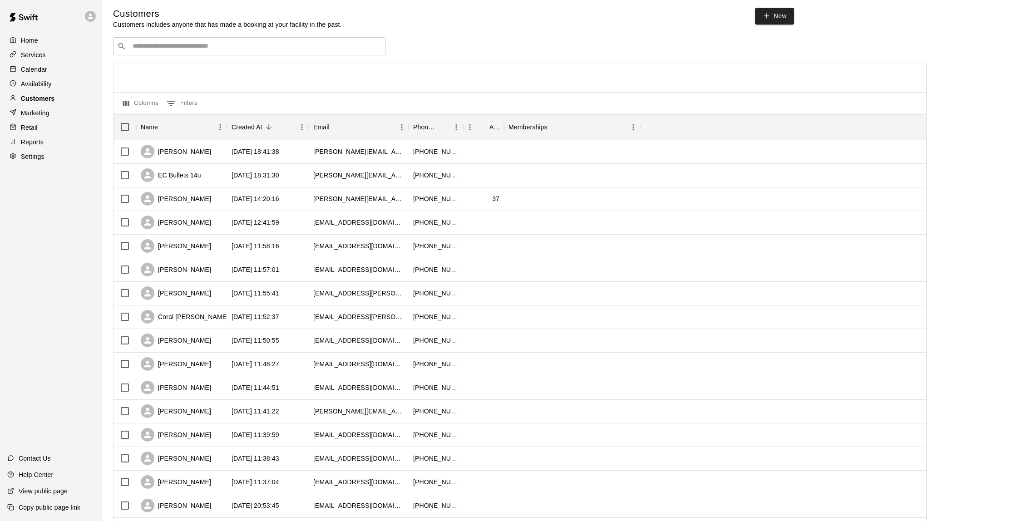
scroll to position [1, 0]
click at [265, 129] on icon "Sort" at bounding box center [269, 129] width 8 height 8
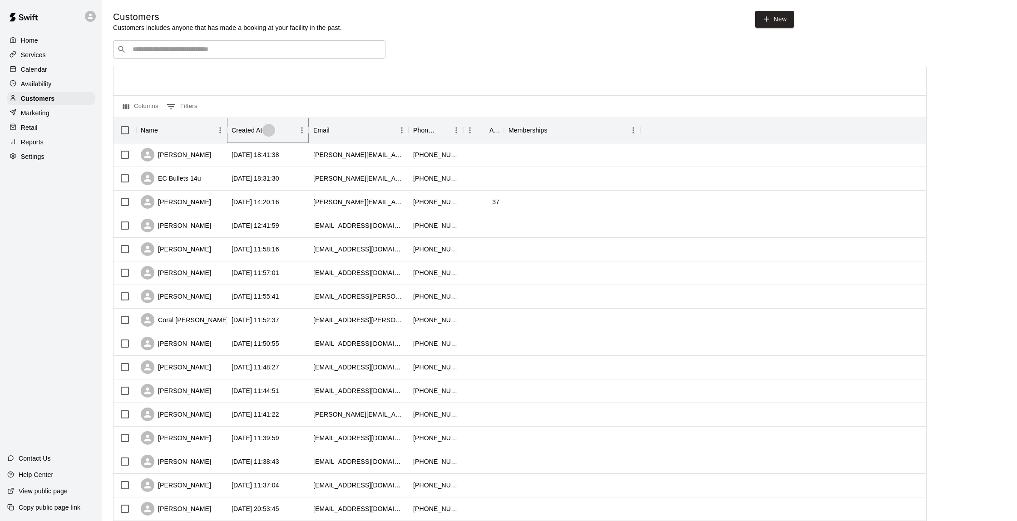
click at [265, 132] on icon "Sort" at bounding box center [269, 130] width 8 height 8
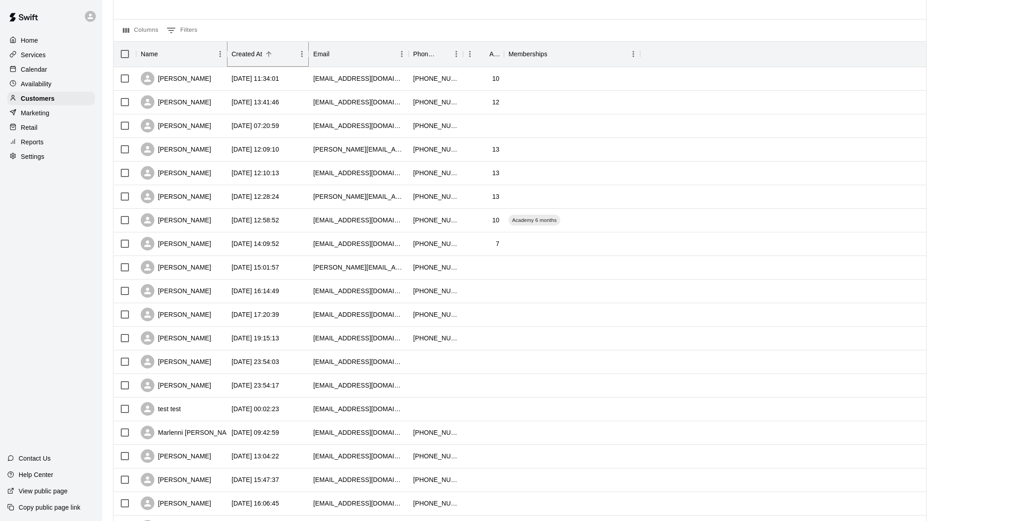
scroll to position [76, 0]
click at [218, 267] on div "[PERSON_NAME]" at bounding box center [181, 268] width 91 height 24
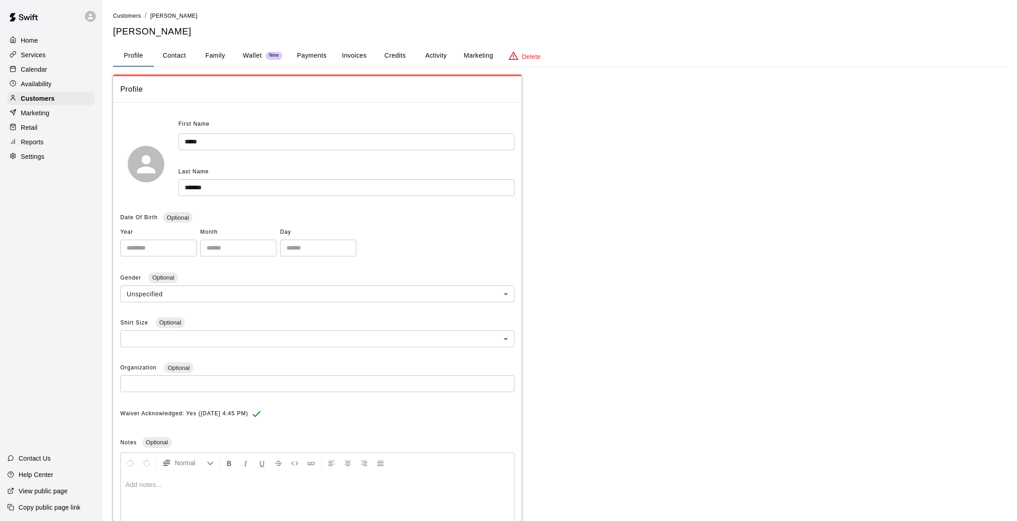
click at [390, 58] on button "Credits" at bounding box center [395, 56] width 41 height 22
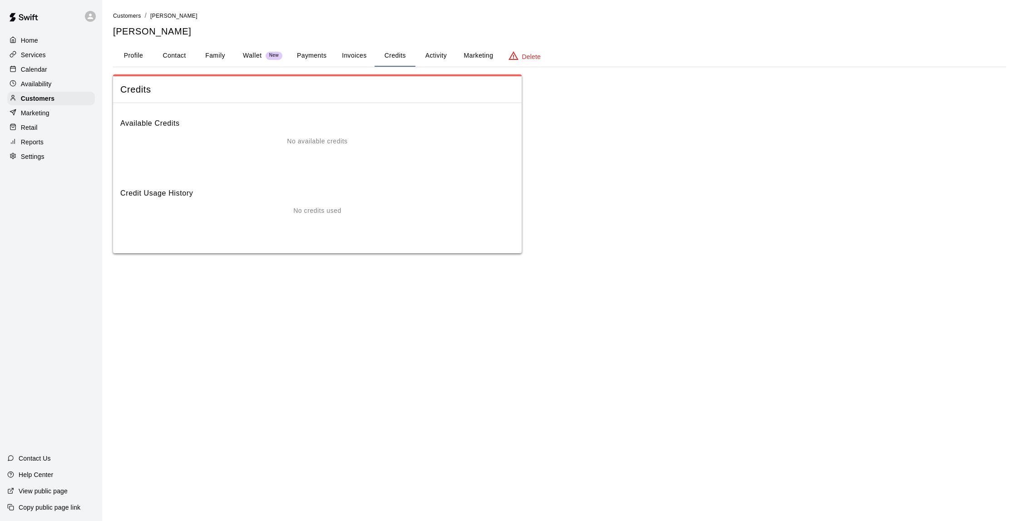
click at [360, 58] on button "Invoices" at bounding box center [354, 56] width 41 height 22
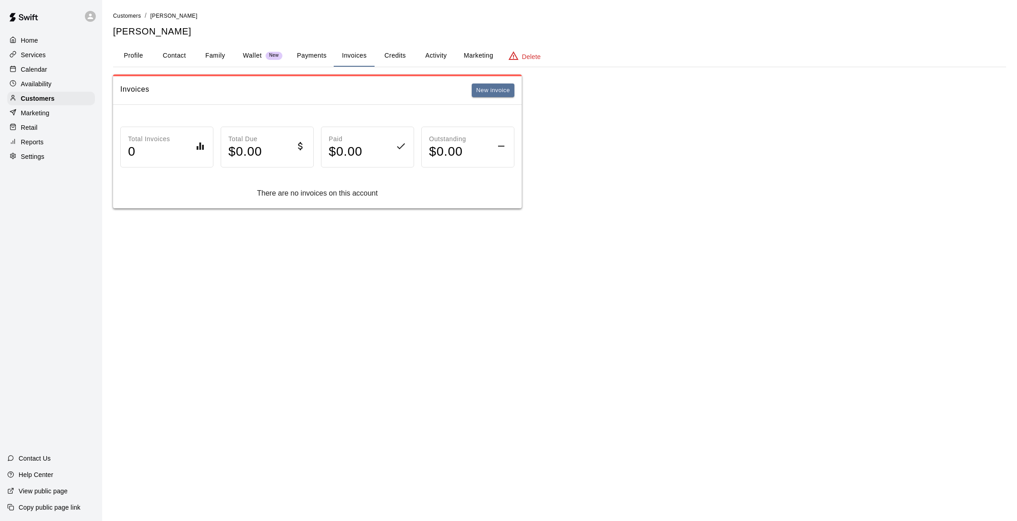
click at [309, 56] on button "Payments" at bounding box center [312, 56] width 44 height 22
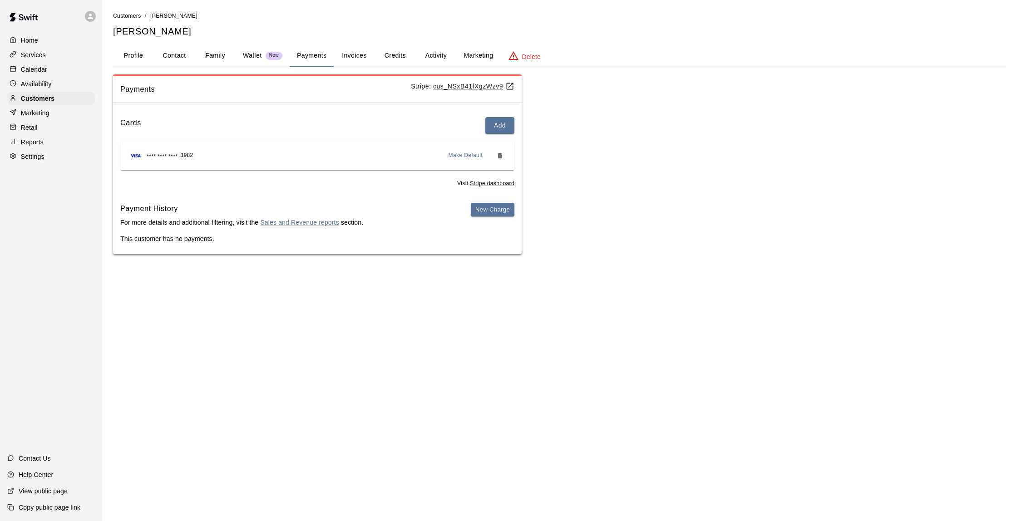
click at [165, 55] on button "Contact" at bounding box center [174, 56] width 41 height 22
select select "**"
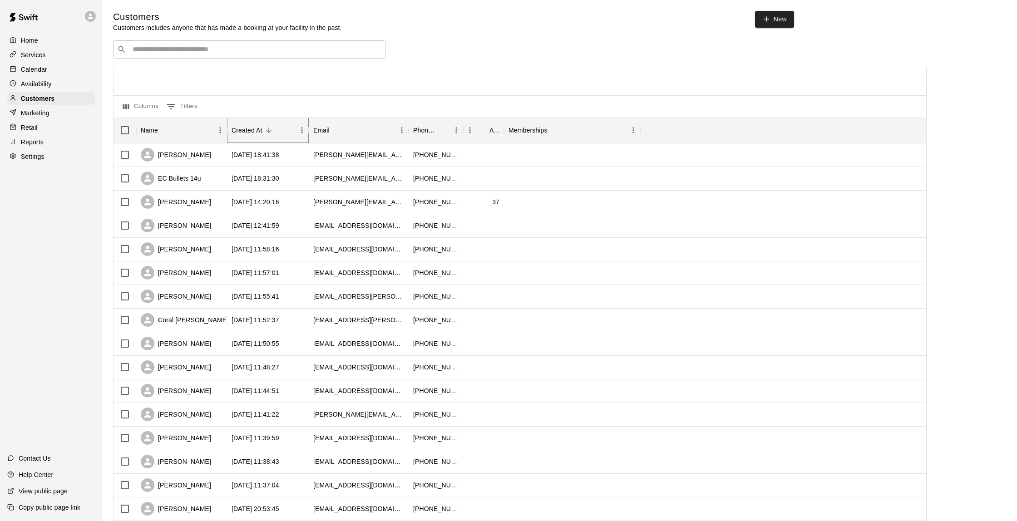
click at [272, 129] on icon "Sort" at bounding box center [269, 130] width 8 height 8
click at [272, 135] on div "Created At" at bounding box center [264, 130] width 64 height 25
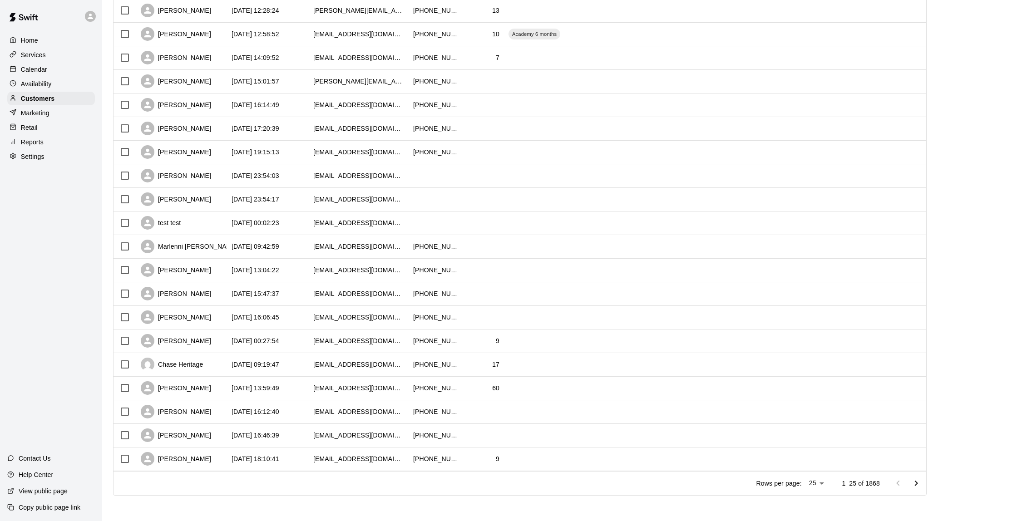
scroll to position [262, 0]
click at [220, 345] on div "[PERSON_NAME]" at bounding box center [181, 342] width 91 height 24
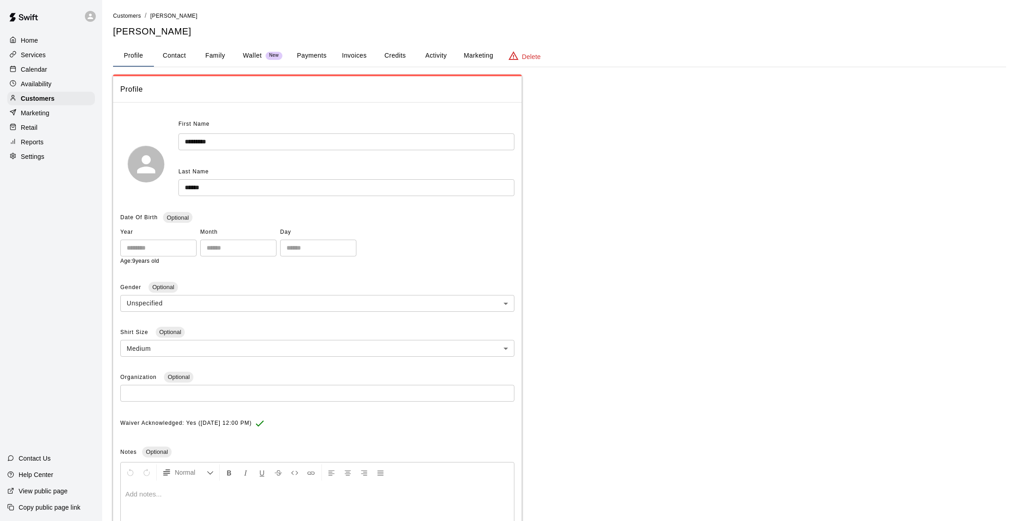
scroll to position [1, 0]
click at [391, 62] on button "Credits" at bounding box center [395, 55] width 41 height 22
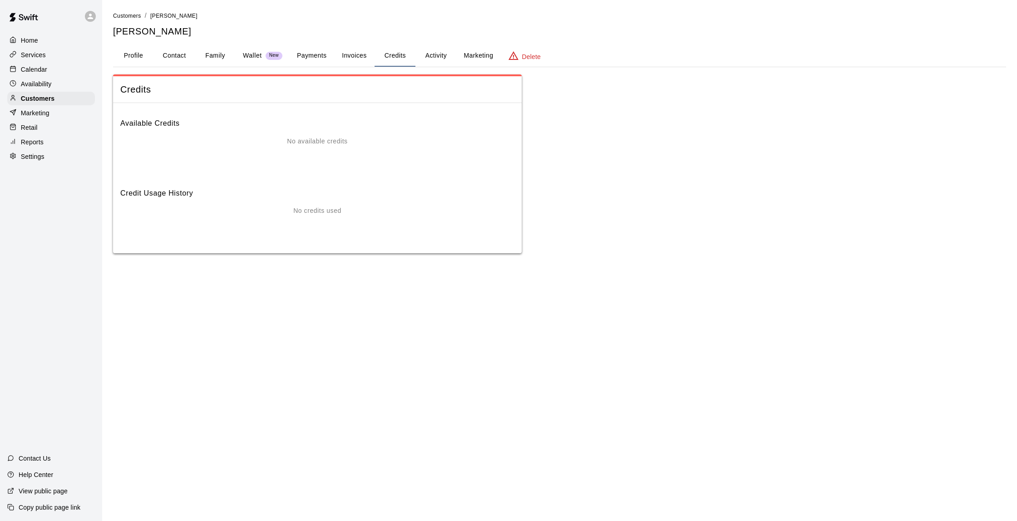
scroll to position [0, 0]
click at [317, 53] on button "Payments" at bounding box center [312, 56] width 44 height 22
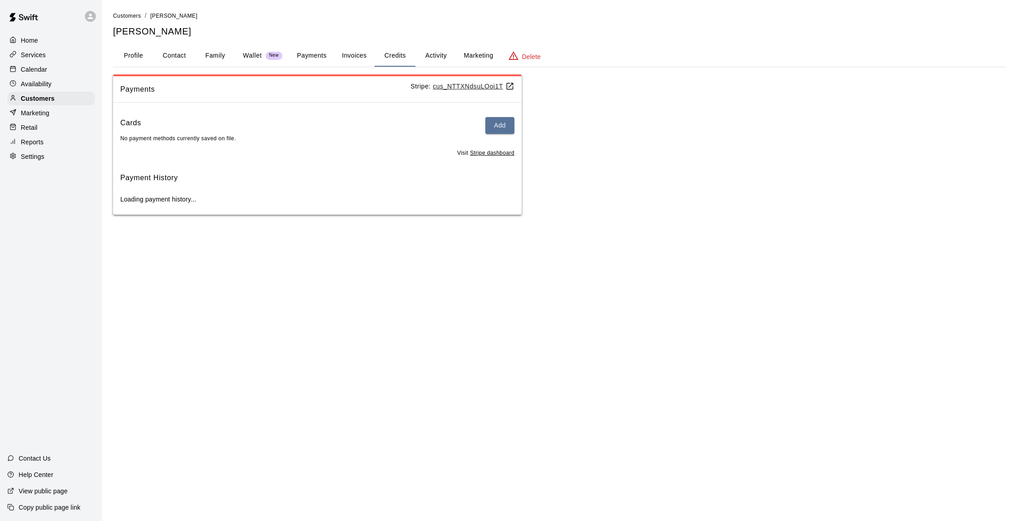
scroll to position [0, 0]
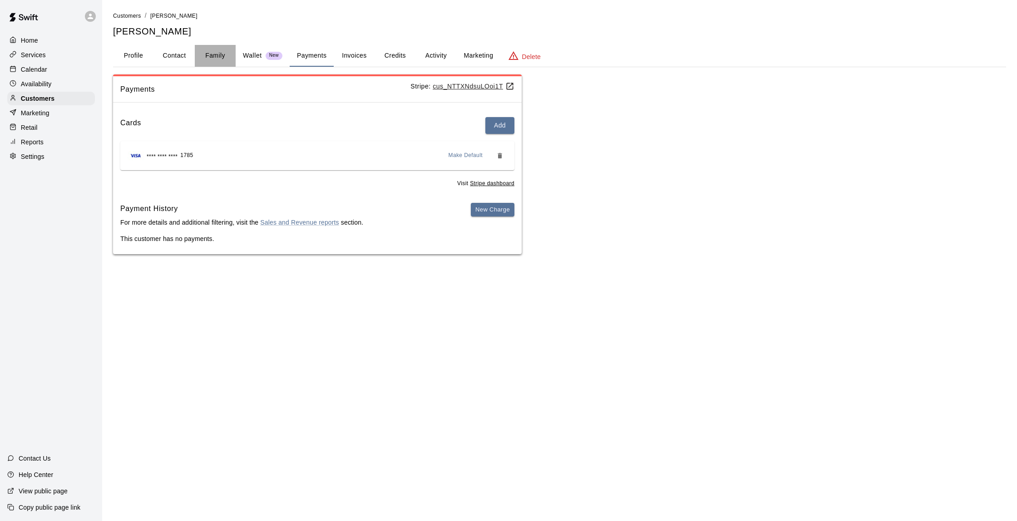
click at [208, 61] on button "Family" at bounding box center [215, 56] width 41 height 22
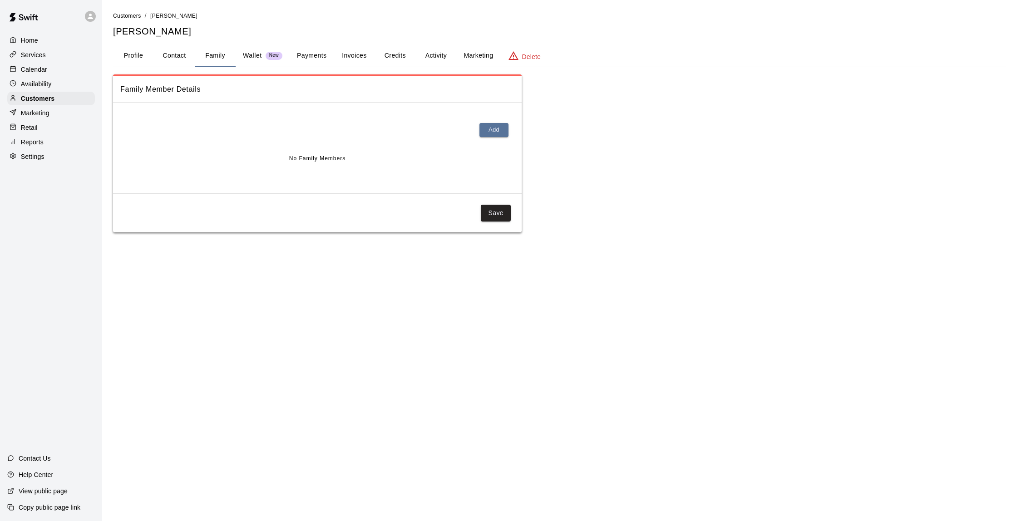
click at [177, 49] on button "Contact" at bounding box center [174, 56] width 41 height 22
select select "**"
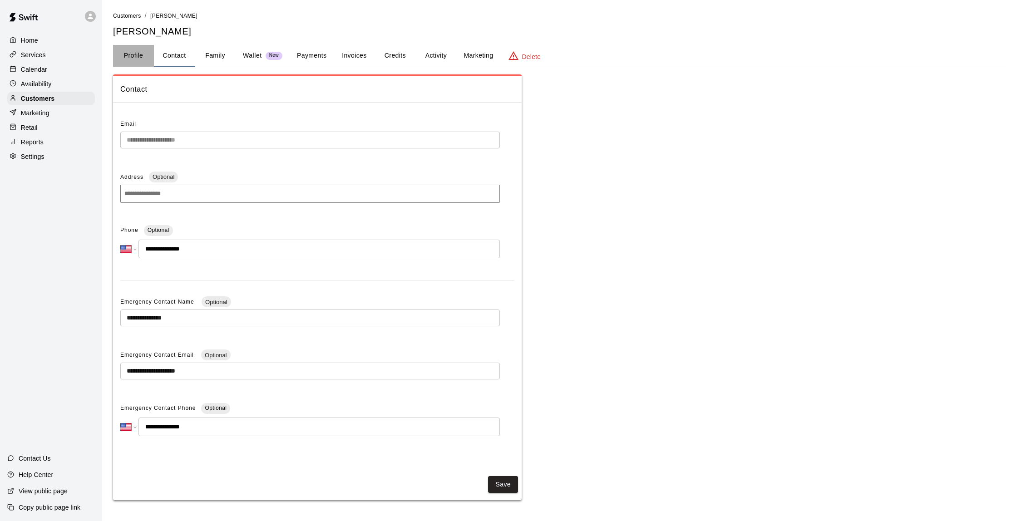
click at [148, 59] on button "Profile" at bounding box center [133, 56] width 41 height 22
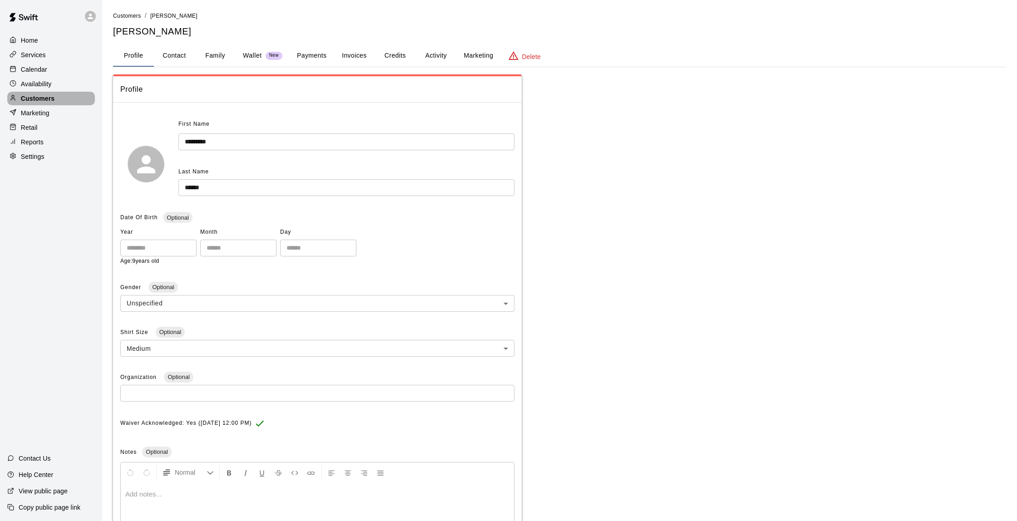
click at [75, 101] on div "Customers" at bounding box center [51, 99] width 88 height 14
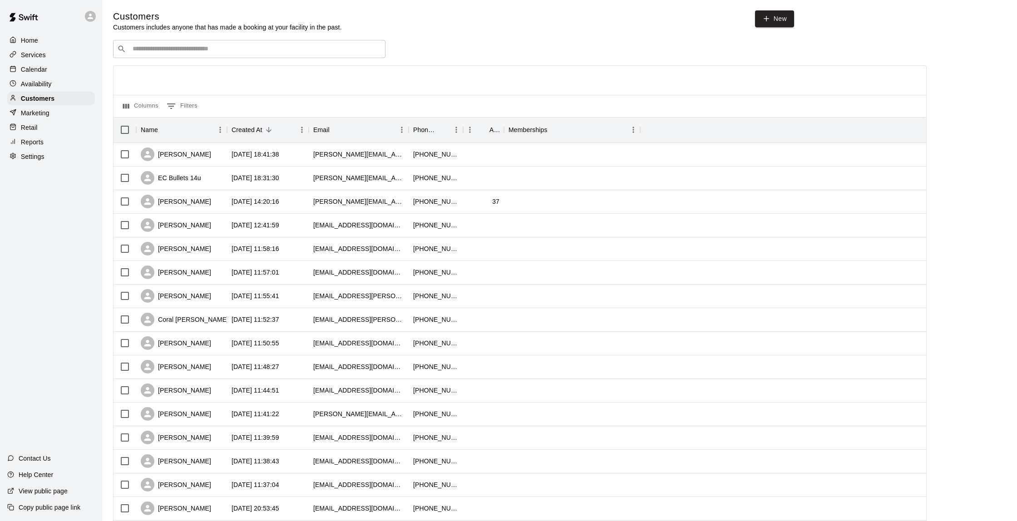
scroll to position [9, 0]
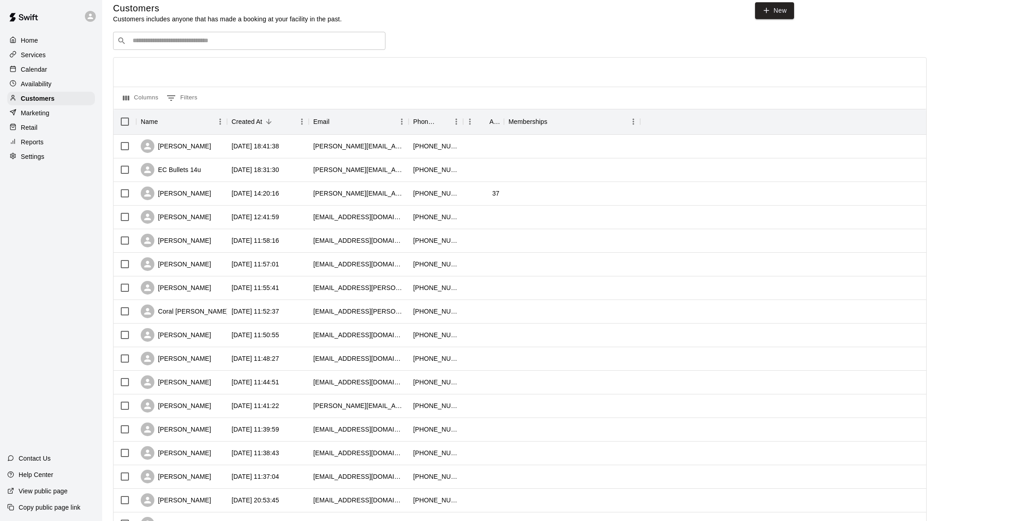
click at [63, 65] on div "Calendar" at bounding box center [51, 70] width 88 height 14
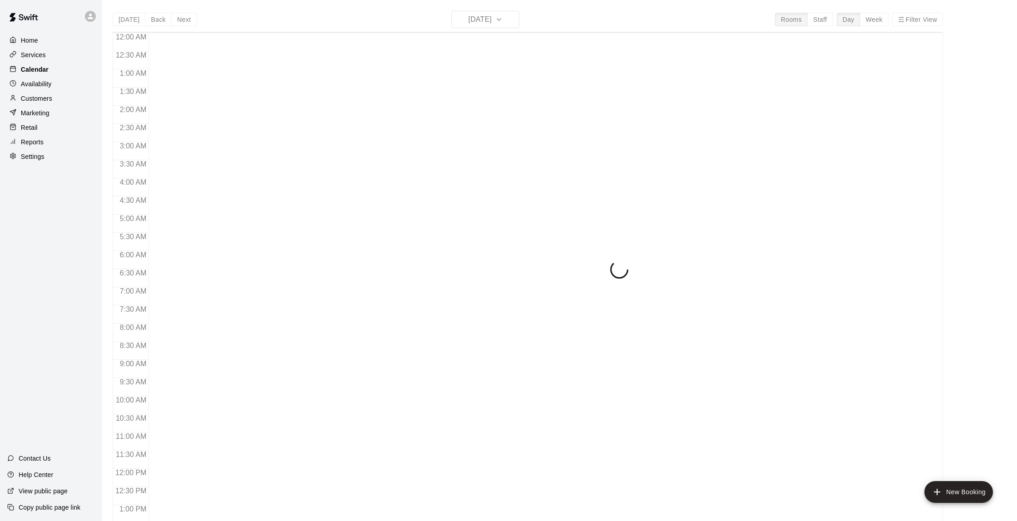
scroll to position [374, 0]
